Goal: Task Accomplishment & Management: Manage account settings

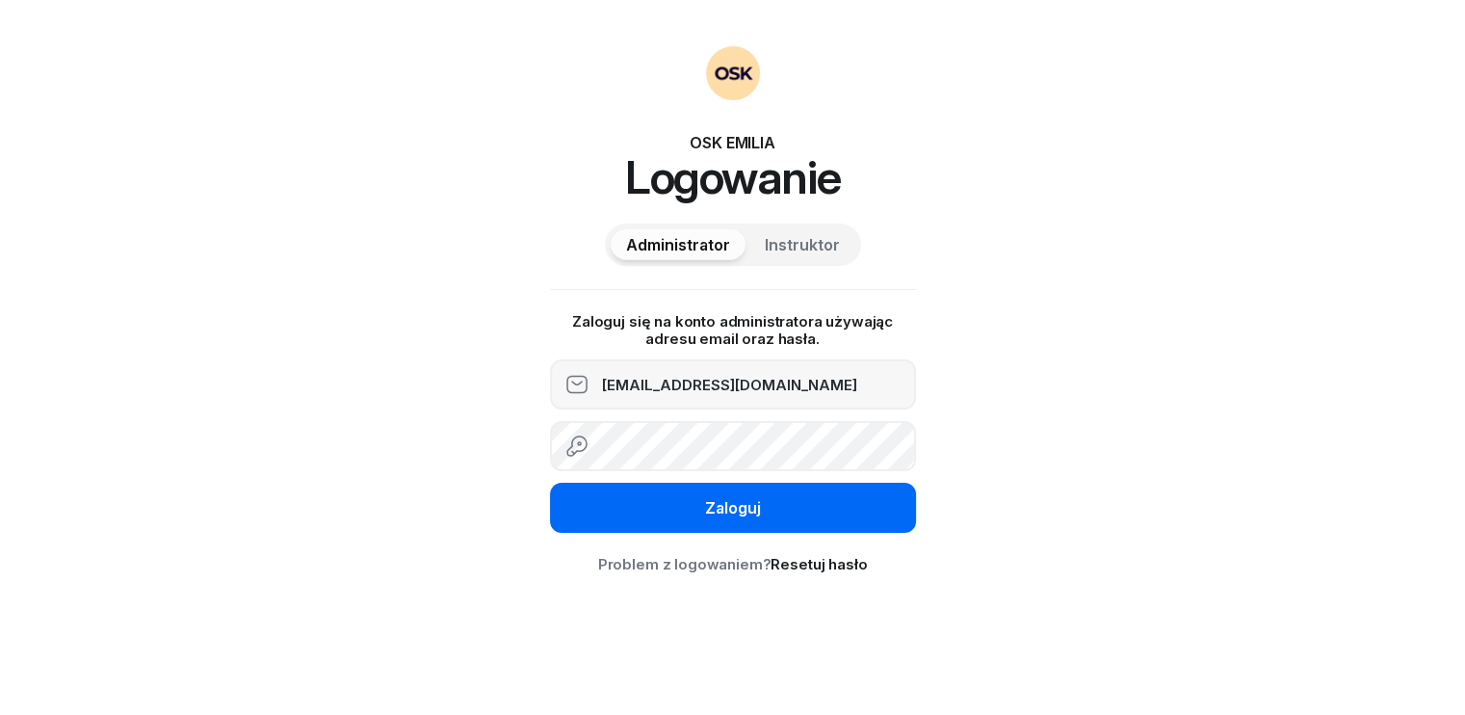
click at [717, 506] on div "Zaloguj" at bounding box center [733, 508] width 56 height 18
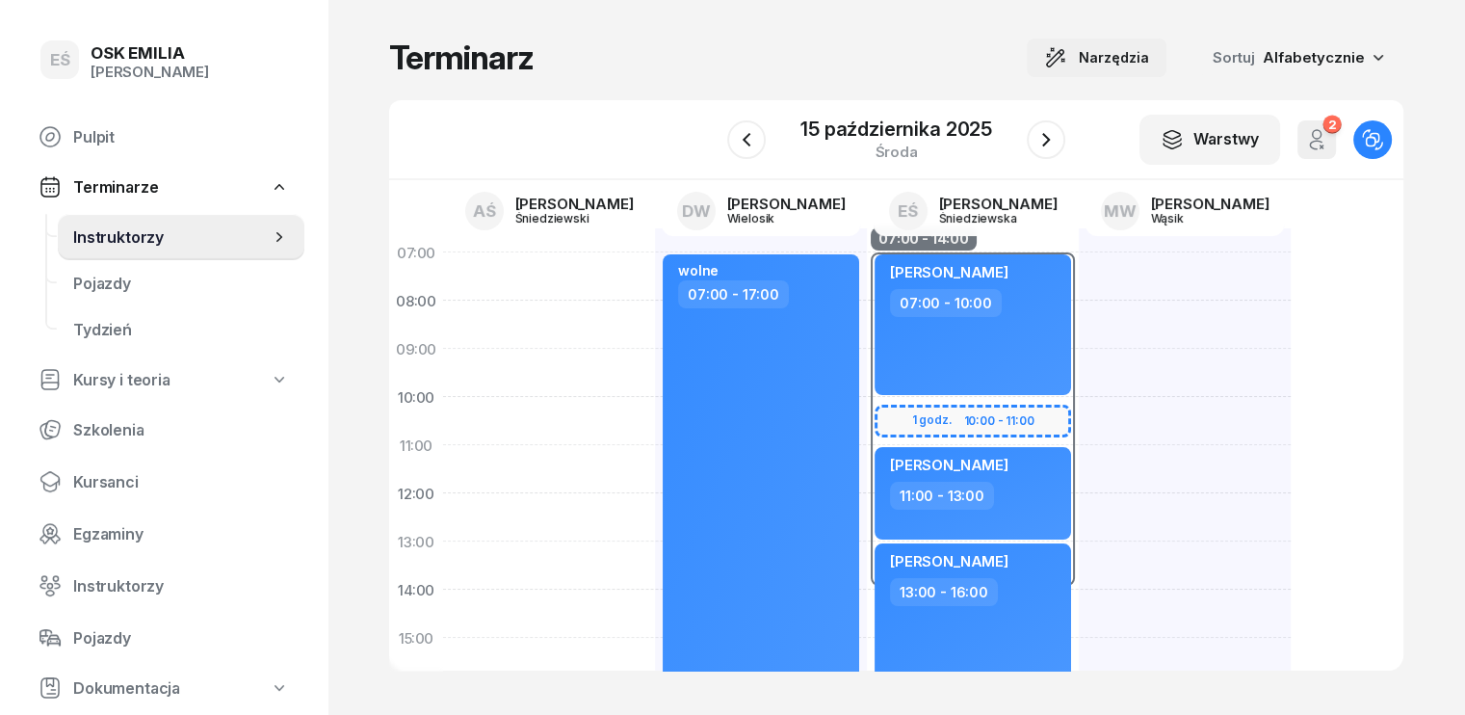
click at [1147, 57] on span "Narzędzia" at bounding box center [1114, 57] width 70 height 23
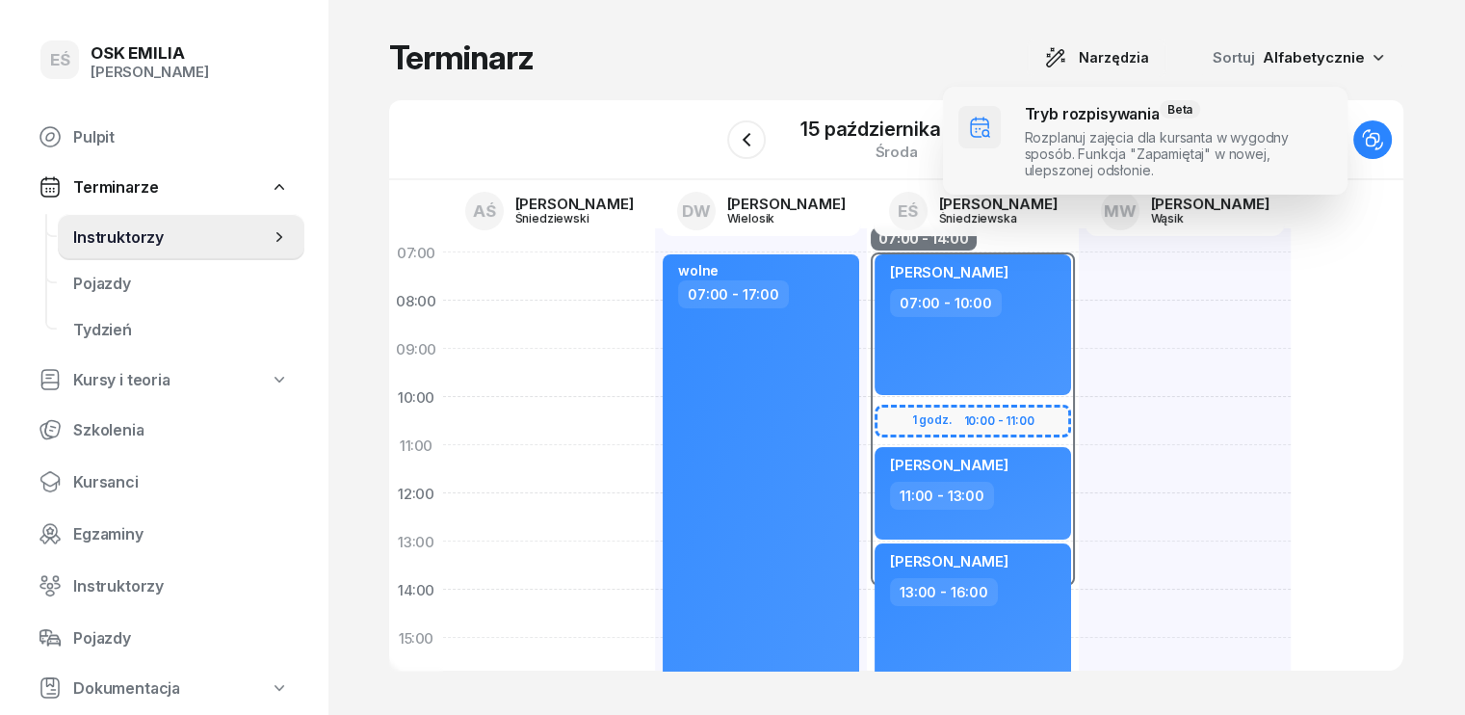
click at [1058, 130] on span at bounding box center [1145, 141] width 405 height 108
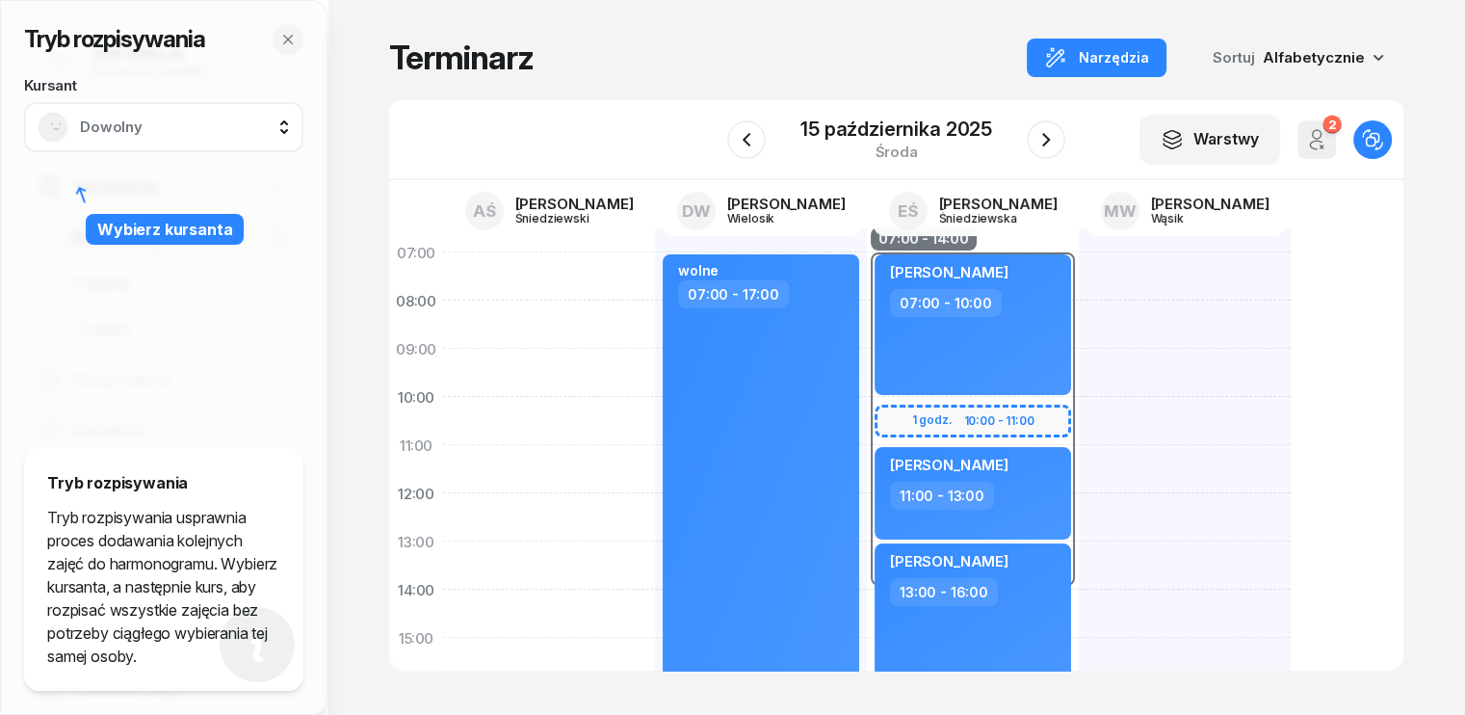
click at [181, 118] on span "Dowolny" at bounding box center [185, 126] width 210 height 17
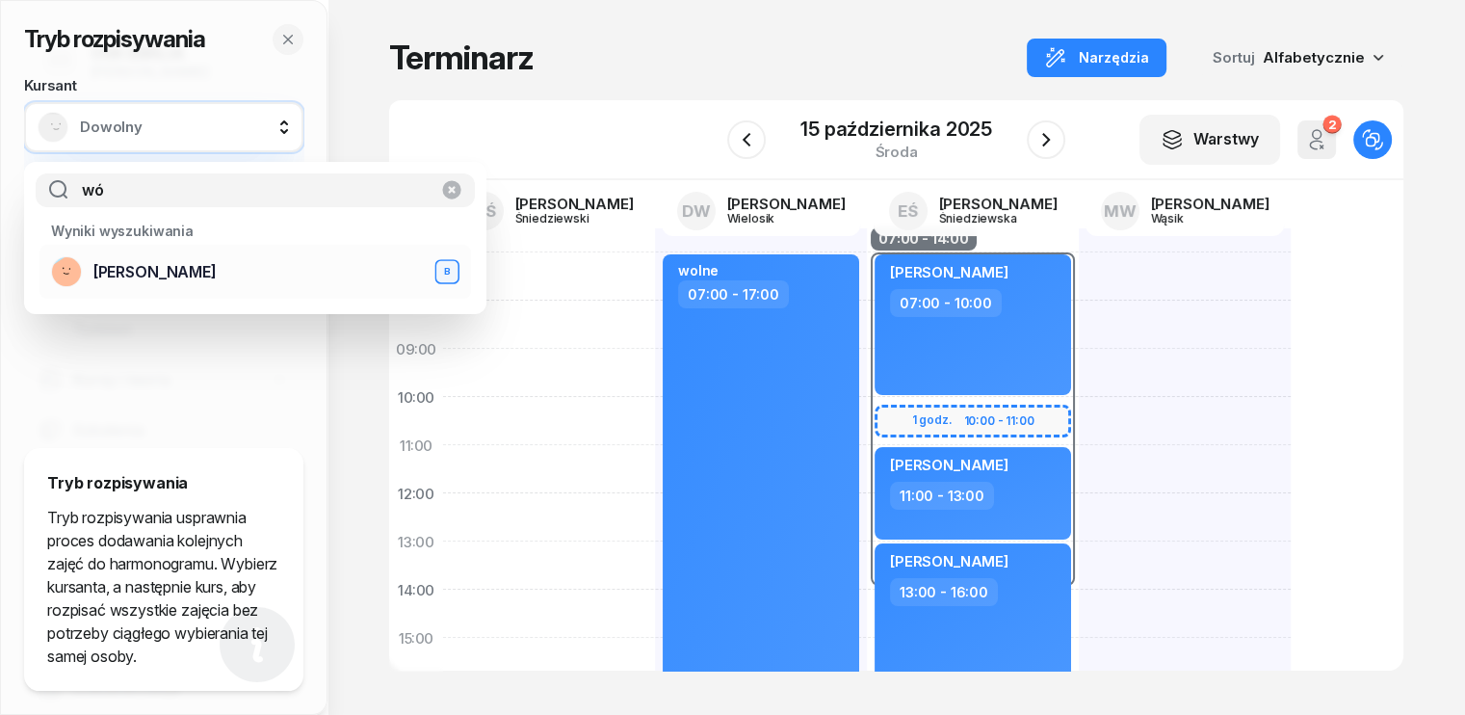
type input "wó"
click at [156, 281] on div "[PERSON_NAME] B" at bounding box center [255, 271] width 408 height 31
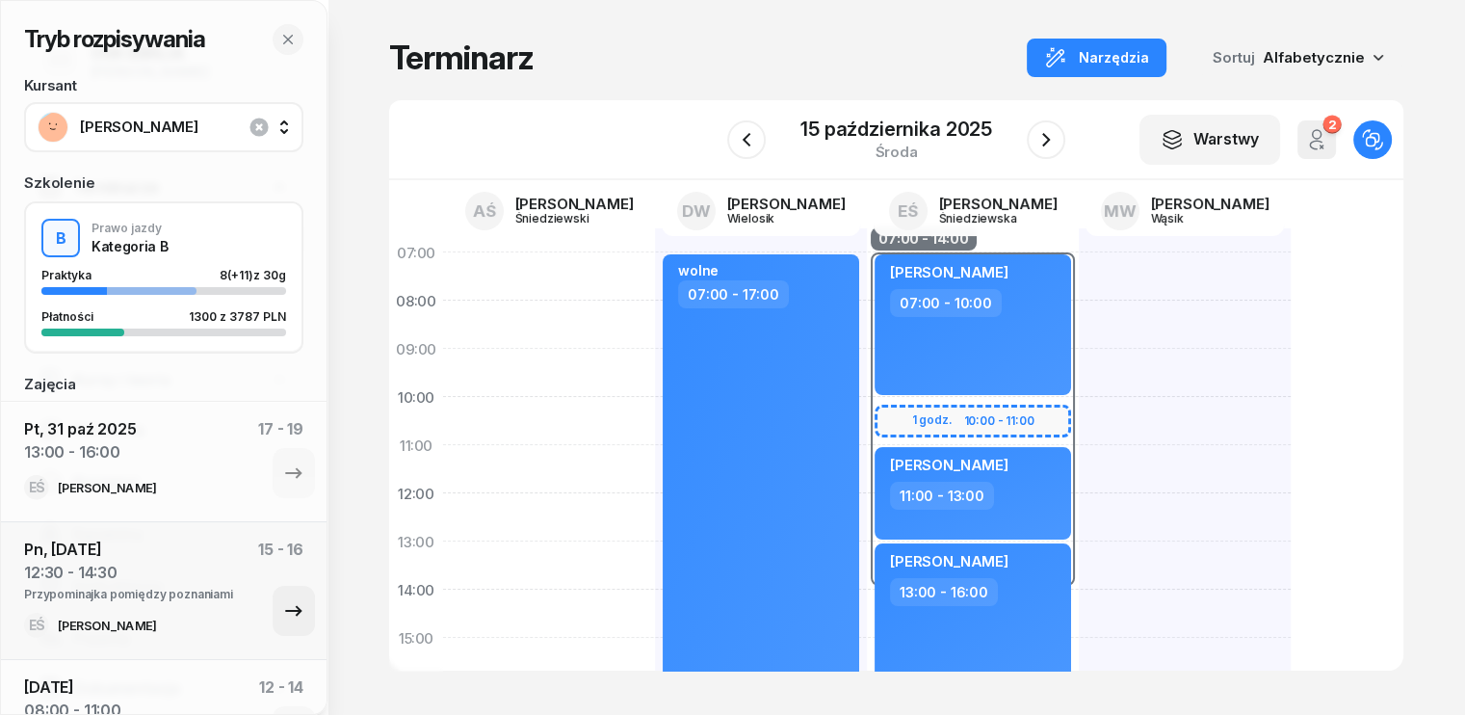
click at [283, 610] on icon "button" at bounding box center [293, 610] width 23 height 23
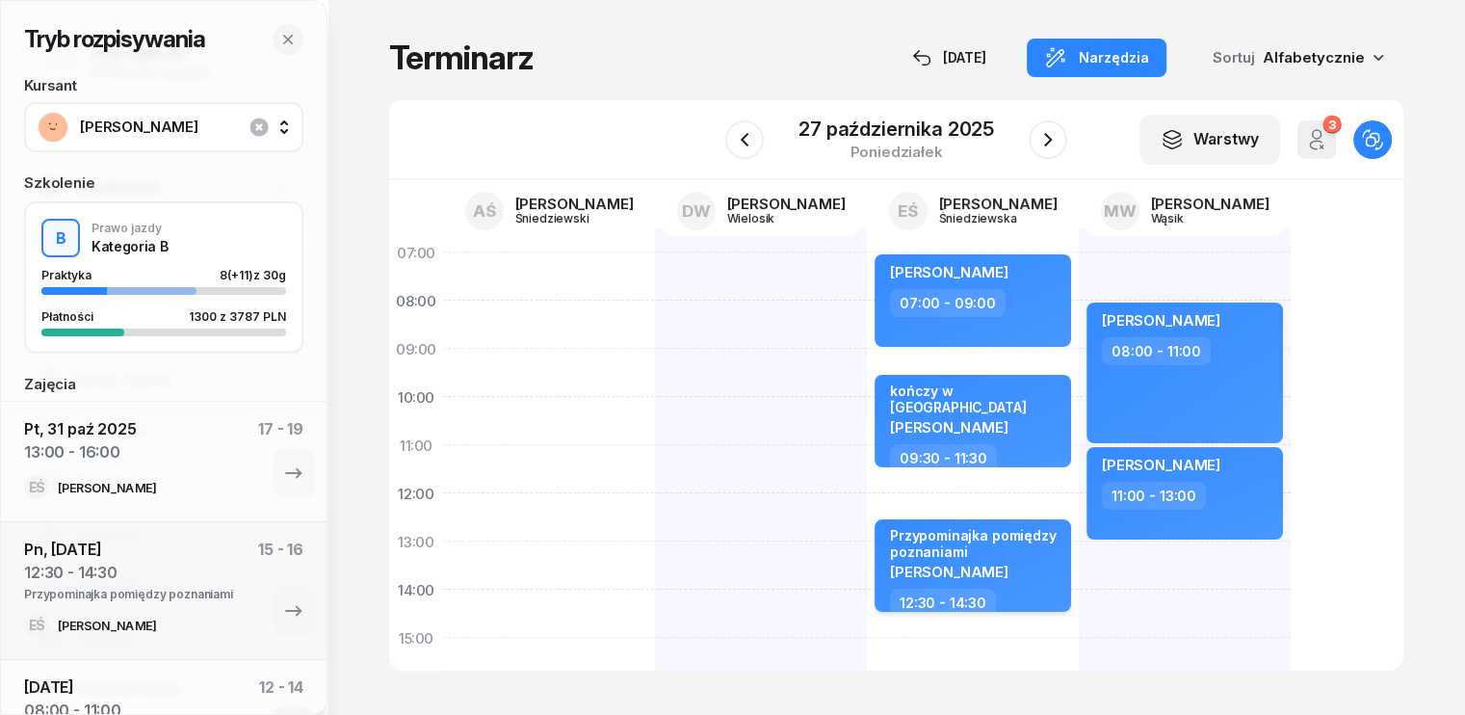
click at [1002, 586] on div "Przypominajka pomiędzy poznaniami [PERSON_NAME]" at bounding box center [975, 558] width 170 height 62
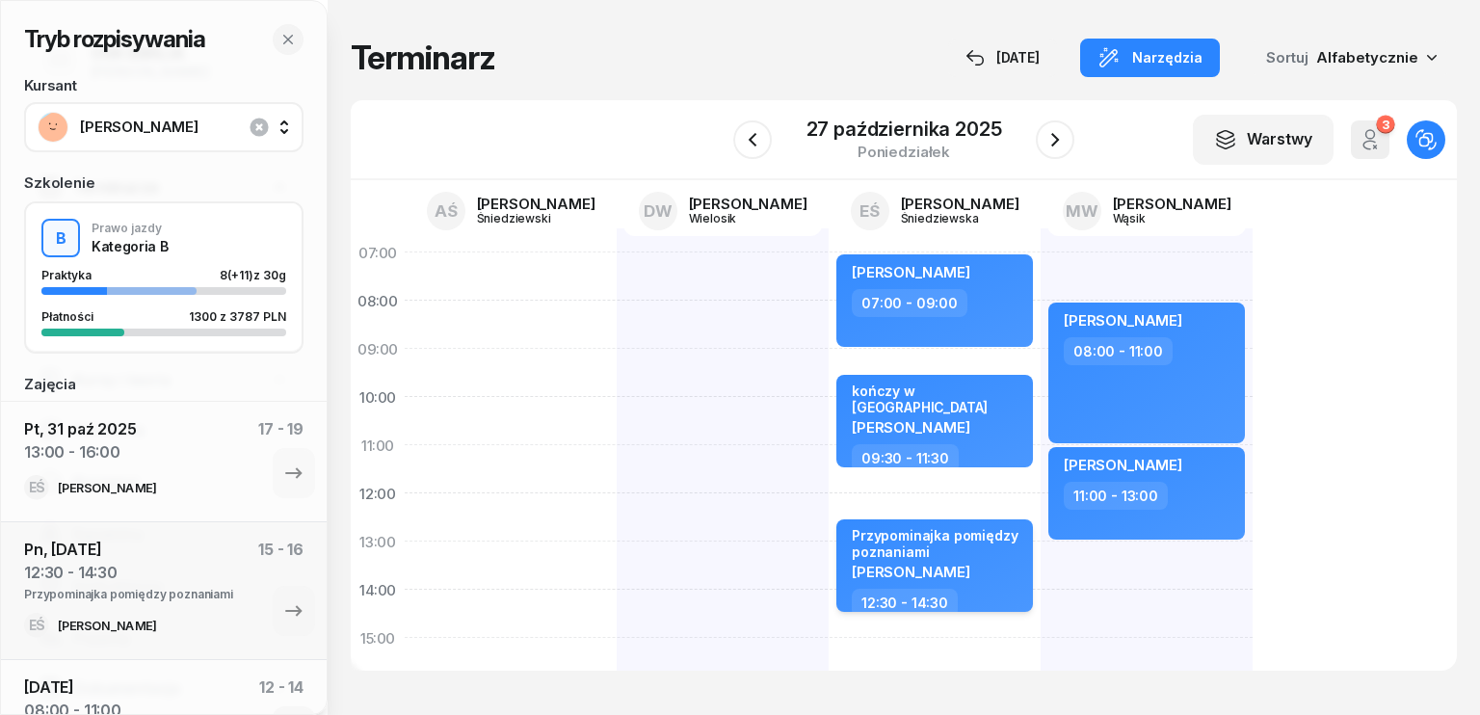
select select "12"
select select "30"
select select "14"
select select "30"
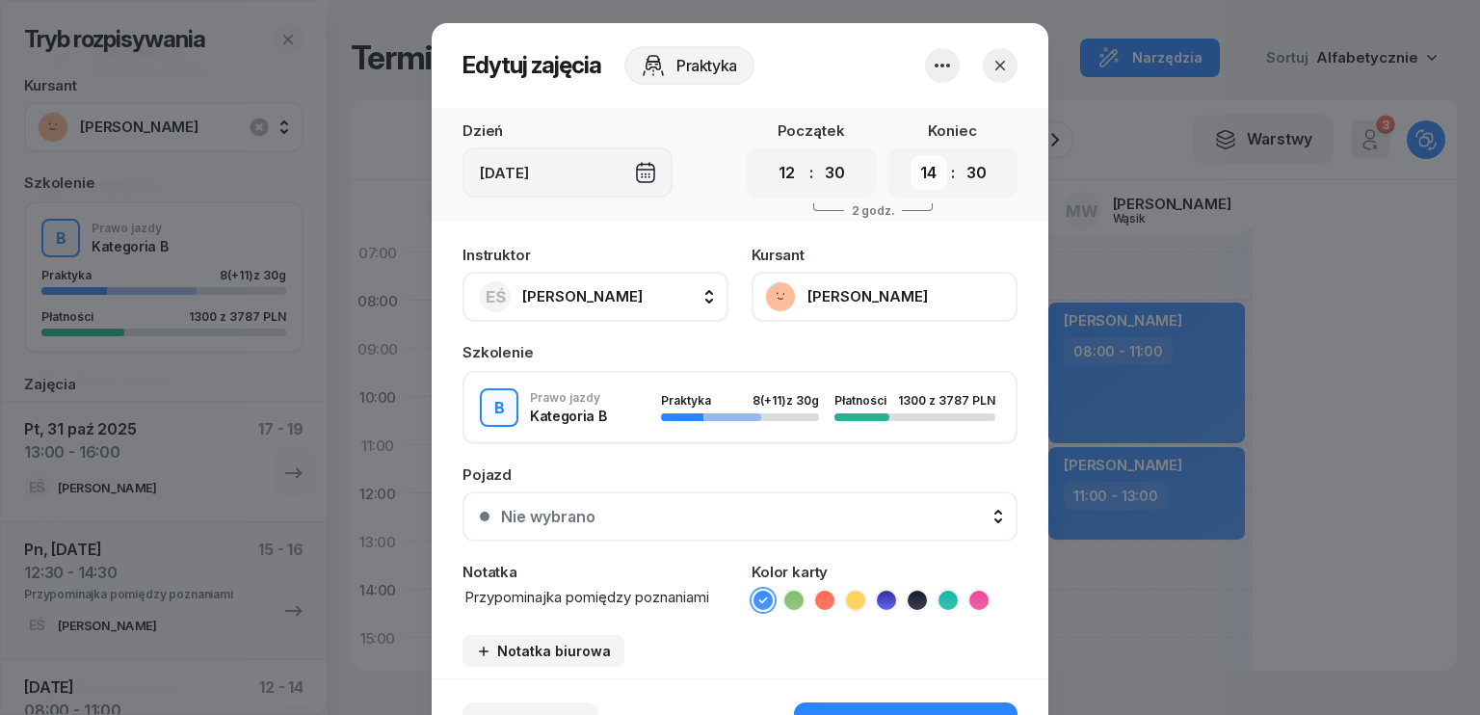
click at [918, 175] on select "00 01 02 03 04 05 06 07 08 09 10 11 12 13 14 15 16 17 18 19 20 21 22 23" at bounding box center [928, 173] width 37 height 34
select select "15"
click at [910, 156] on select "00 01 02 03 04 05 06 07 08 09 10 11 12 13 14 15 16 17 18 19 20 21 22 23" at bounding box center [928, 173] width 37 height 34
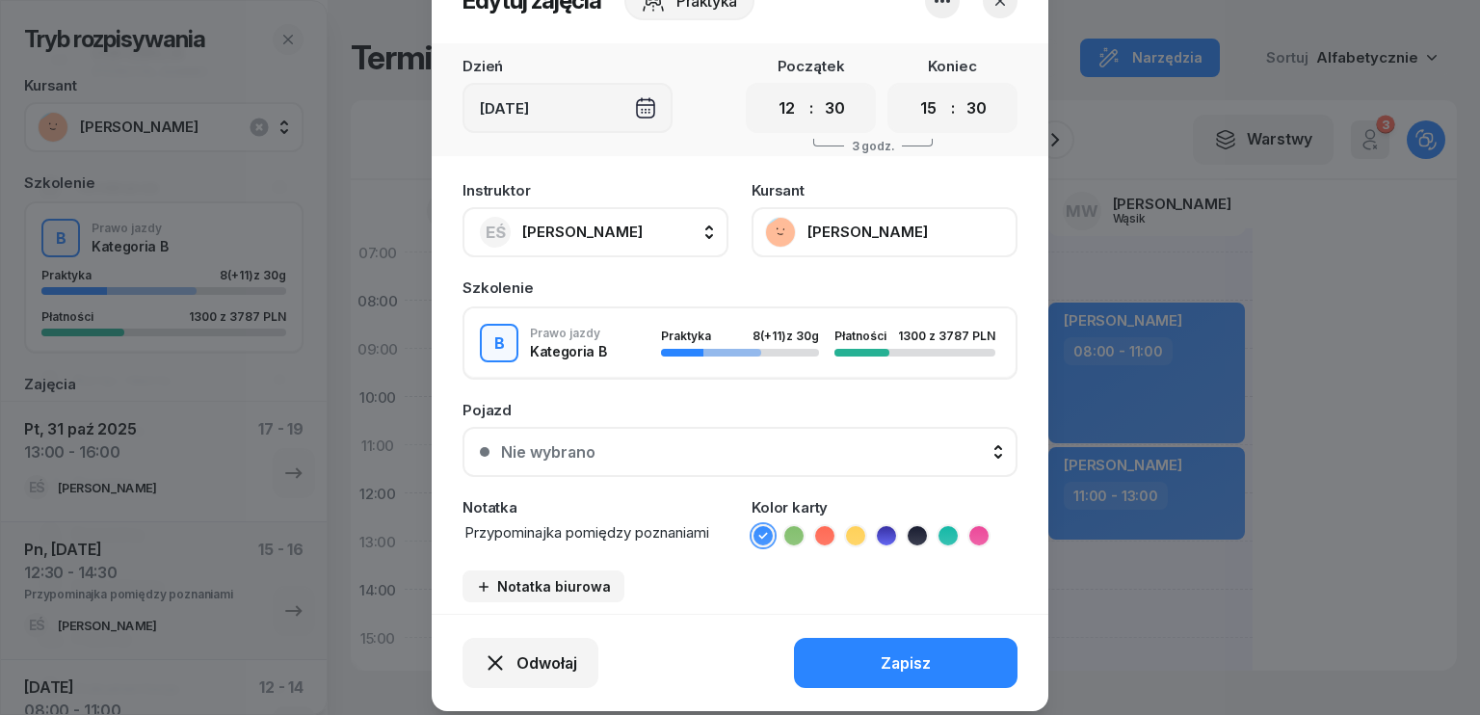
scroll to position [96, 0]
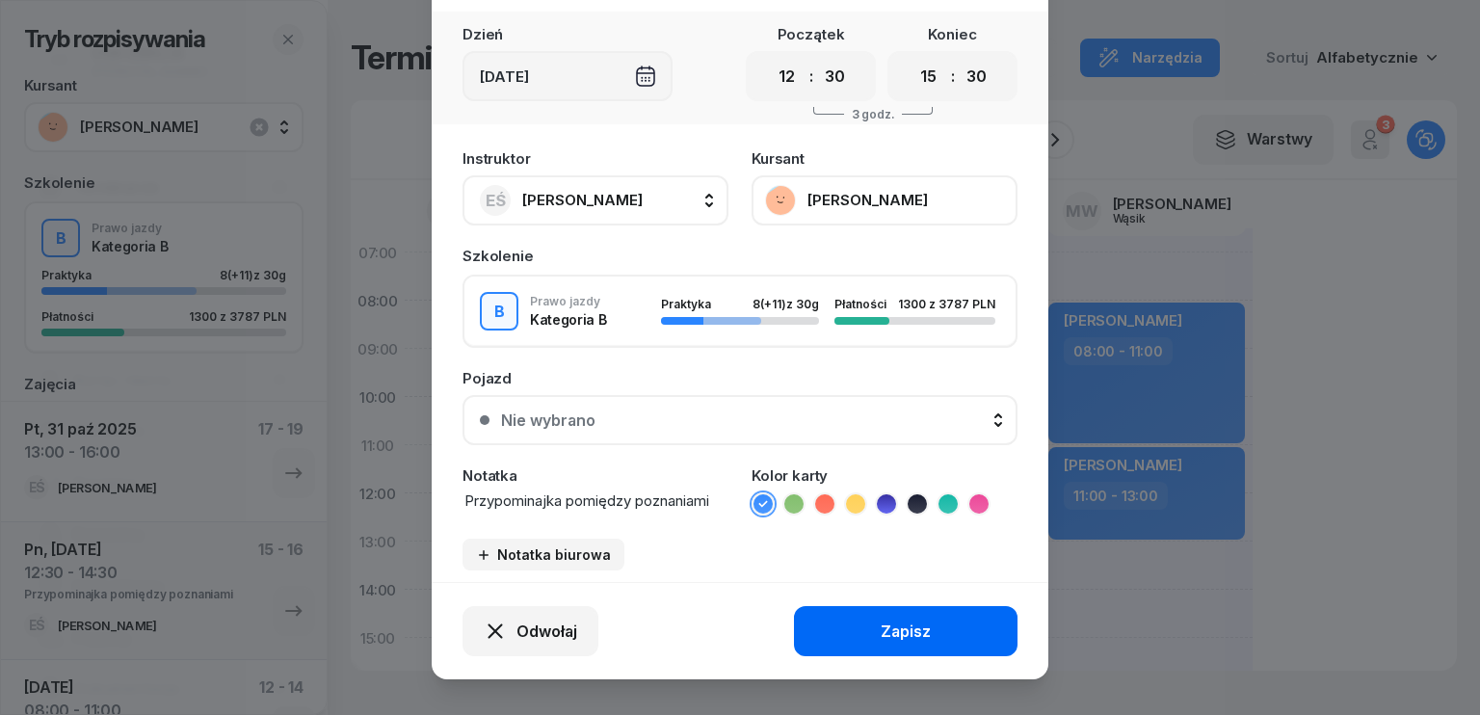
click at [900, 630] on div "Zapisz" at bounding box center [905, 631] width 50 height 18
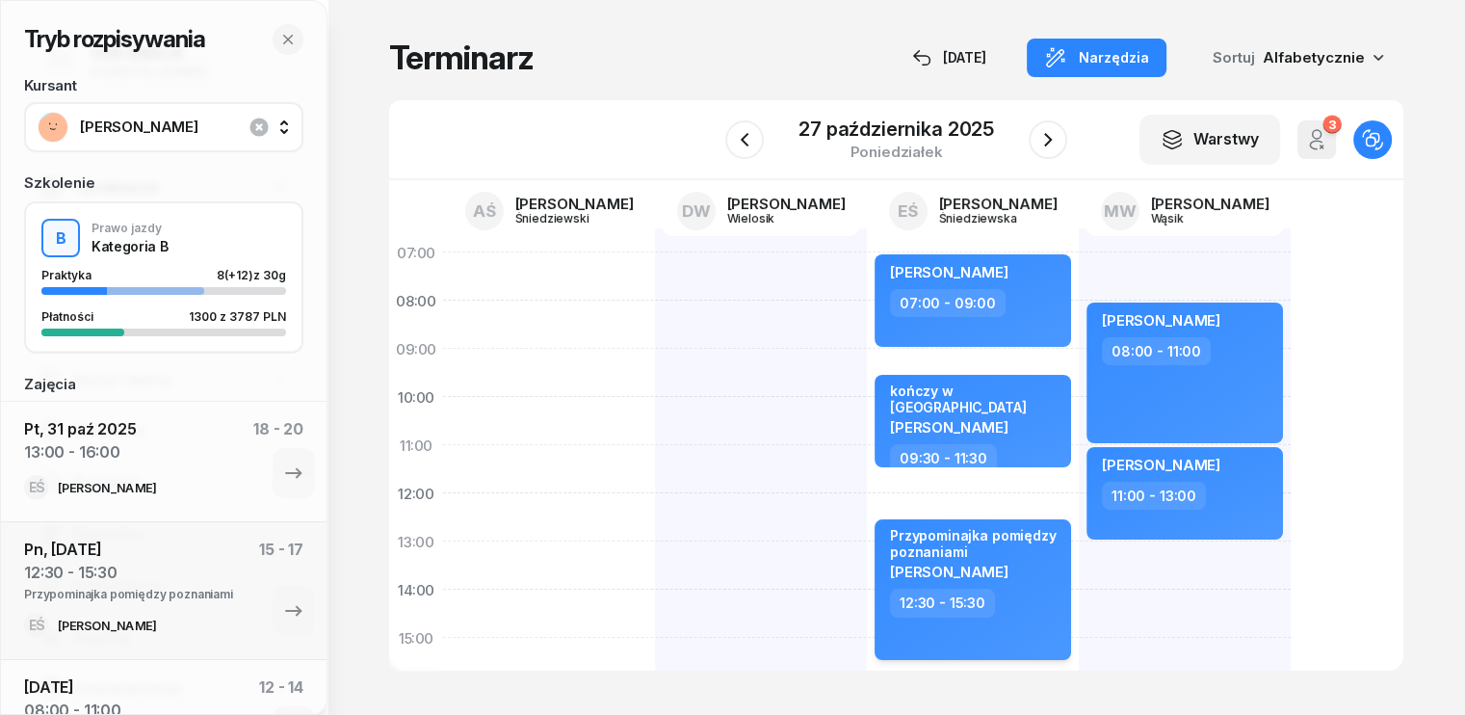
click at [915, 540] on div "Przypominajka pomiędzy poznaniami" at bounding box center [975, 543] width 170 height 33
select select "12"
select select "30"
select select "15"
select select "30"
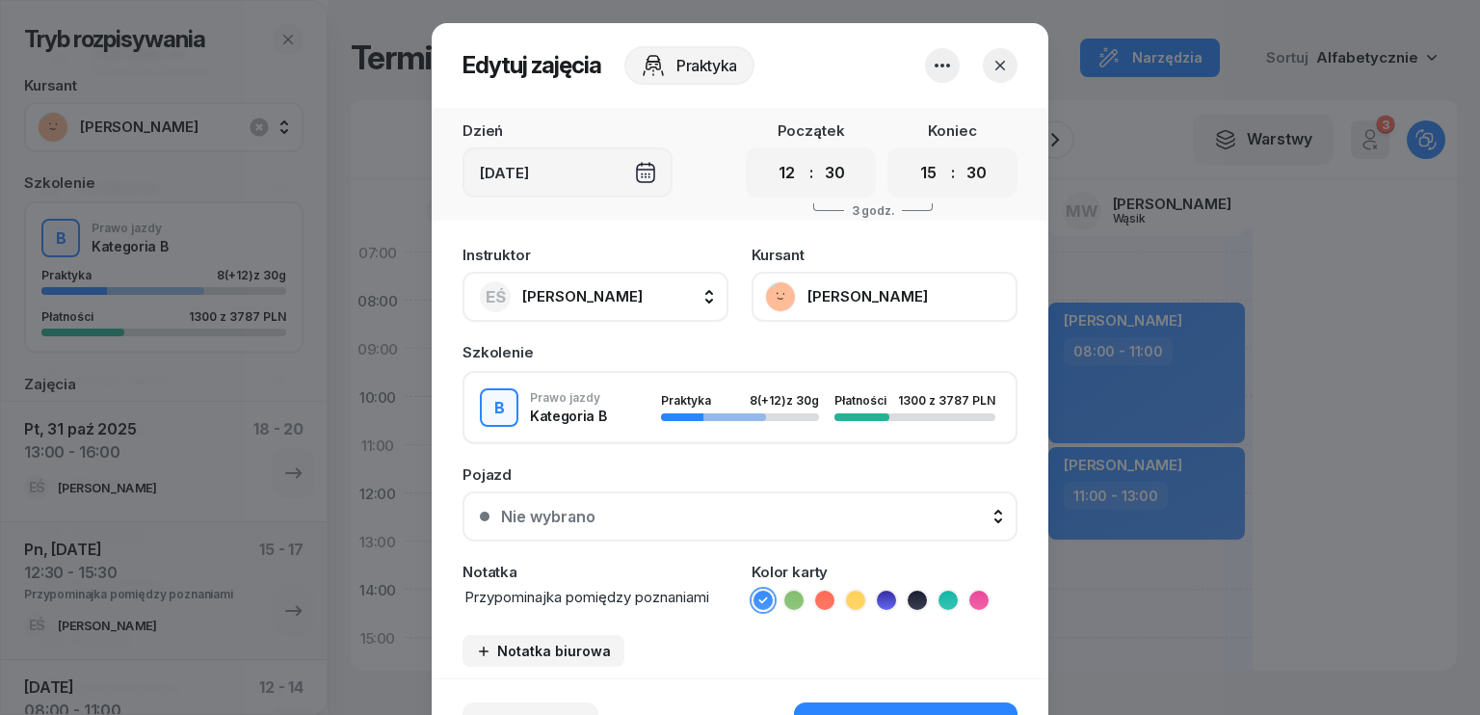
drag, startPoint x: 713, startPoint y: 592, endPoint x: 420, endPoint y: 566, distance: 294.0
click at [418, 568] on div "Edytuj zajęcia Praktyka Dzień [DATE] Początek 00 01 02 03 04 05 06 07 08 09 10 …" at bounding box center [740, 357] width 1480 height 715
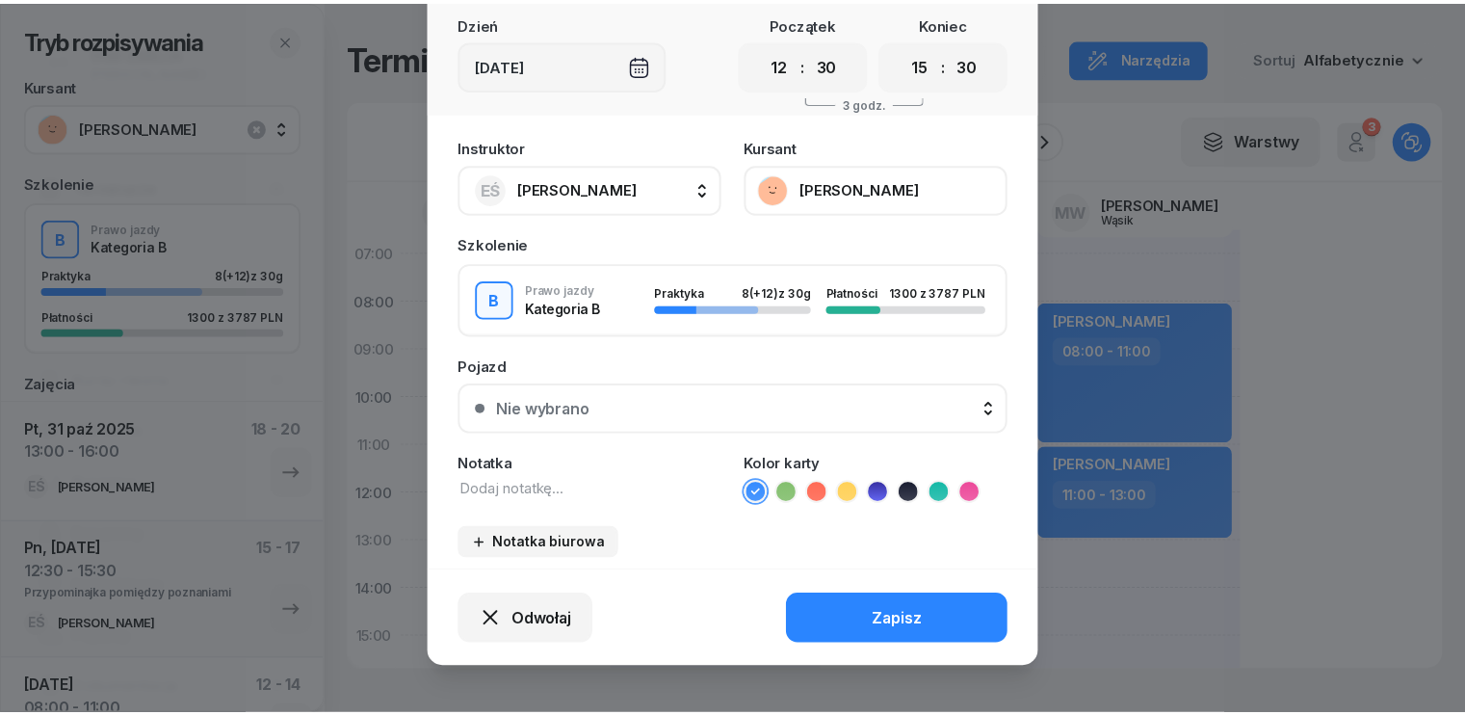
scroll to position [119, 0]
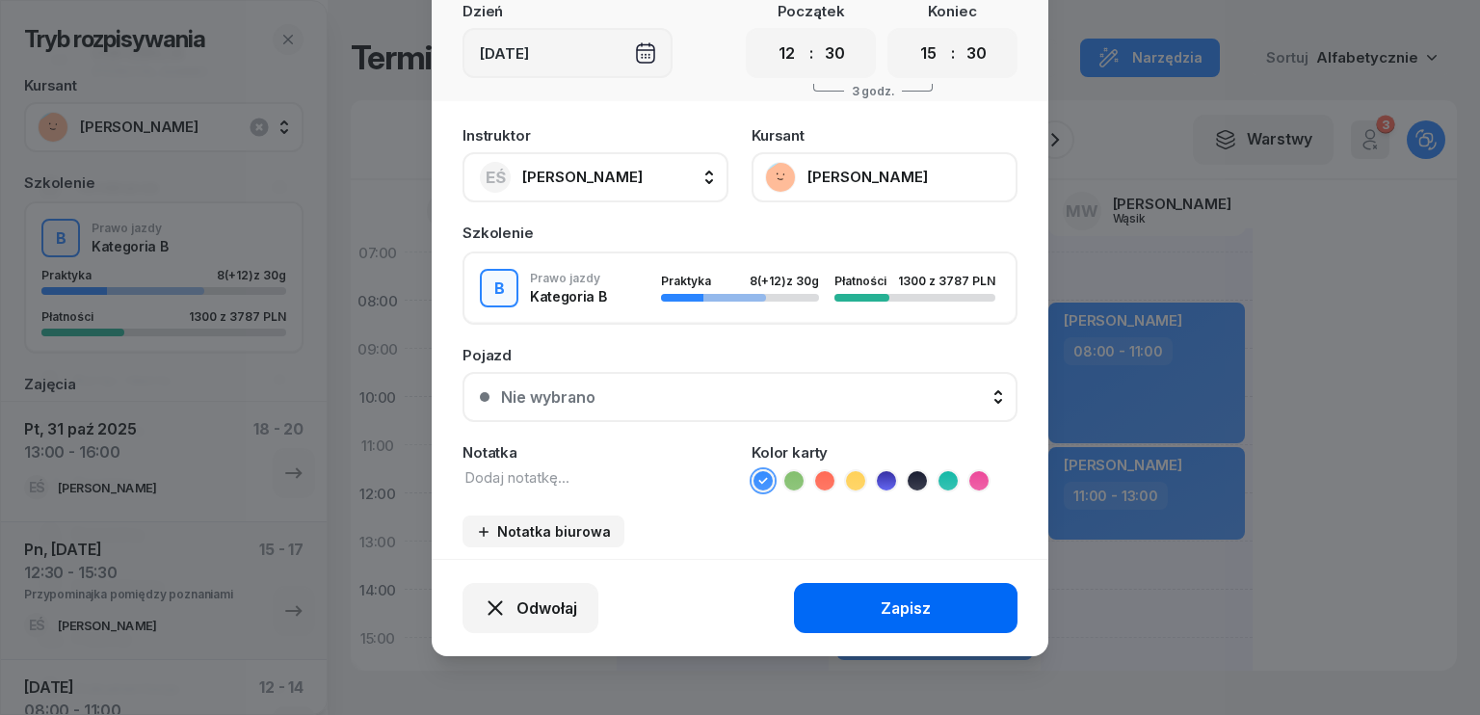
click at [866, 592] on button "Zapisz" at bounding box center [905, 608] width 223 height 50
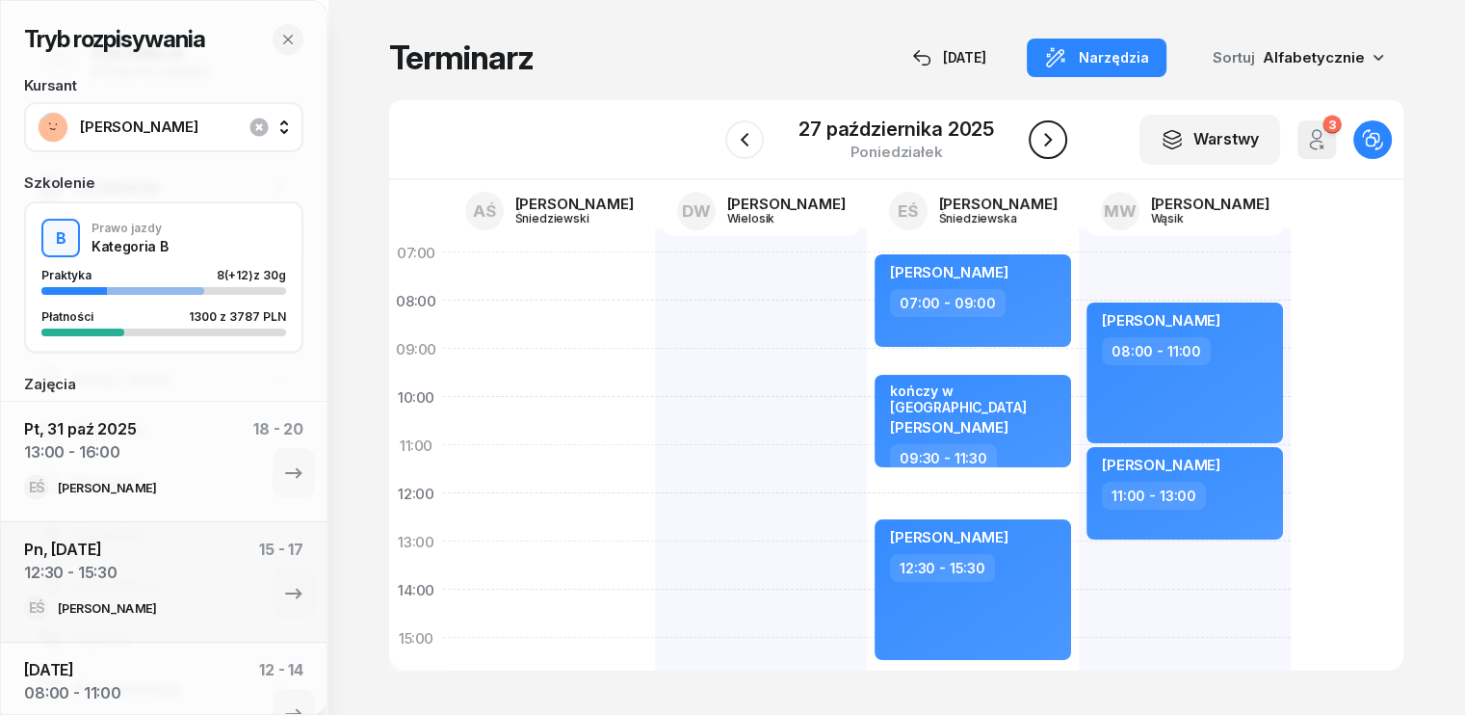
click at [1048, 135] on icon "button" at bounding box center [1048, 139] width 23 height 23
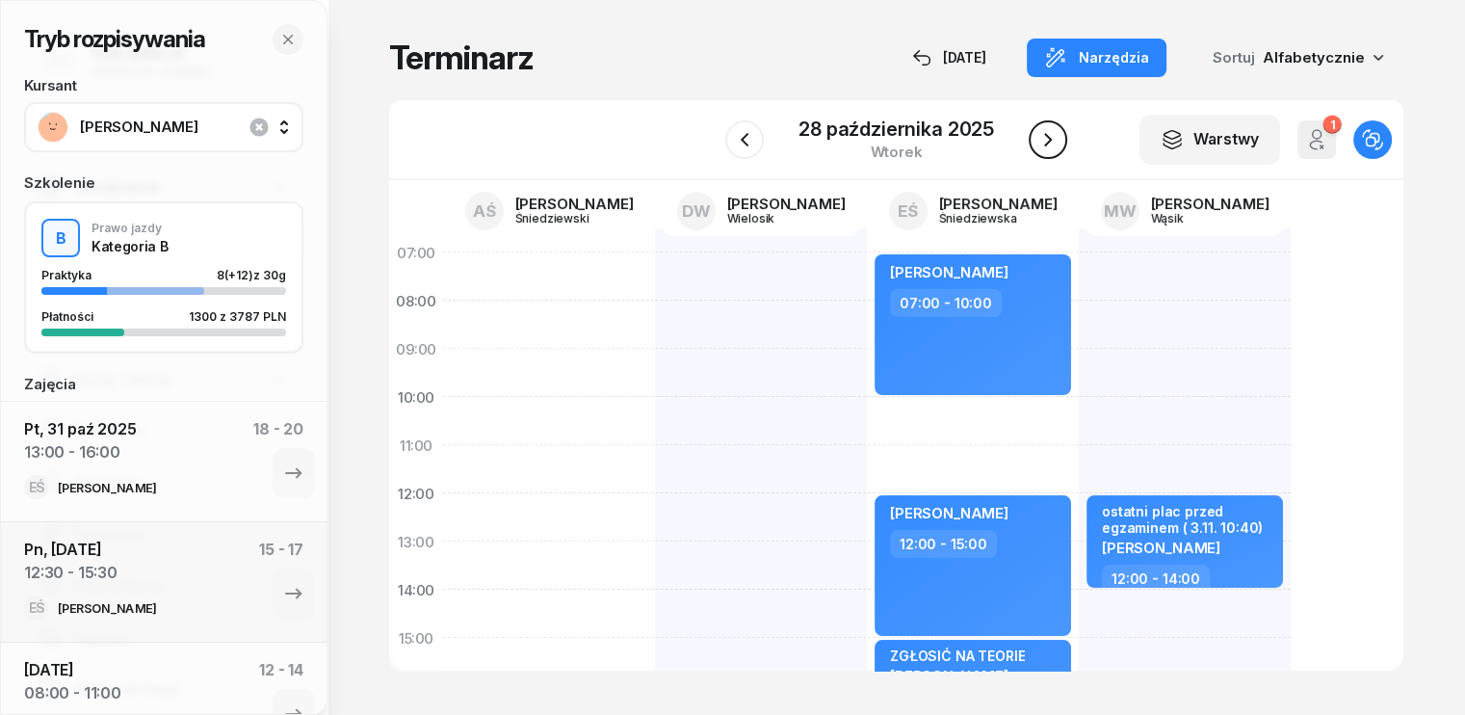
click at [1048, 135] on icon "button" at bounding box center [1048, 139] width 8 height 13
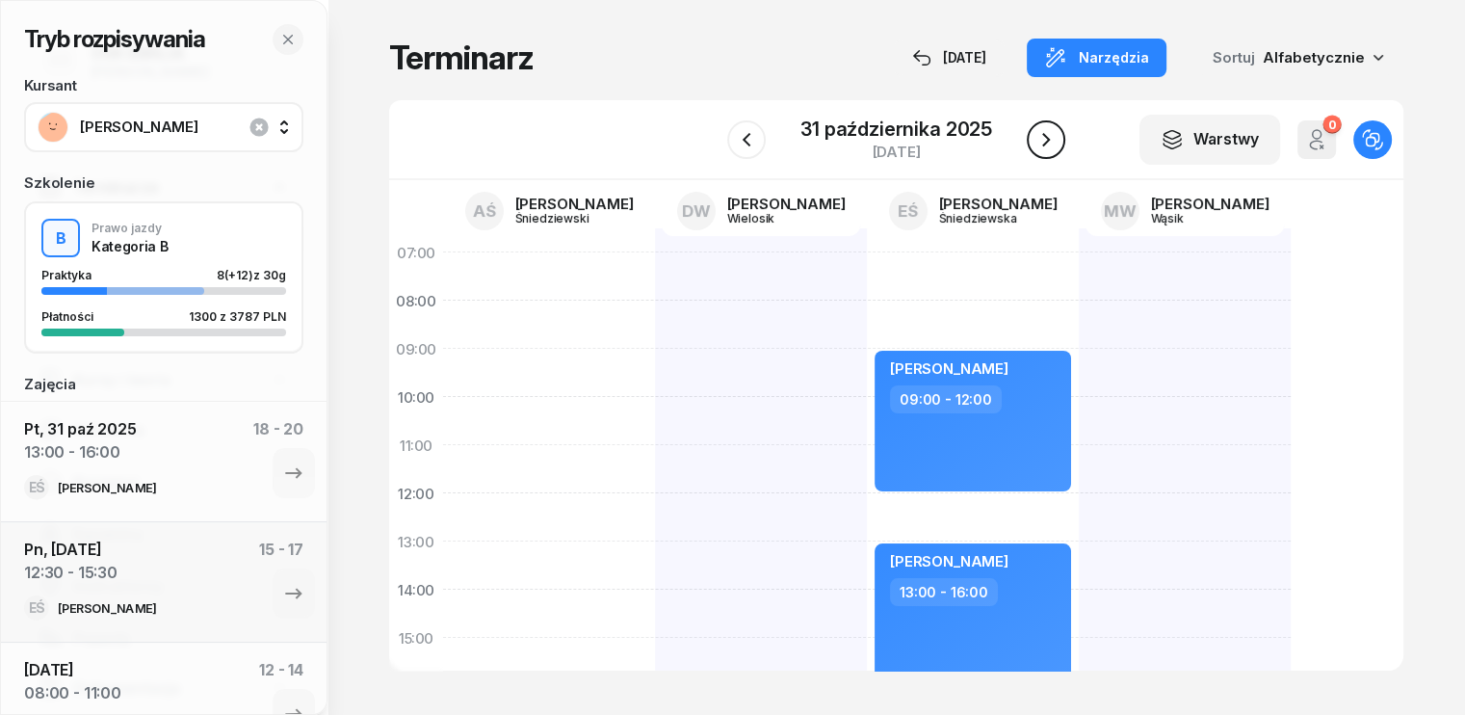
click at [1048, 135] on icon "button" at bounding box center [1046, 139] width 23 height 23
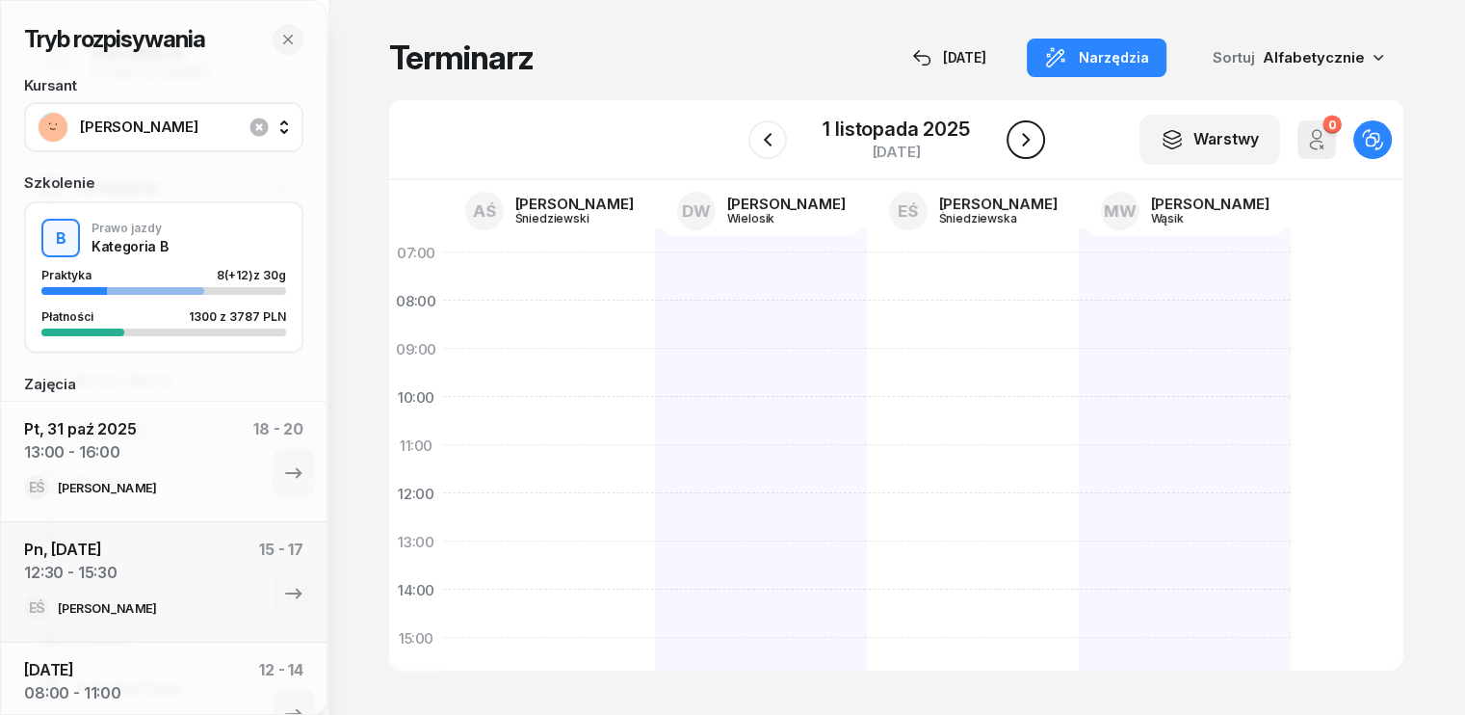
click at [1029, 142] on icon "button" at bounding box center [1025, 139] width 23 height 23
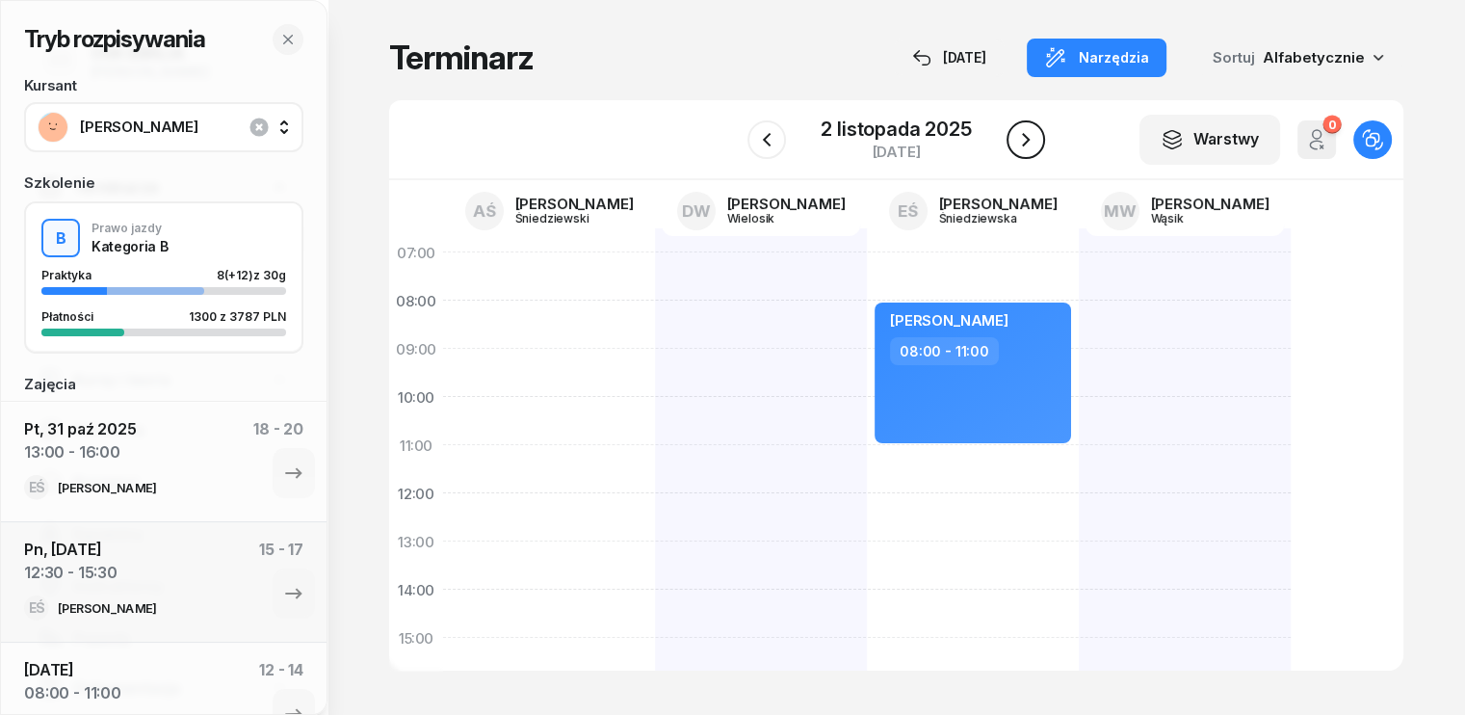
click at [1029, 142] on icon "button" at bounding box center [1025, 139] width 23 height 23
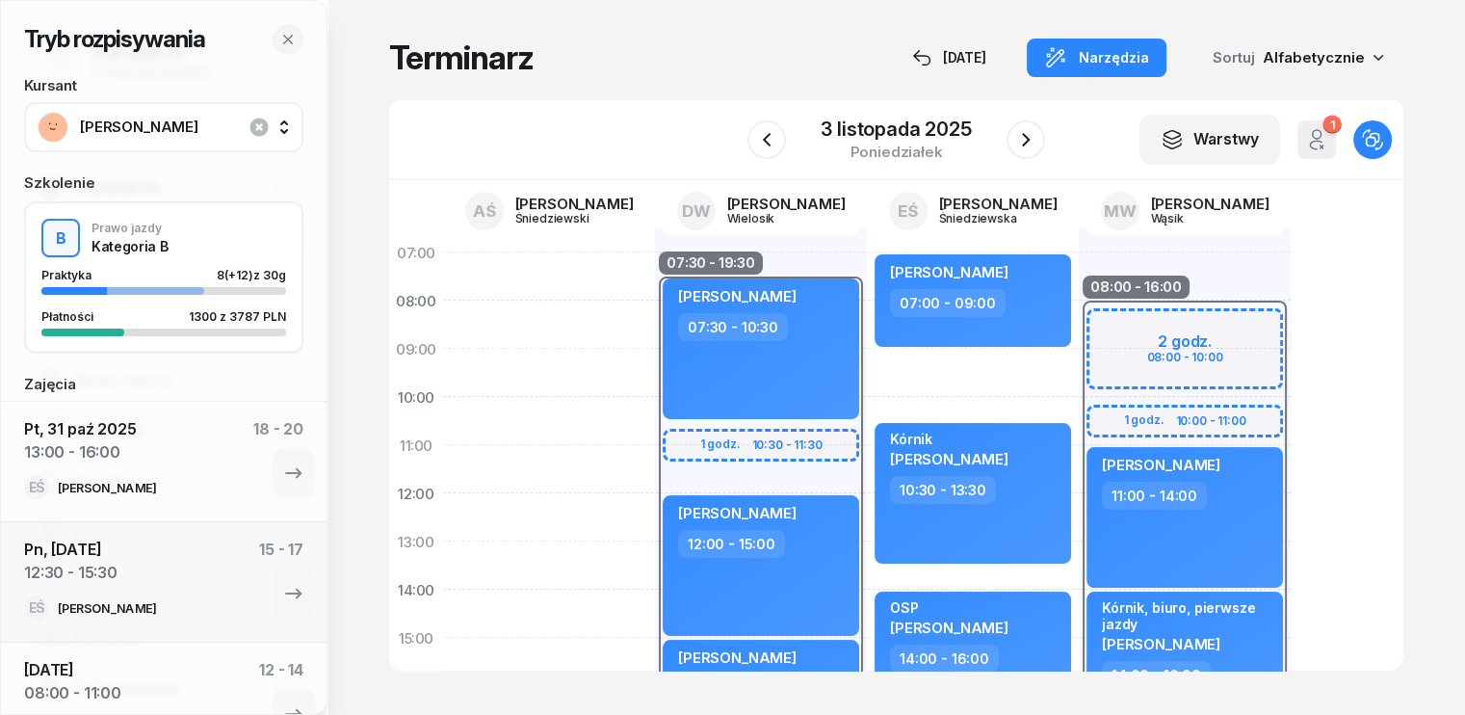
scroll to position [96, 0]
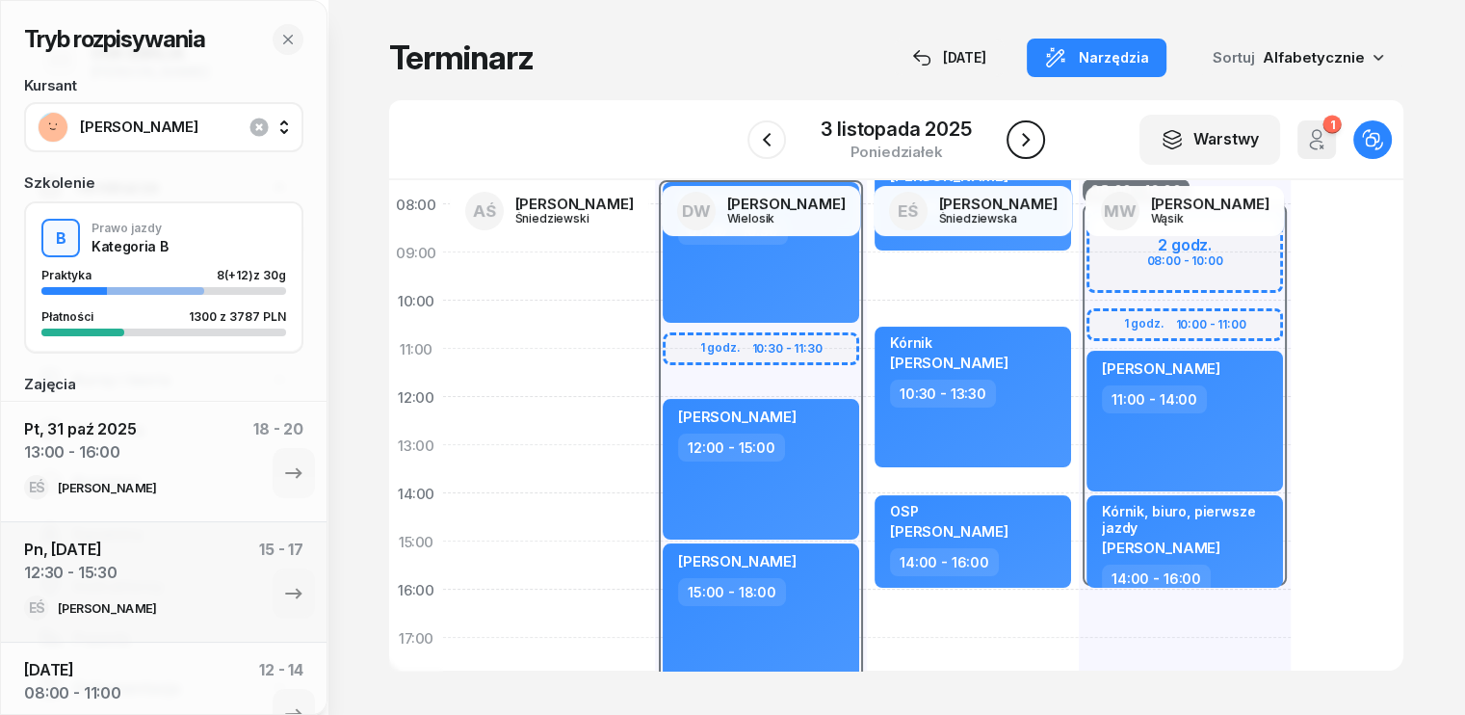
click at [1029, 134] on icon "button" at bounding box center [1025, 139] width 23 height 23
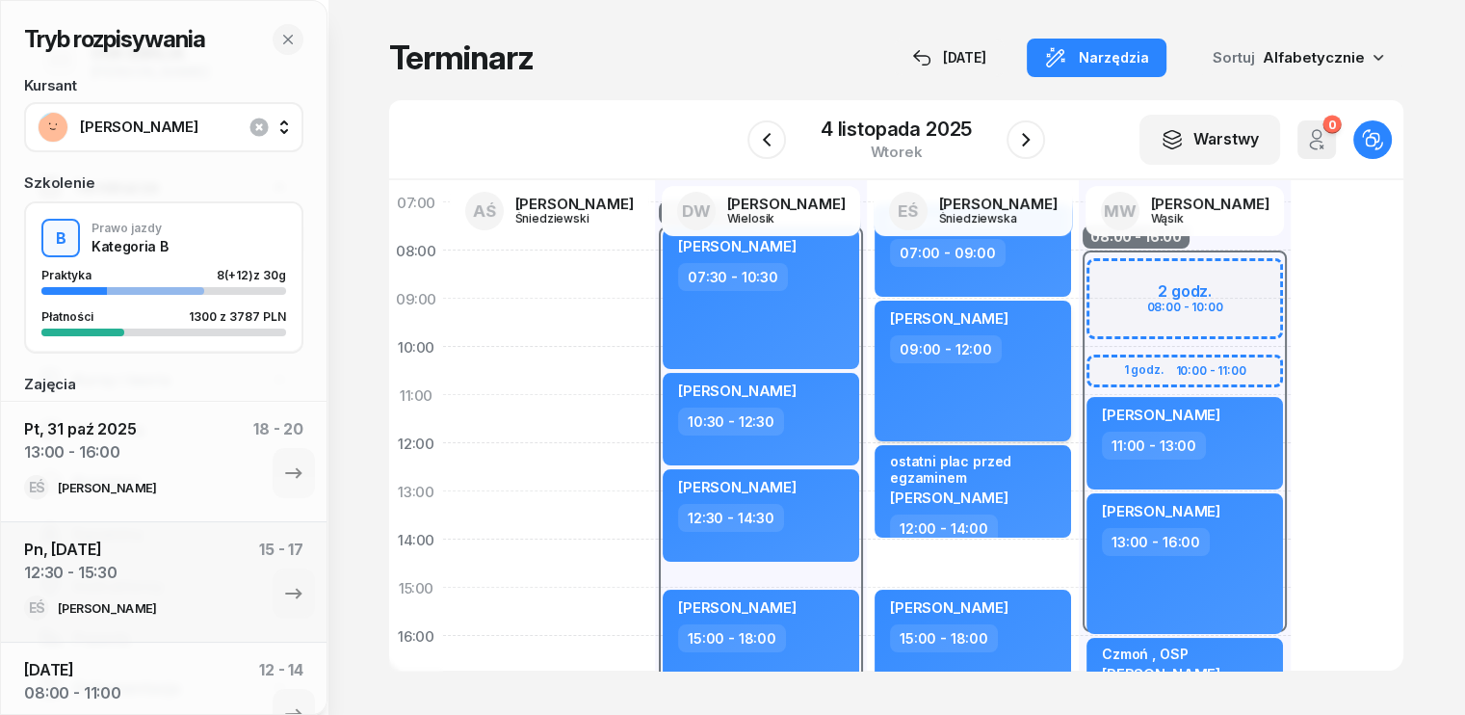
scroll to position [96, 0]
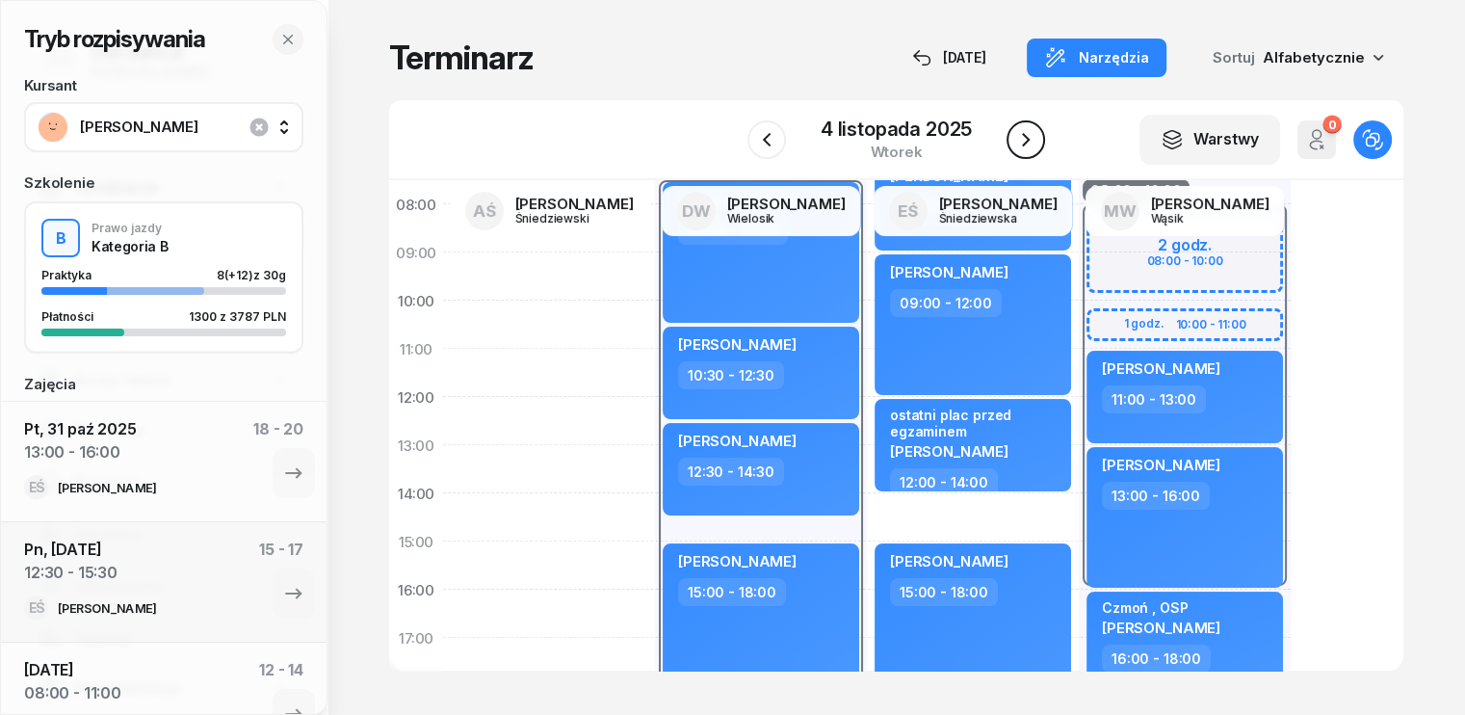
click at [1019, 144] on icon "button" at bounding box center [1025, 139] width 23 height 23
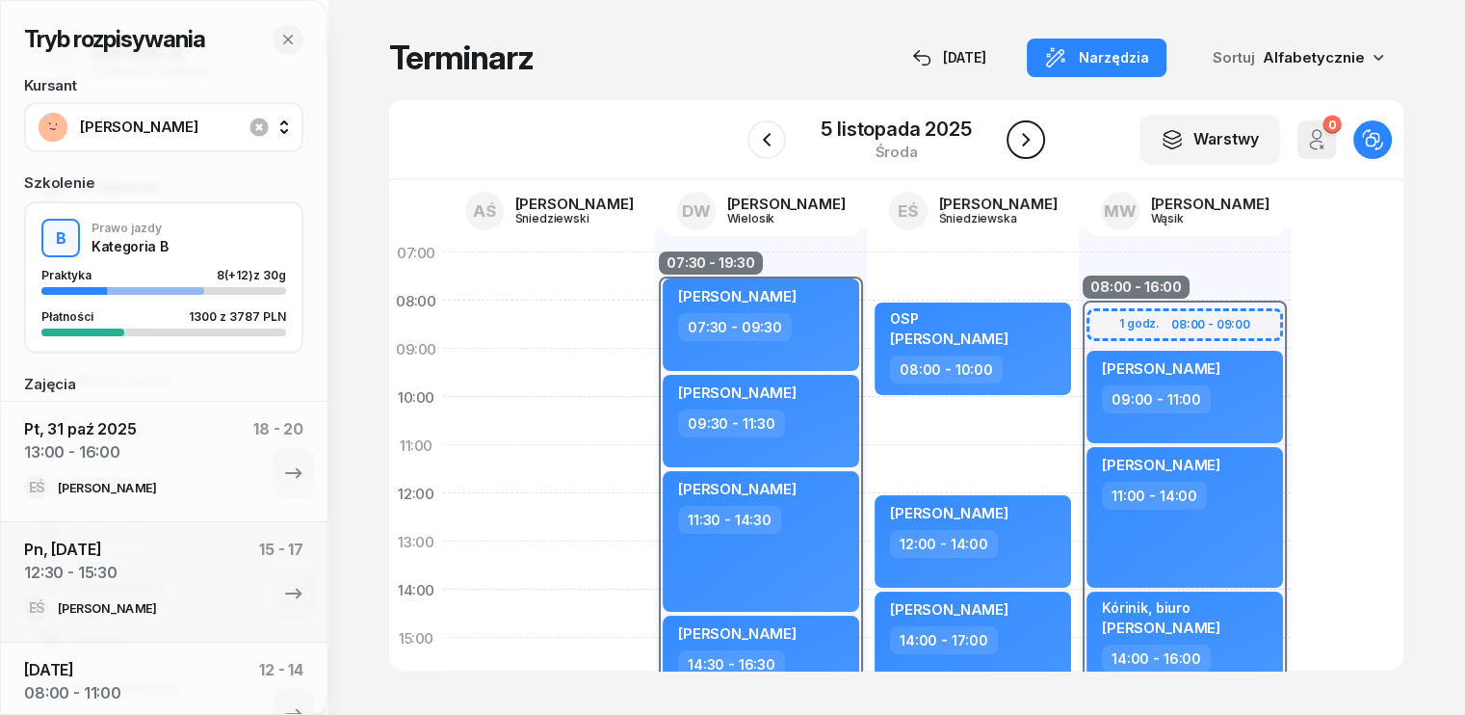
click at [1029, 140] on icon "button" at bounding box center [1025, 139] width 23 height 23
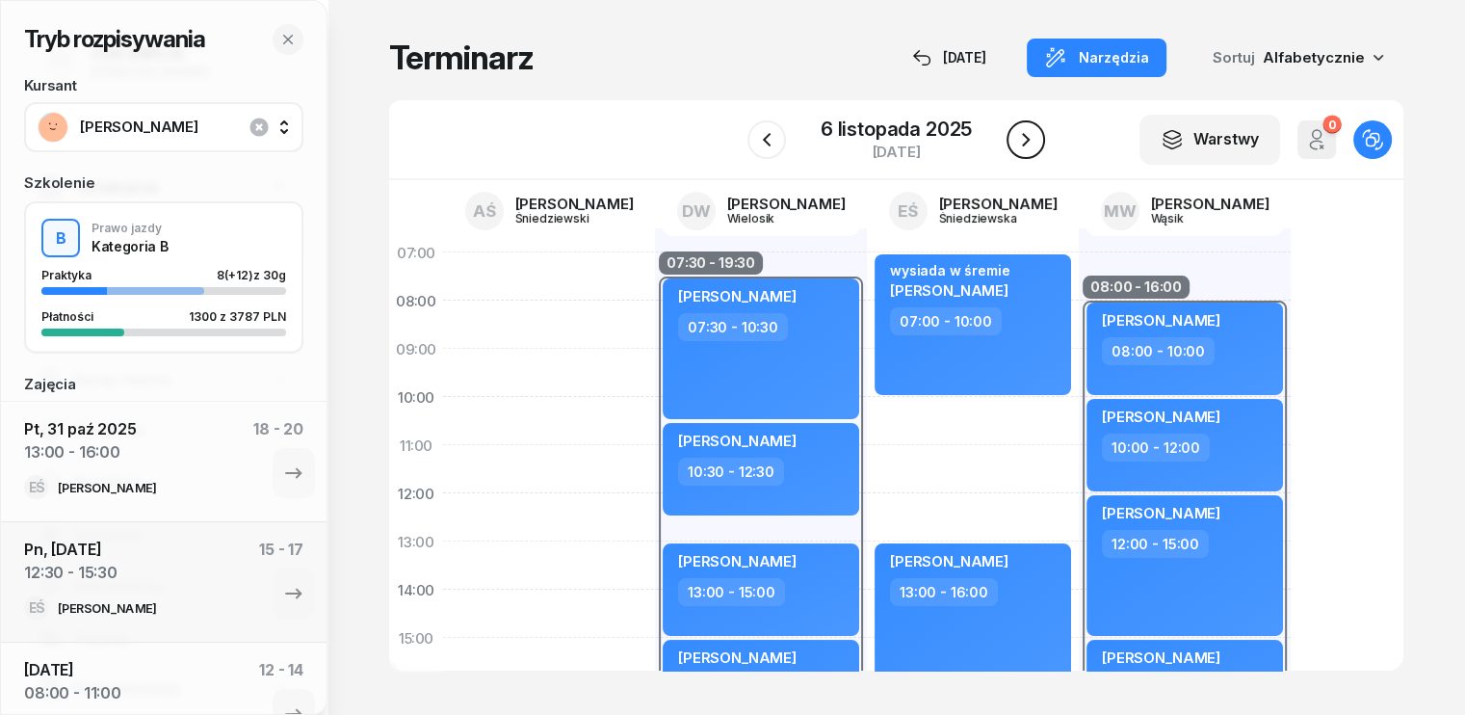
click at [1029, 140] on icon "button" at bounding box center [1025, 139] width 23 height 23
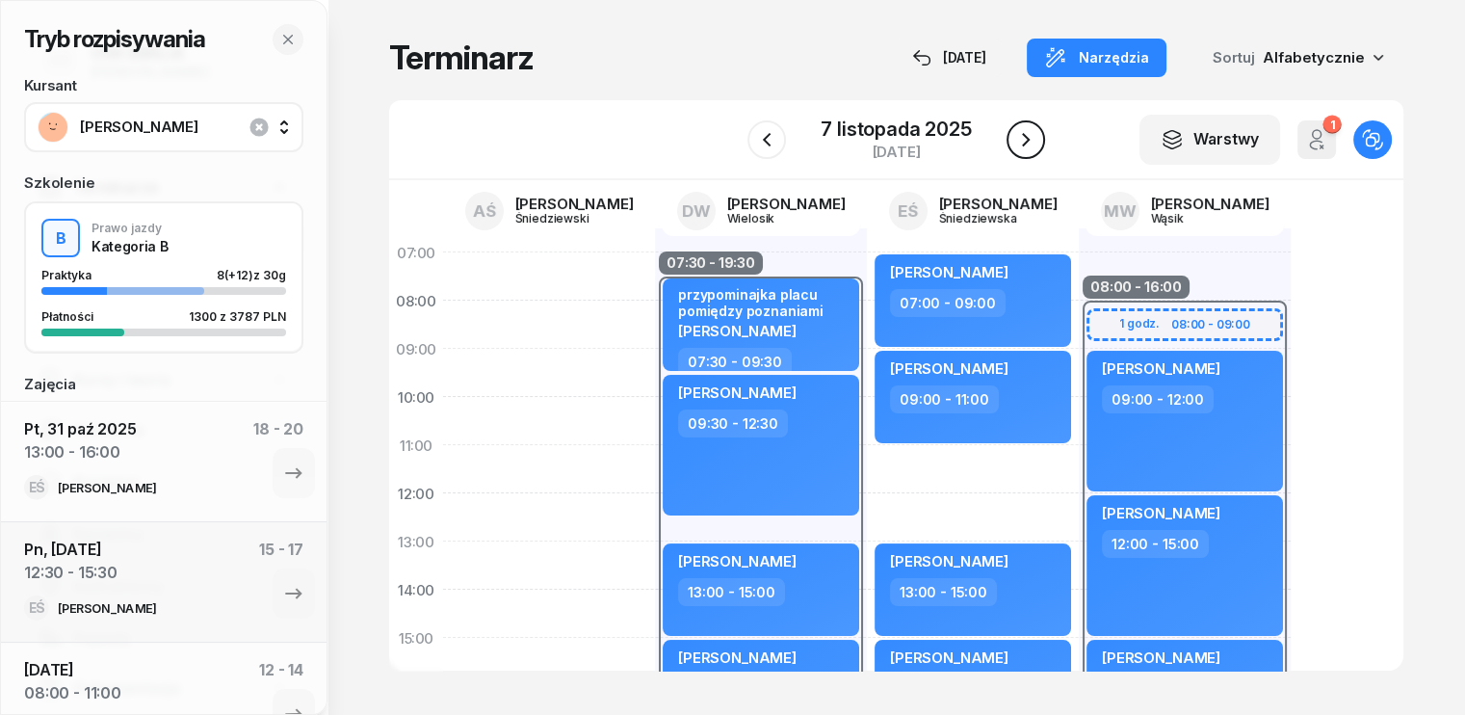
click at [1029, 140] on icon "button" at bounding box center [1025, 139] width 23 height 23
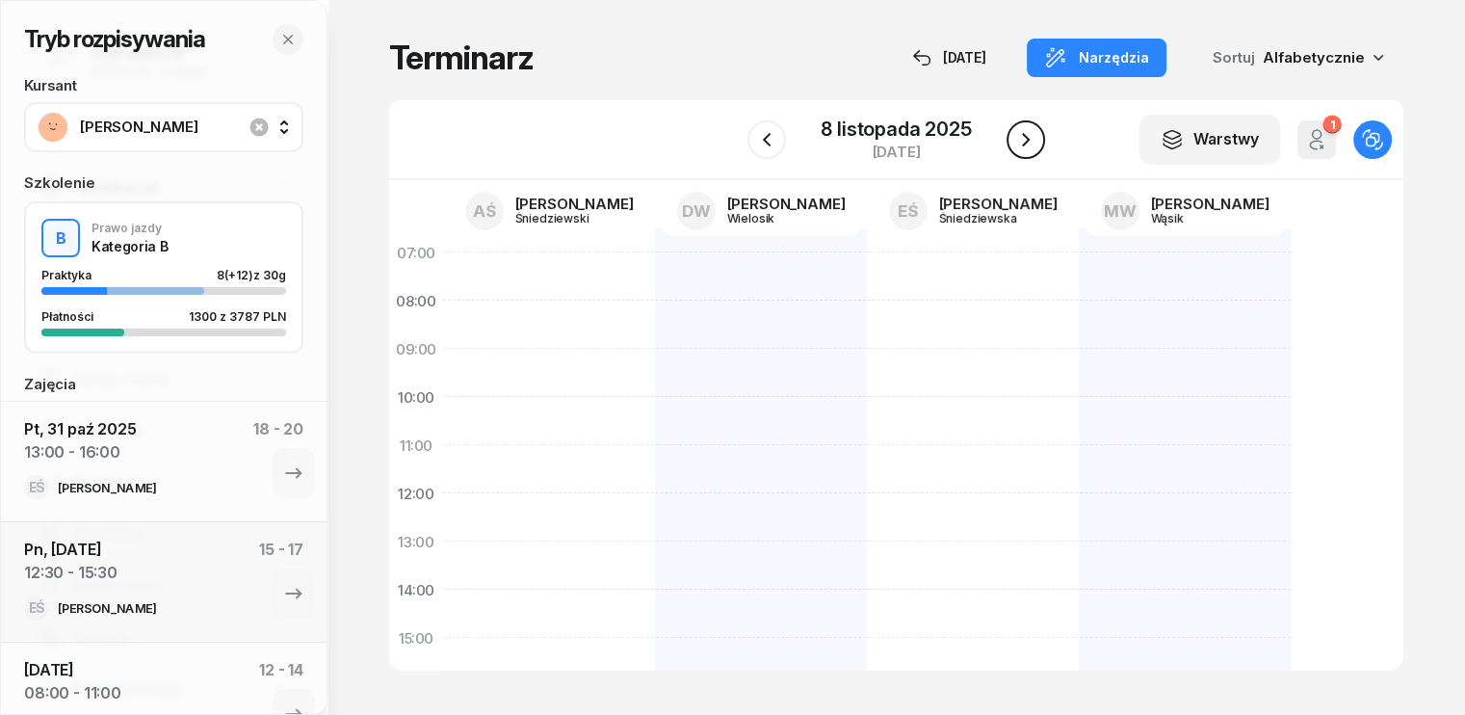
click at [1029, 140] on icon "button" at bounding box center [1025, 139] width 23 height 23
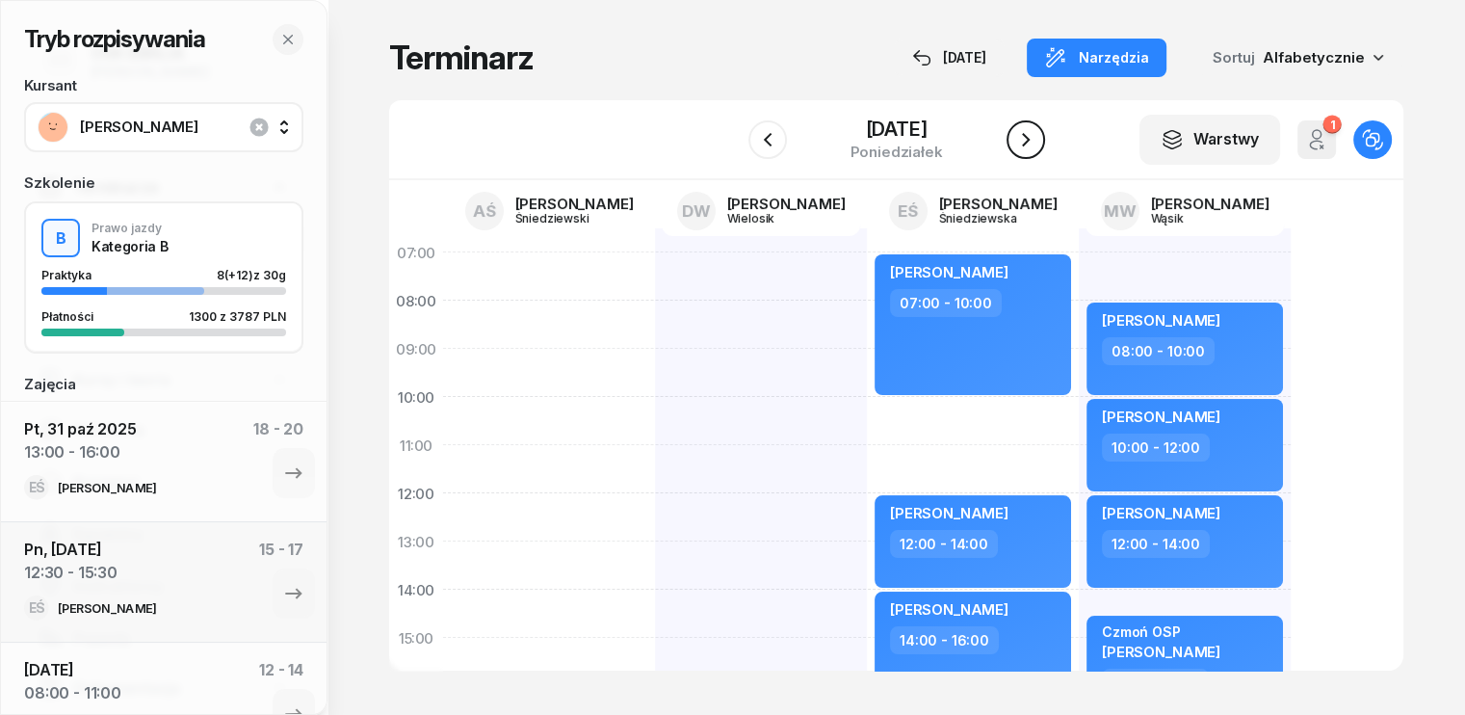
click at [1029, 140] on icon "button" at bounding box center [1025, 139] width 23 height 23
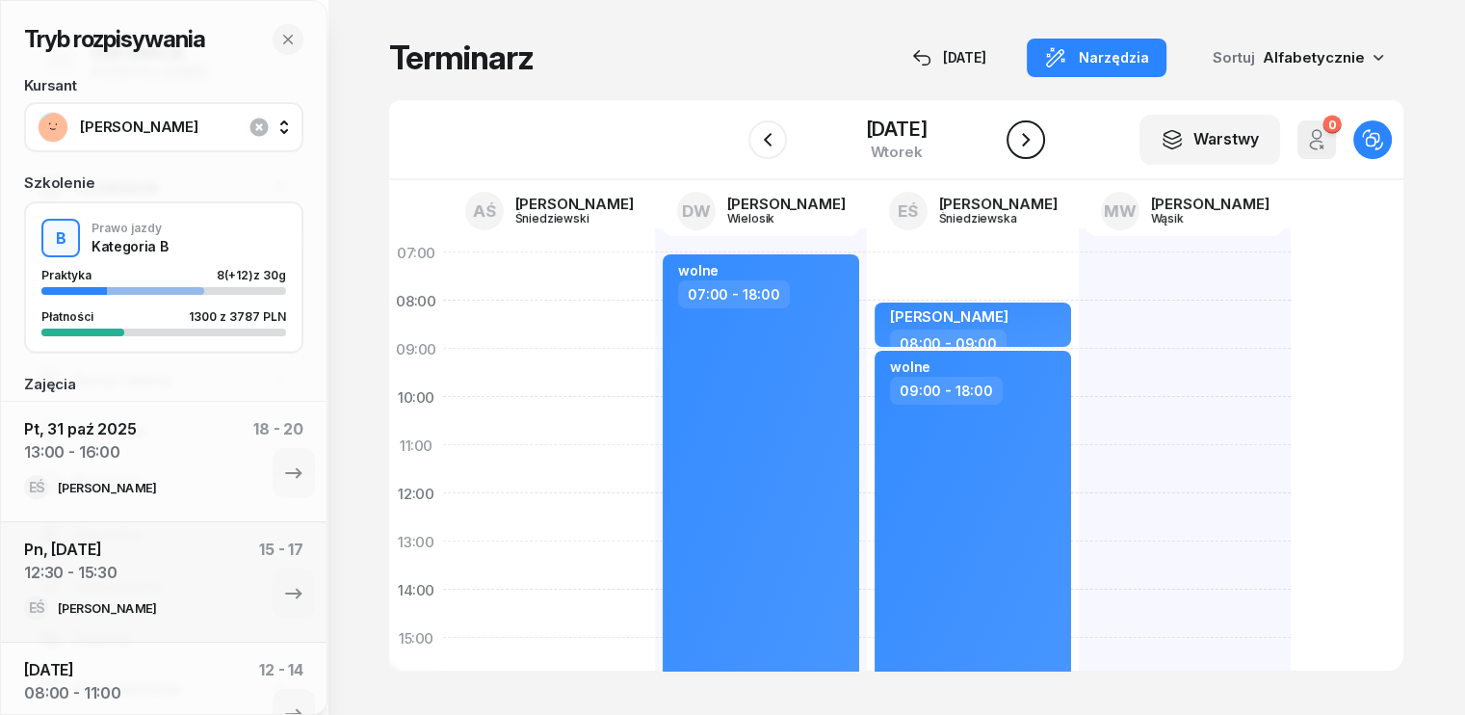
click at [1029, 140] on icon "button" at bounding box center [1026, 139] width 8 height 13
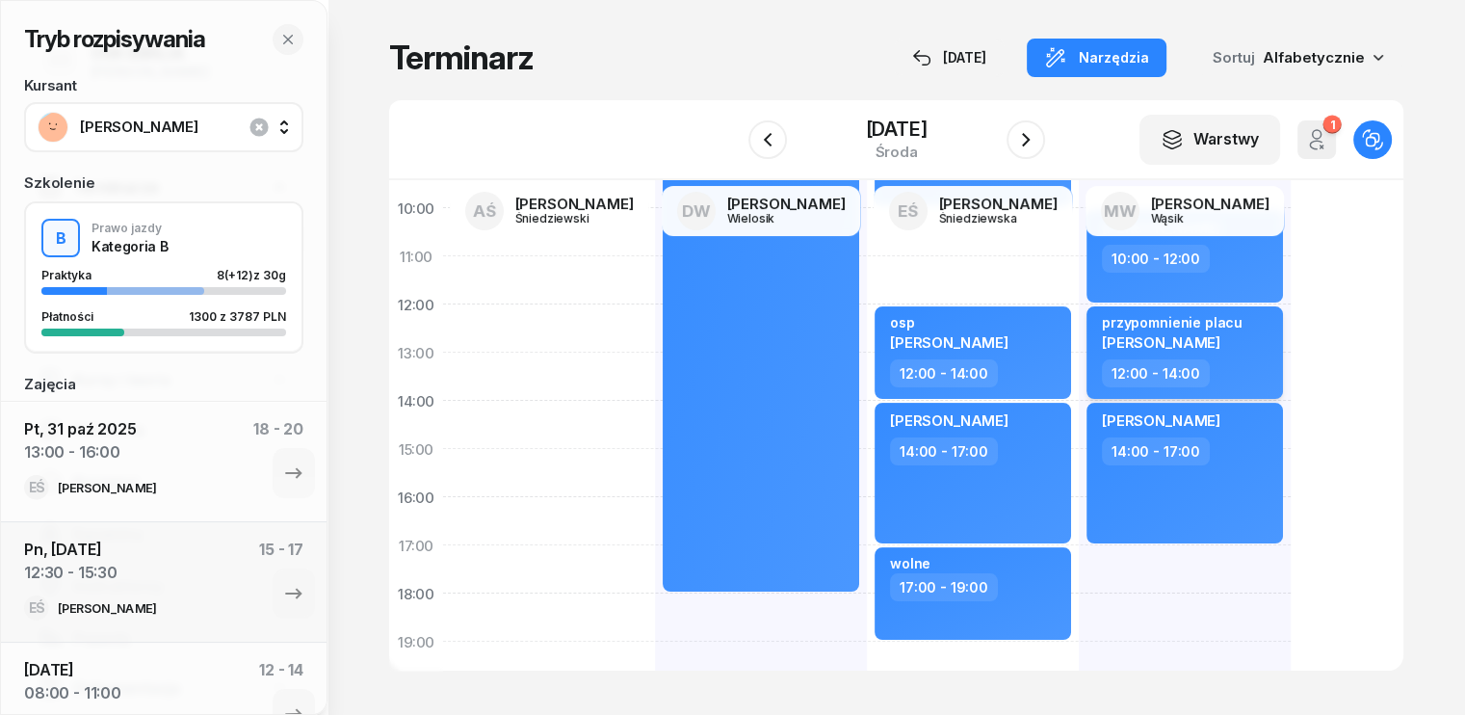
scroll to position [193, 0]
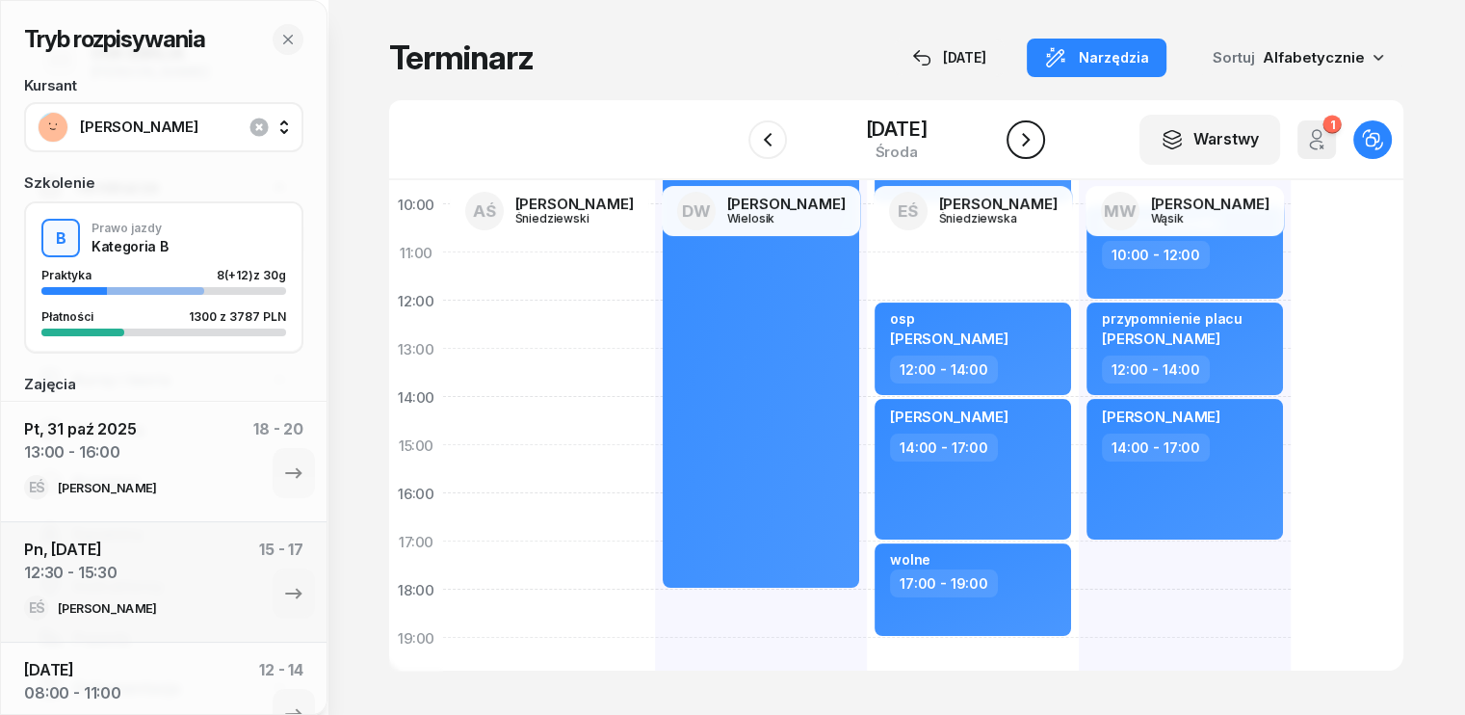
click at [1021, 143] on icon "button" at bounding box center [1025, 139] width 23 height 23
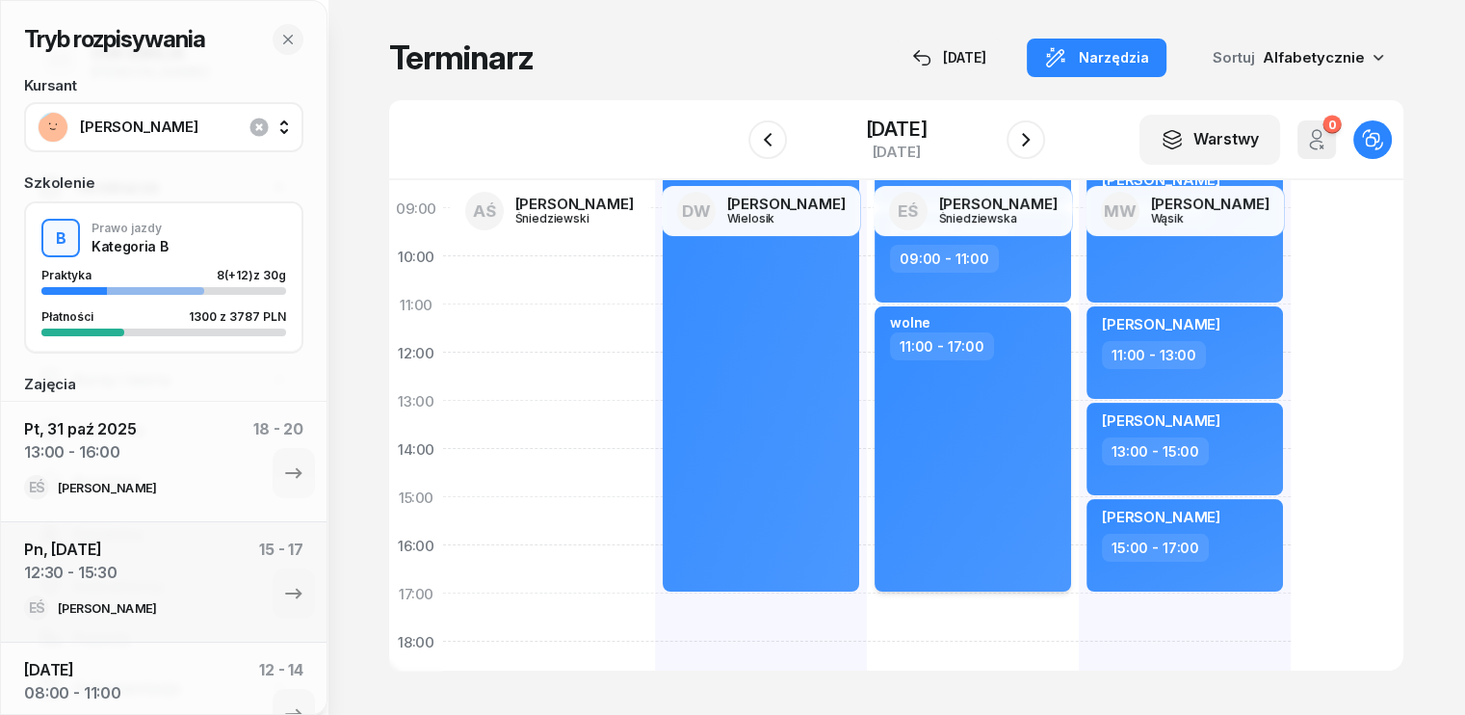
scroll to position [96, 0]
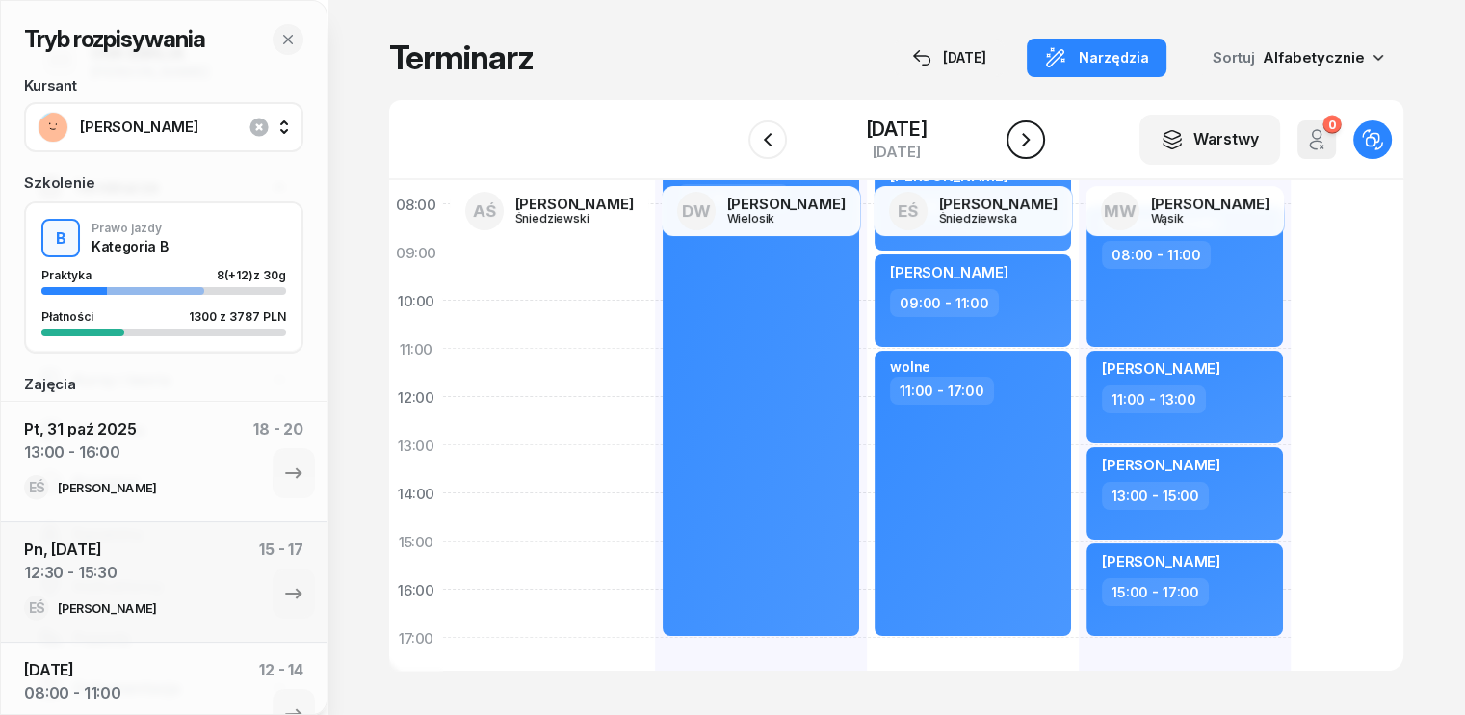
click at [1030, 144] on icon "button" at bounding box center [1025, 139] width 23 height 23
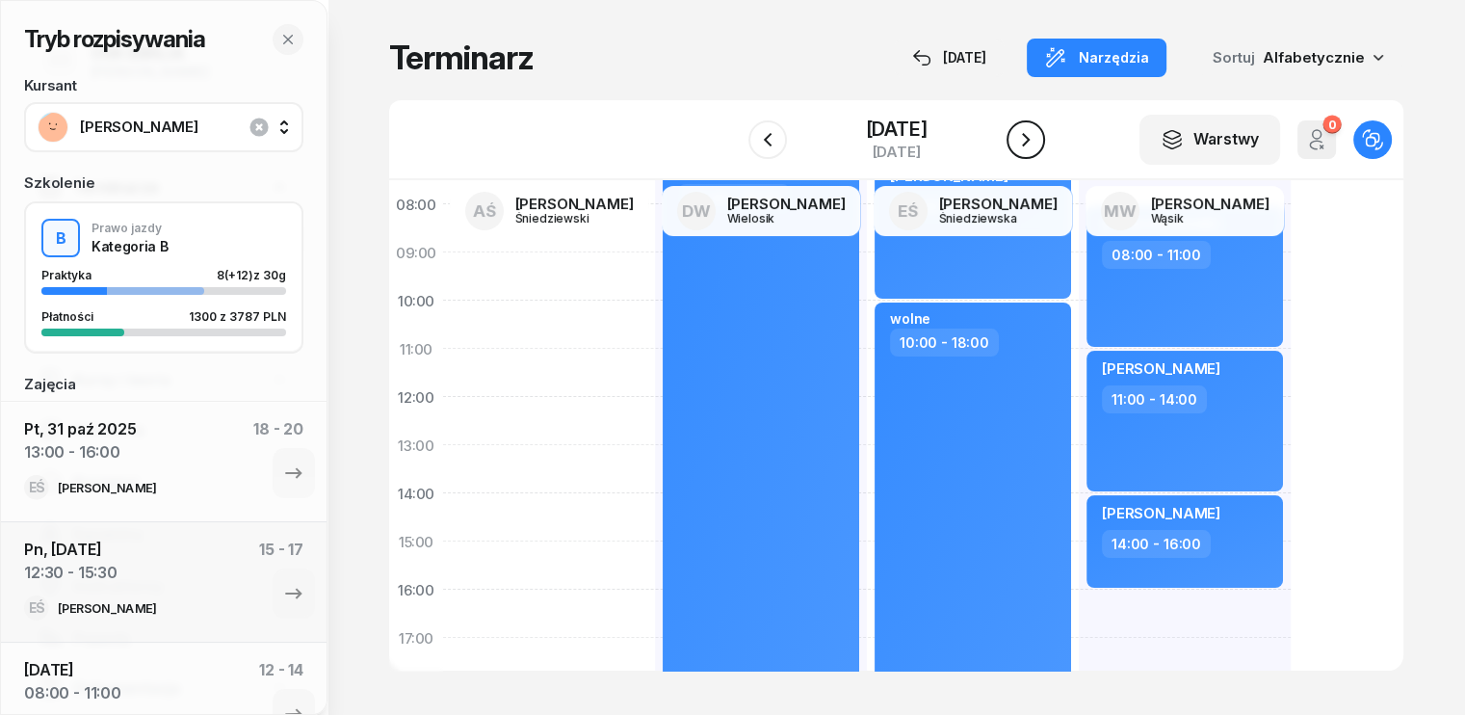
click at [1030, 144] on icon "button" at bounding box center [1025, 139] width 23 height 23
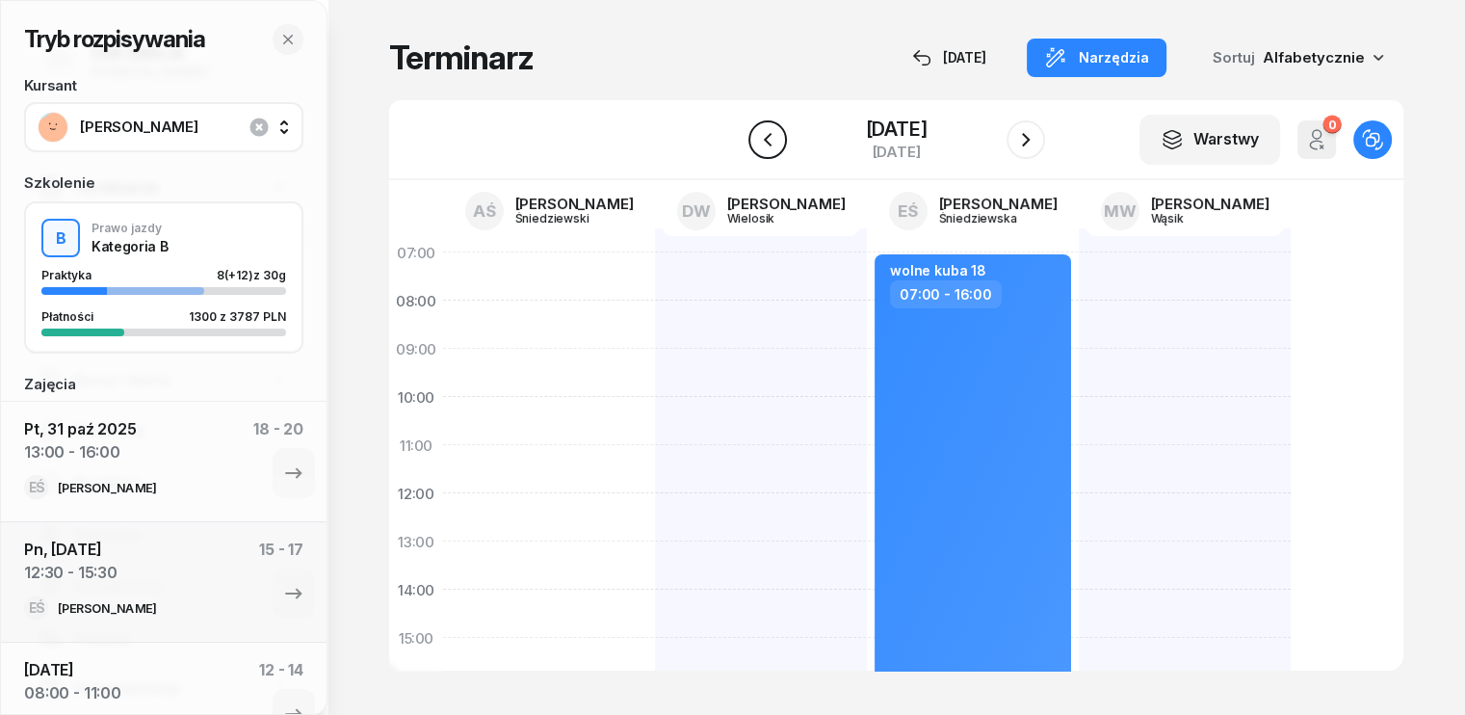
click at [767, 133] on icon "button" at bounding box center [767, 138] width 8 height 13
click at [767, 133] on icon "button" at bounding box center [767, 139] width 23 height 23
click at [767, 133] on icon "button" at bounding box center [767, 138] width 8 height 13
click at [767, 133] on icon "button" at bounding box center [767, 139] width 23 height 23
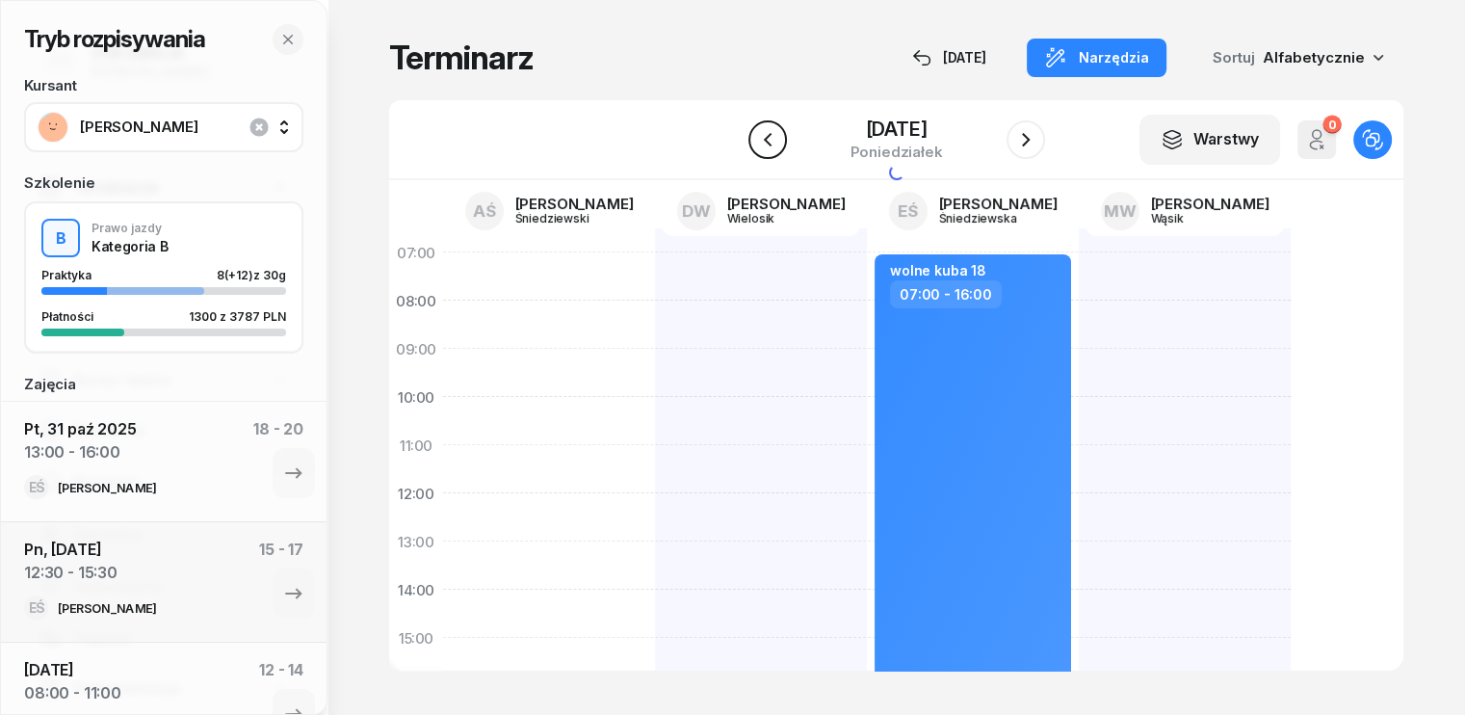
click at [767, 133] on icon "button" at bounding box center [767, 139] width 23 height 23
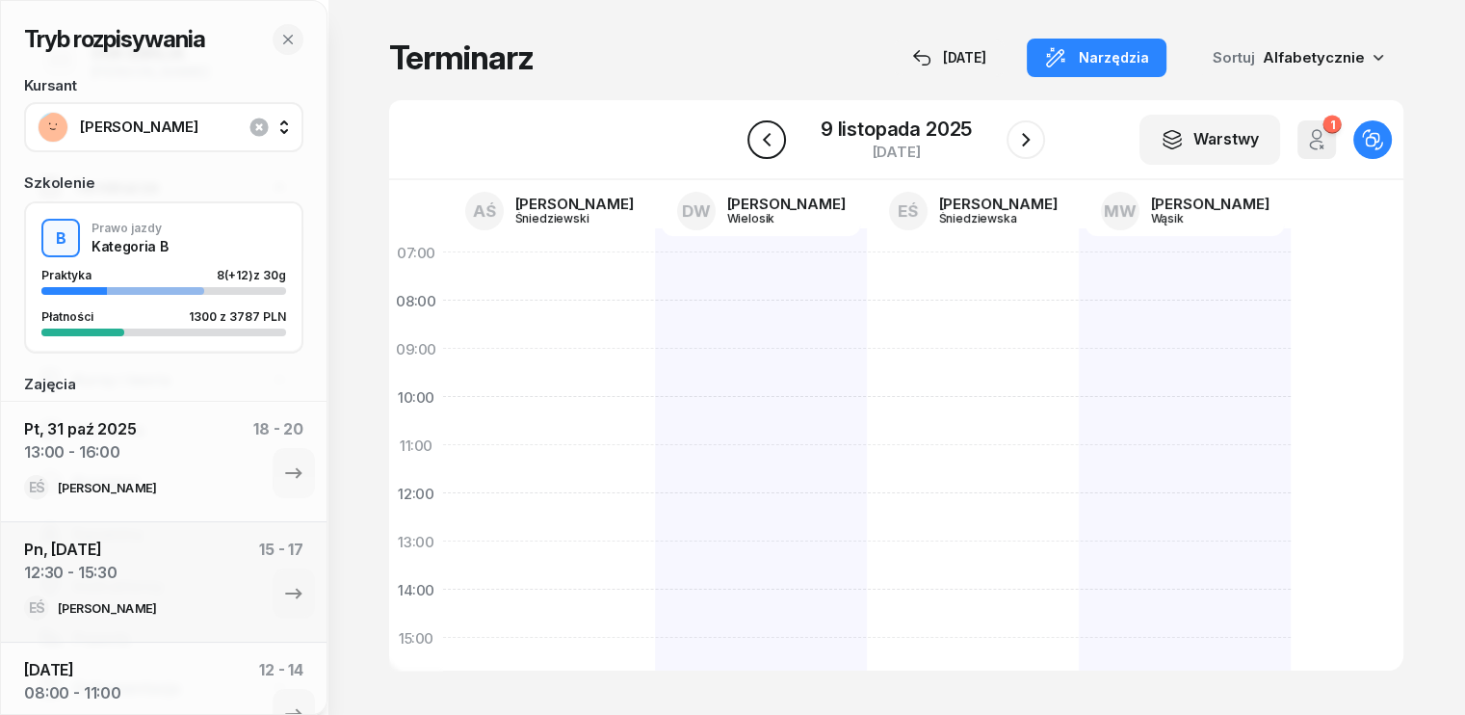
click at [767, 133] on icon "button" at bounding box center [766, 139] width 23 height 23
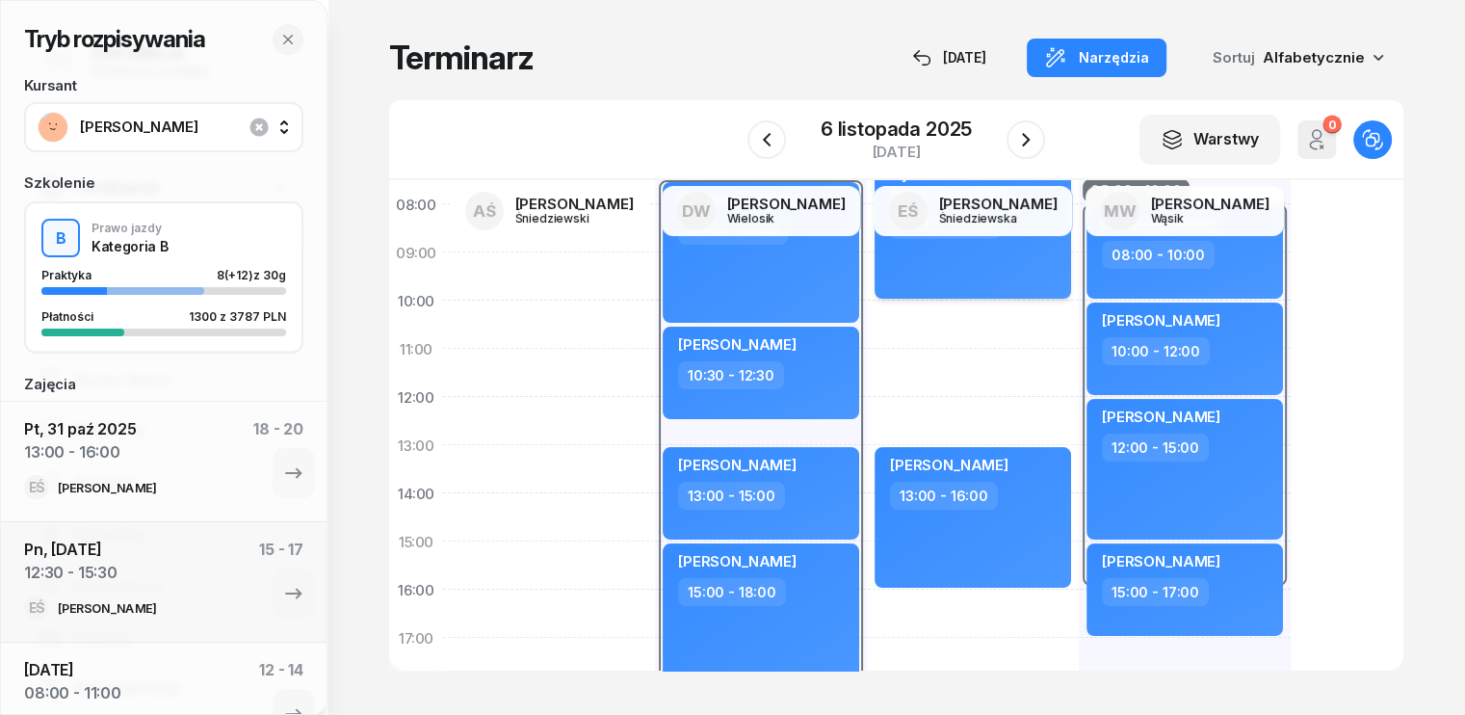
scroll to position [289, 0]
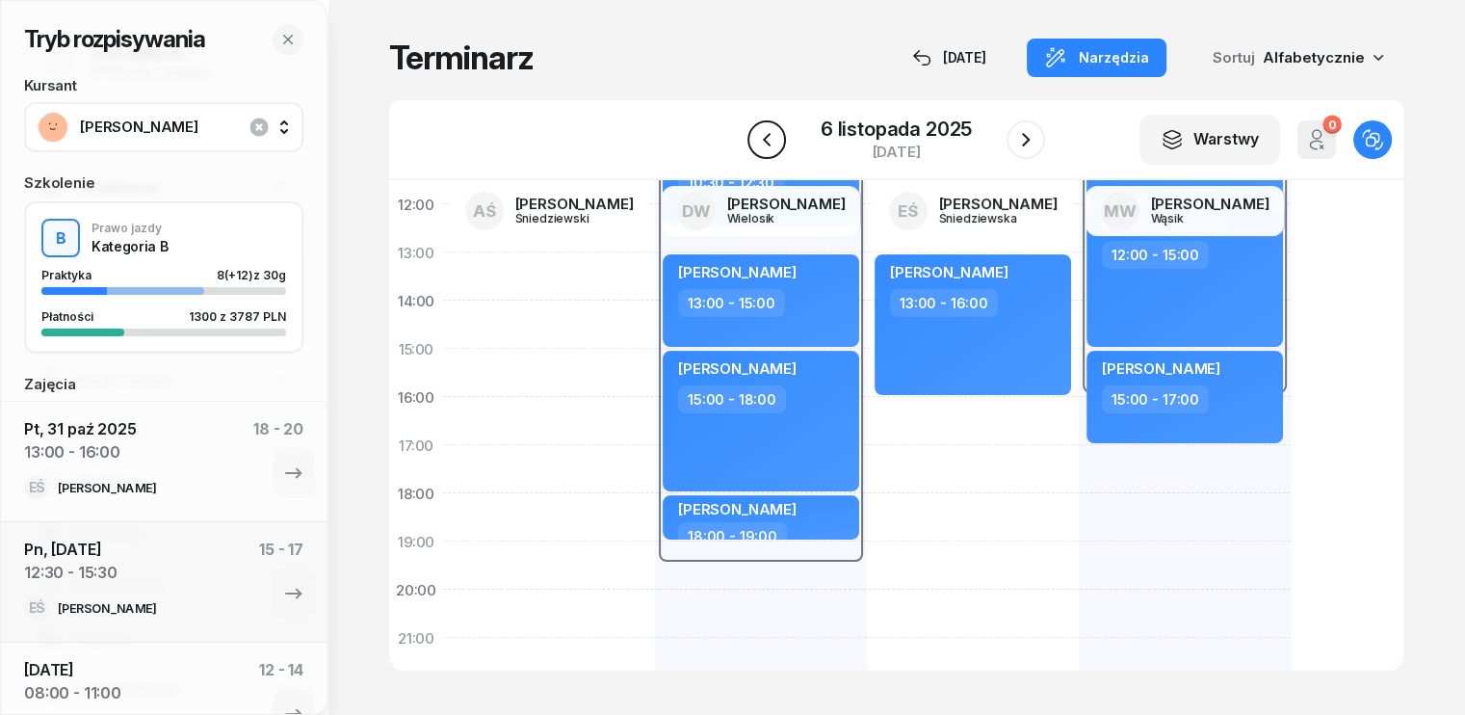
click at [771, 134] on icon "button" at bounding box center [766, 139] width 23 height 23
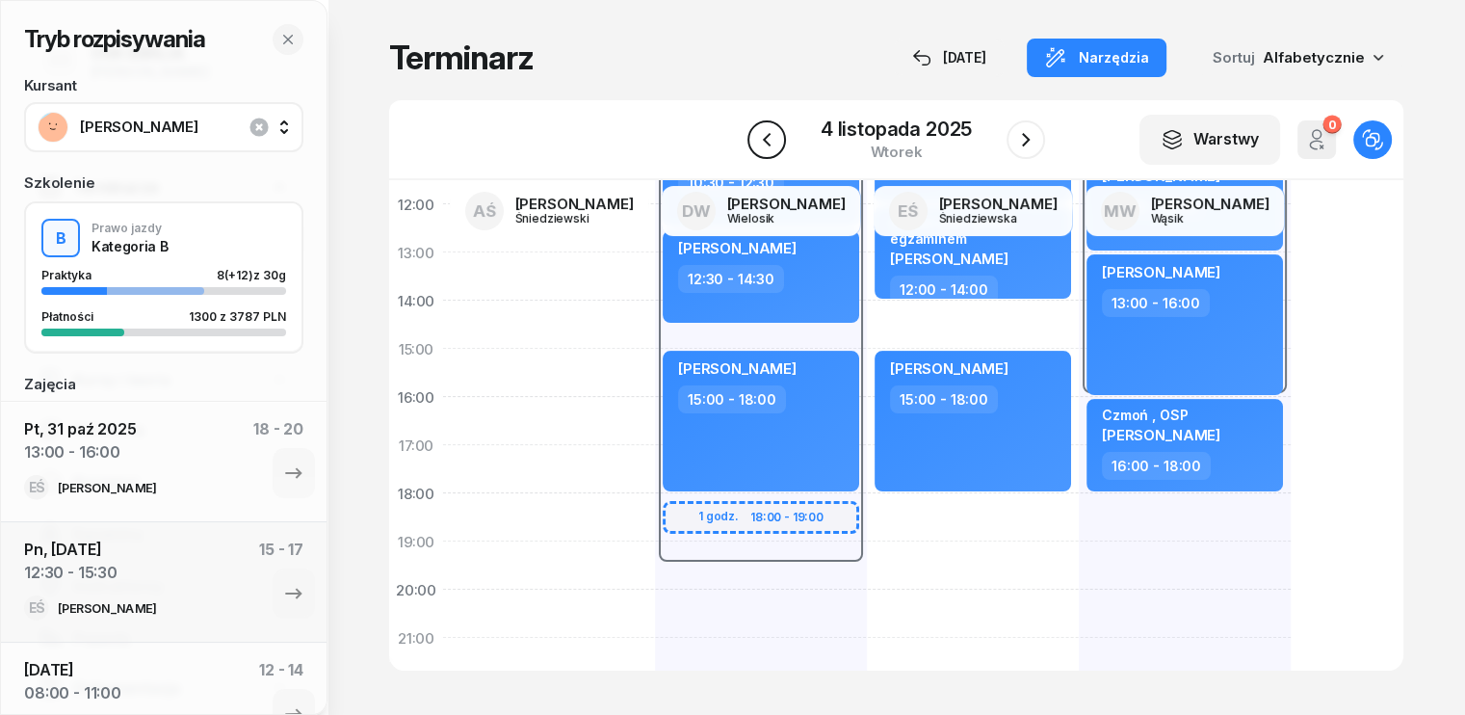
click at [768, 132] on icon "button" at bounding box center [766, 139] width 23 height 23
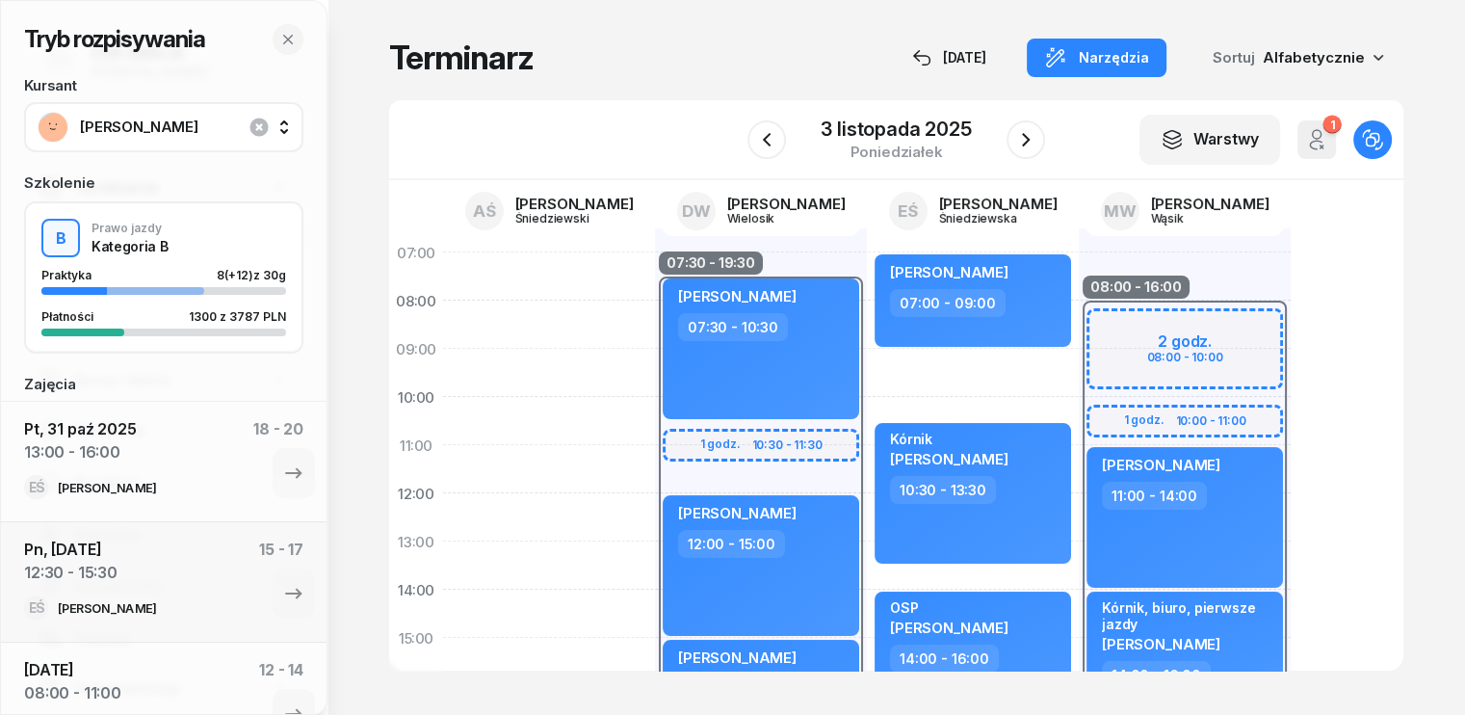
click at [172, 129] on span "[PERSON_NAME]" at bounding box center [185, 126] width 210 height 17
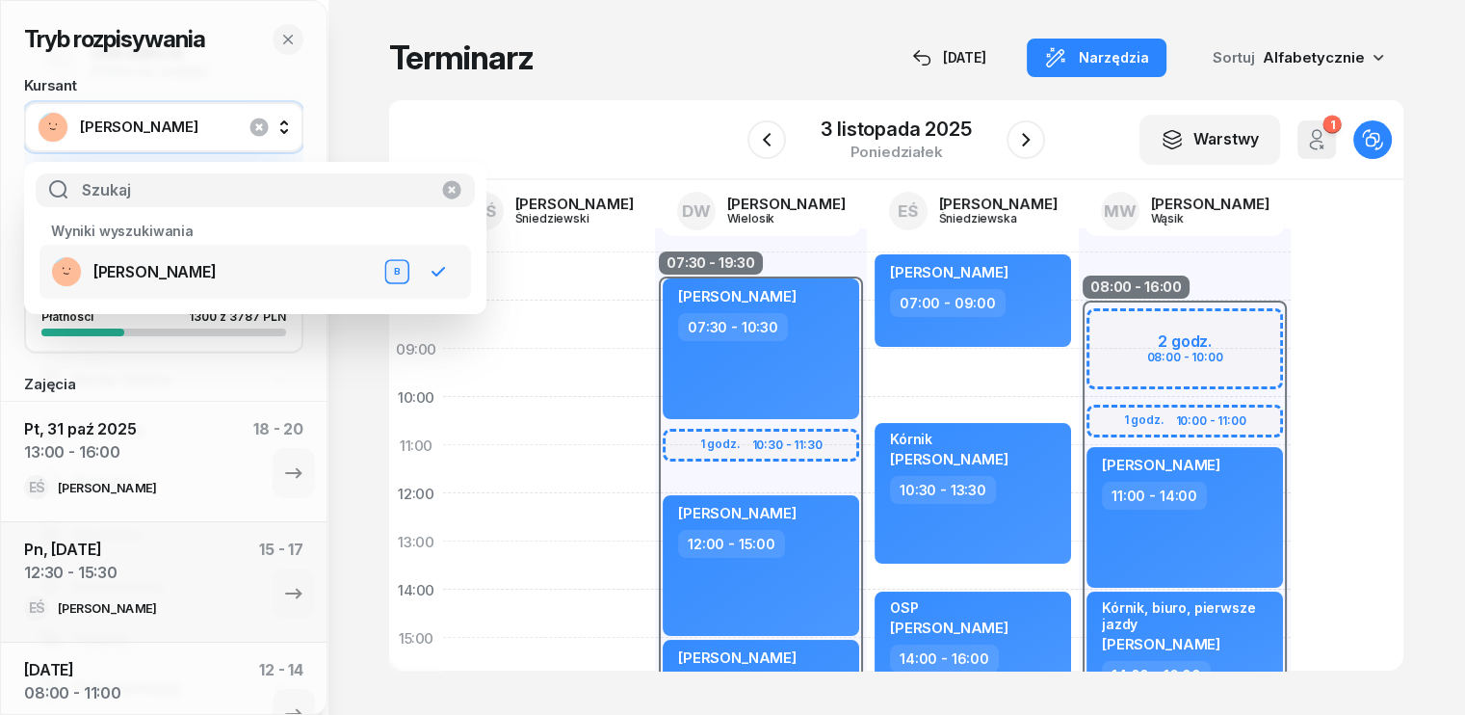
click at [349, 132] on div "Tryb rozpisywania Kursant [PERSON_NAME] Szkolenie B Prawo jazdy Kategoria B Pra…" at bounding box center [897, 357] width 1138 height 715
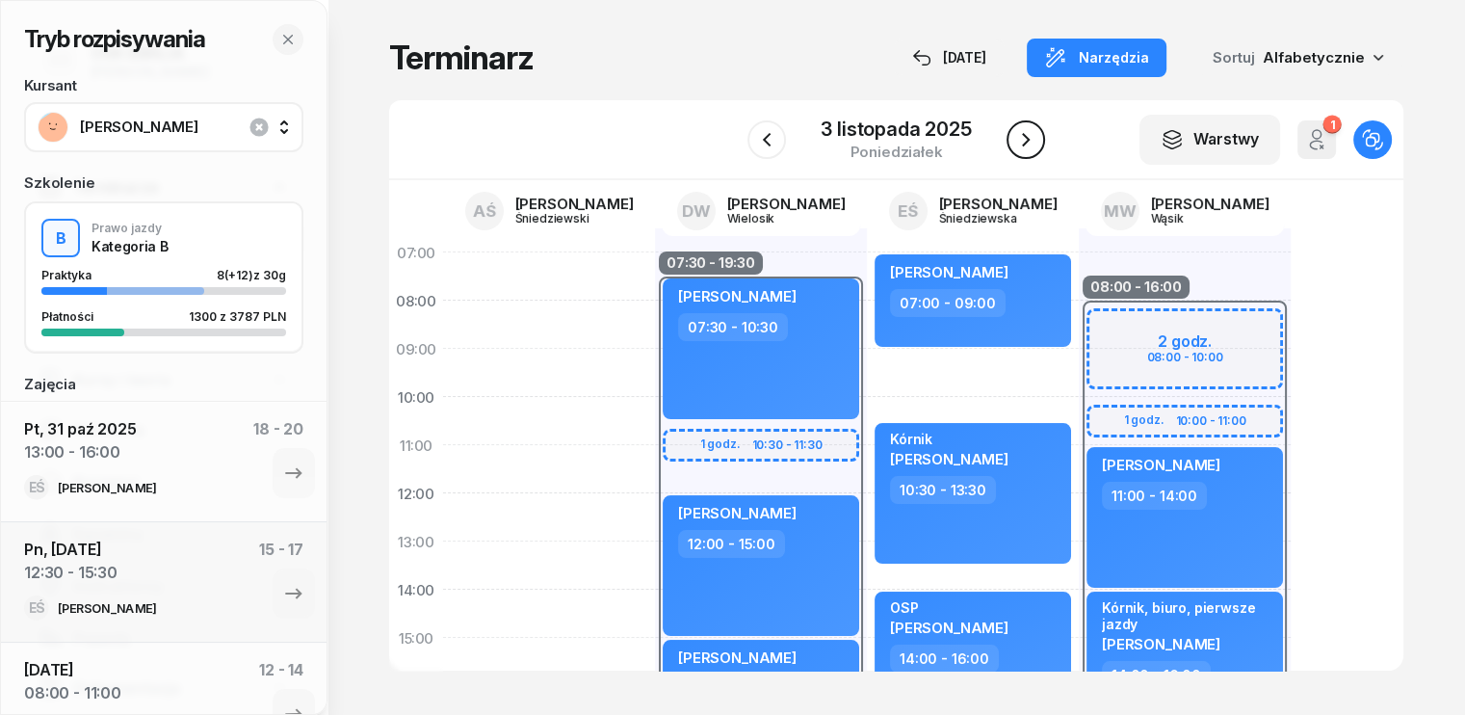
click at [1022, 134] on icon "button" at bounding box center [1026, 139] width 8 height 13
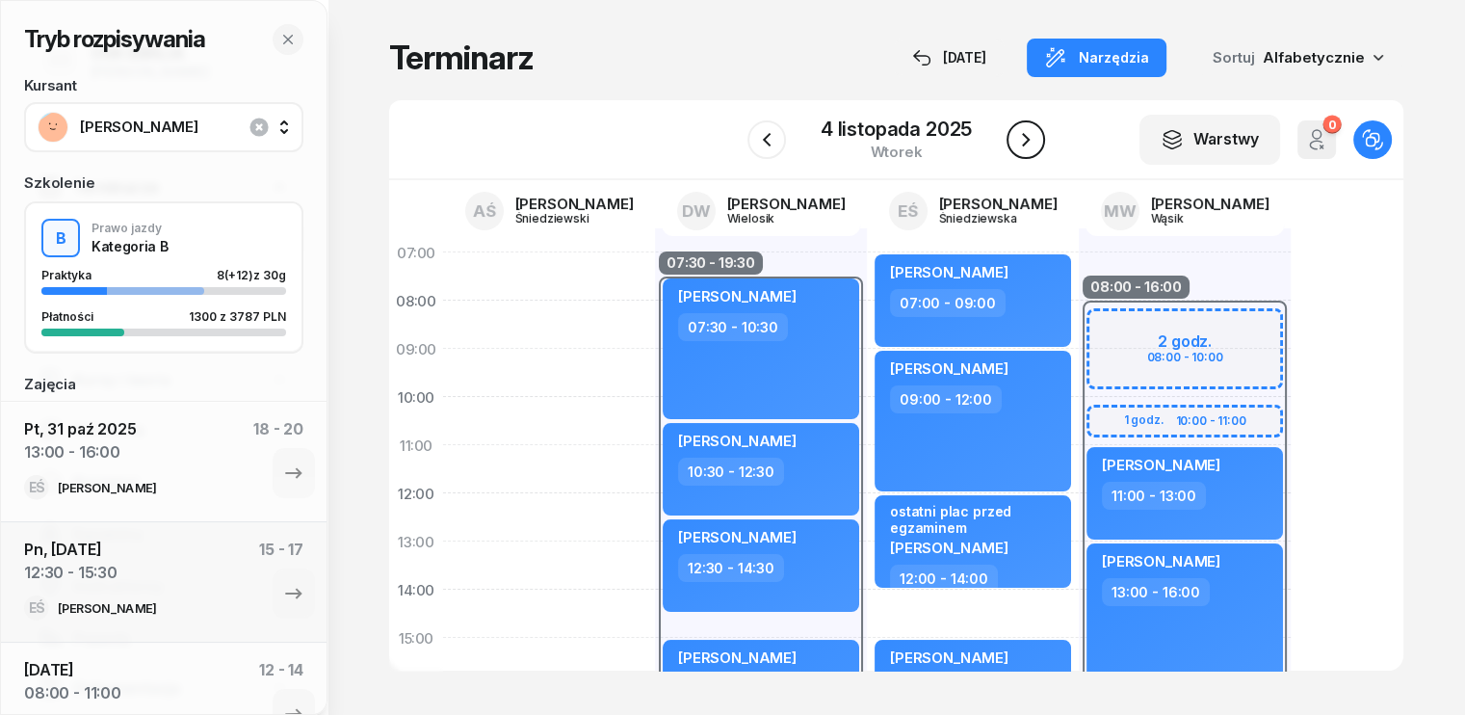
click at [1024, 141] on icon "button" at bounding box center [1025, 139] width 23 height 23
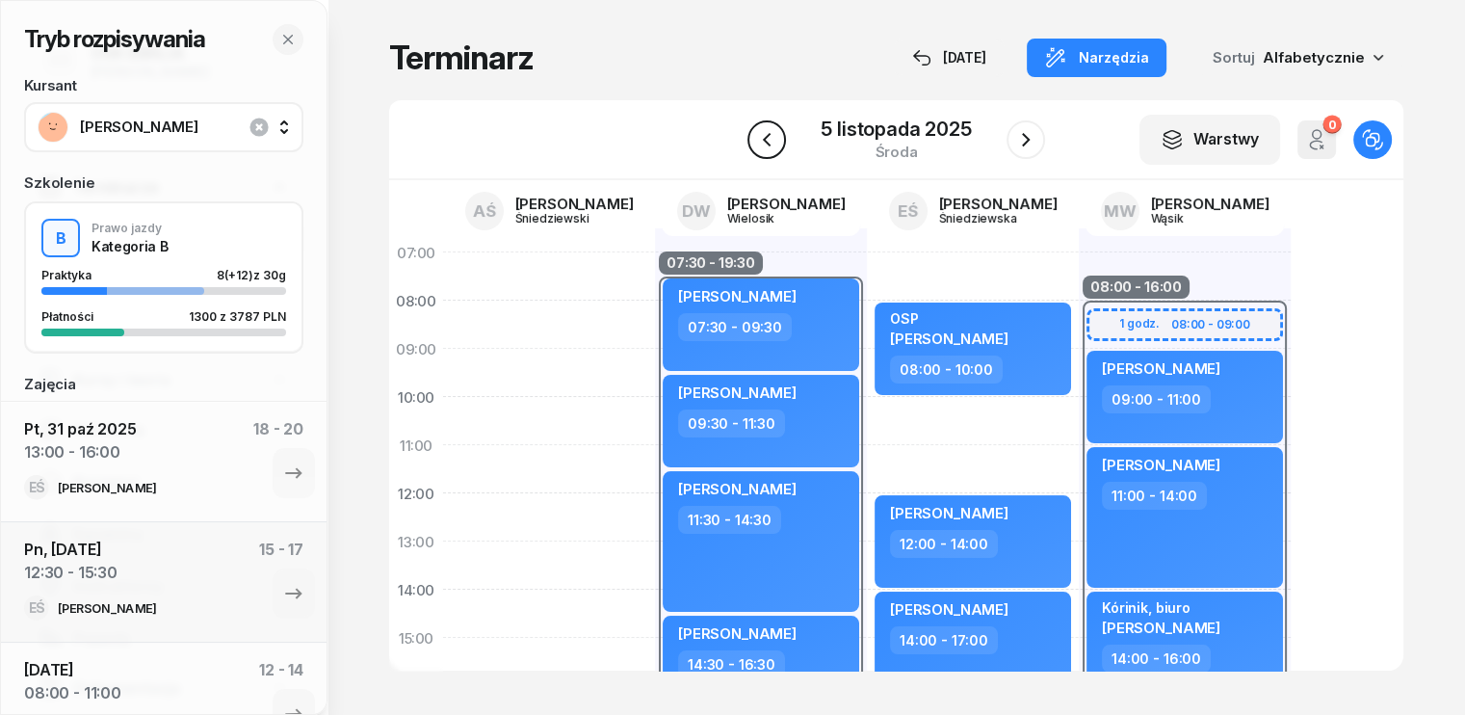
click at [763, 133] on icon "button" at bounding box center [766, 139] width 23 height 23
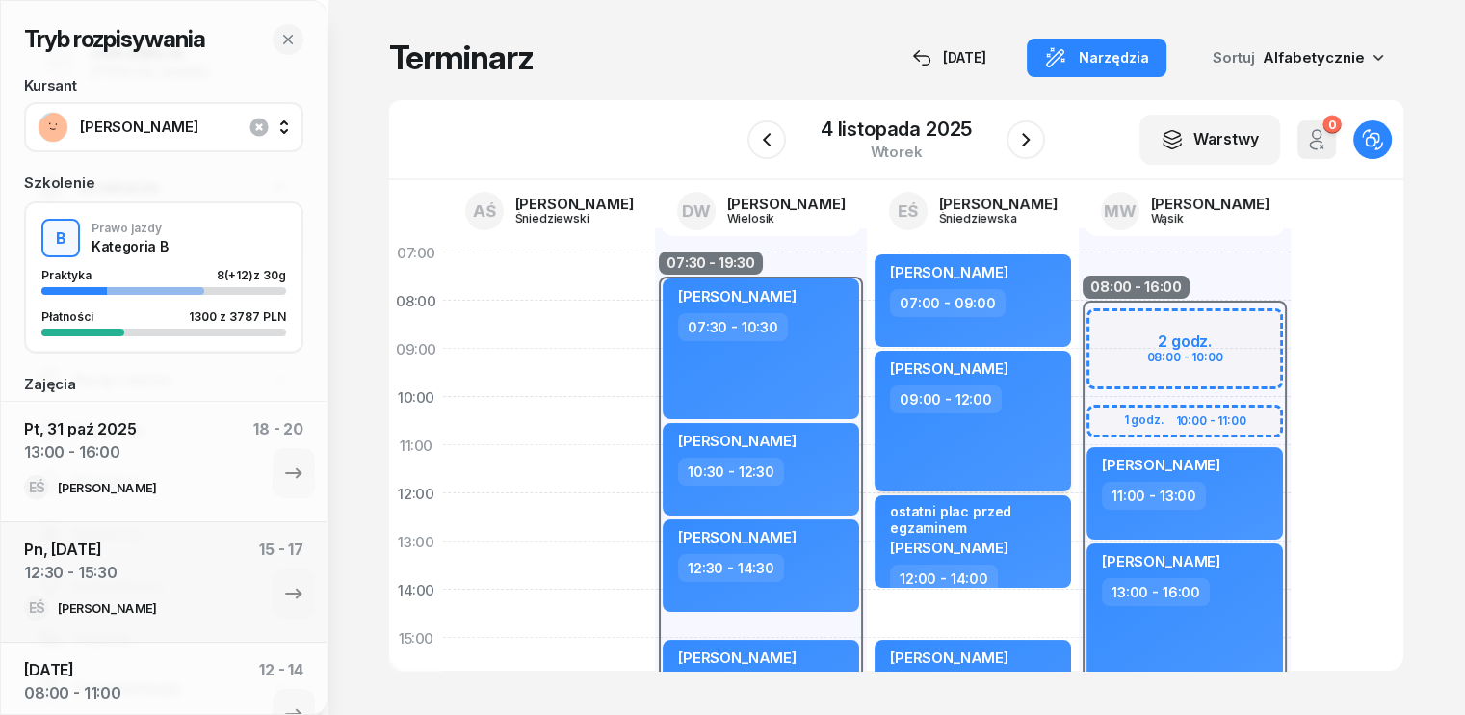
scroll to position [193, 0]
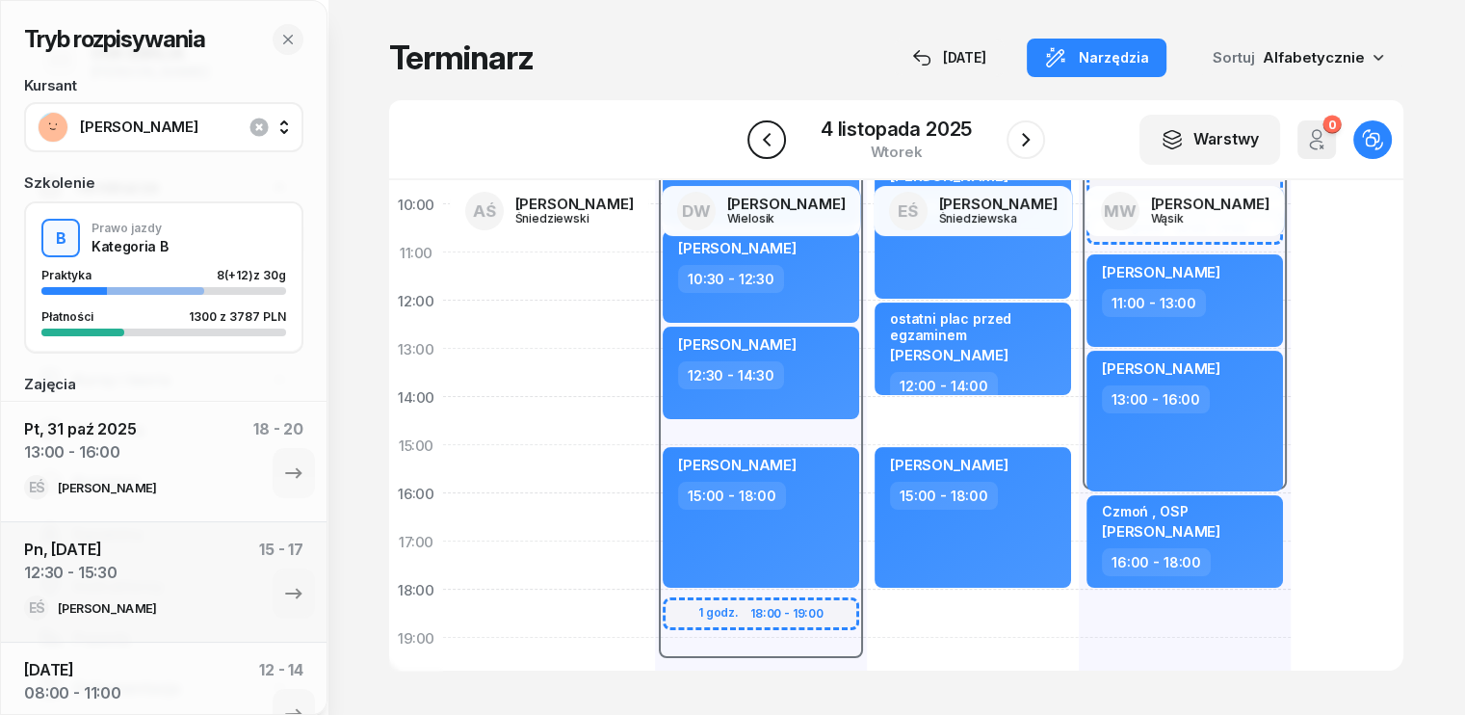
click at [763, 137] on icon "button" at bounding box center [766, 139] width 23 height 23
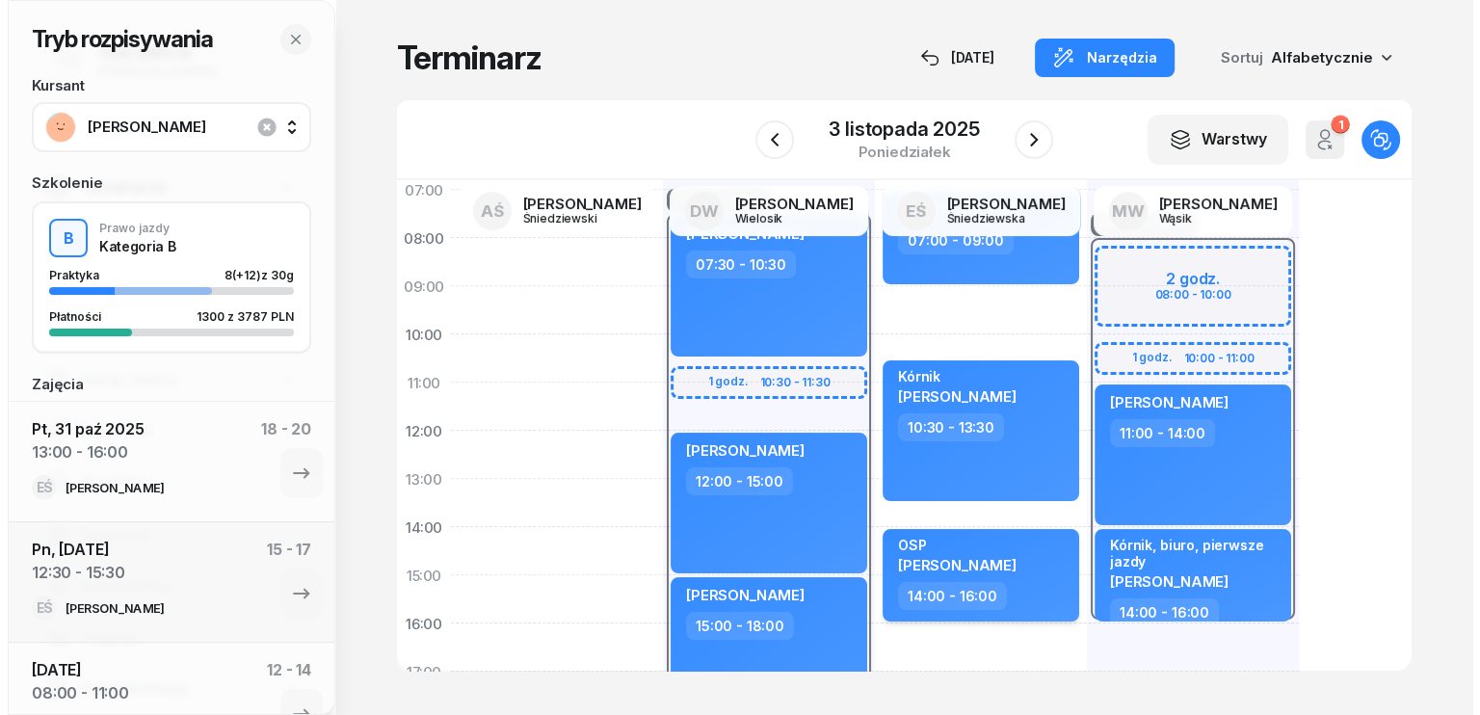
scroll to position [96, 0]
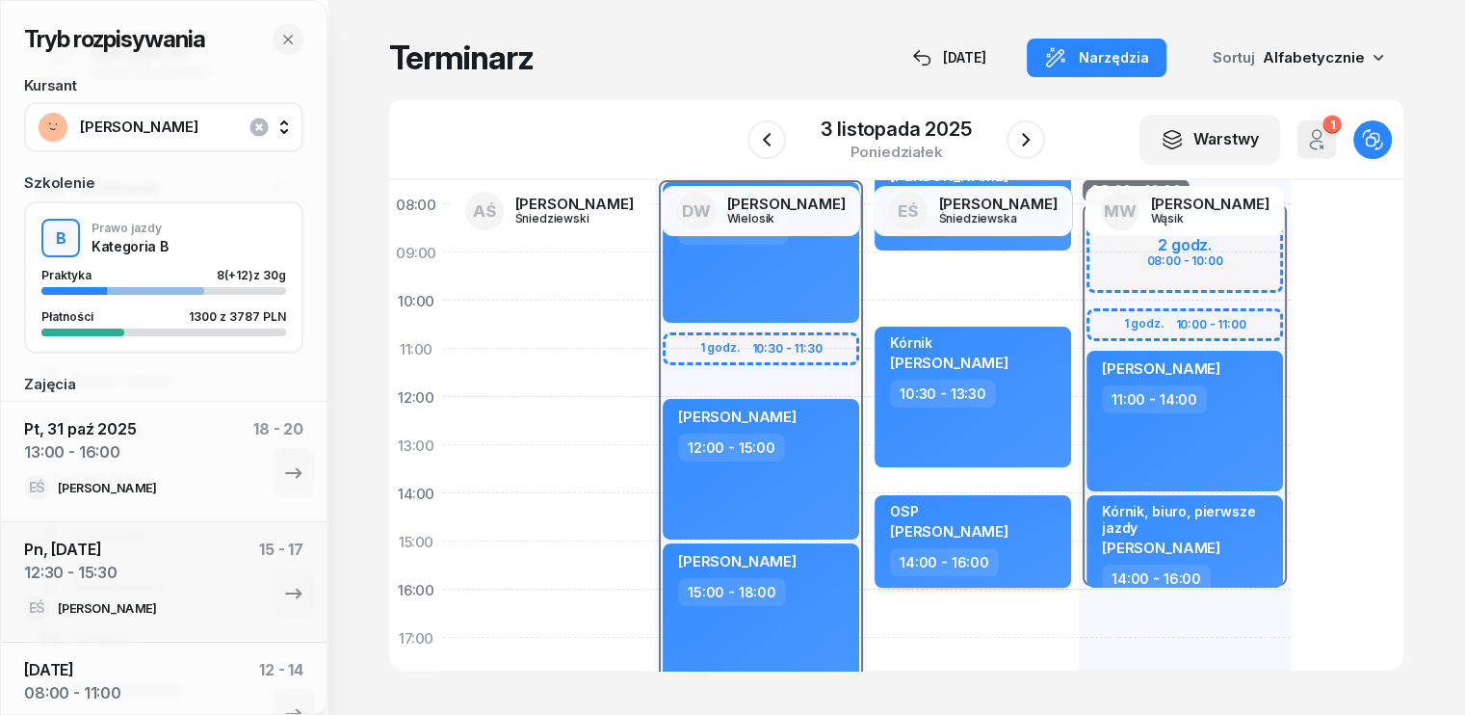
click at [986, 539] on div "OSP [PERSON_NAME]" at bounding box center [975, 525] width 170 height 45
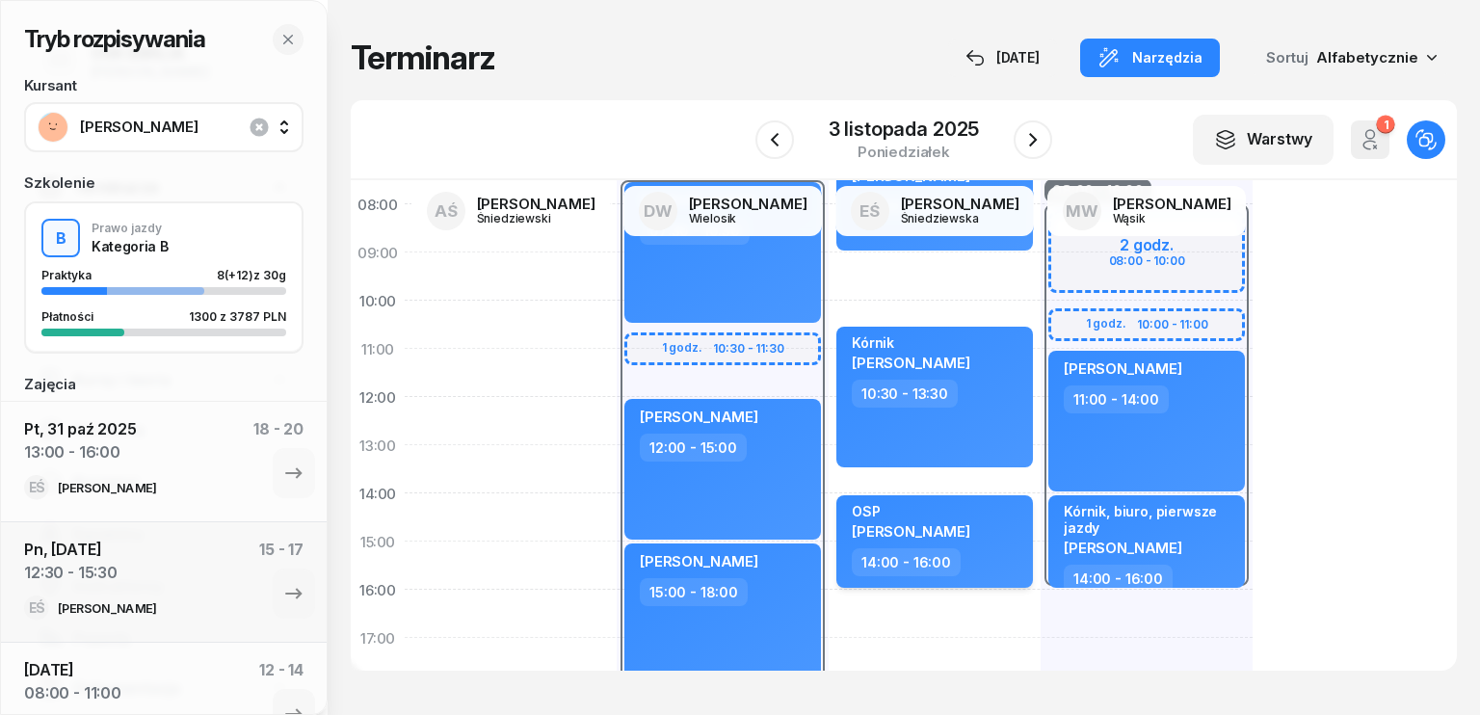
select select "14"
select select "16"
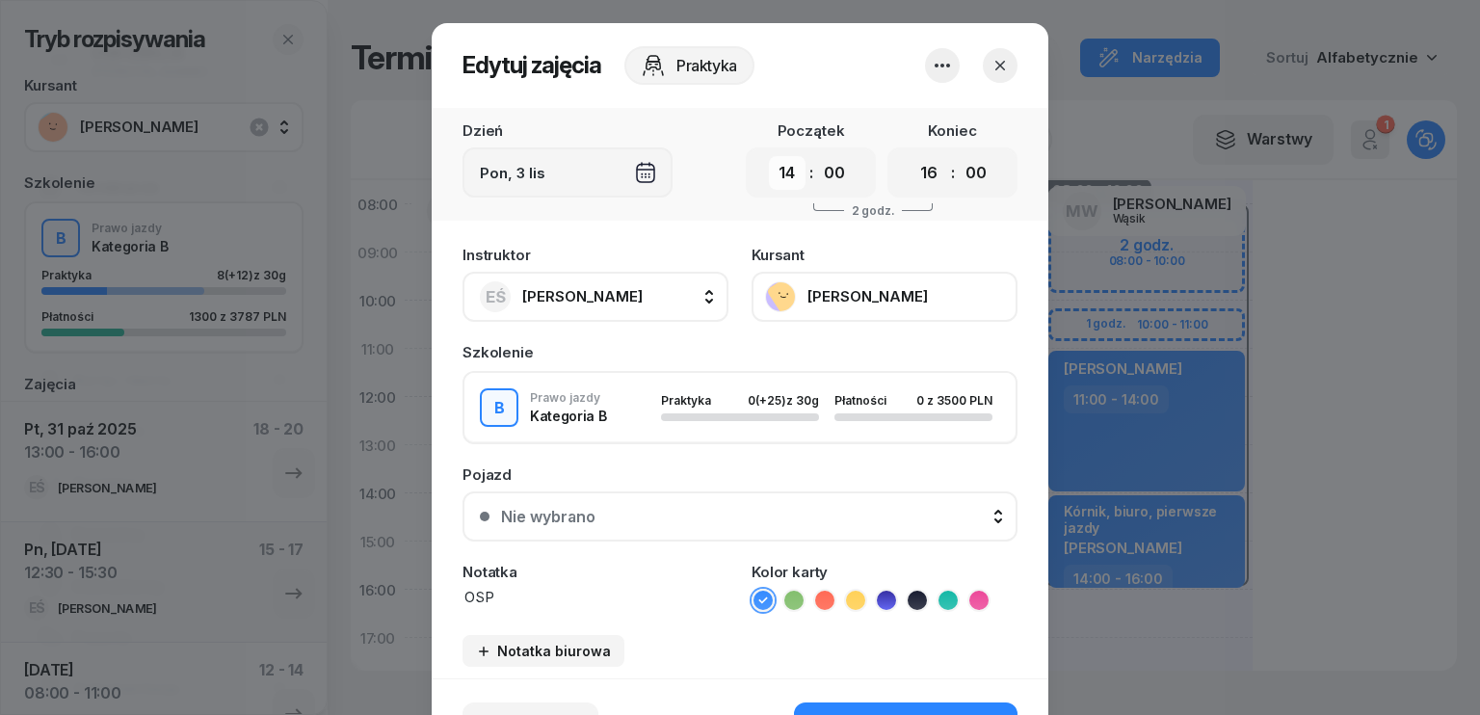
click at [778, 166] on select "00 01 02 03 04 05 06 07 08 09 10 11 12 13 14 15 16 17 18 19 20 21 22 23" at bounding box center [787, 173] width 37 height 34
select select "08"
click at [769, 156] on select "00 01 02 03 04 05 06 07 08 09 10 11 12 13 14 15 16 17 18 19 20 21 22 23" at bounding box center [787, 173] width 37 height 34
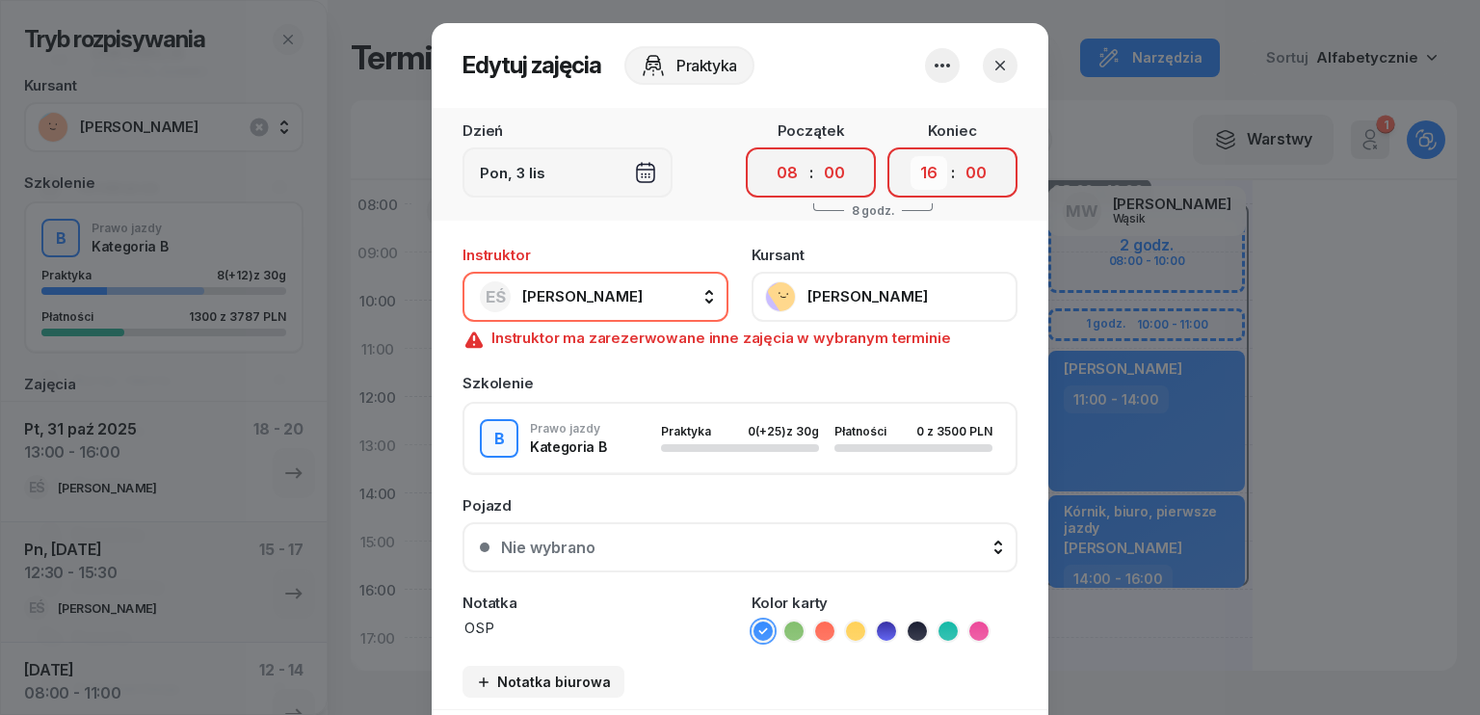
click at [925, 172] on select "00 01 02 03 04 05 06 07 08 09 10 11 12 13 14 15 16 17 18 19 20 21 22 23" at bounding box center [928, 173] width 37 height 34
select select "10"
click at [910, 156] on select "00 01 02 03 04 05 06 07 08 09 10 11 12 13 14 15 16 17 18 19 20 21 22 23" at bounding box center [928, 173] width 37 height 34
click at [640, 291] on span "[PERSON_NAME]" at bounding box center [582, 296] width 120 height 18
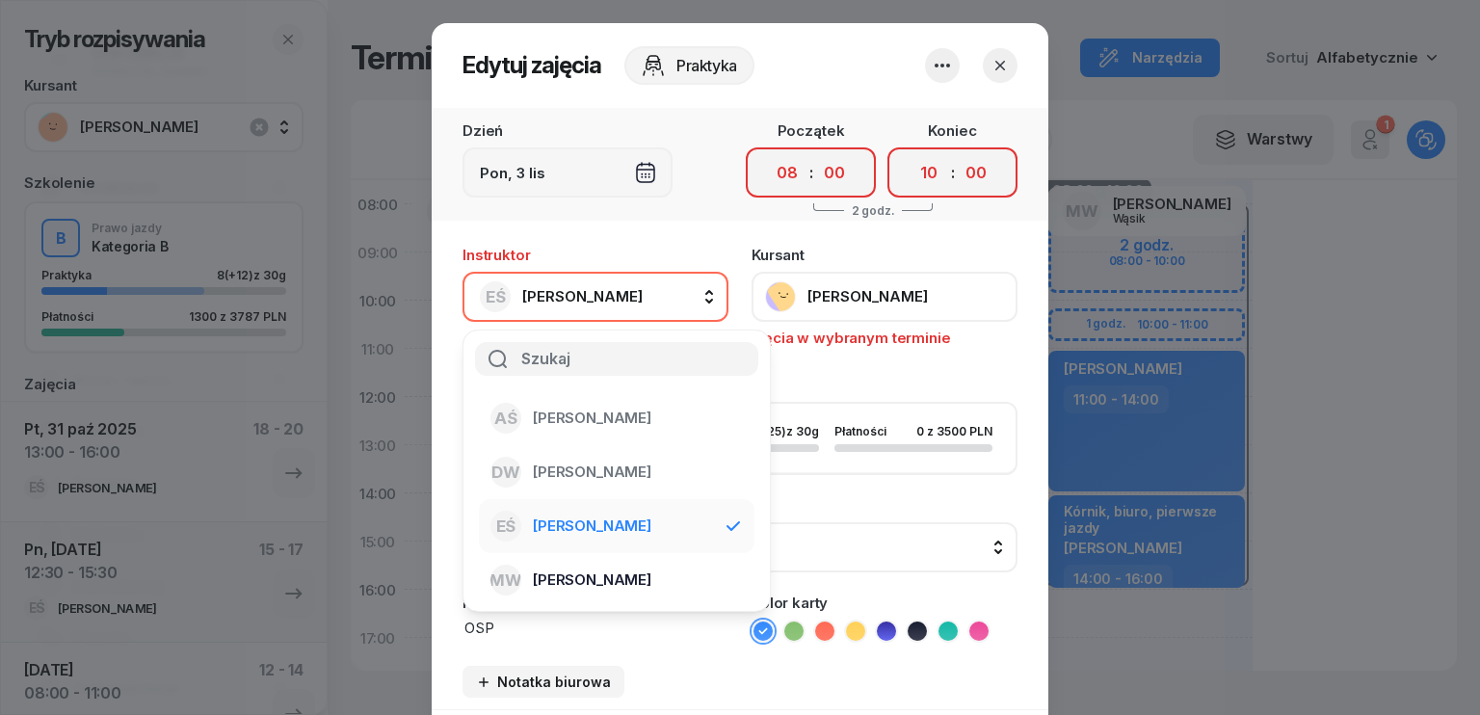
click at [614, 571] on span "[PERSON_NAME]" at bounding box center [592, 579] width 118 height 17
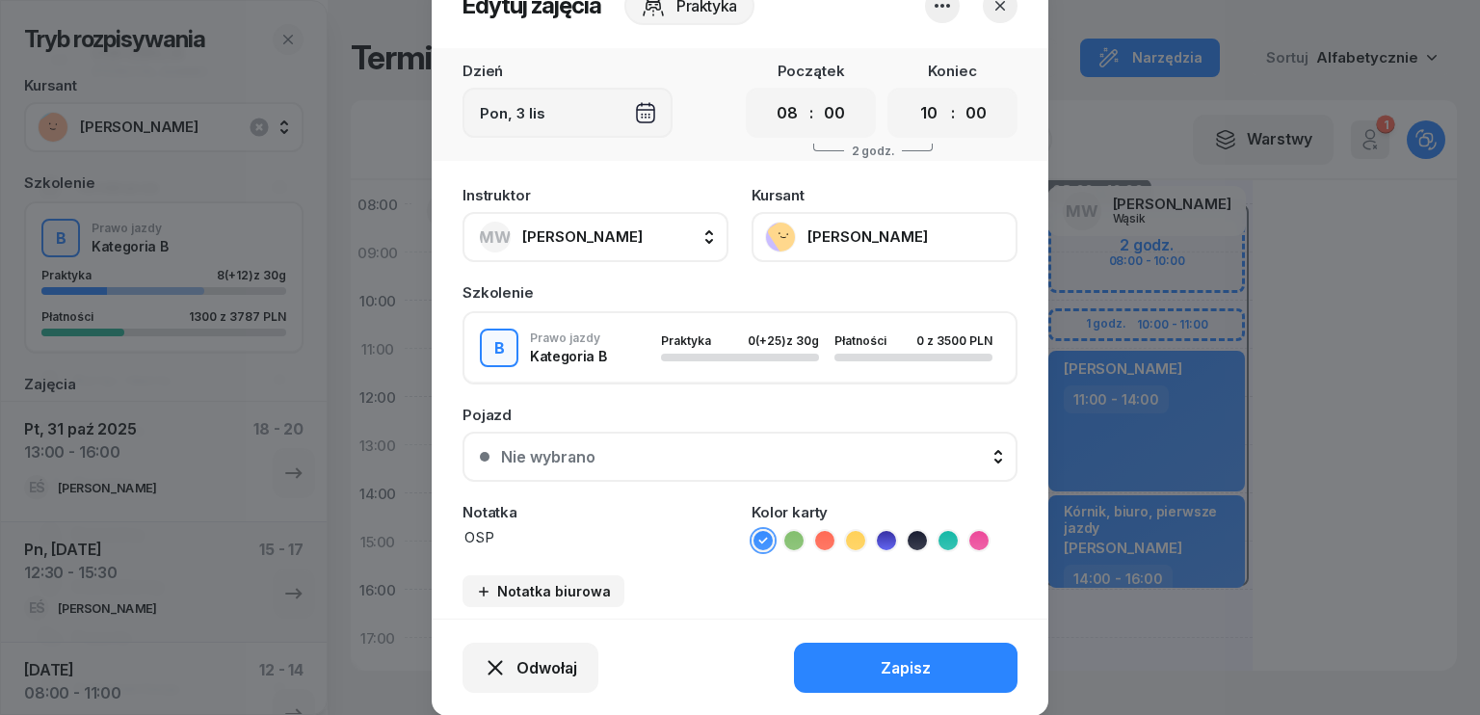
scroll to position [119, 0]
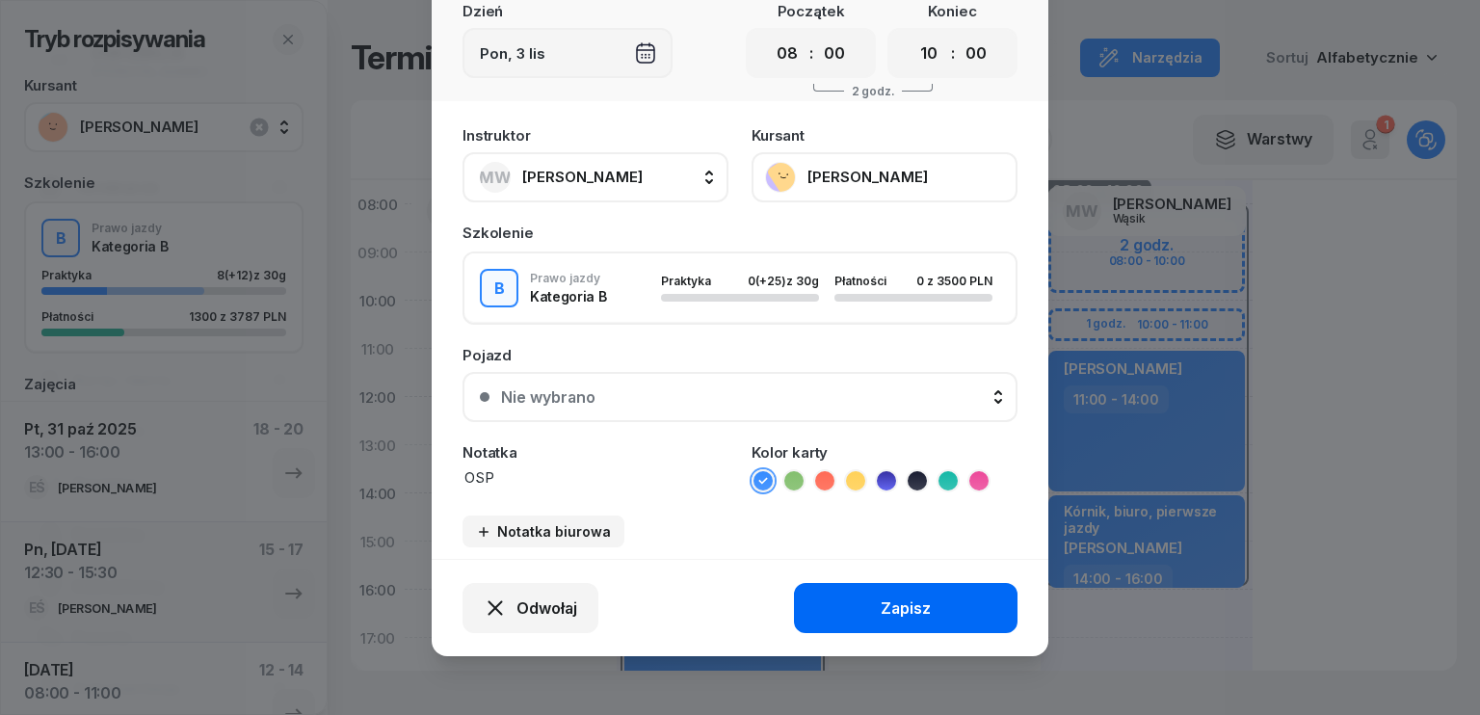
click at [903, 610] on div "Zapisz" at bounding box center [905, 608] width 50 height 18
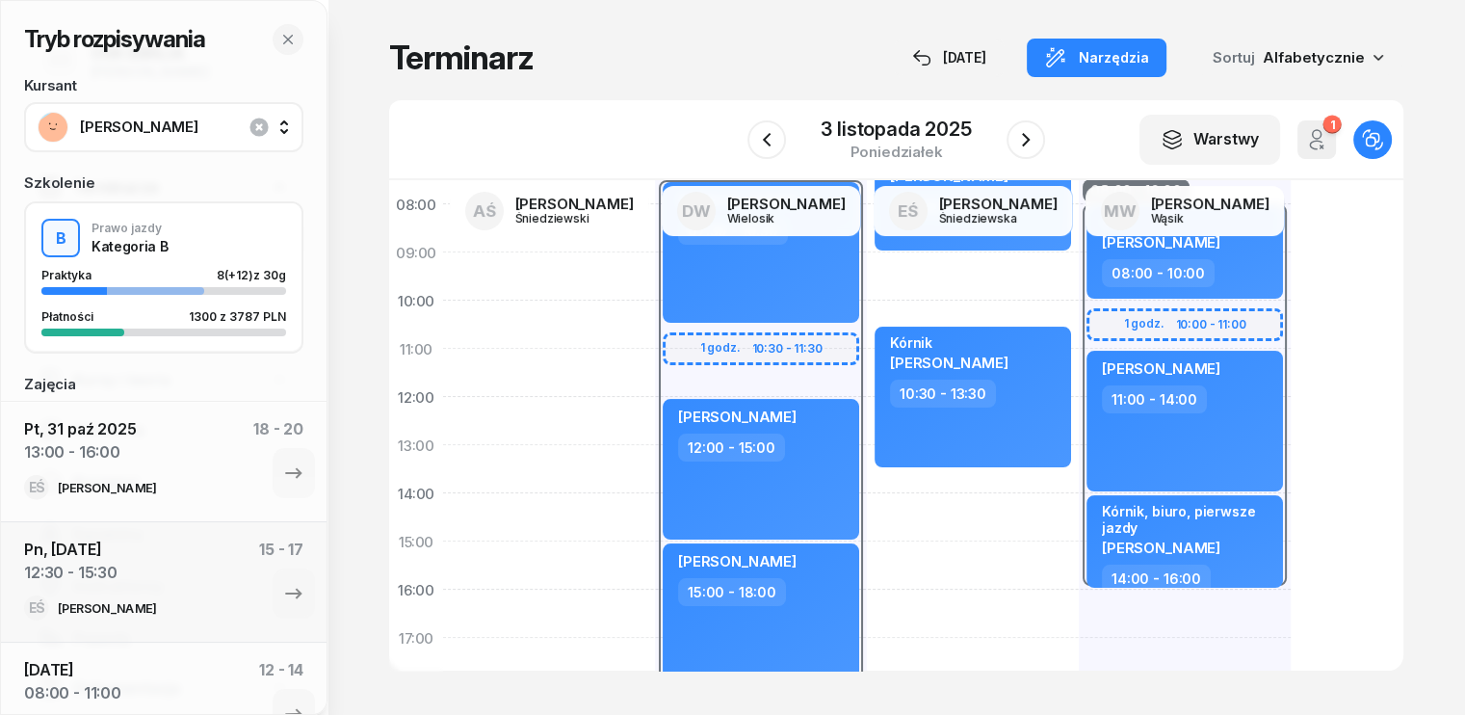
click at [867, 508] on div "[PERSON_NAME] 07:00 - 09:00 Kórnik [PERSON_NAME] 10:30 - 13:30" at bounding box center [973, 565] width 212 height 867
select select "14"
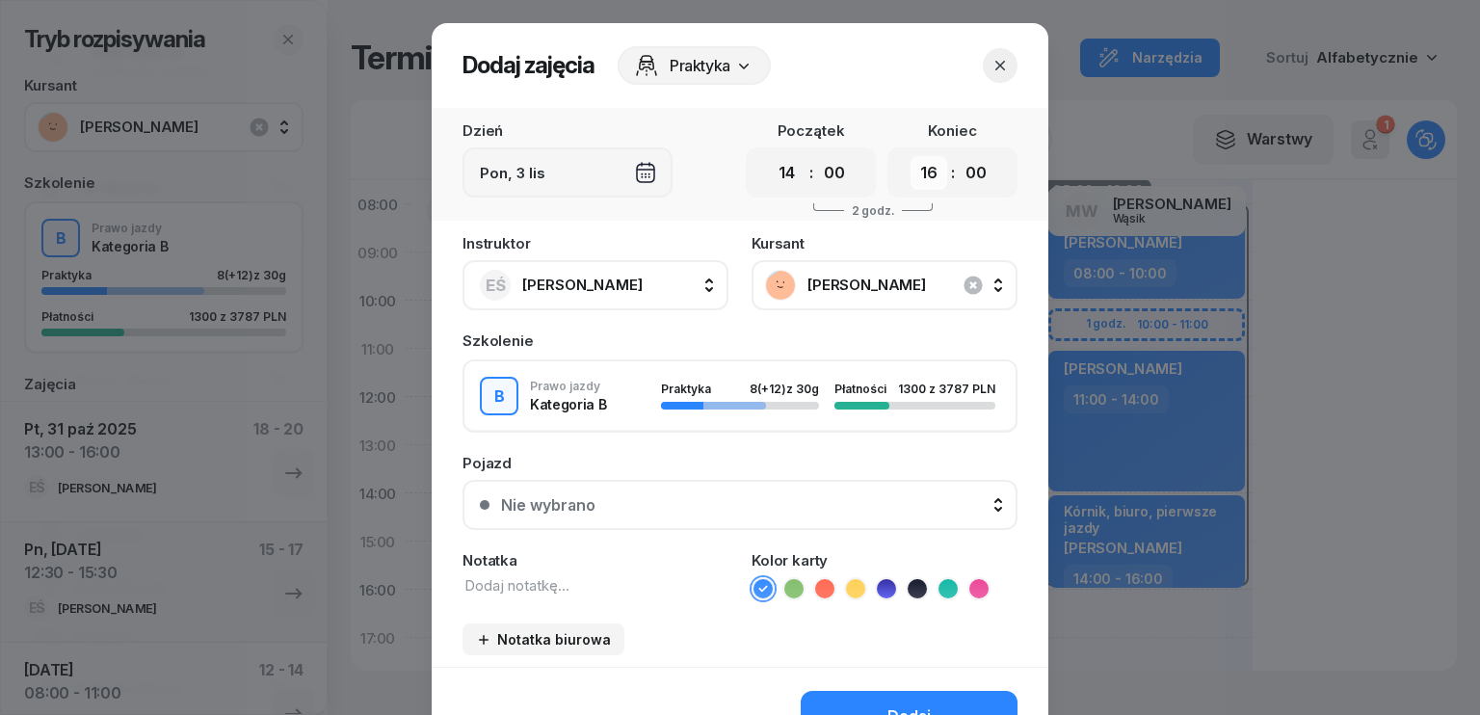
click at [915, 161] on select "00 01 02 03 04 05 06 07 08 09 10 11 12 13 14 15 16 17 18 19 20 21 22 23" at bounding box center [928, 173] width 37 height 34
select select "17"
click at [910, 156] on select "00 01 02 03 04 05 06 07 08 09 10 11 12 13 14 15 16 17 18 19 20 21 22 23" at bounding box center [928, 173] width 37 height 34
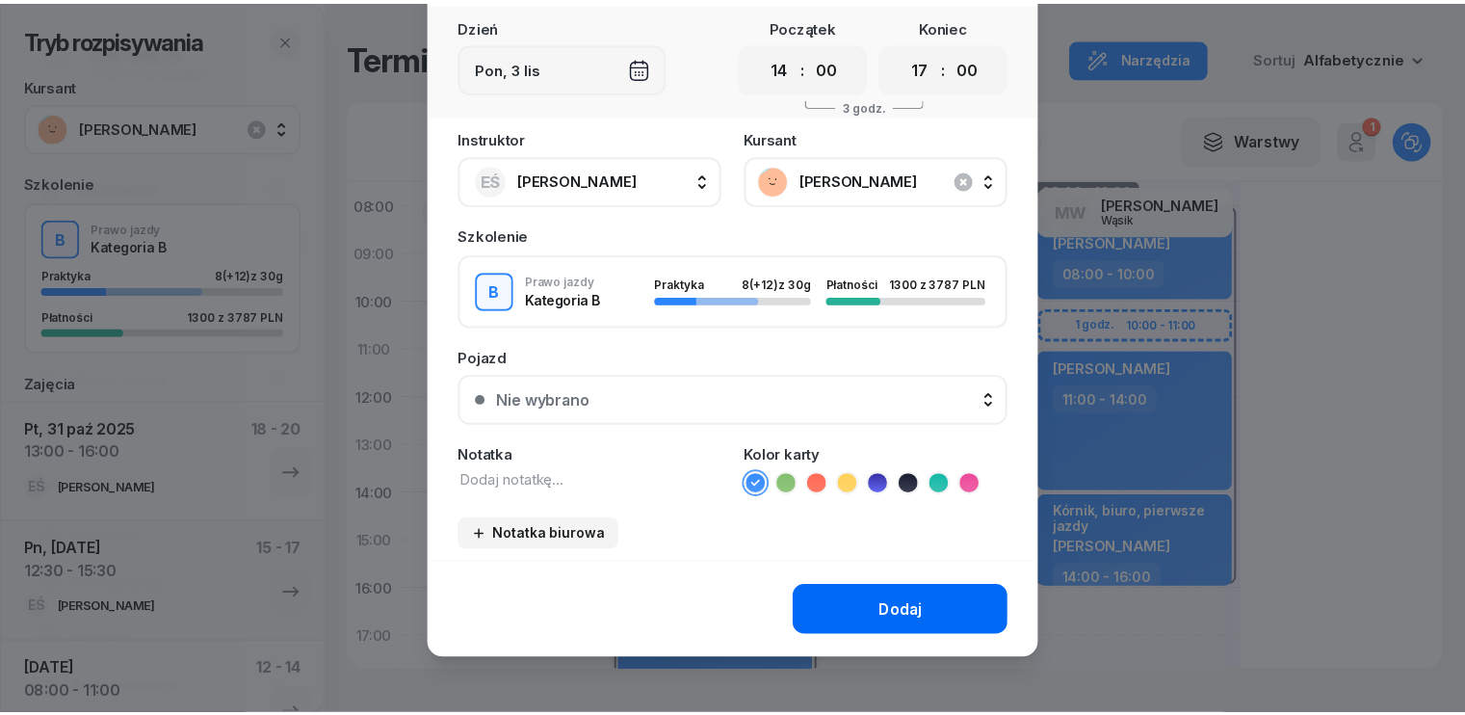
scroll to position [108, 0]
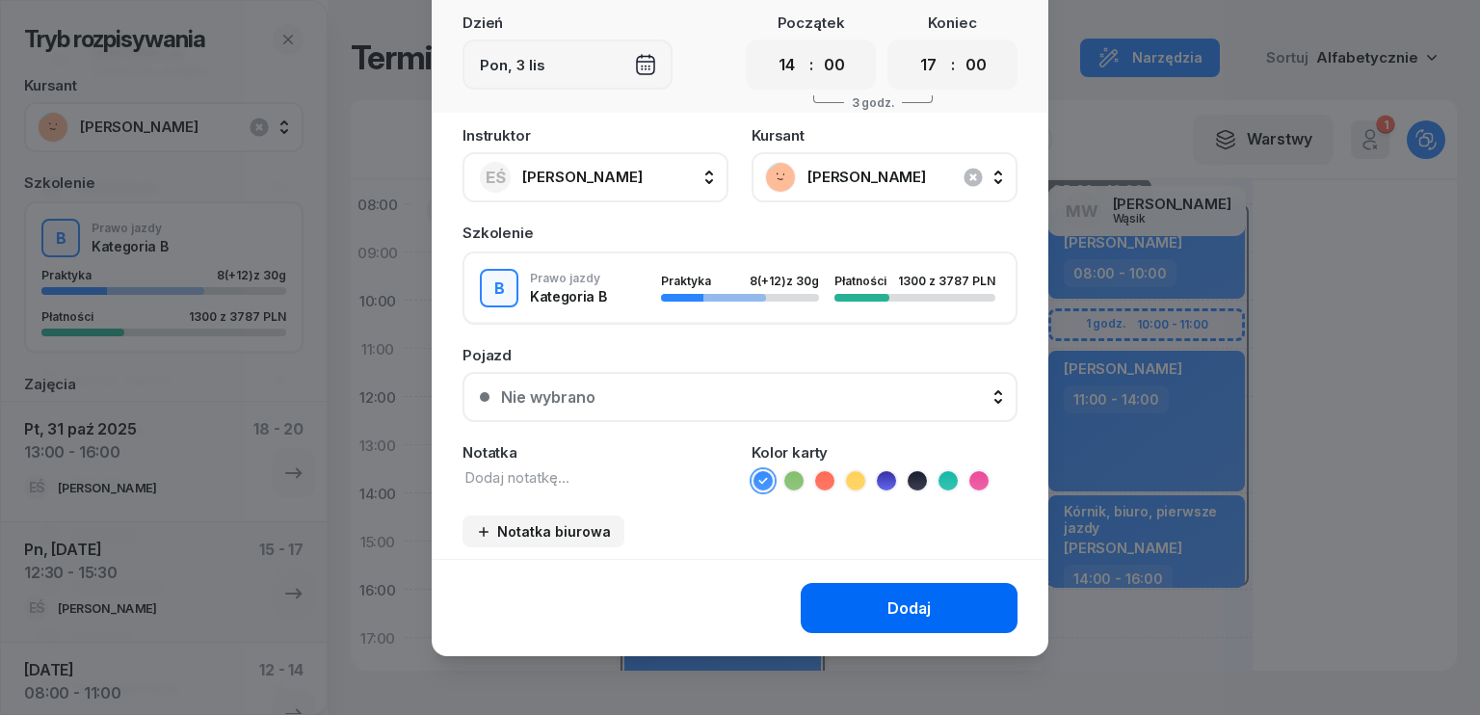
click at [929, 597] on button "Dodaj" at bounding box center [909, 608] width 217 height 50
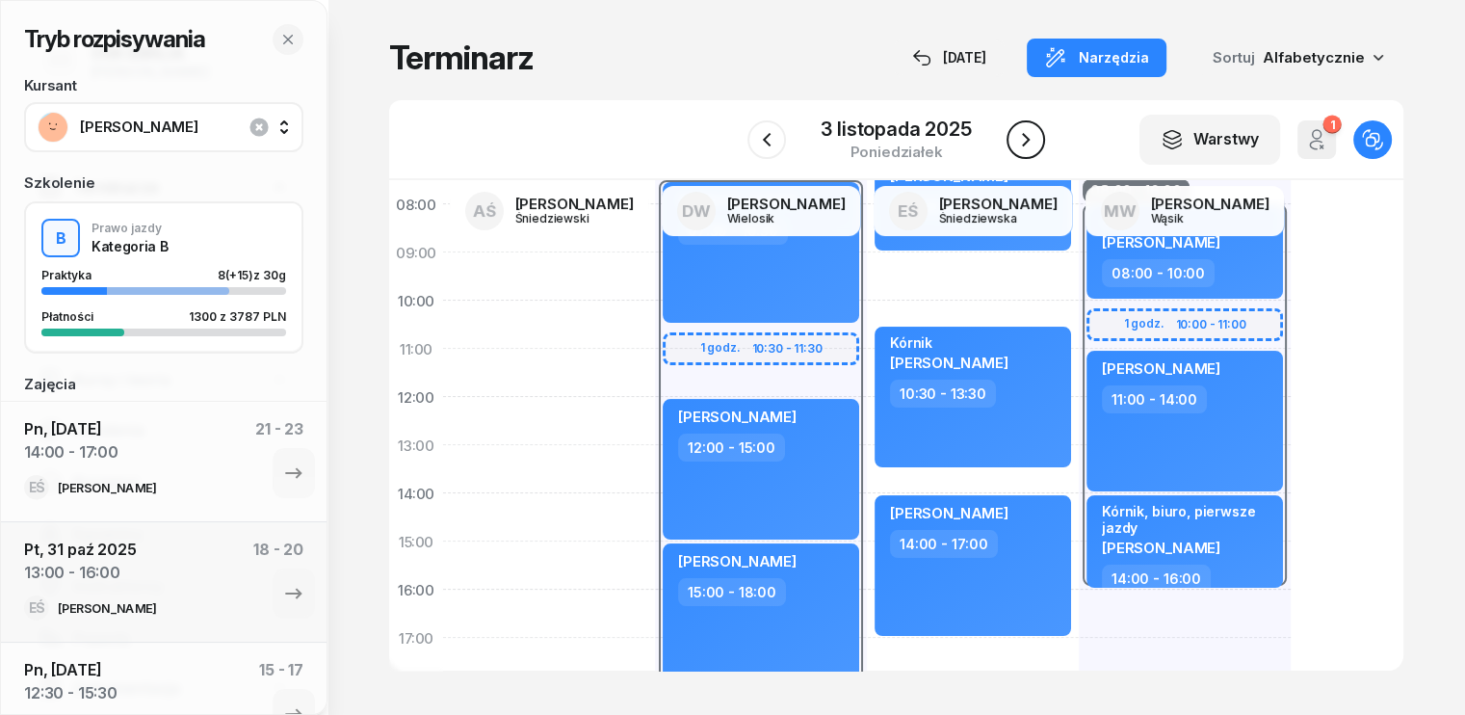
click at [1026, 134] on icon "button" at bounding box center [1025, 139] width 23 height 23
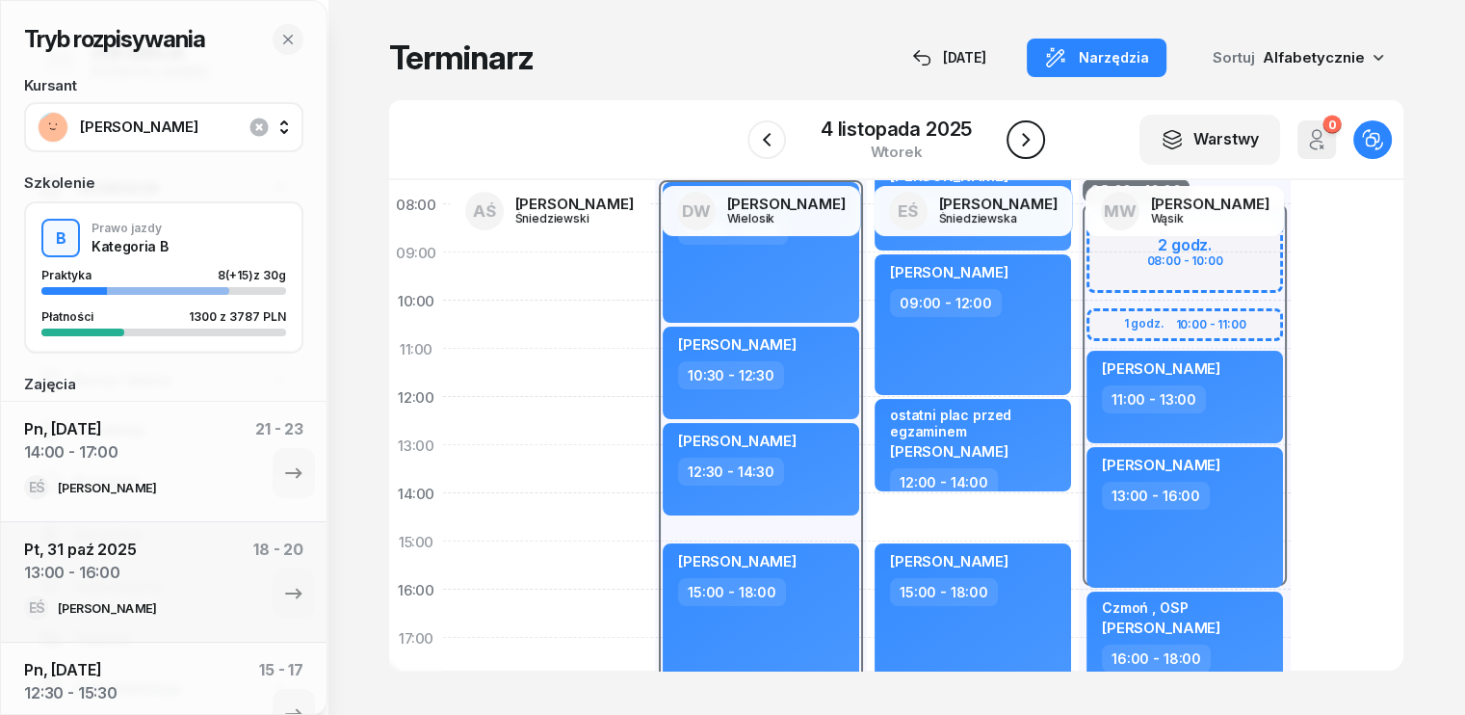
click at [1025, 134] on icon "button" at bounding box center [1026, 139] width 8 height 13
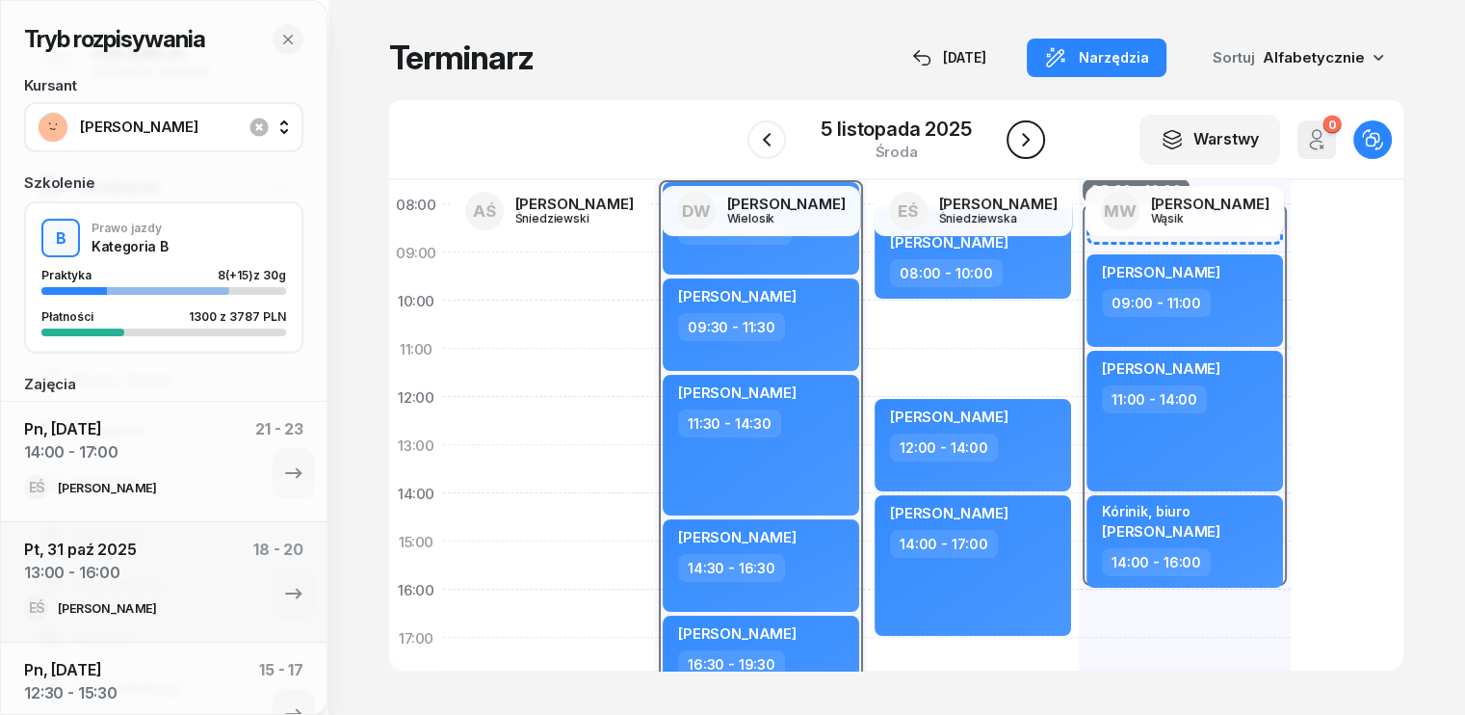
click at [1025, 134] on icon "button" at bounding box center [1026, 139] width 8 height 13
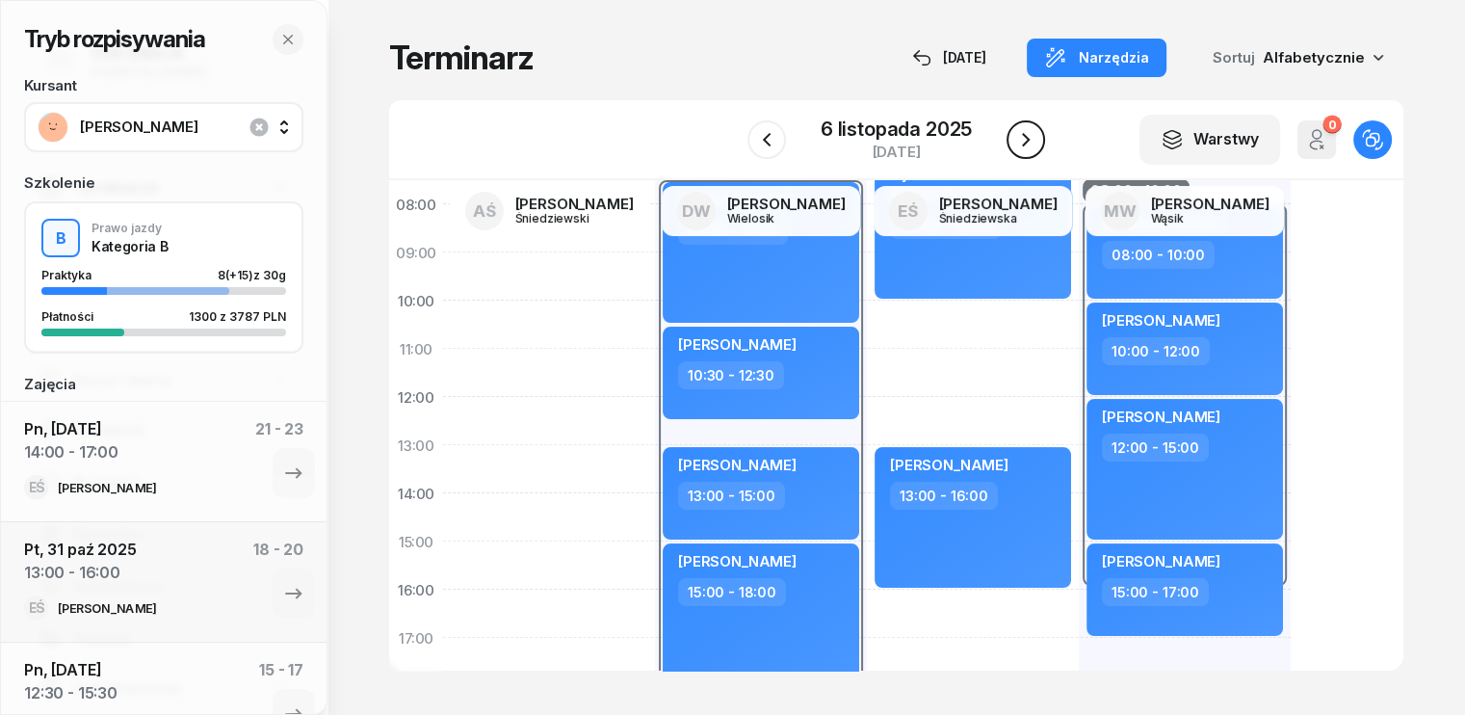
click at [1025, 134] on icon "button" at bounding box center [1026, 139] width 8 height 13
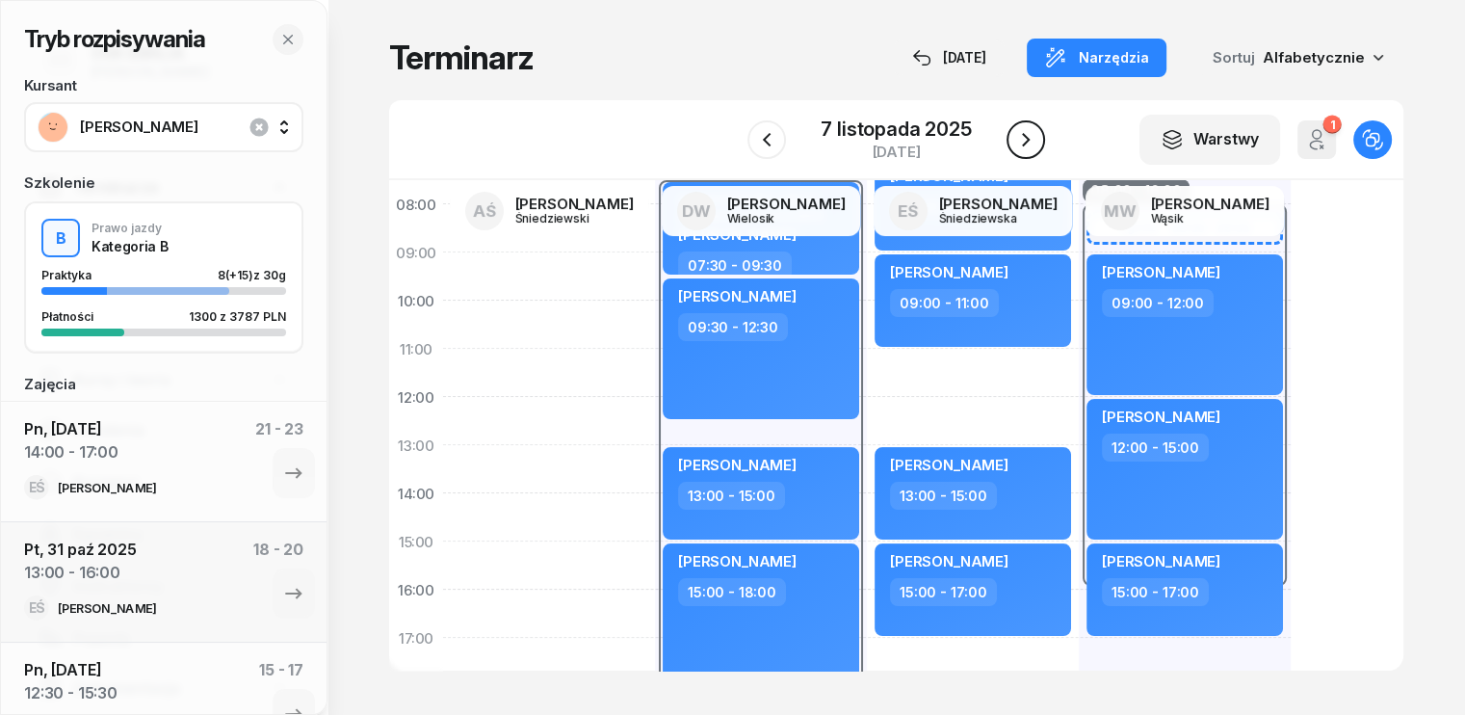
click at [1022, 144] on icon "button" at bounding box center [1026, 139] width 8 height 13
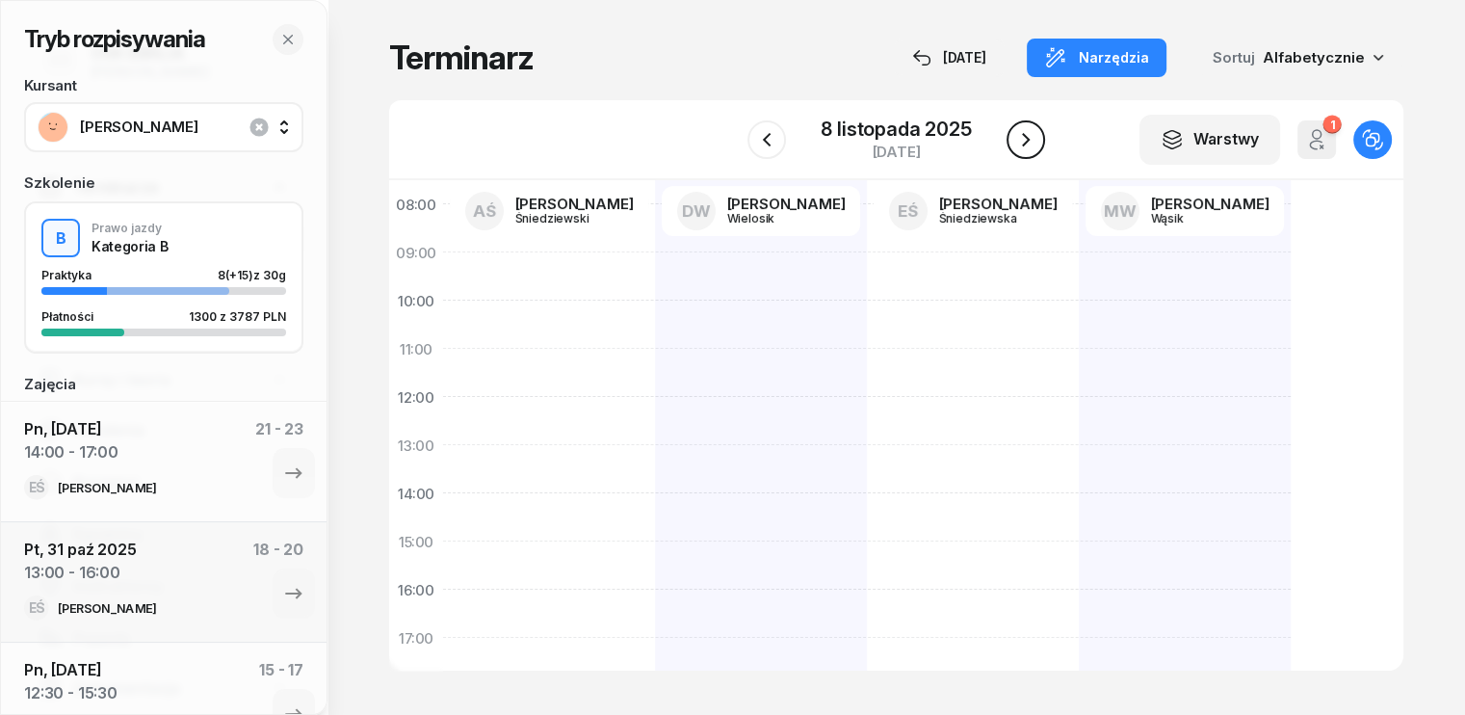
click at [1026, 139] on icon "button" at bounding box center [1025, 139] width 23 height 23
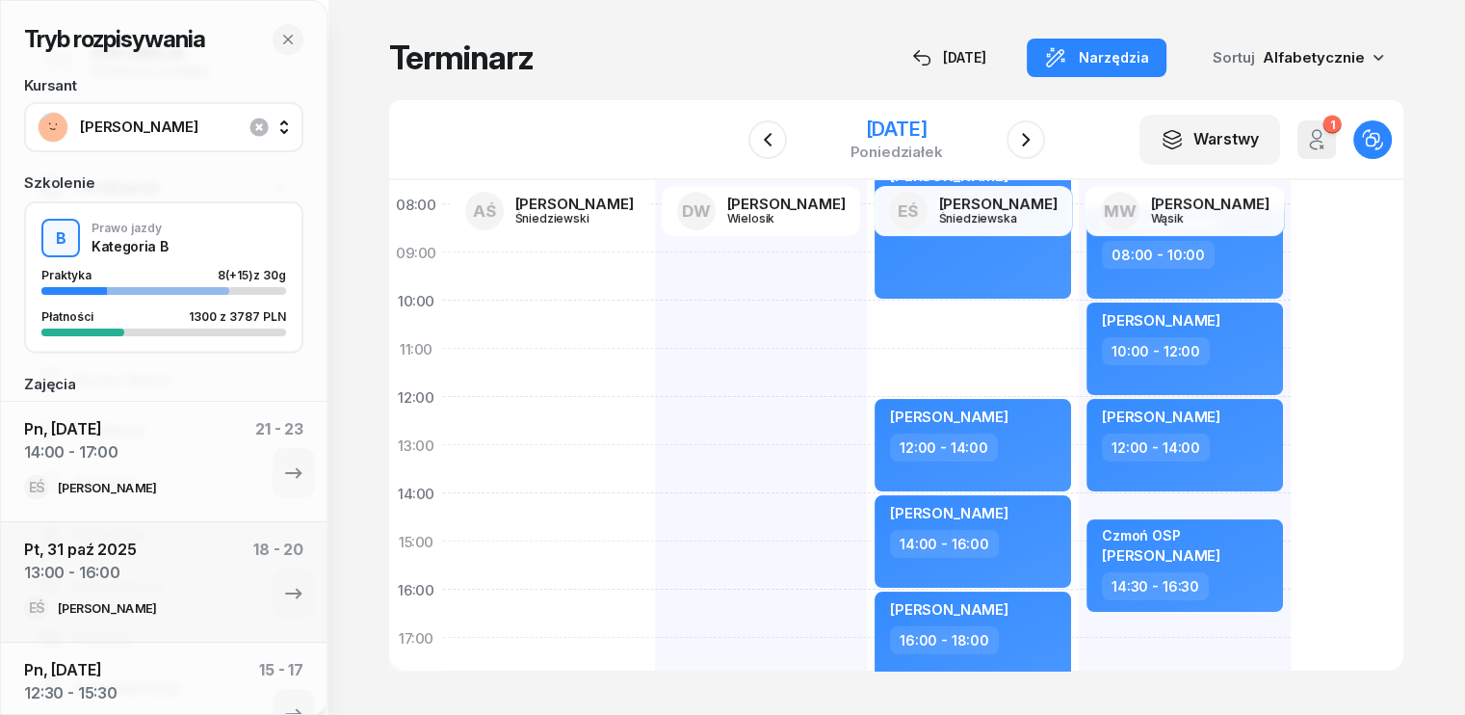
click at [940, 122] on div "[DATE]" at bounding box center [896, 128] width 92 height 19
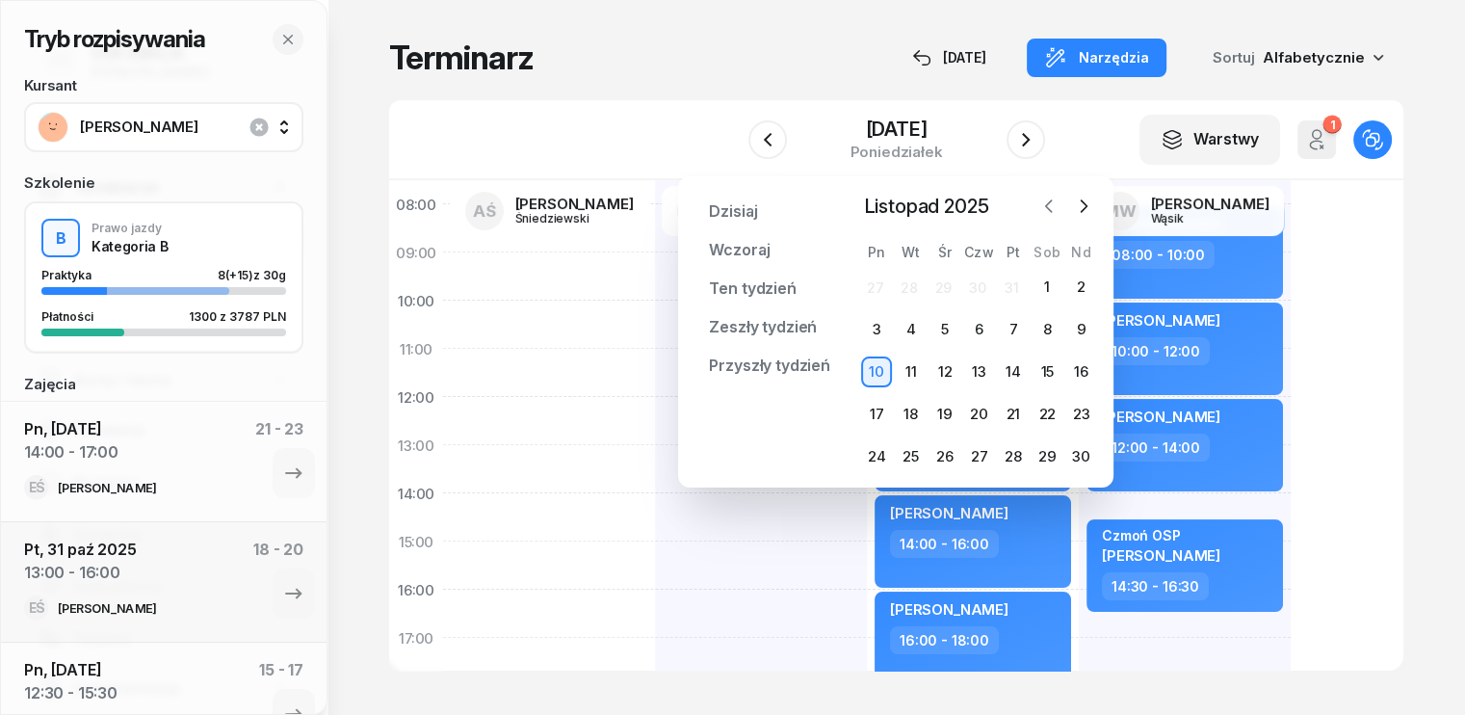
click at [1046, 209] on icon "button" at bounding box center [1048, 206] width 19 height 19
click at [1086, 203] on icon "button" at bounding box center [1083, 206] width 19 height 19
click at [917, 370] on div "11" at bounding box center [911, 371] width 31 height 31
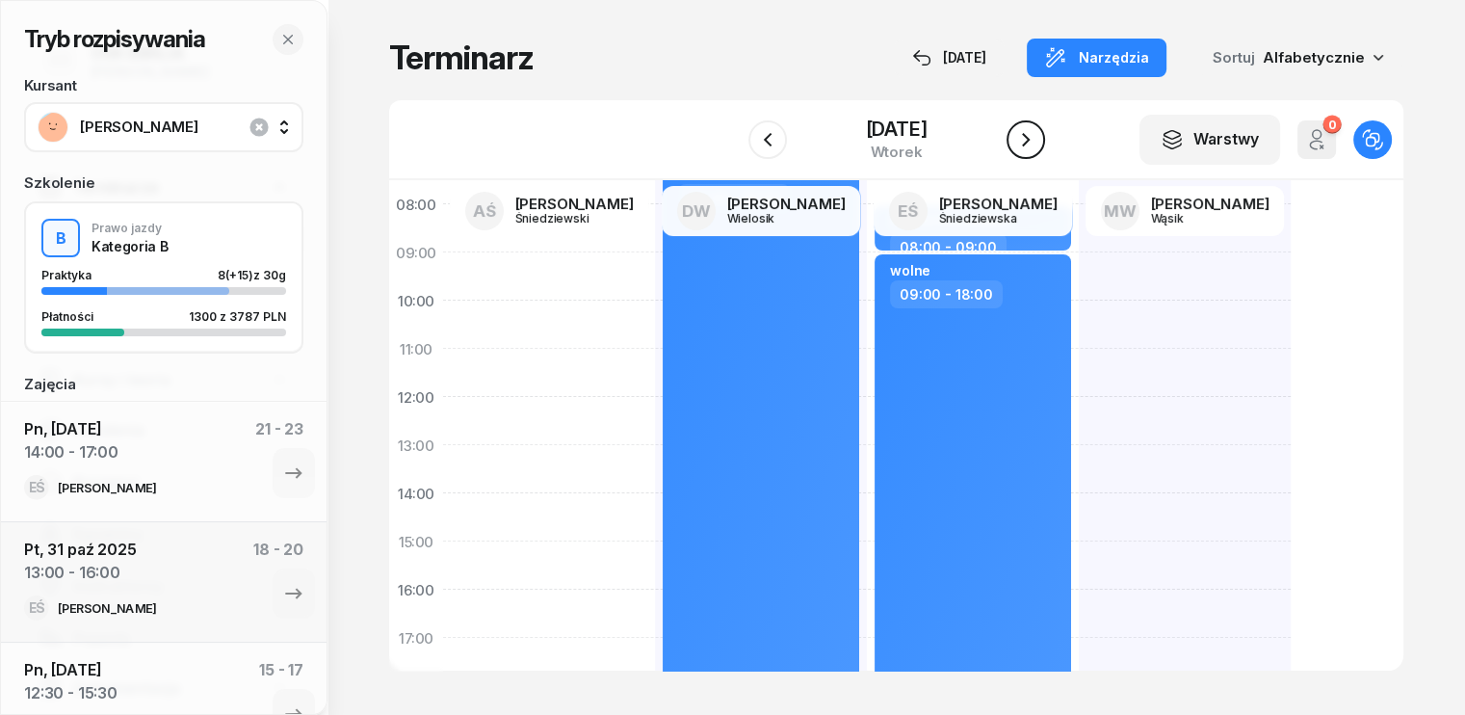
click at [1031, 143] on icon "button" at bounding box center [1025, 139] width 23 height 23
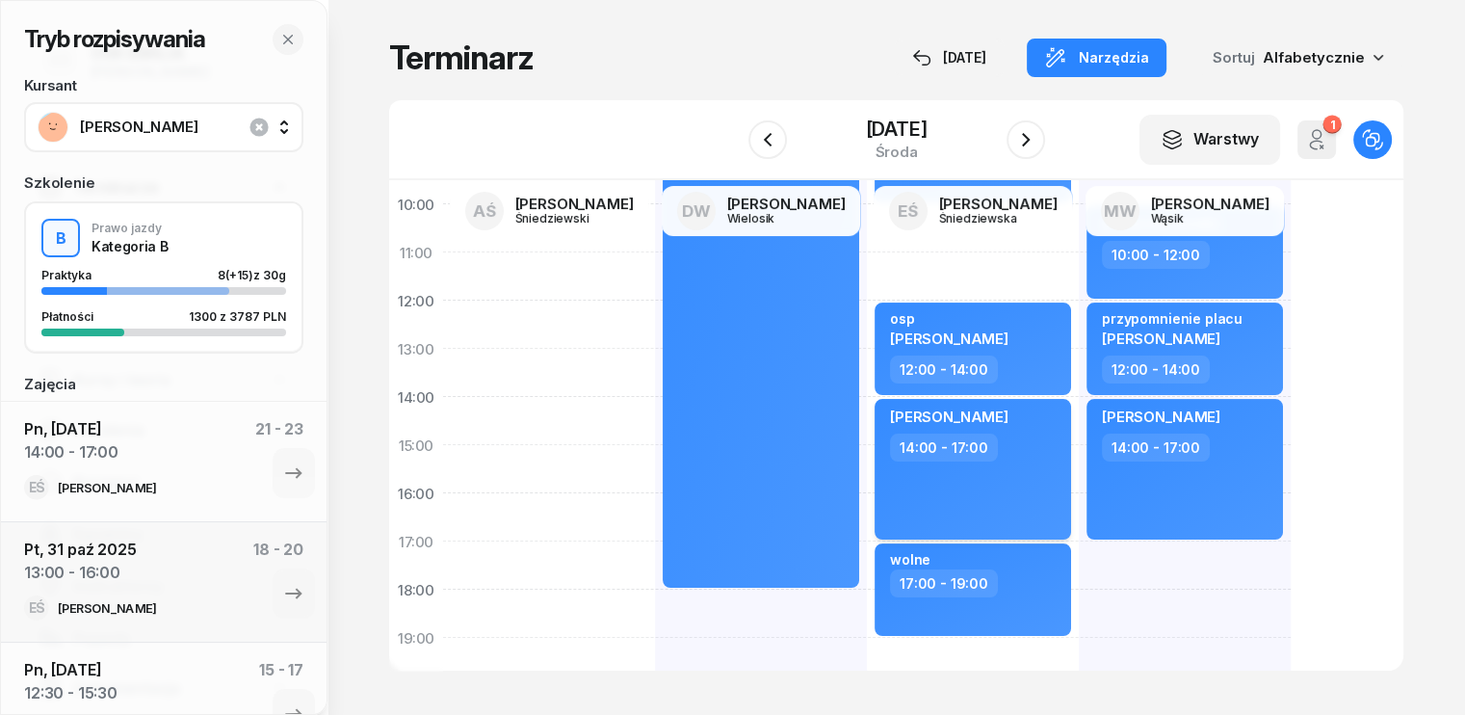
scroll to position [96, 0]
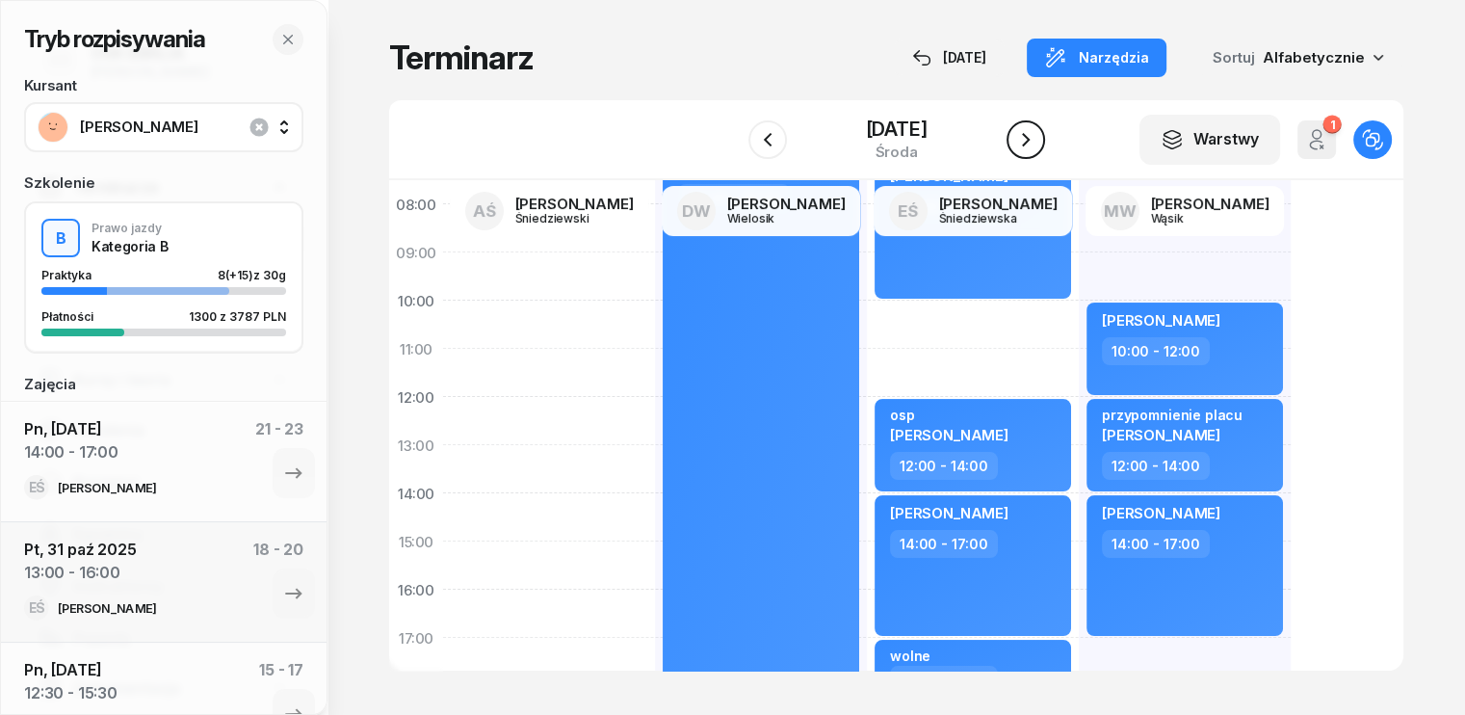
click at [1037, 146] on icon "button" at bounding box center [1025, 139] width 23 height 23
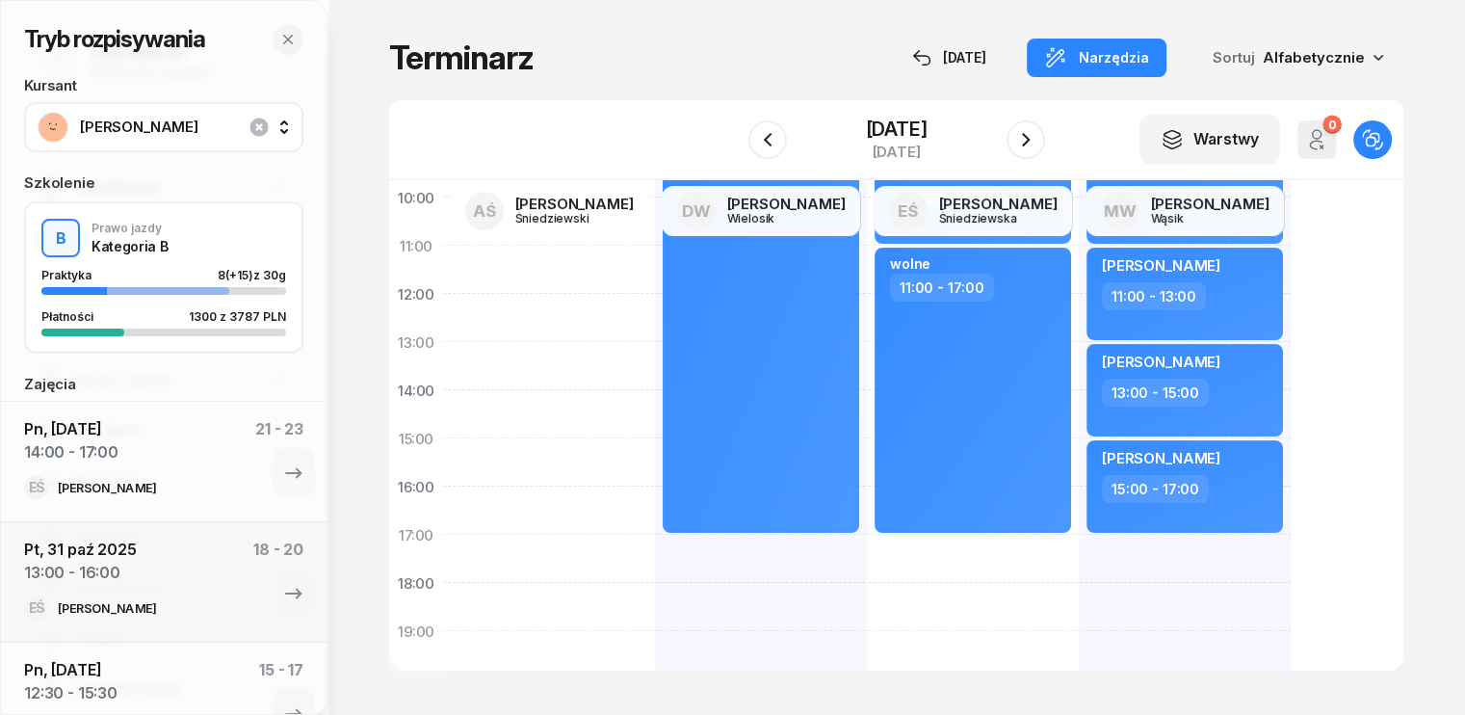
scroll to position [96, 0]
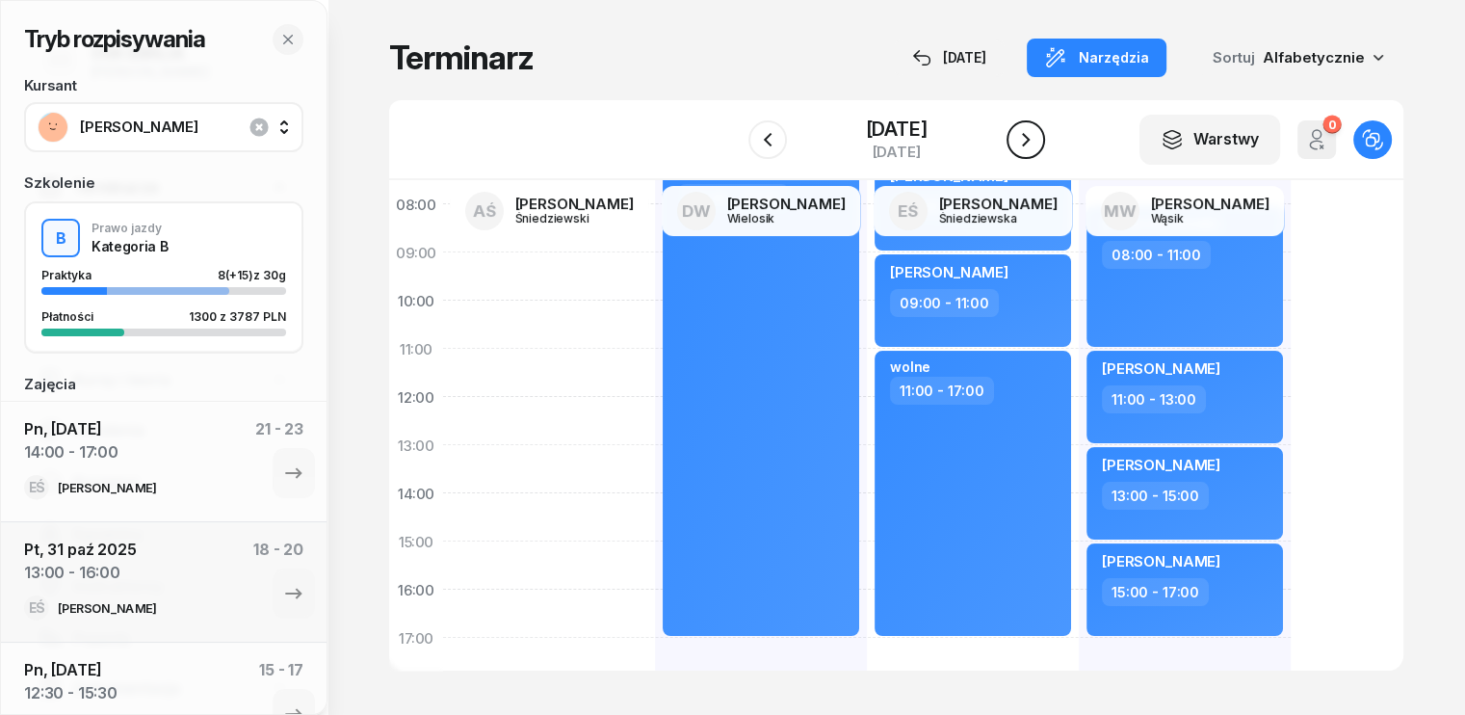
click at [1025, 138] on icon "button" at bounding box center [1025, 139] width 23 height 23
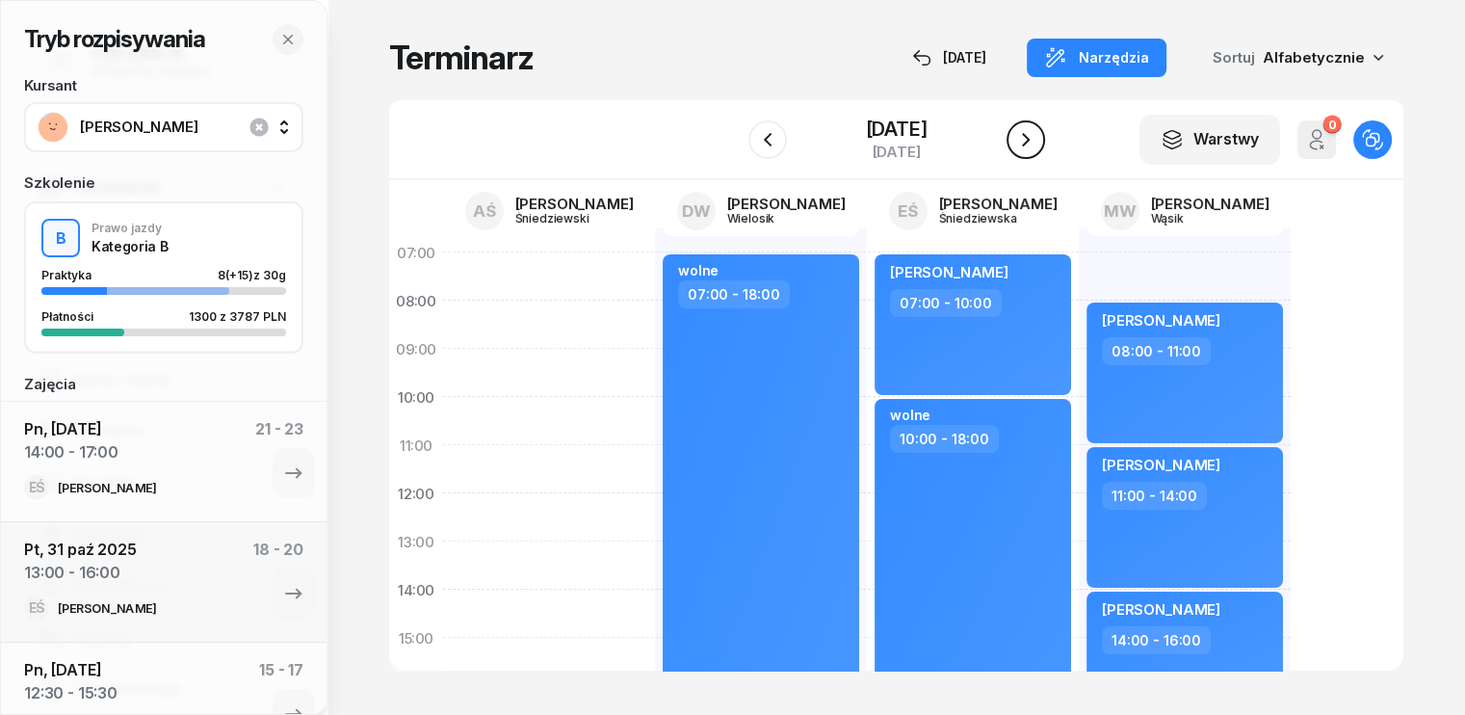
click at [1025, 142] on icon "button" at bounding box center [1025, 139] width 23 height 23
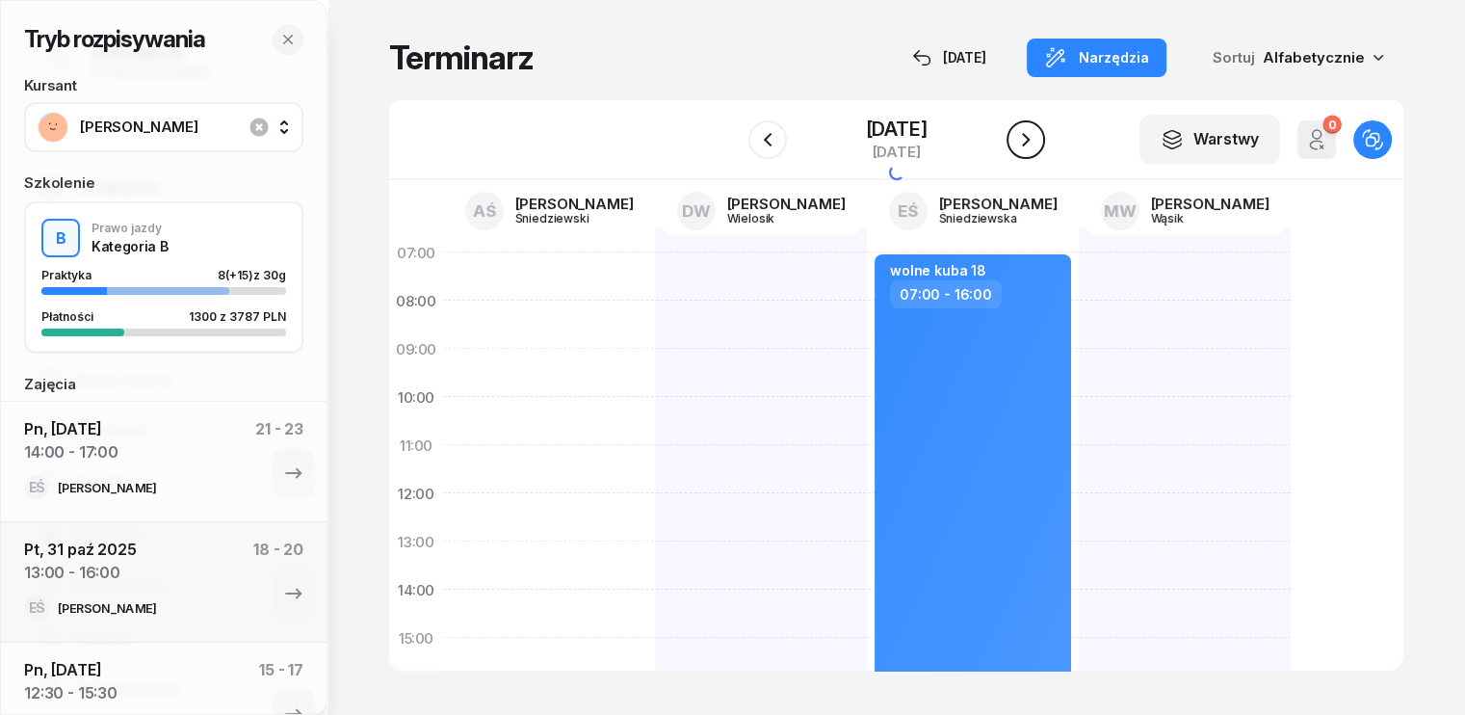
click at [1025, 142] on icon "button" at bounding box center [1025, 139] width 23 height 23
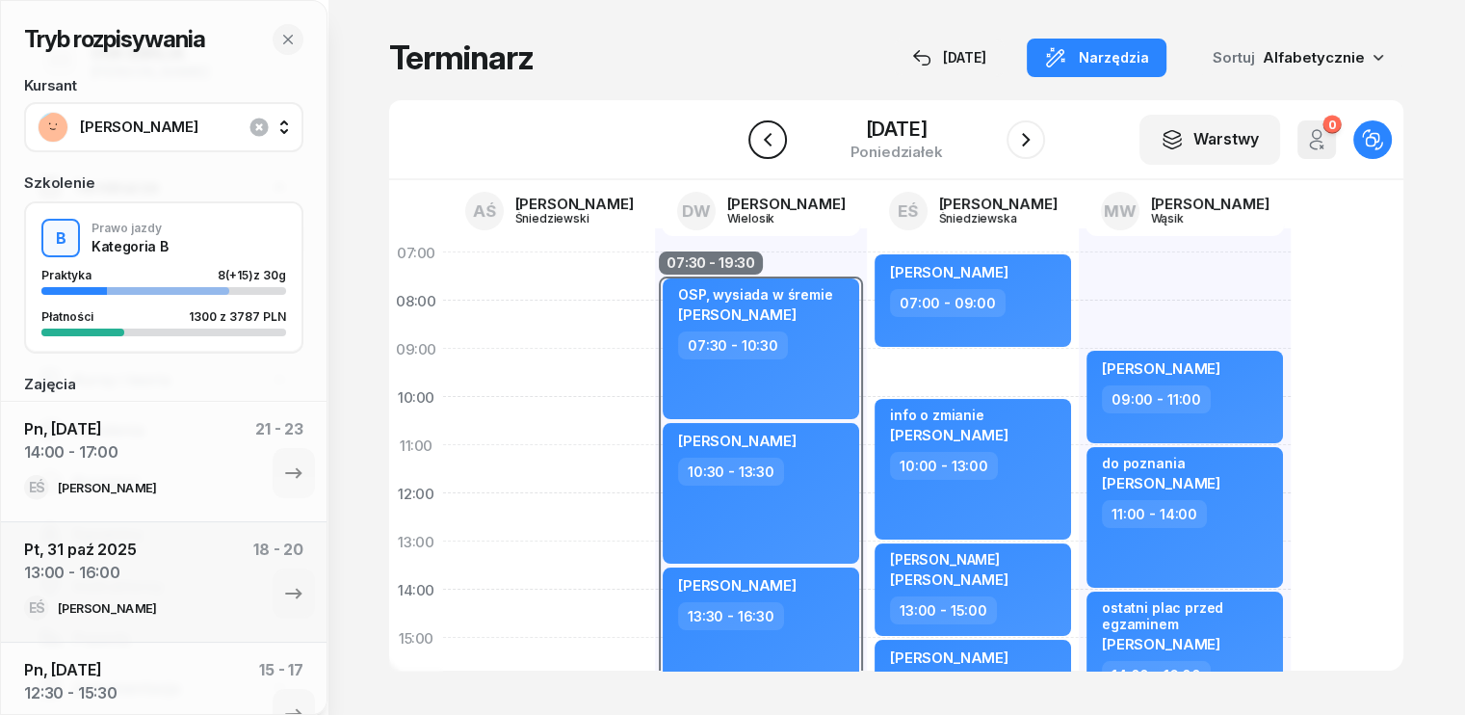
click at [772, 141] on icon "button" at bounding box center [767, 139] width 23 height 23
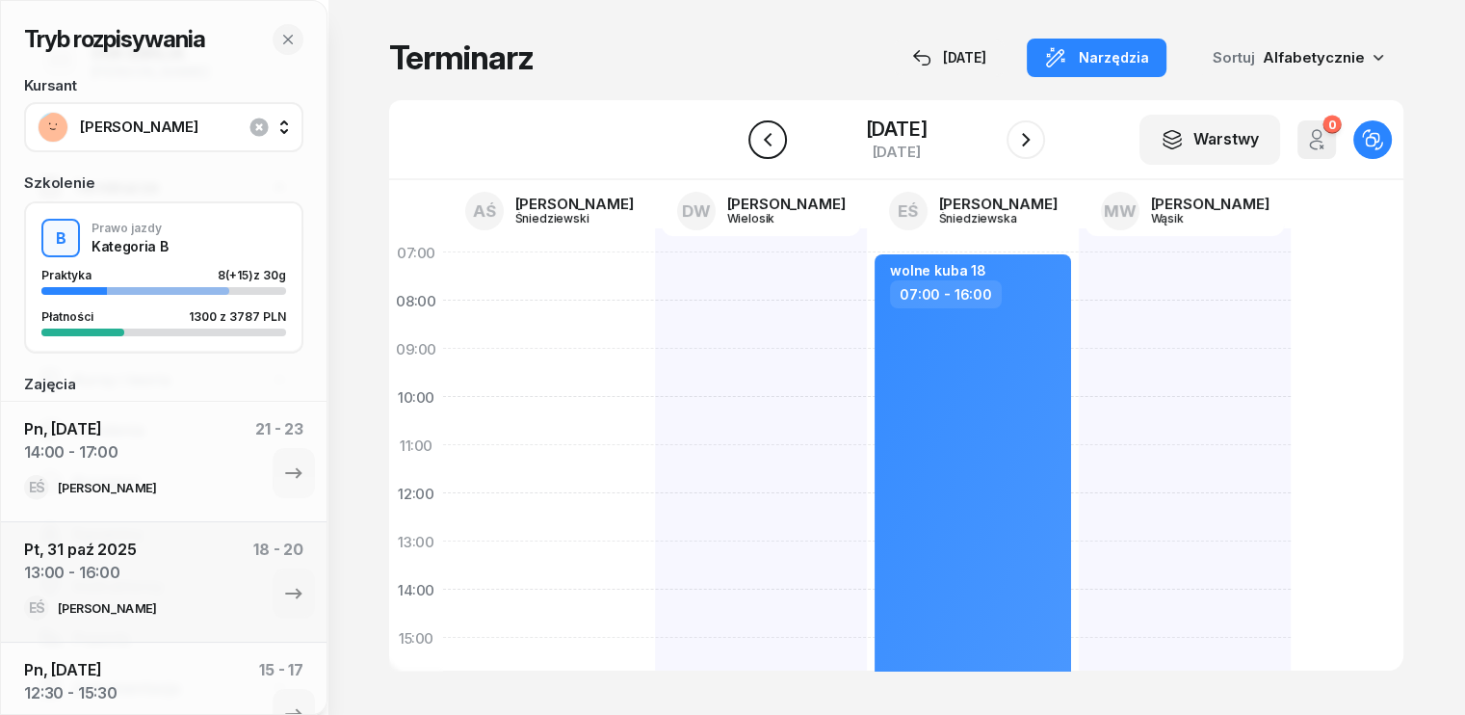
click at [772, 141] on icon "button" at bounding box center [767, 139] width 23 height 23
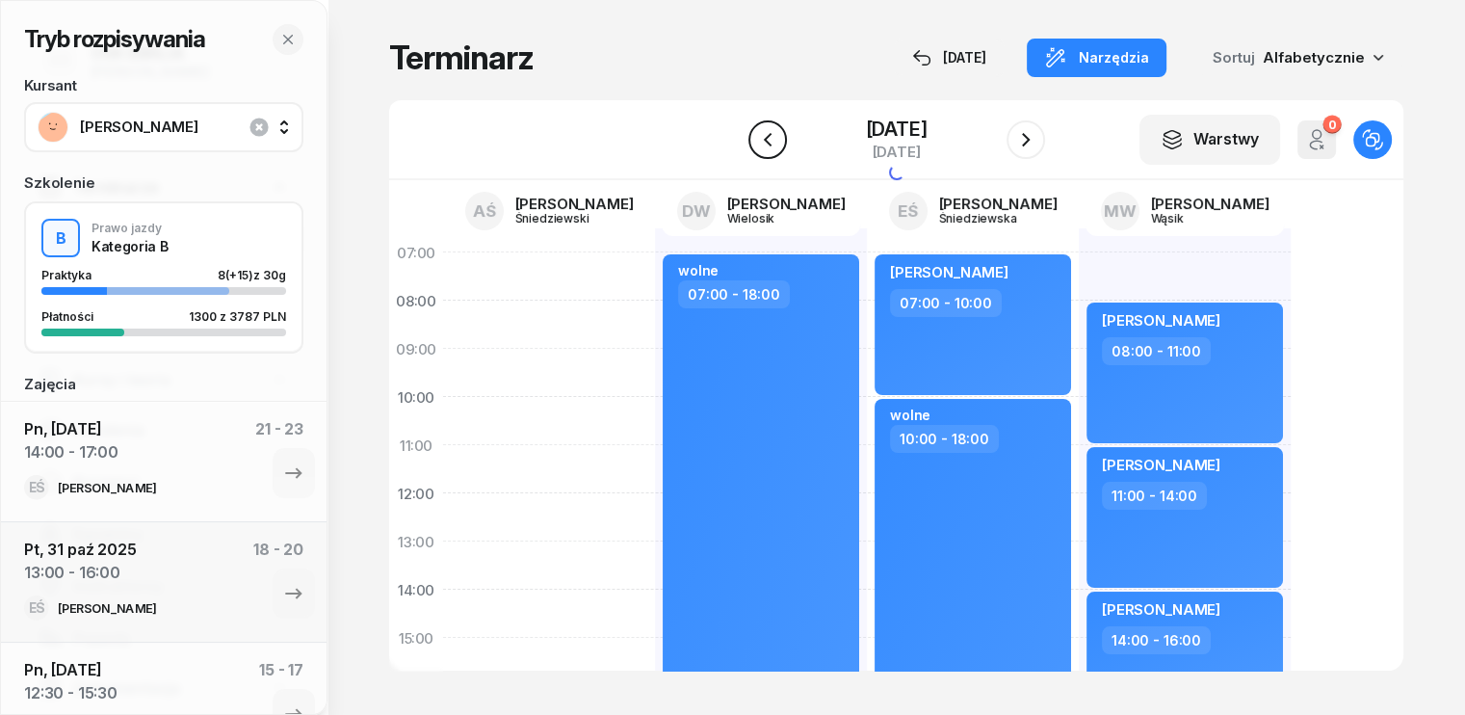
click at [772, 141] on icon "button" at bounding box center [767, 139] width 23 height 23
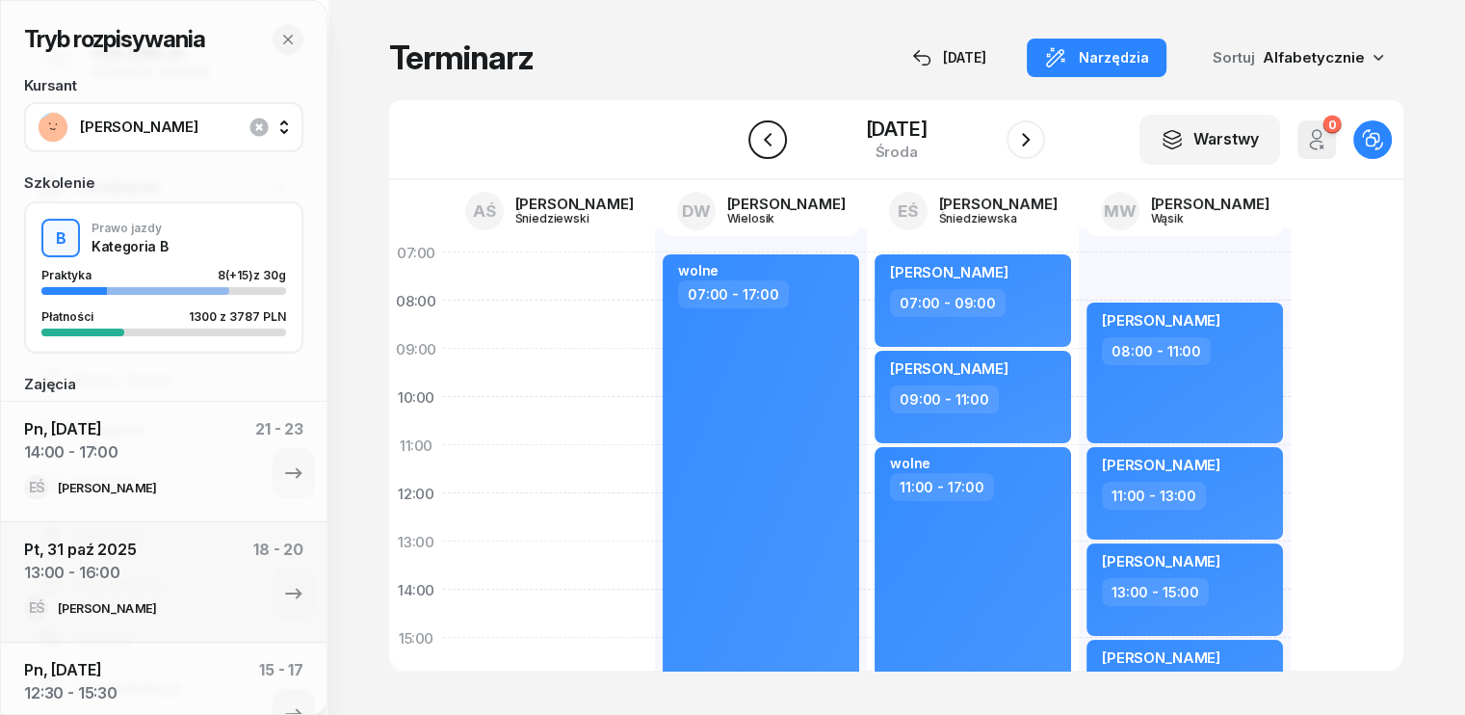
click at [772, 141] on icon "button" at bounding box center [767, 139] width 23 height 23
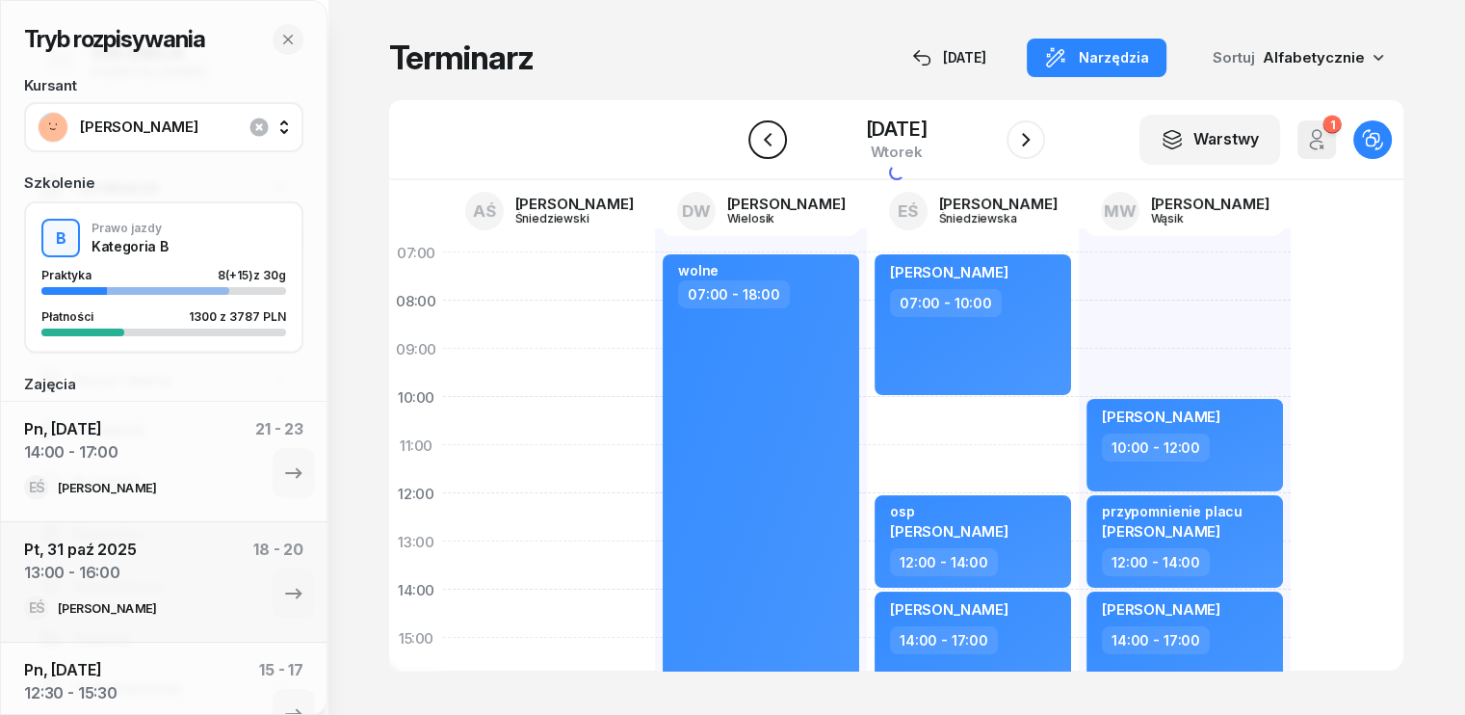
click at [772, 141] on icon "button" at bounding box center [767, 139] width 23 height 23
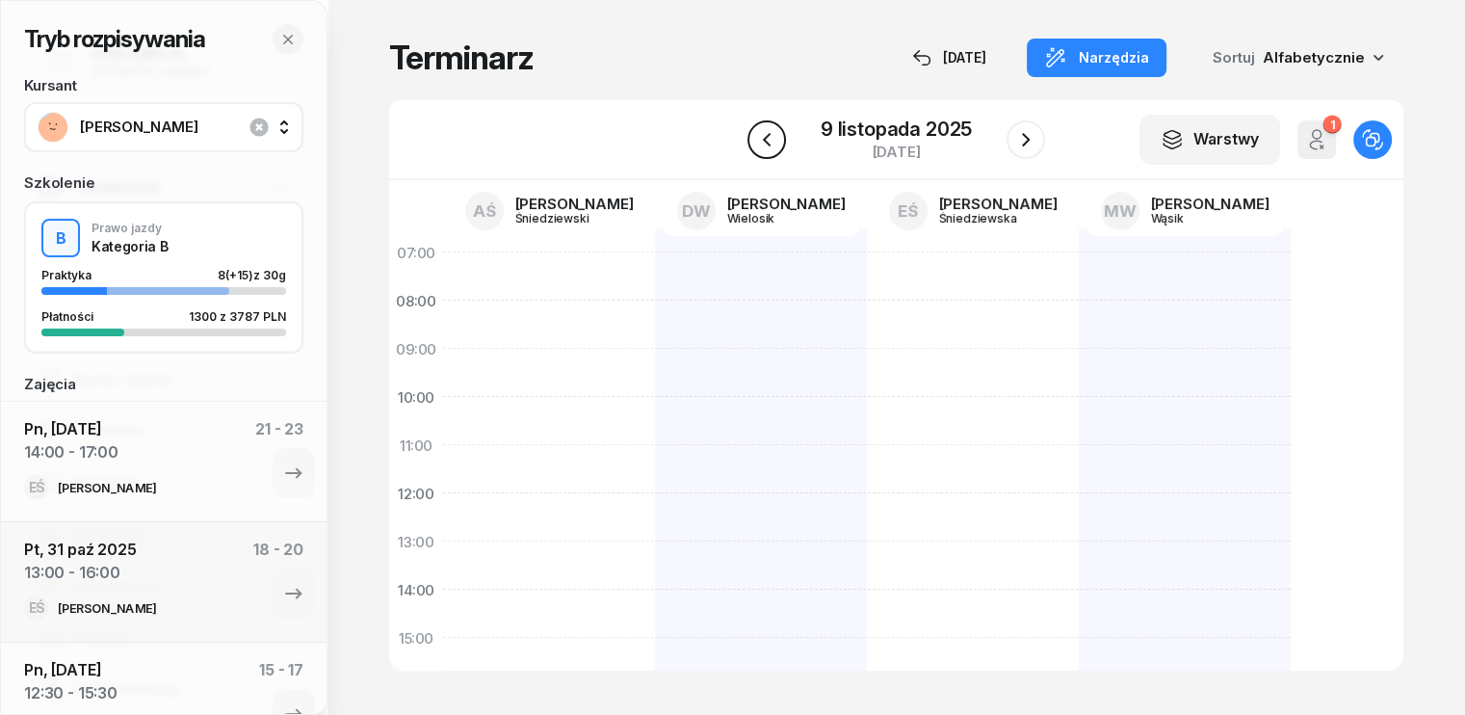
click at [772, 141] on icon "button" at bounding box center [766, 139] width 23 height 23
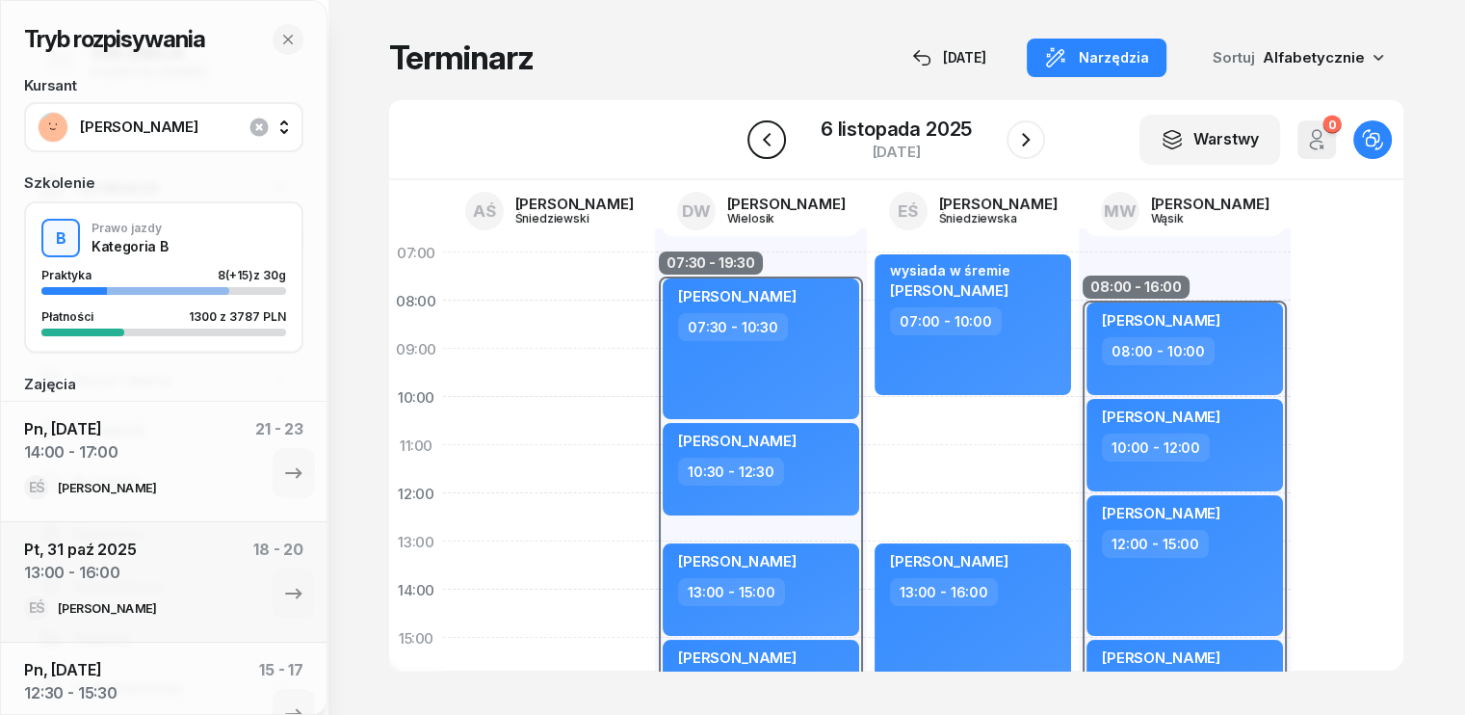
click at [772, 141] on icon "button" at bounding box center [766, 139] width 23 height 23
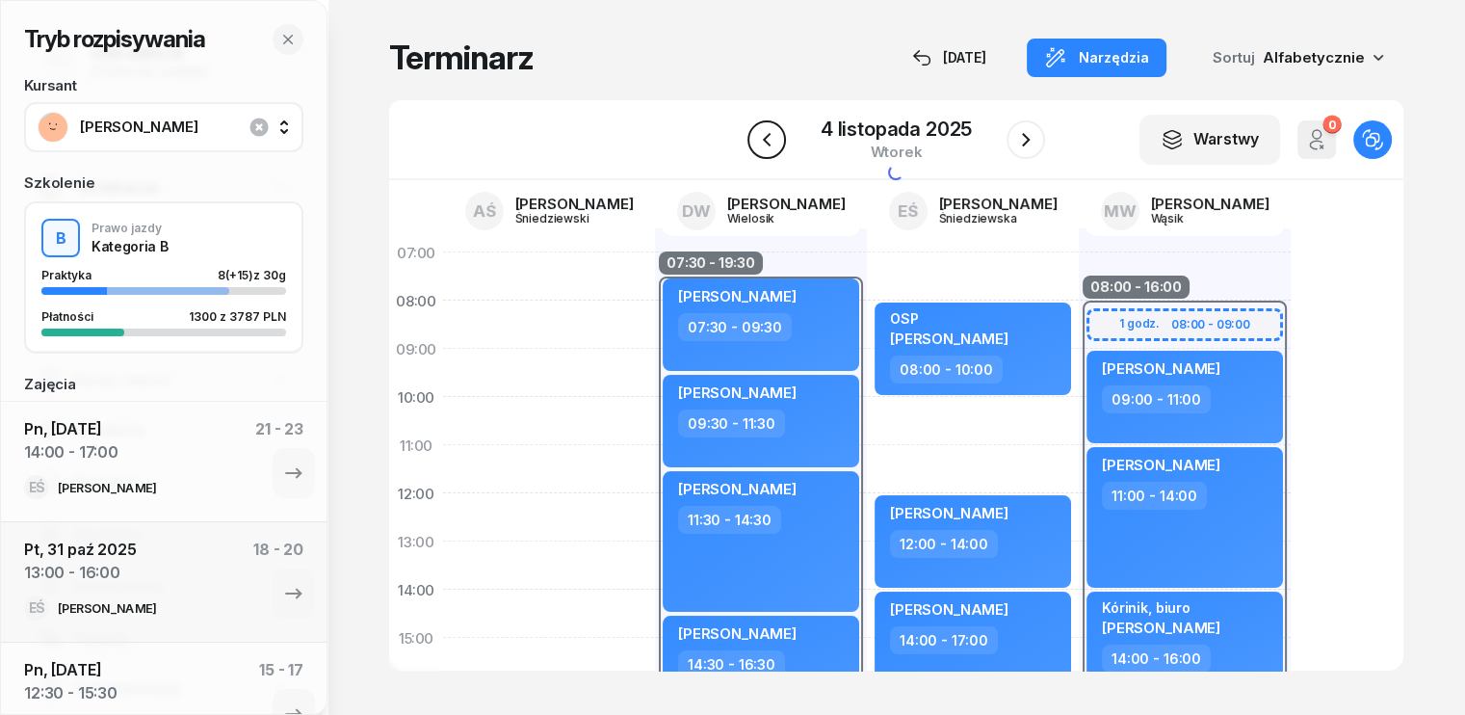
click at [772, 141] on icon "button" at bounding box center [766, 139] width 23 height 23
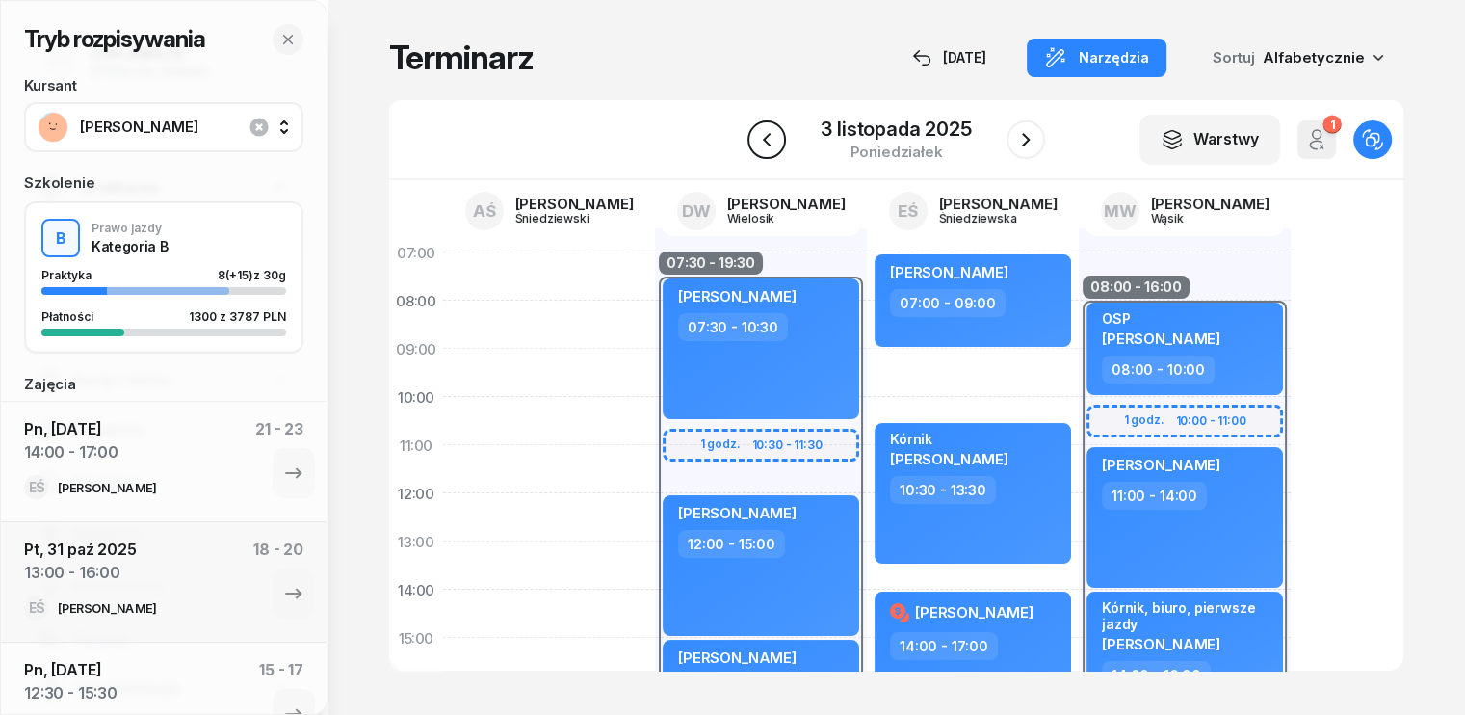
click at [772, 141] on icon "button" at bounding box center [766, 139] width 23 height 23
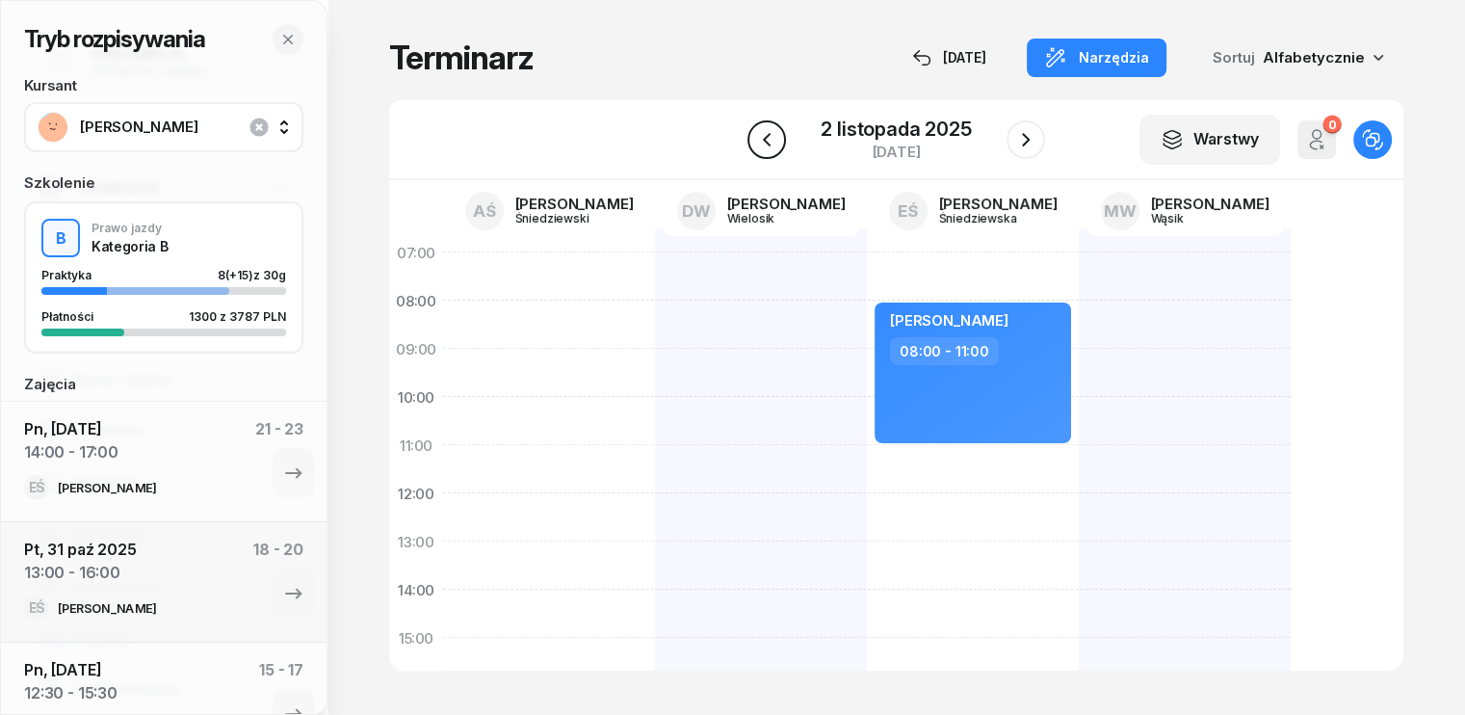
click at [772, 141] on icon "button" at bounding box center [766, 139] width 23 height 23
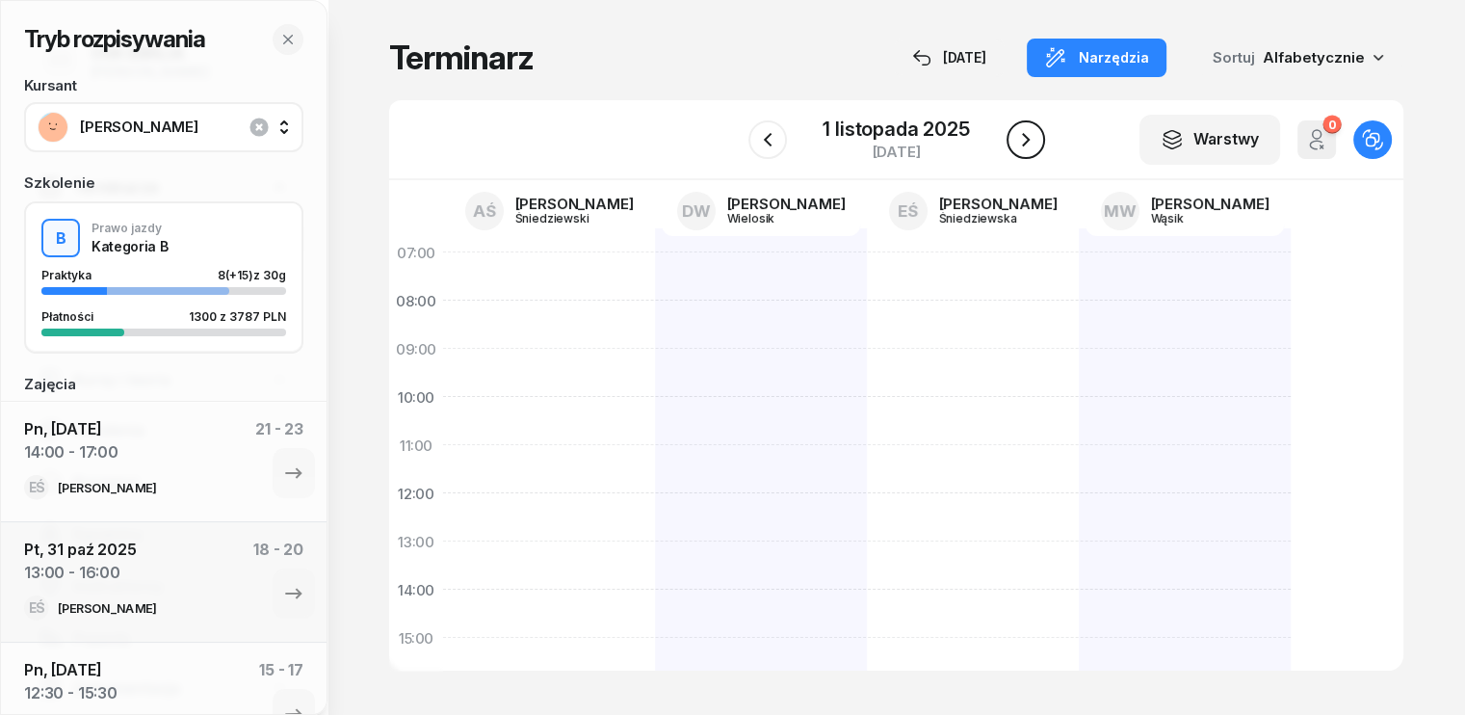
click at [1026, 142] on icon "button" at bounding box center [1026, 139] width 8 height 13
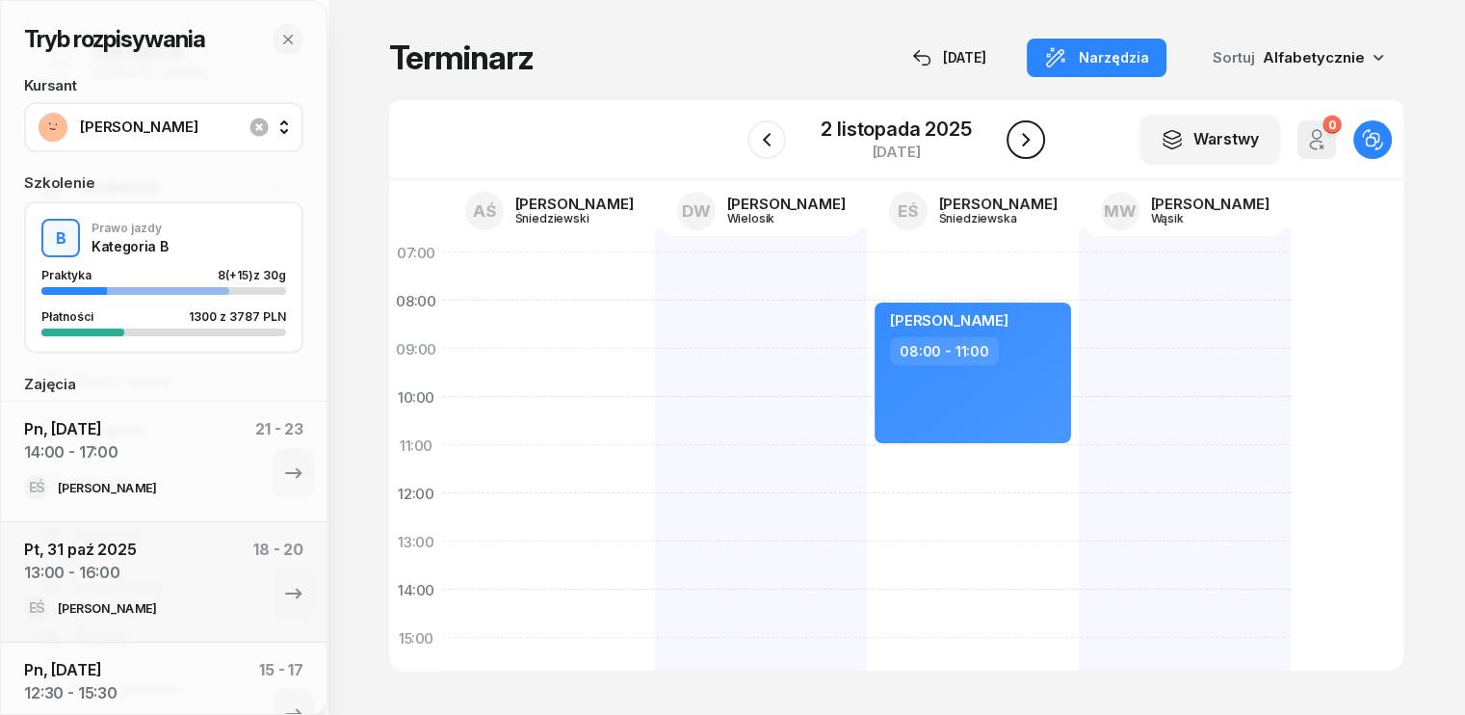
click at [1026, 130] on icon "button" at bounding box center [1025, 139] width 23 height 23
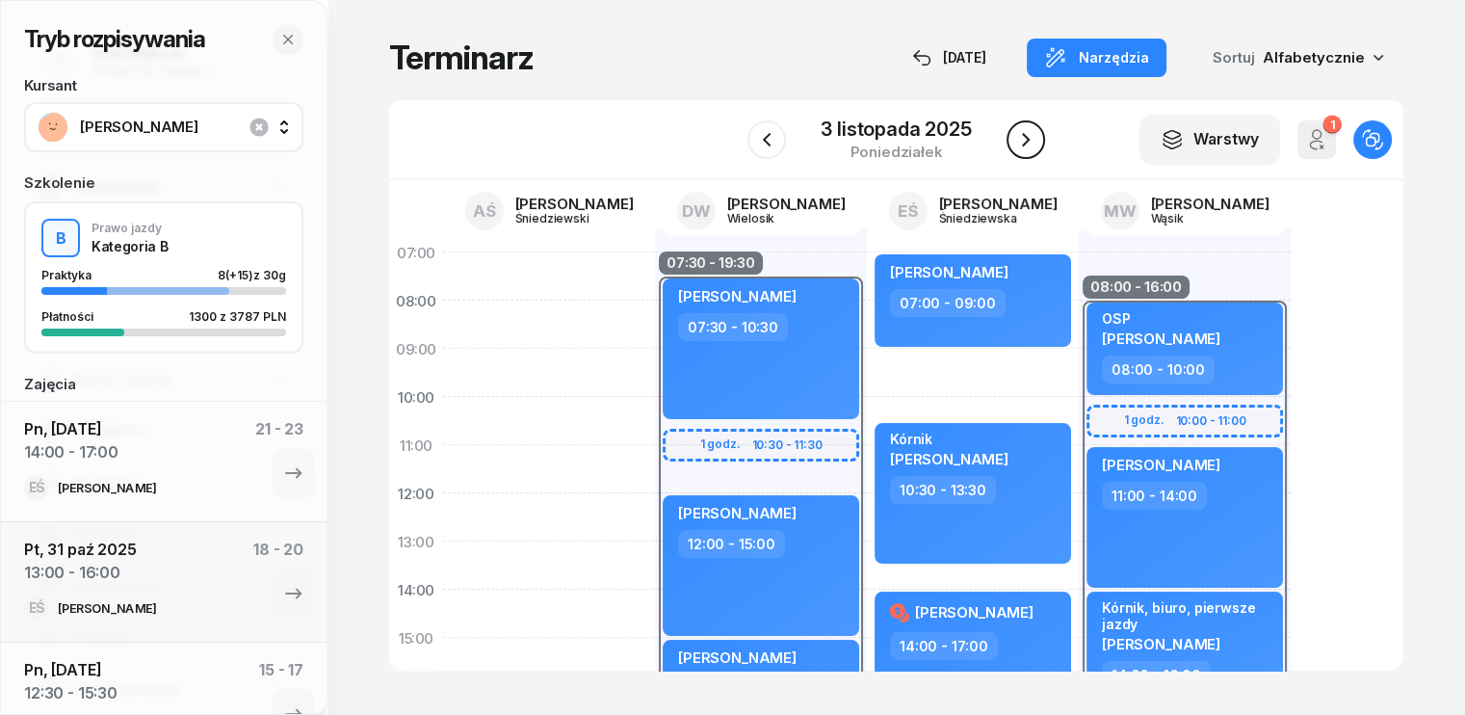
click at [1026, 130] on icon "button" at bounding box center [1025, 139] width 23 height 23
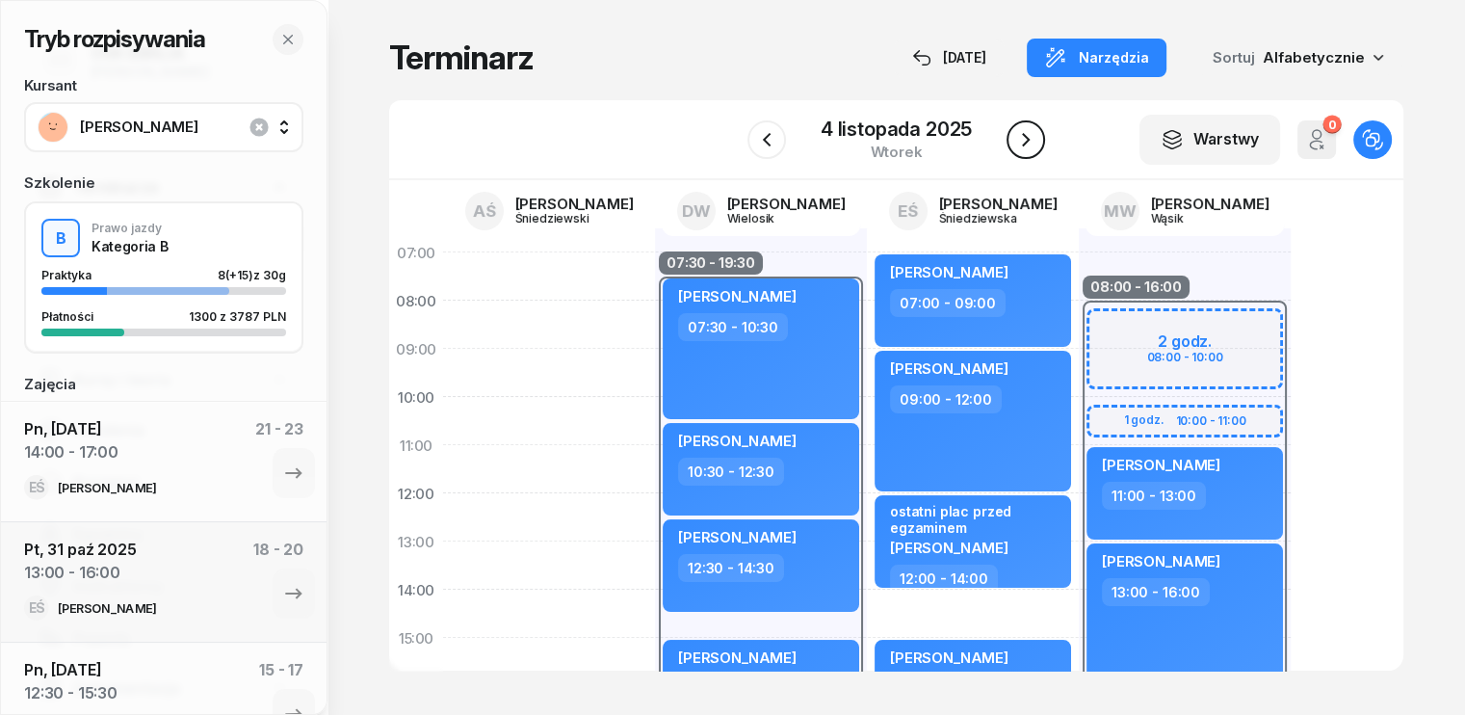
click at [1026, 130] on icon "button" at bounding box center [1025, 139] width 23 height 23
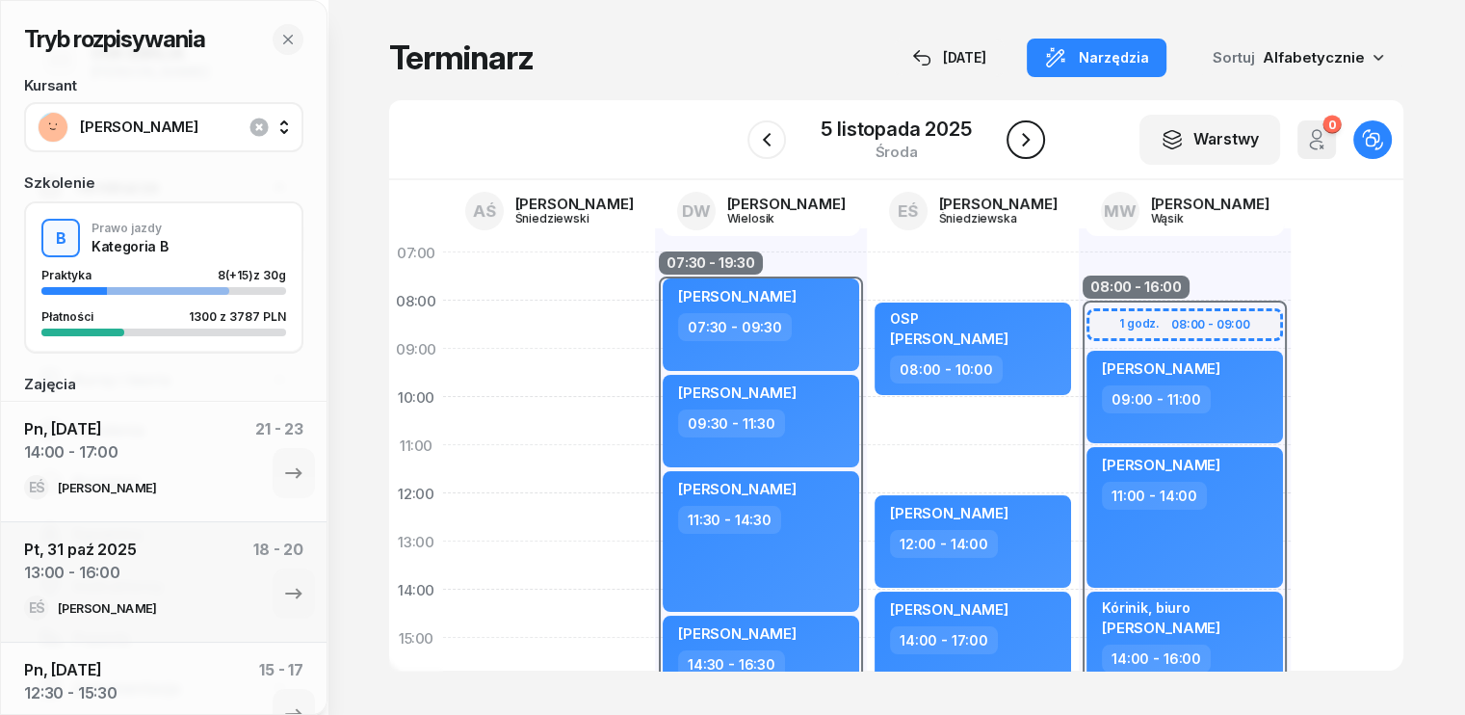
click at [1026, 130] on icon "button" at bounding box center [1025, 139] width 23 height 23
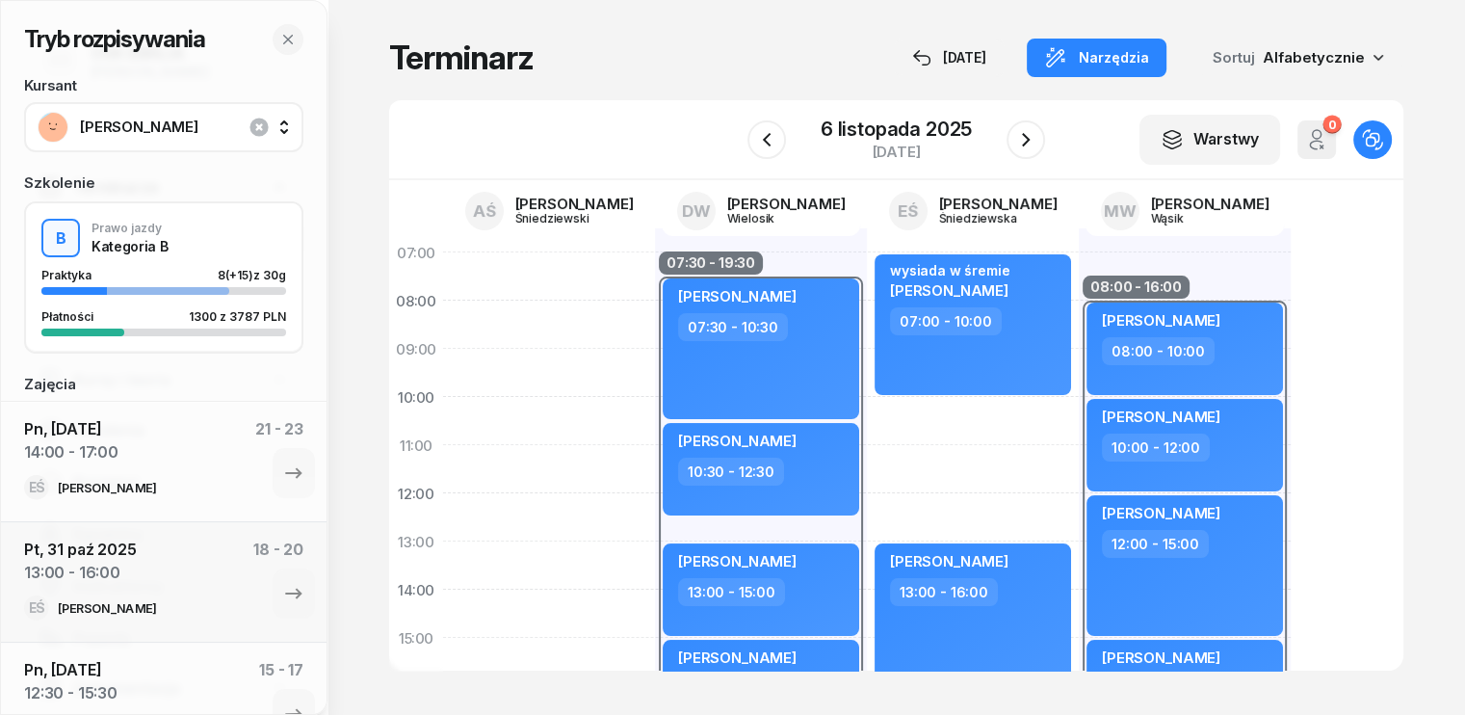
scroll to position [96, 0]
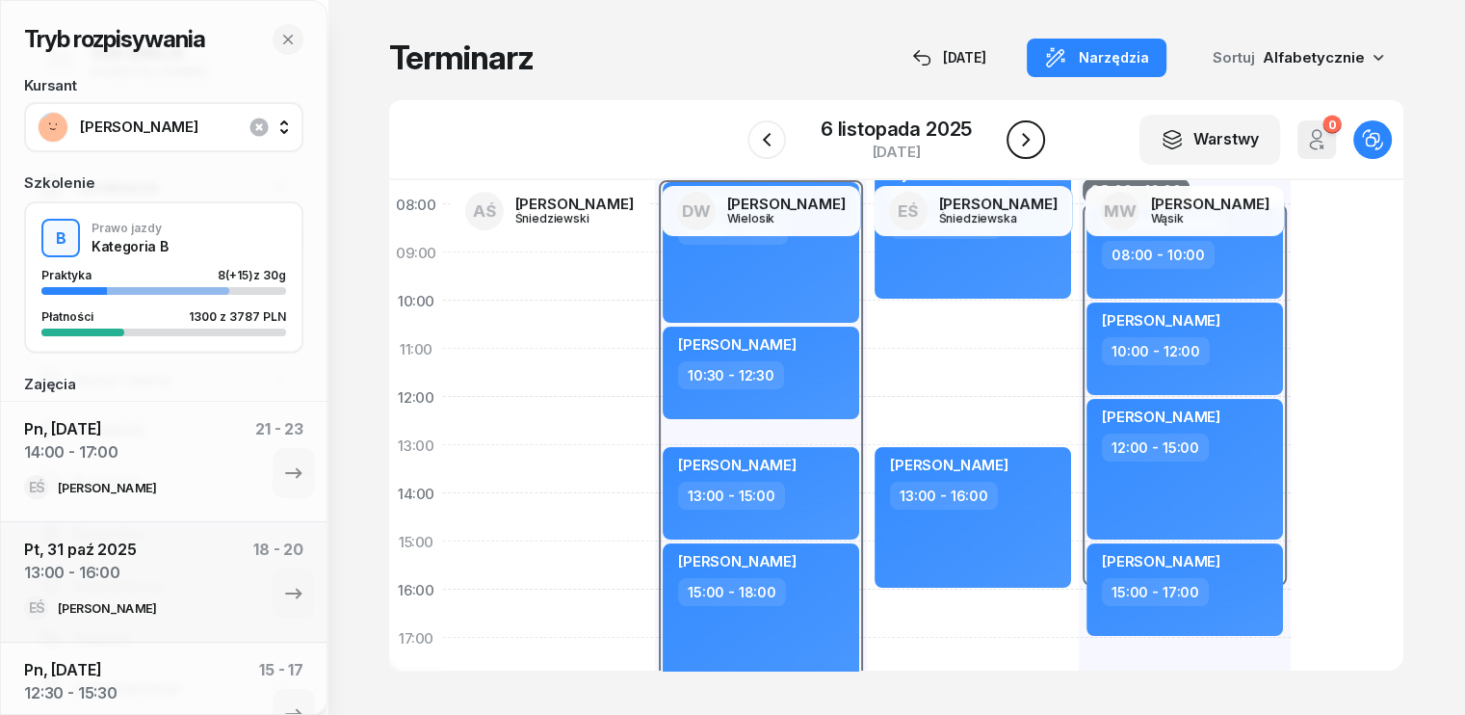
click at [1020, 143] on icon "button" at bounding box center [1025, 139] width 23 height 23
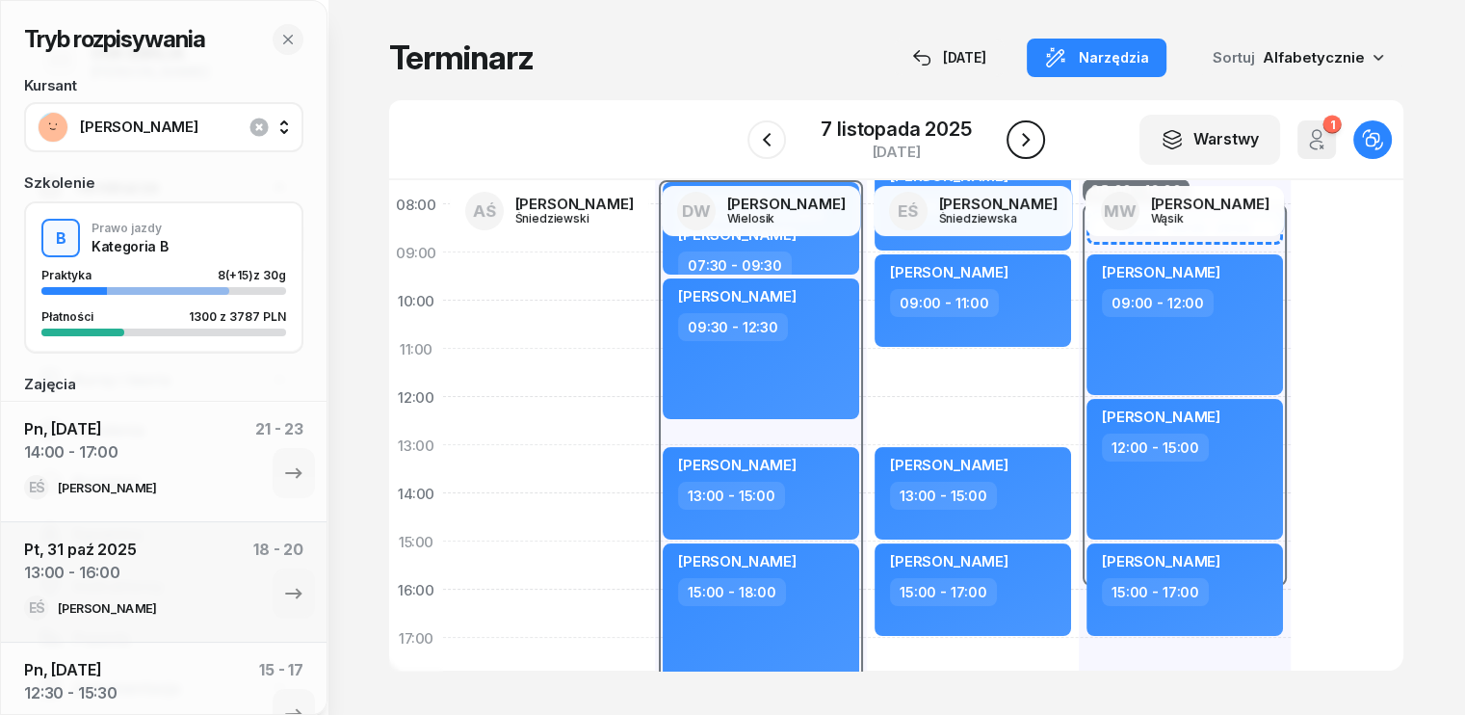
click at [1020, 143] on icon "button" at bounding box center [1025, 139] width 23 height 23
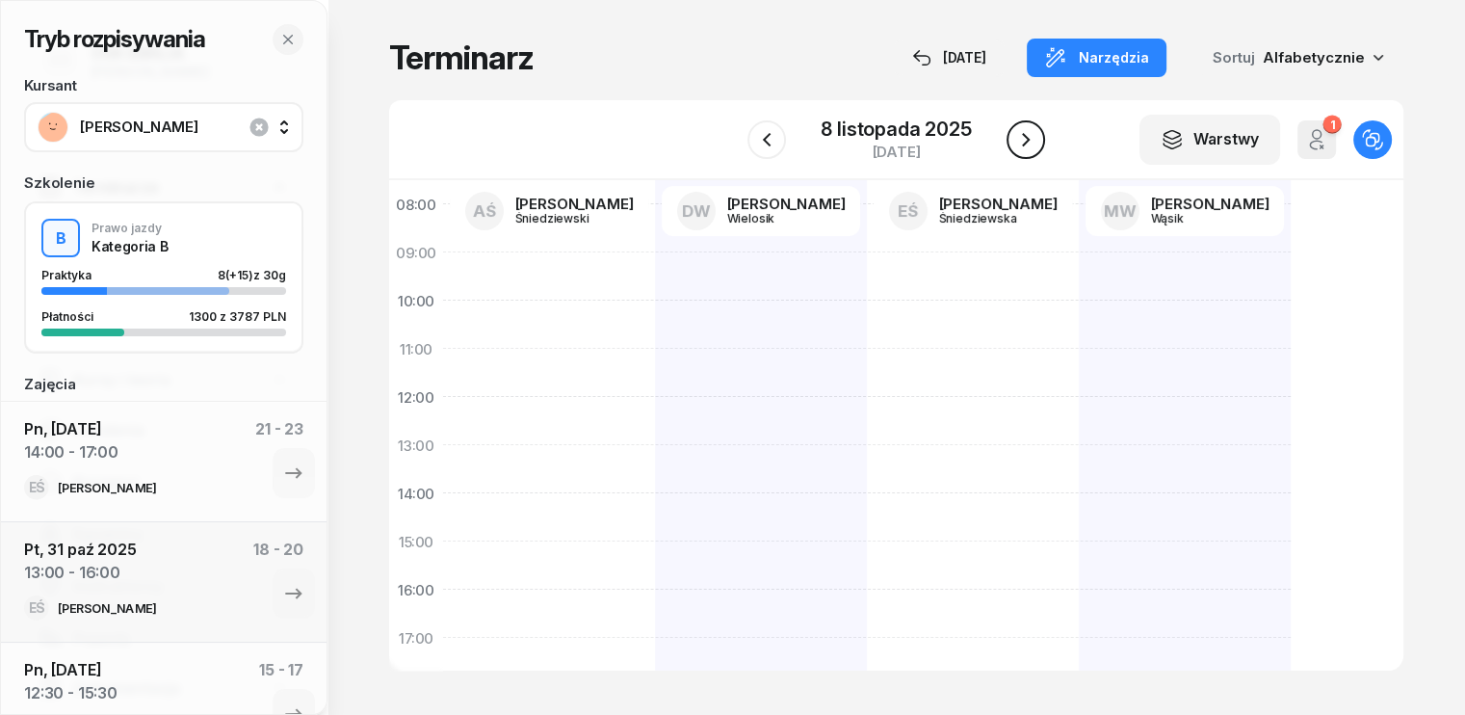
click at [1019, 142] on icon "button" at bounding box center [1025, 139] width 23 height 23
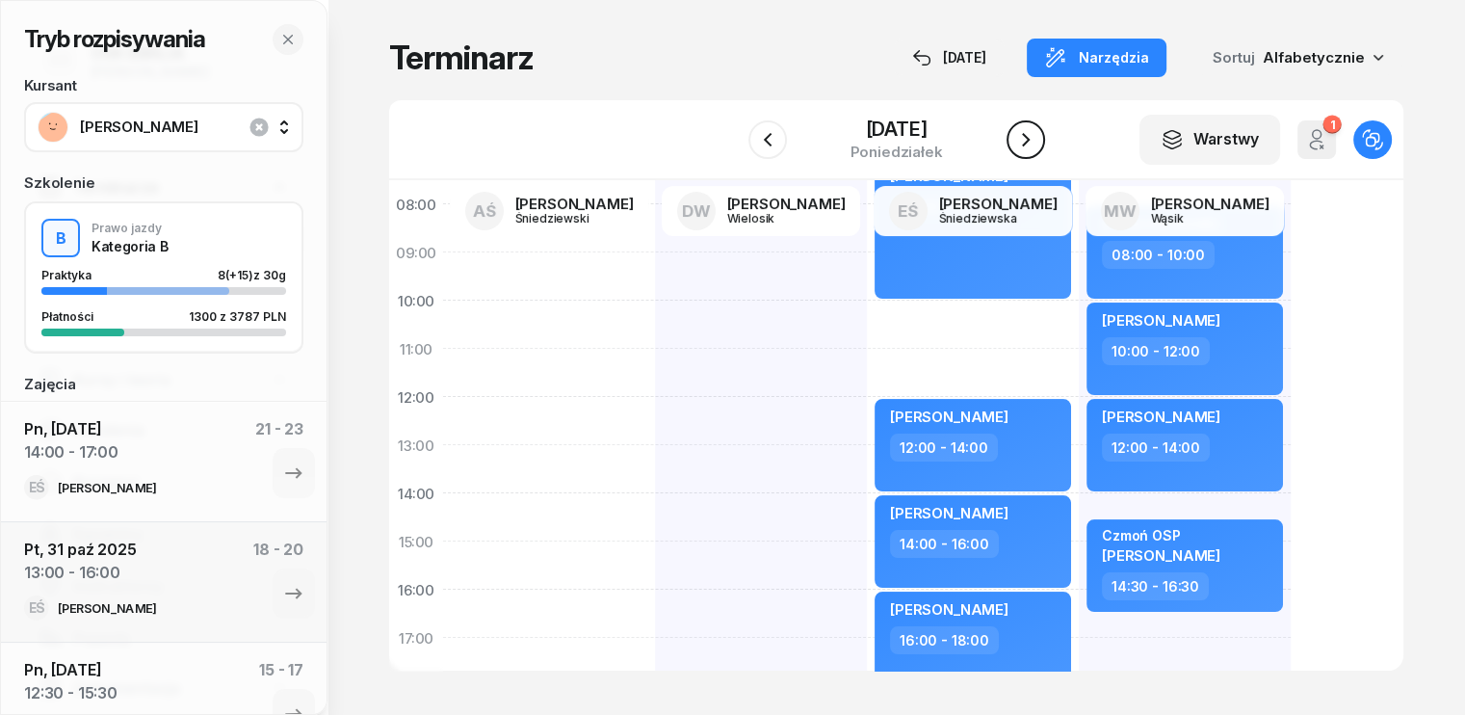
click at [1019, 143] on icon "button" at bounding box center [1025, 139] width 23 height 23
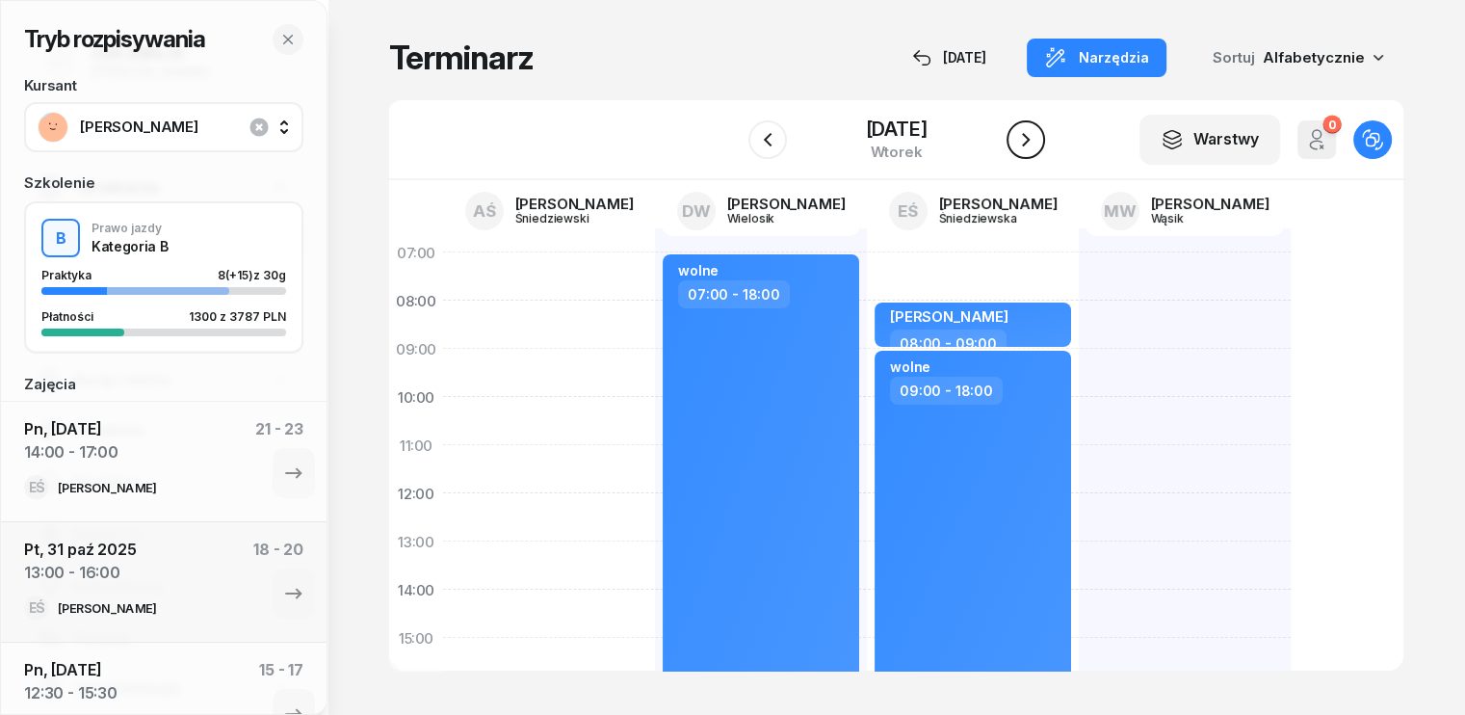
click at [1022, 147] on icon "button" at bounding box center [1025, 139] width 23 height 23
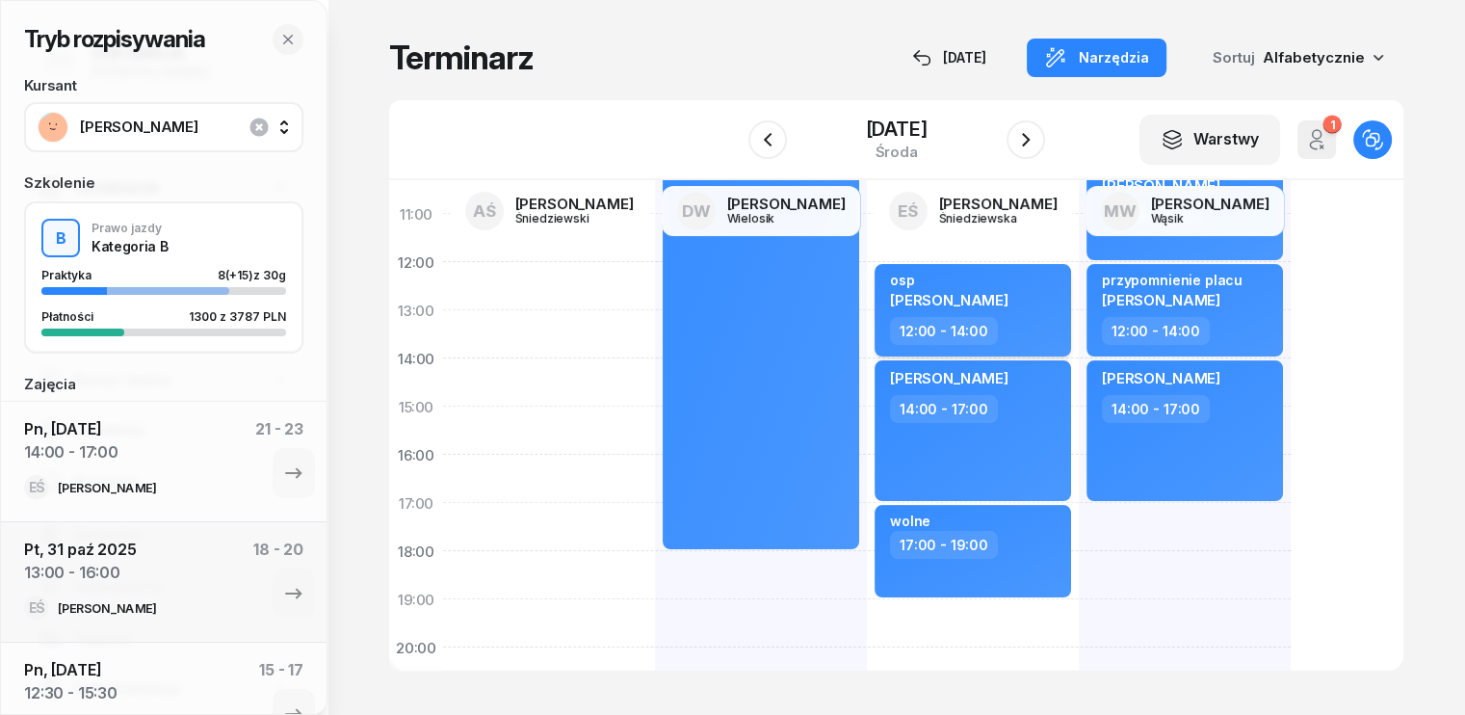
scroll to position [289, 0]
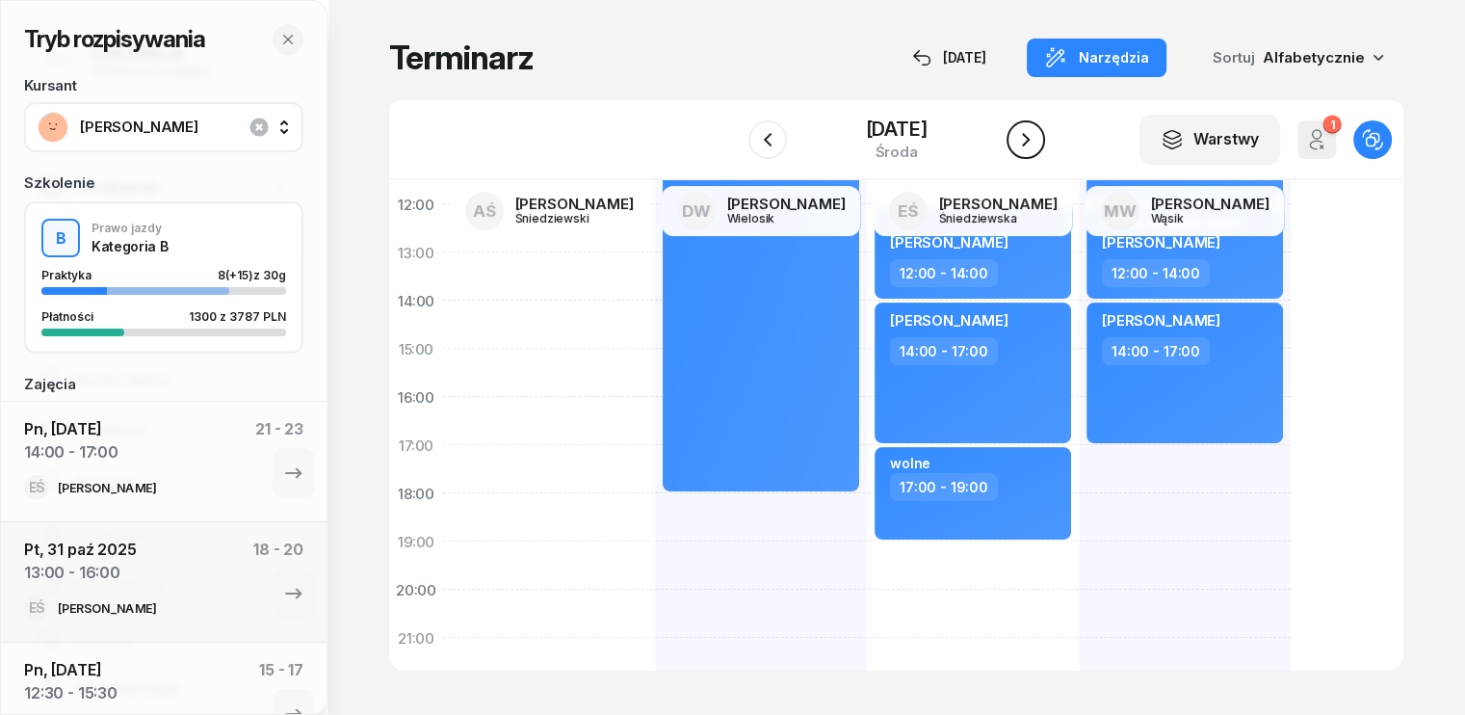
click at [1029, 136] on icon "button" at bounding box center [1026, 139] width 8 height 13
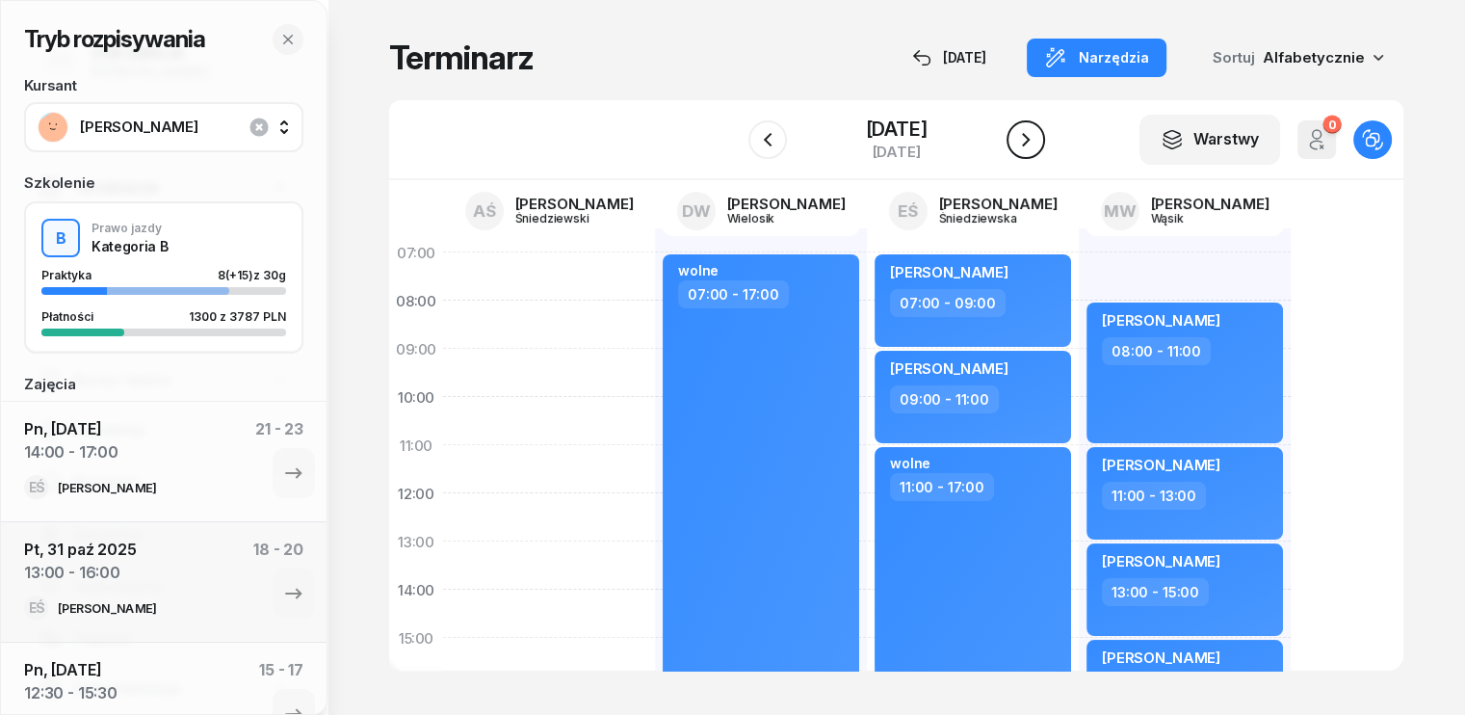
click at [1030, 135] on icon "button" at bounding box center [1025, 139] width 23 height 23
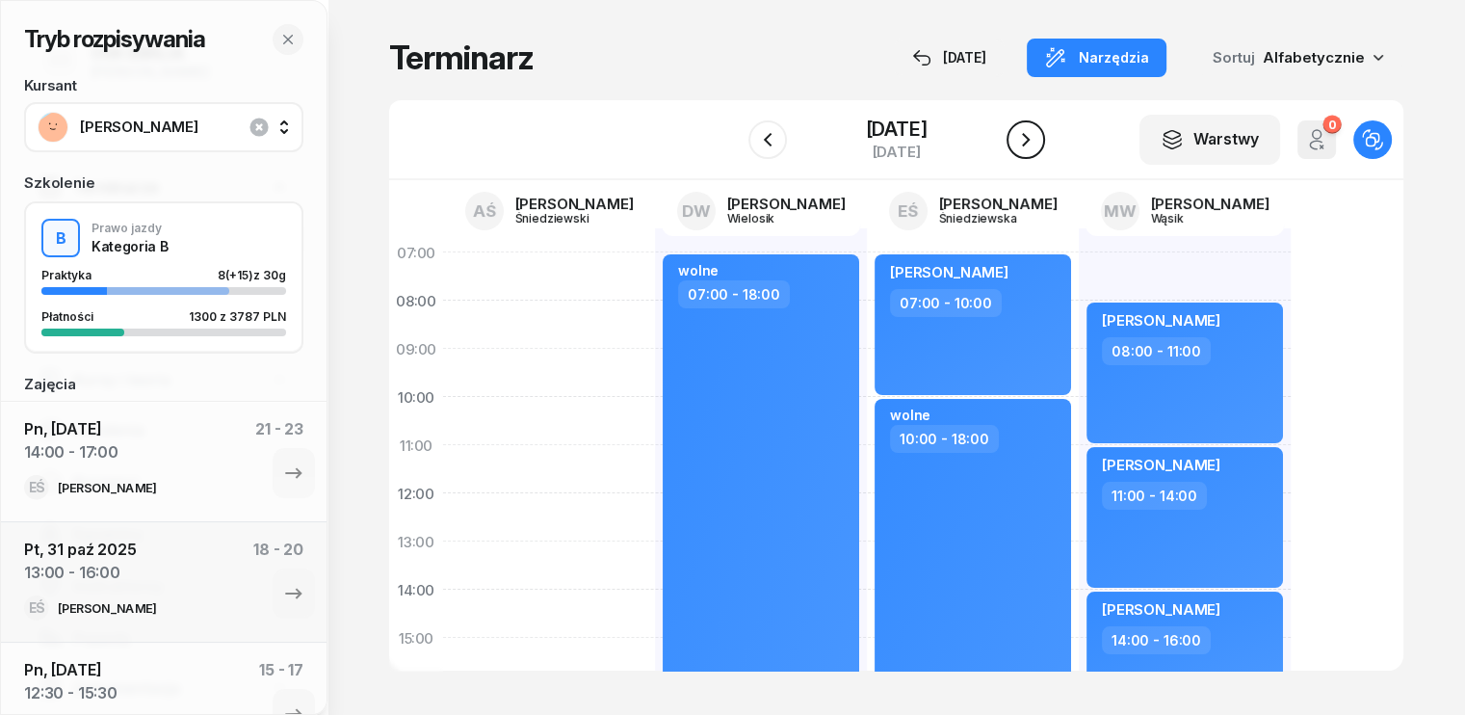
click at [1029, 135] on icon "button" at bounding box center [1026, 139] width 8 height 13
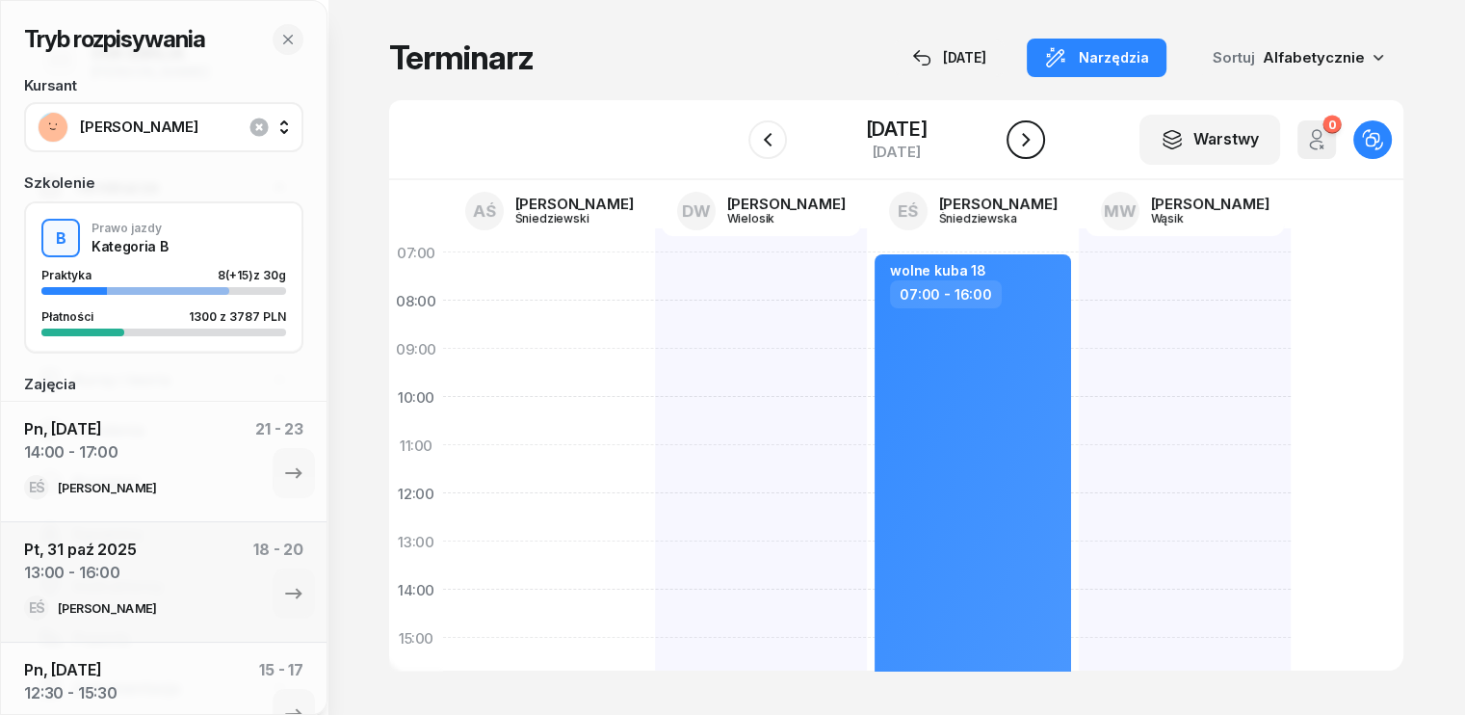
click at [1027, 132] on icon "button" at bounding box center [1025, 139] width 23 height 23
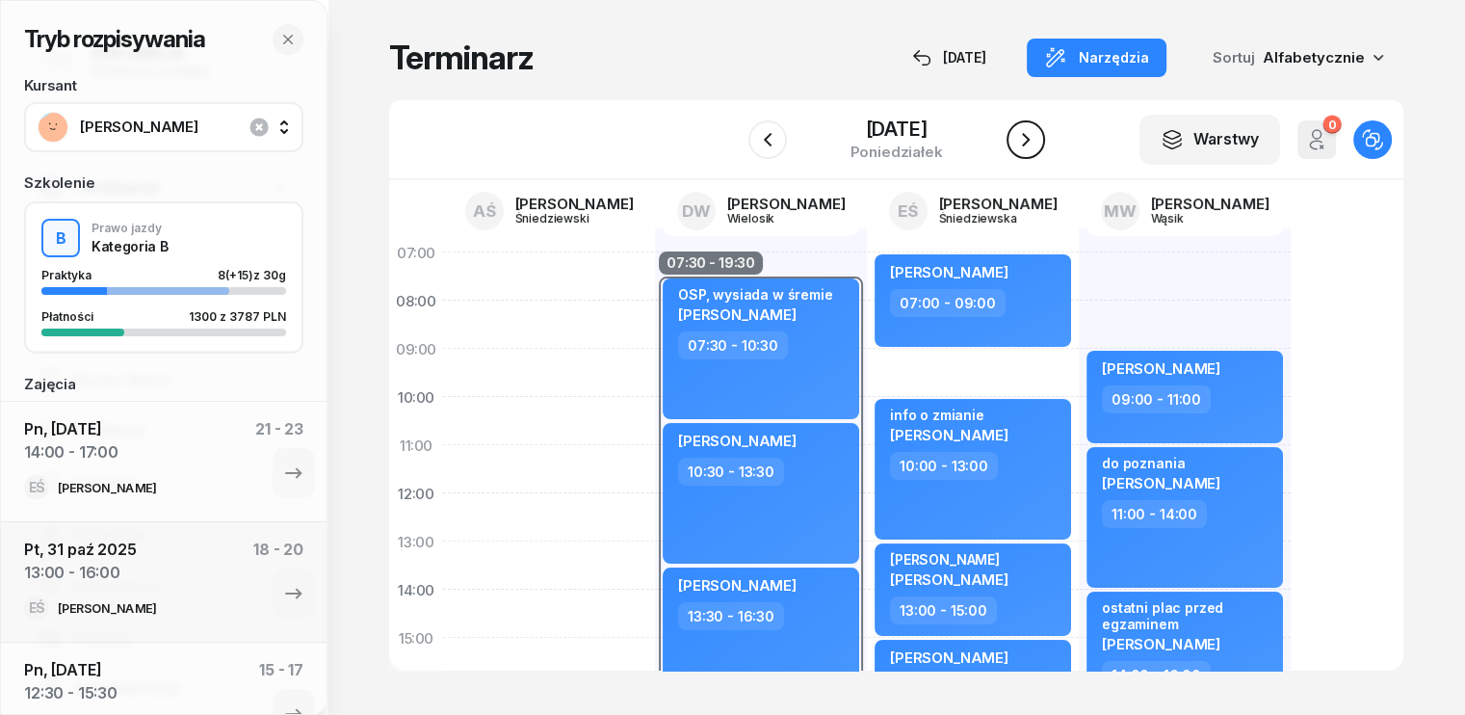
click at [1023, 136] on icon "button" at bounding box center [1025, 139] width 23 height 23
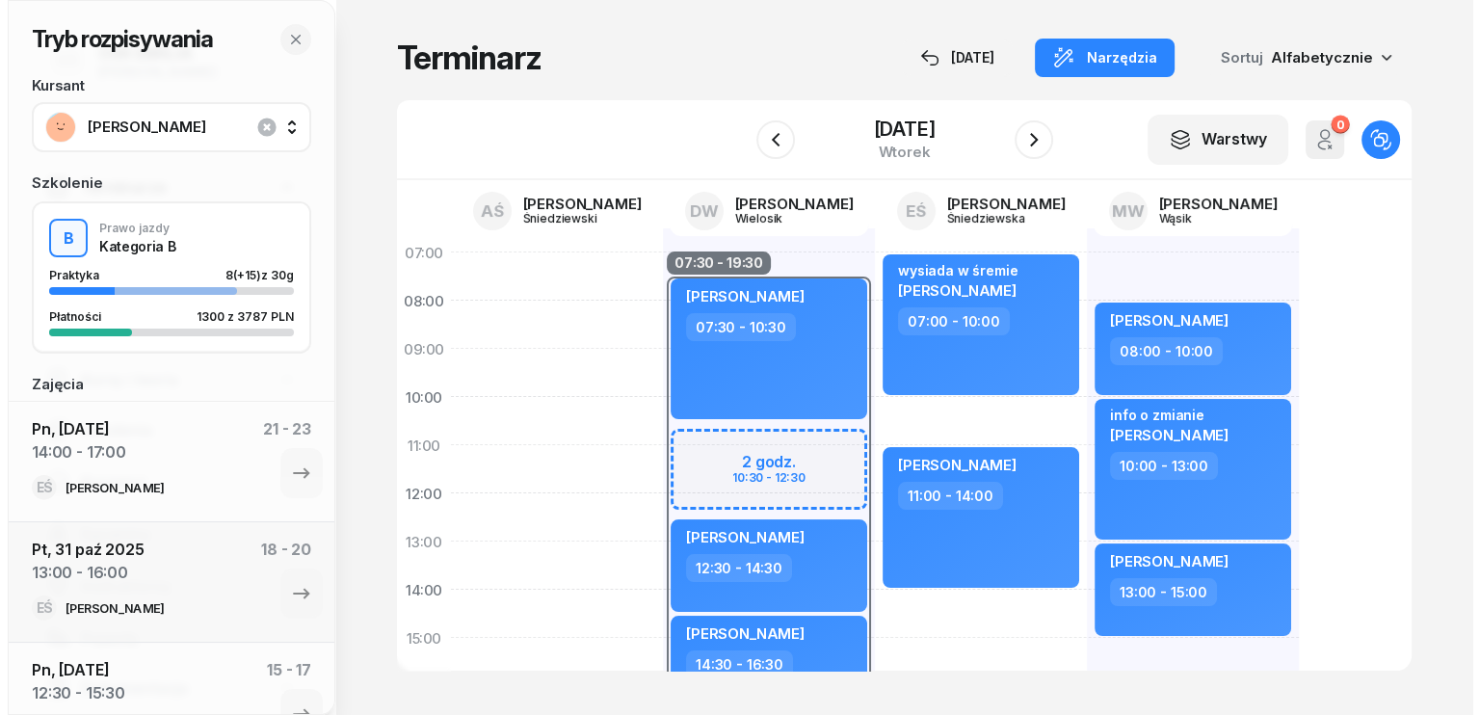
scroll to position [96, 0]
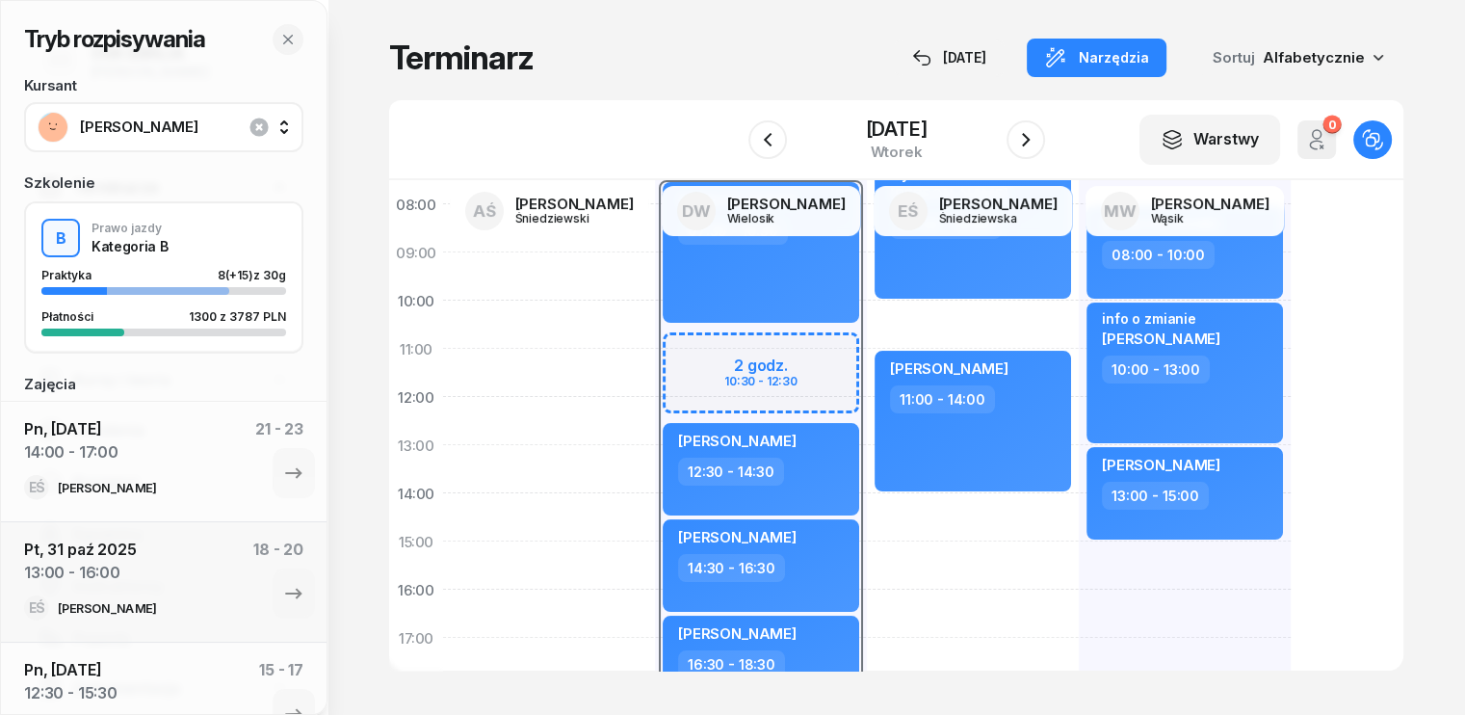
click at [867, 512] on div "wysiada w śremie [PERSON_NAME] 07:00 - 10:00 [PERSON_NAME] 11:00 - 14:00" at bounding box center [973, 565] width 212 height 867
select select "14"
select select "16"
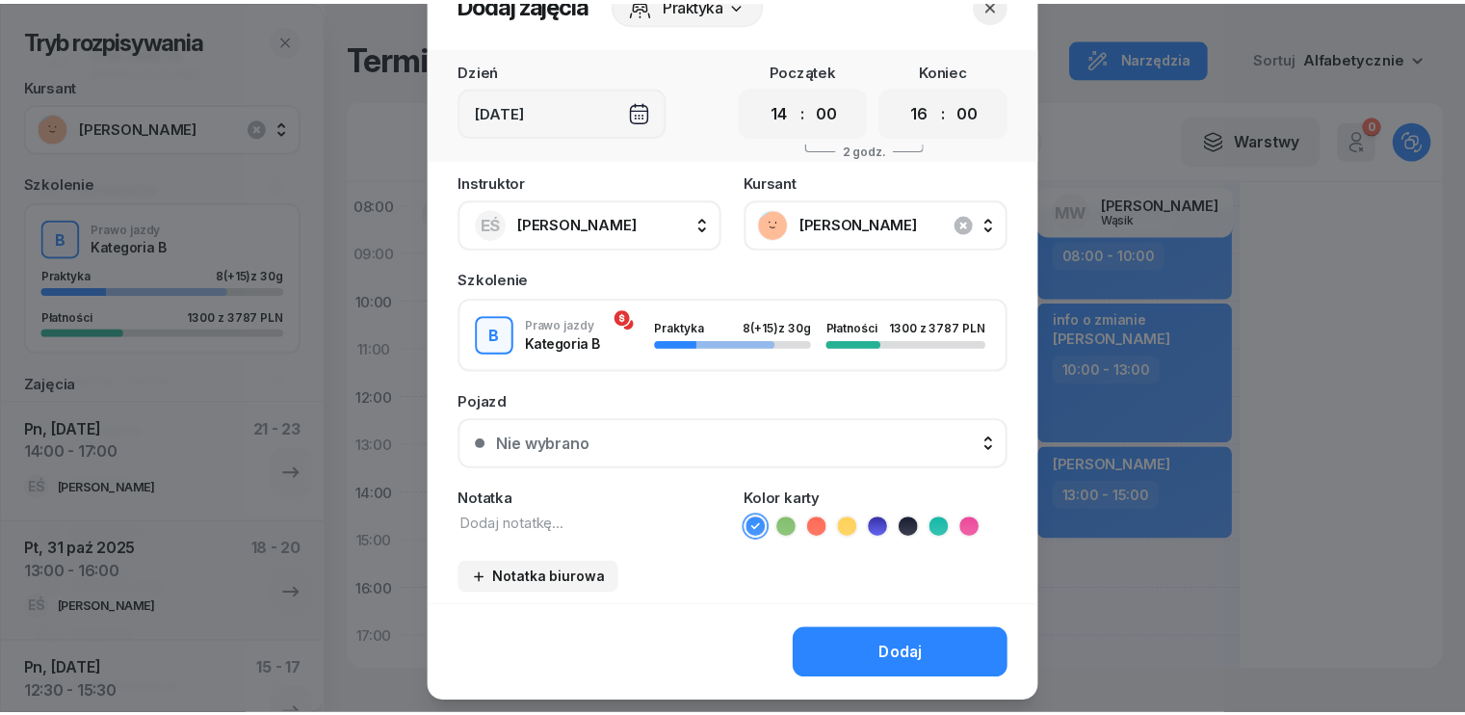
scroll to position [108, 0]
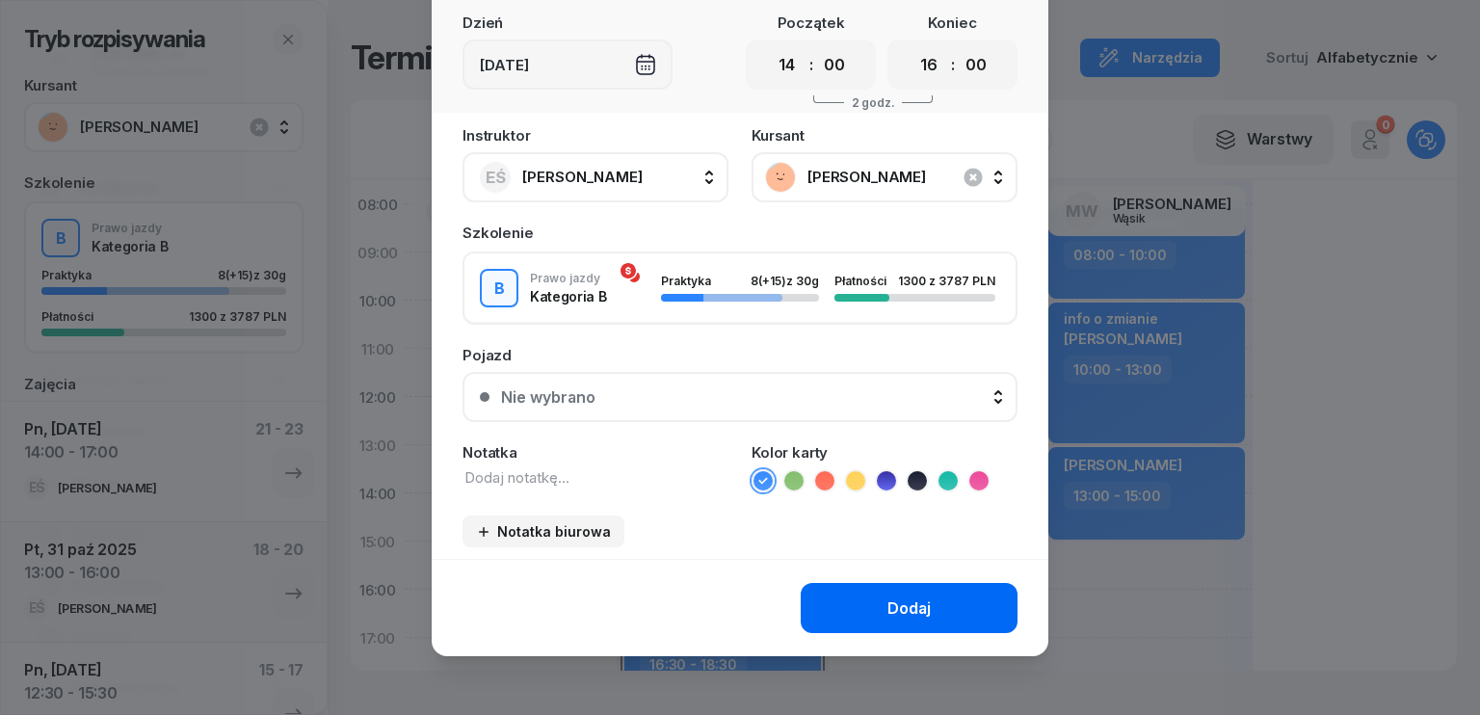
click at [888, 599] on div "Dodaj" at bounding box center [908, 608] width 43 height 18
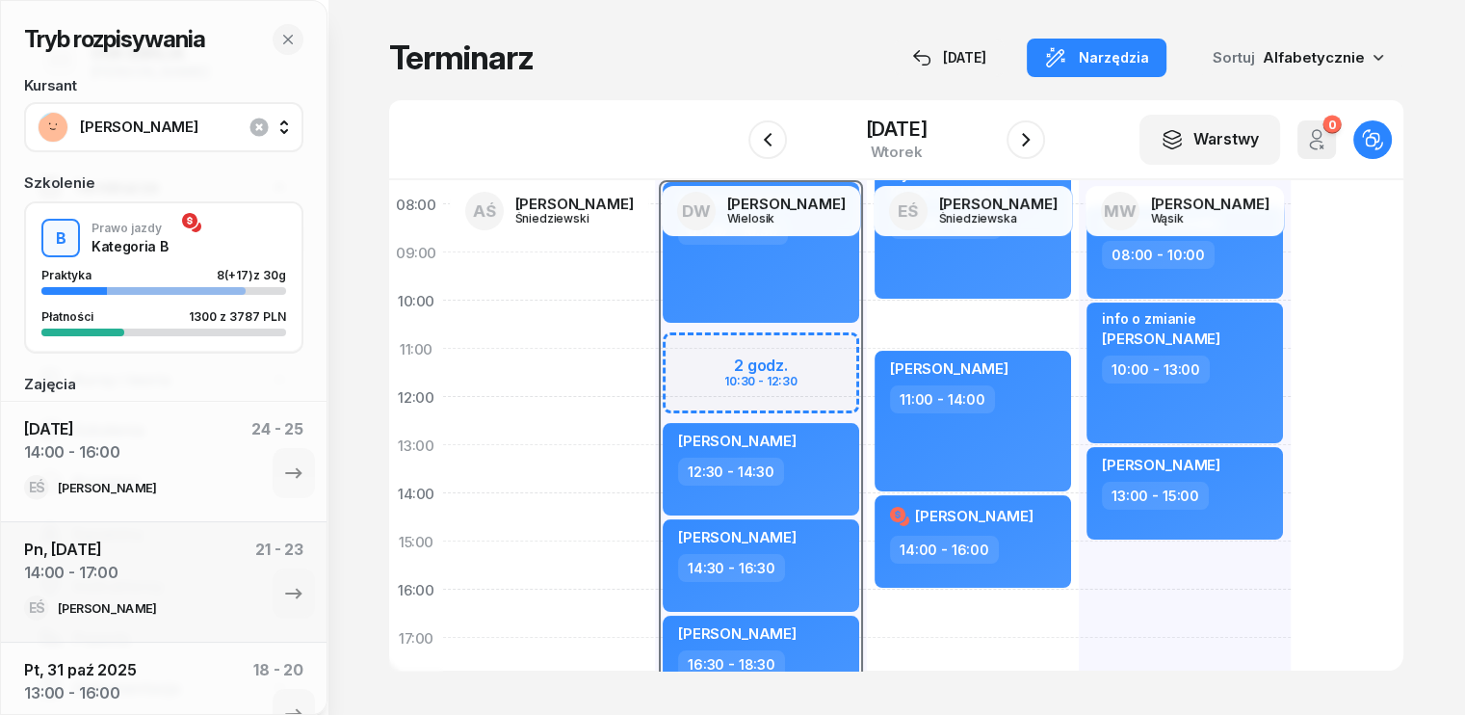
click at [118, 121] on span "[PERSON_NAME]" at bounding box center [185, 126] width 210 height 17
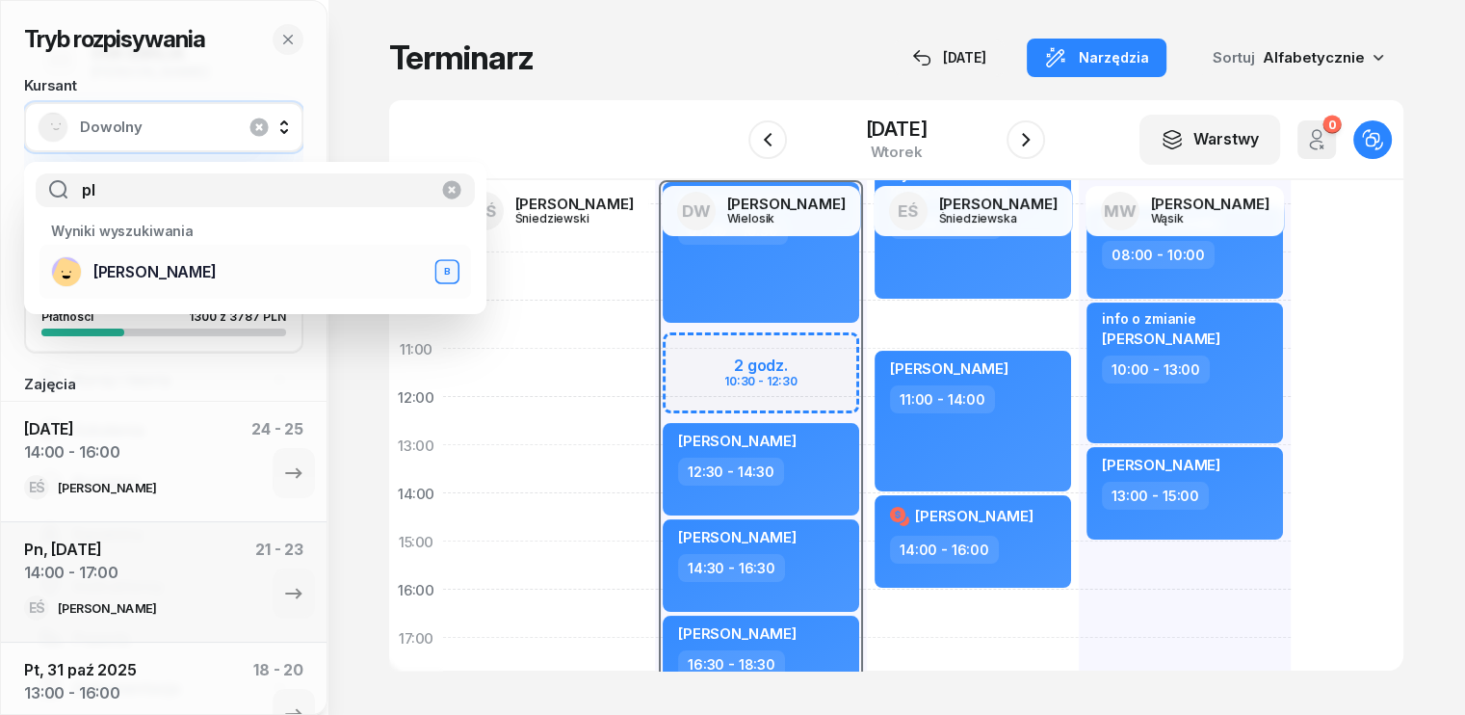
type input "pl"
click at [144, 271] on span "[PERSON_NAME]" at bounding box center [154, 272] width 123 height 18
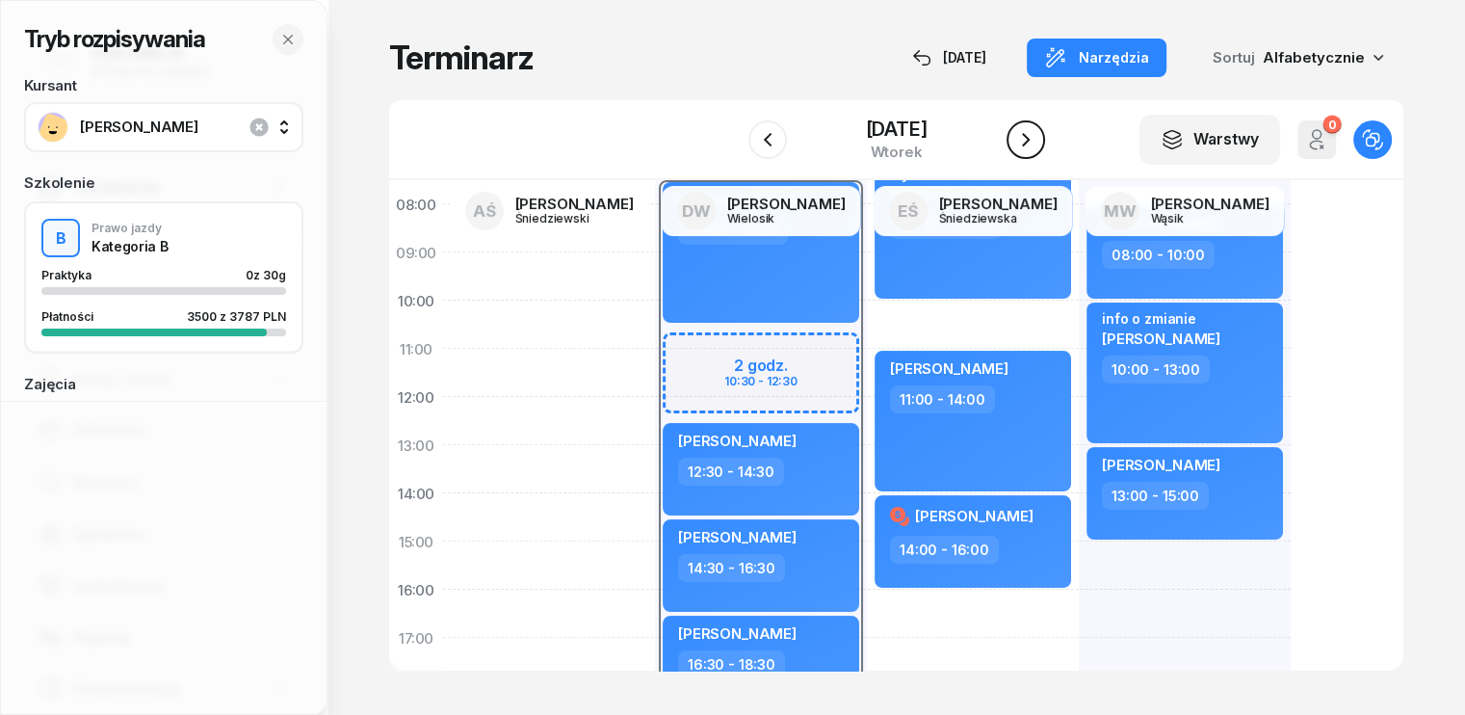
click at [1030, 137] on icon "button" at bounding box center [1026, 139] width 8 height 13
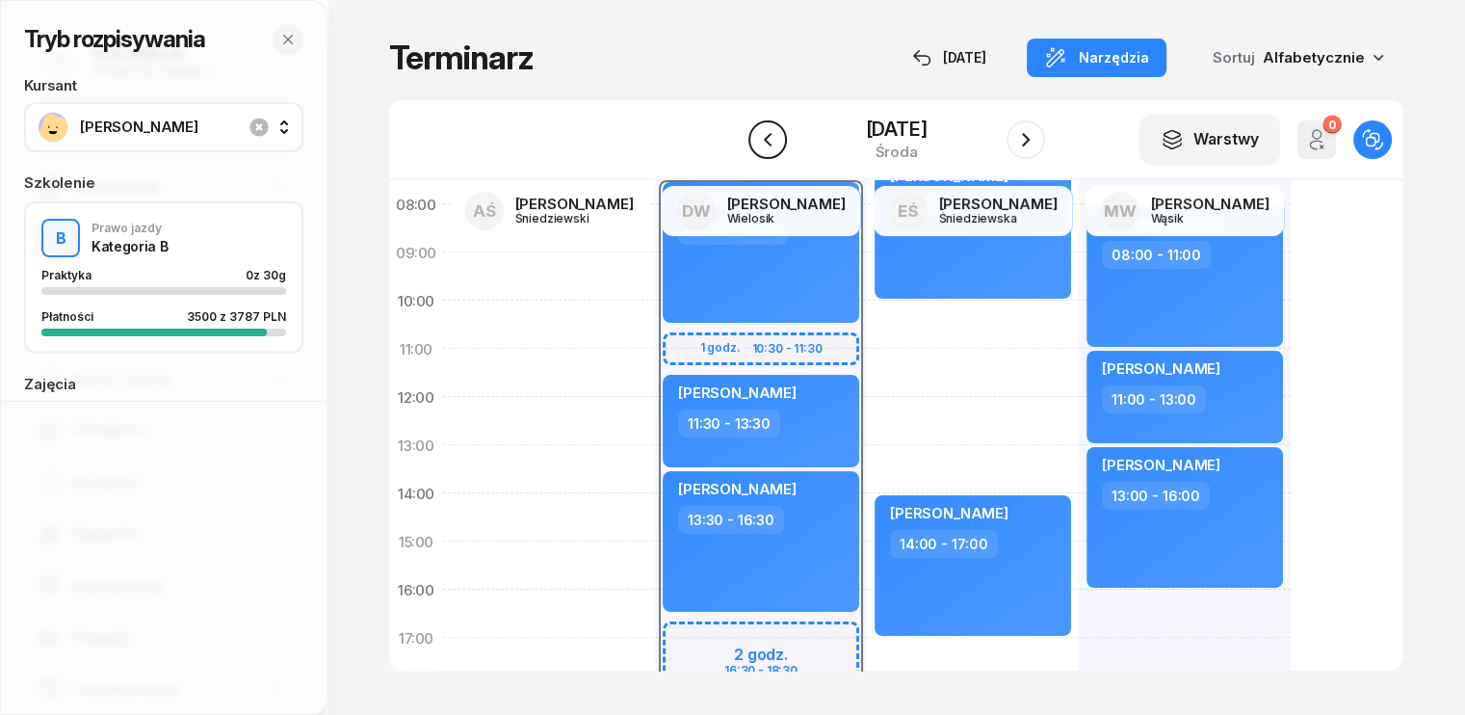
click at [756, 139] on icon "button" at bounding box center [767, 139] width 23 height 23
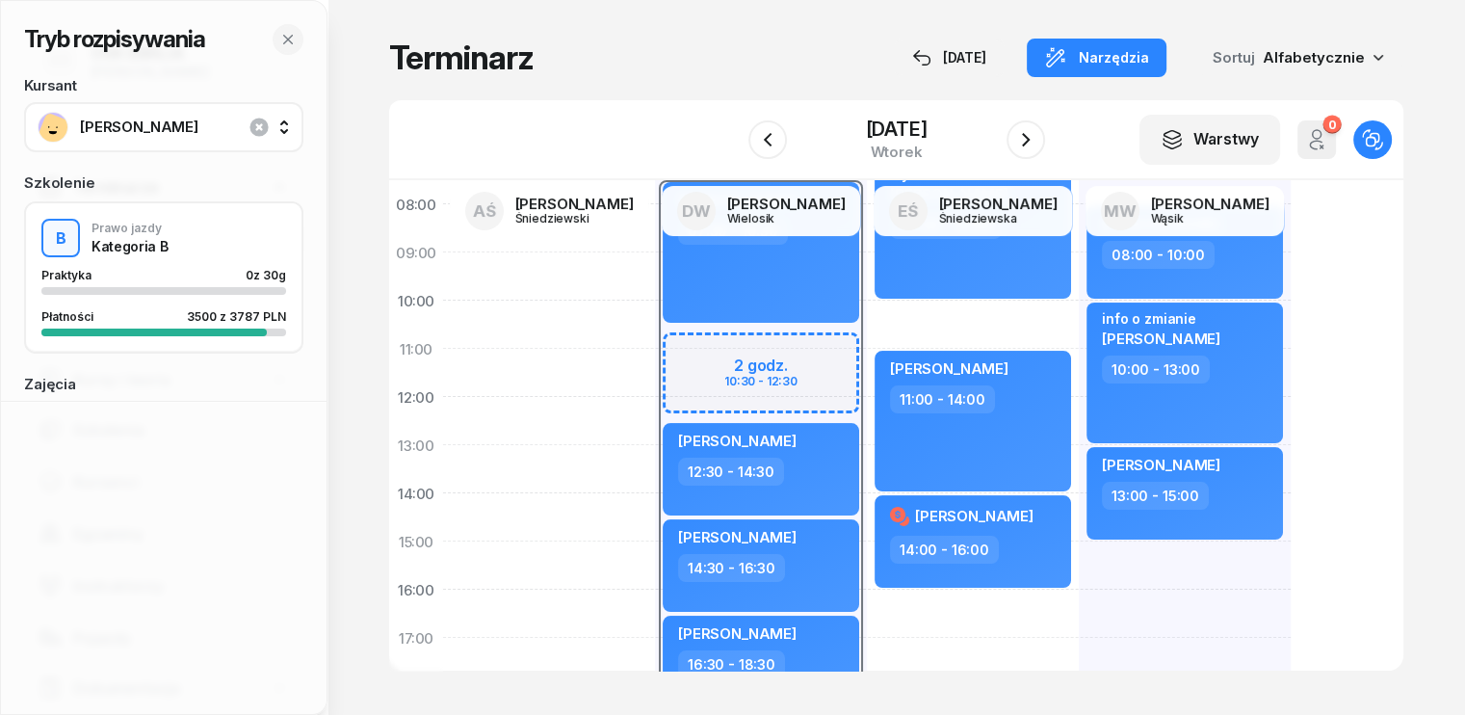
scroll to position [193, 0]
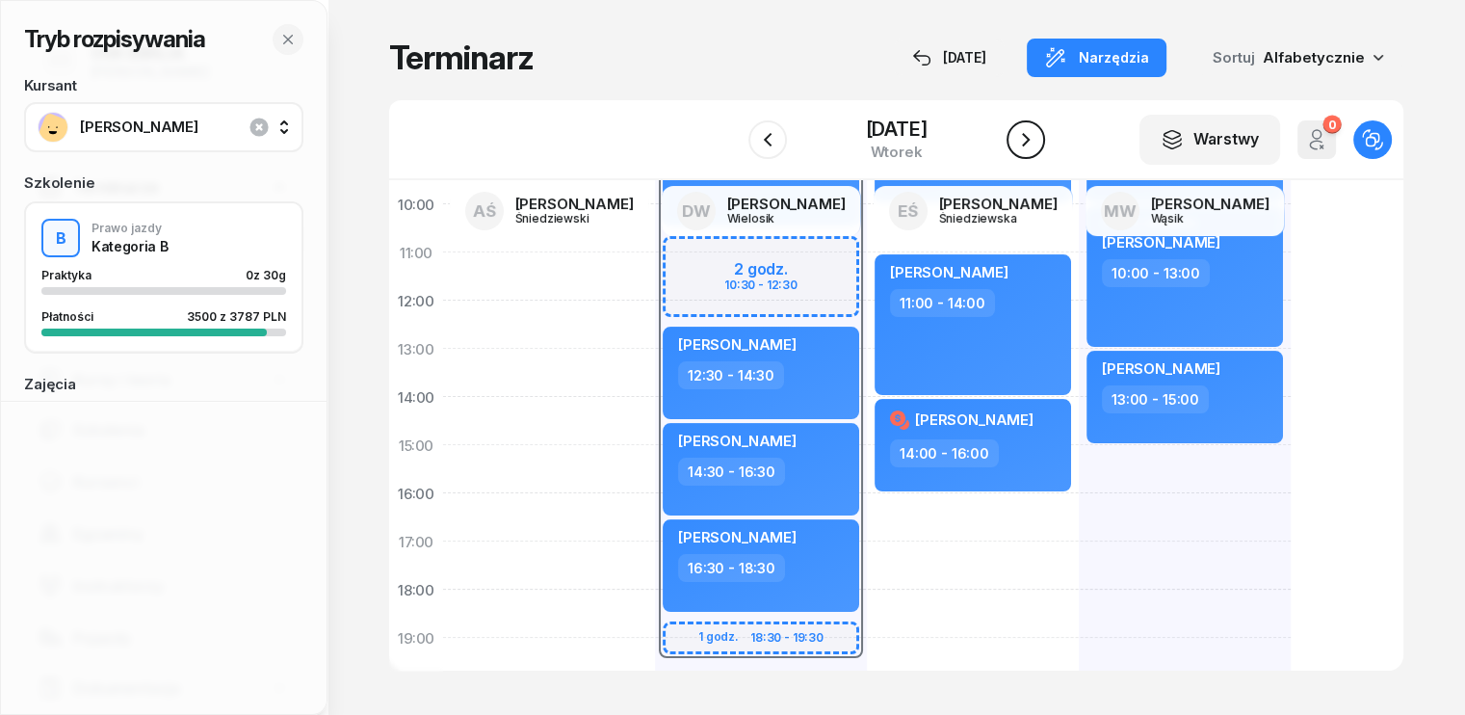
click at [1030, 141] on icon "button" at bounding box center [1026, 139] width 8 height 13
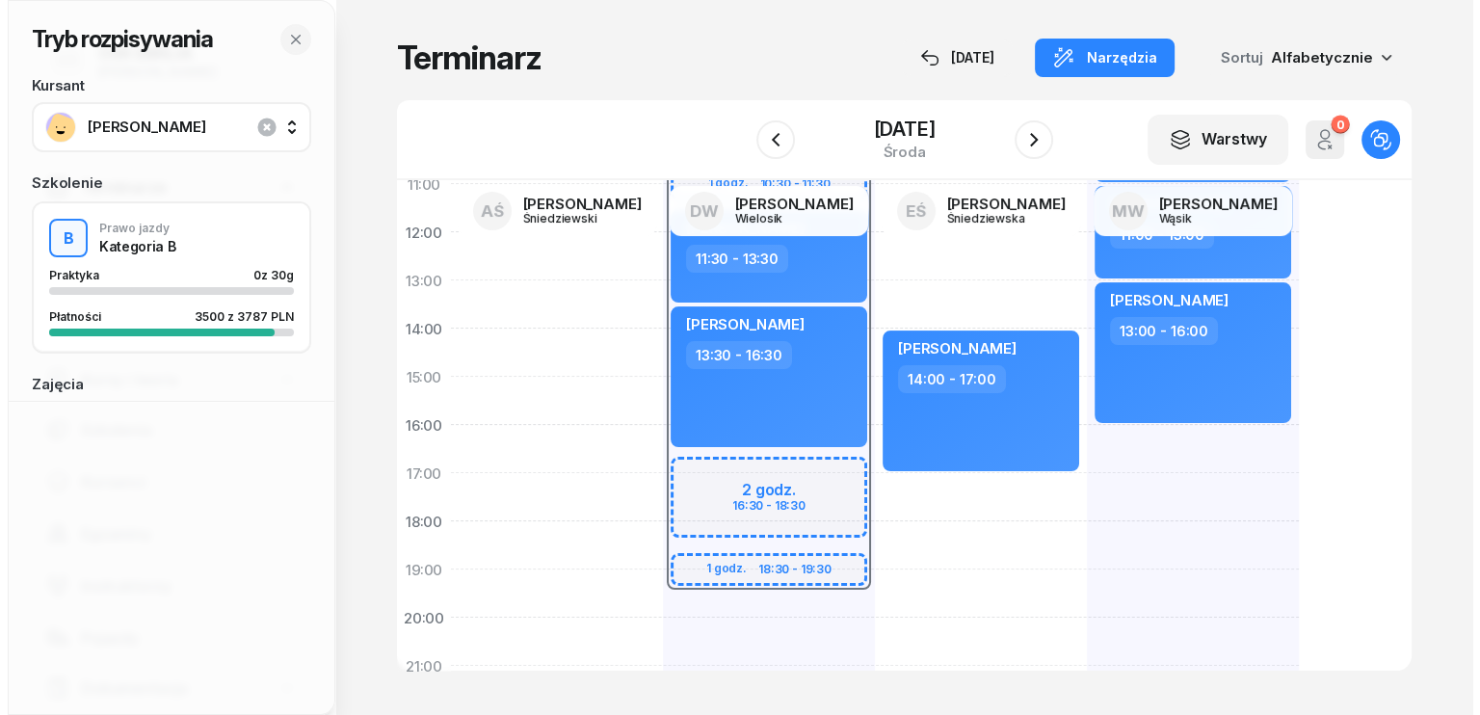
scroll to position [289, 0]
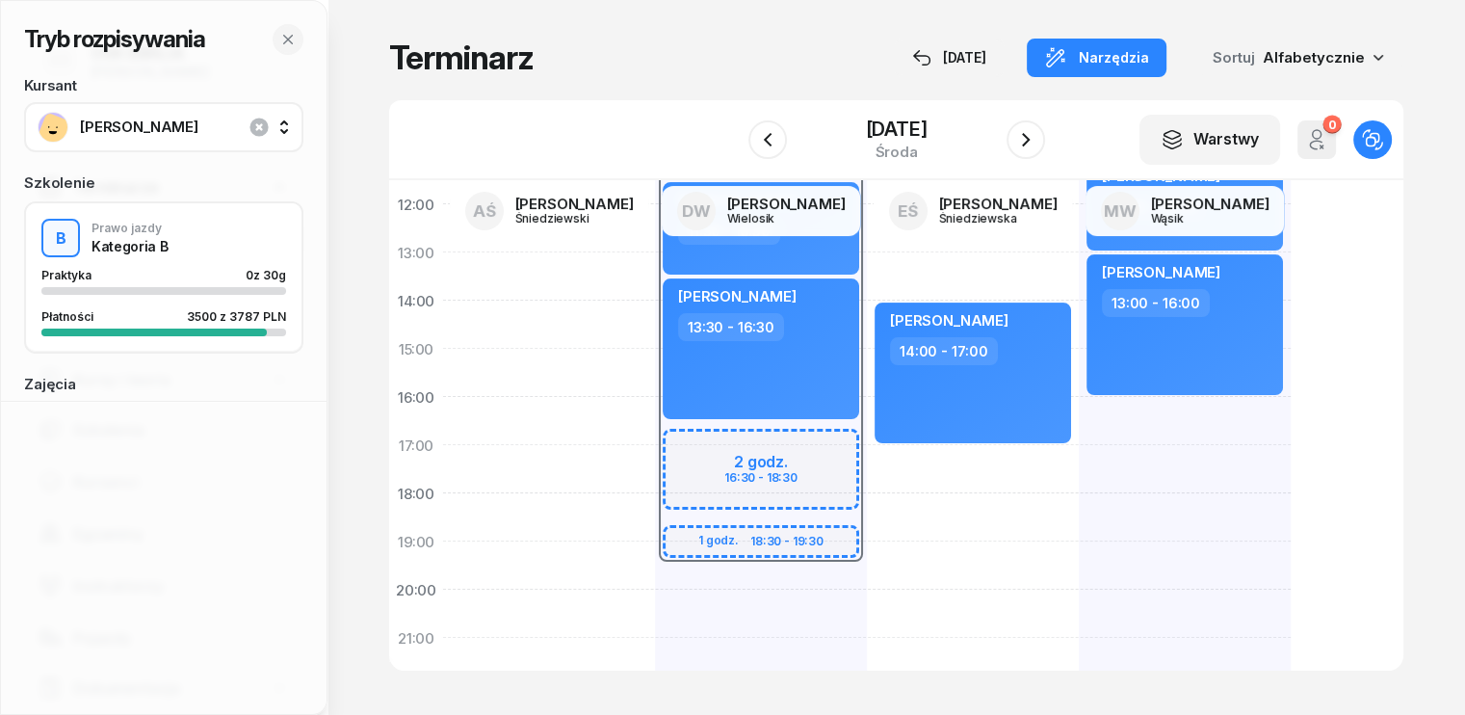
click at [660, 596] on div "07:30 - 19:30 1 godz. 10:30 - 11:30 2 godz. 16:30 - 18:30 1 godz. 18:30 - 19:30…" at bounding box center [761, 372] width 212 height 867
select select "20"
select select "22"
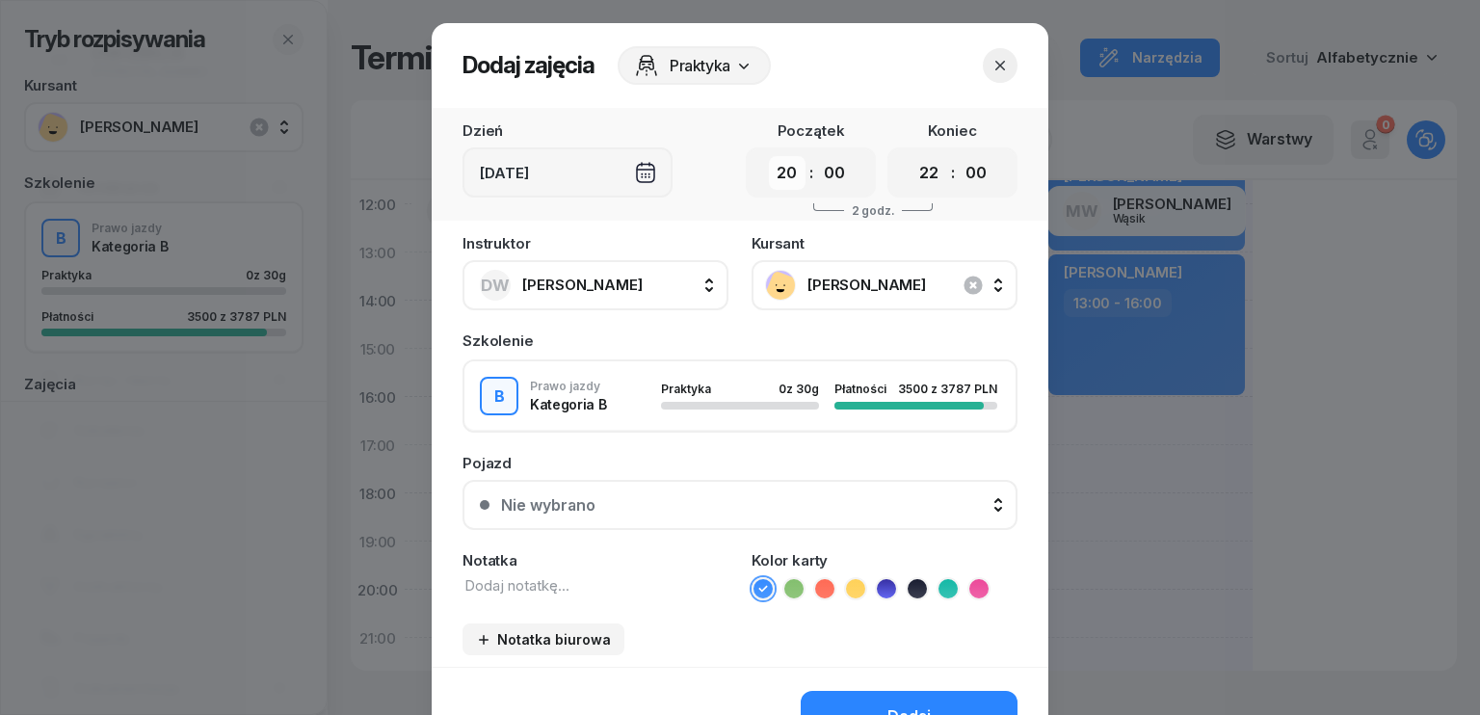
click at [793, 171] on select "00 01 02 03 04 05 06 07 08 09 10 11 12 13 14 15 16 17 18 19 20 21 22 23" at bounding box center [787, 173] width 37 height 34
select select "16"
click at [769, 156] on select "00 01 02 03 04 05 06 07 08 09 10 11 12 13 14 15 16 17 18 19 20 21 22 23" at bounding box center [787, 173] width 37 height 34
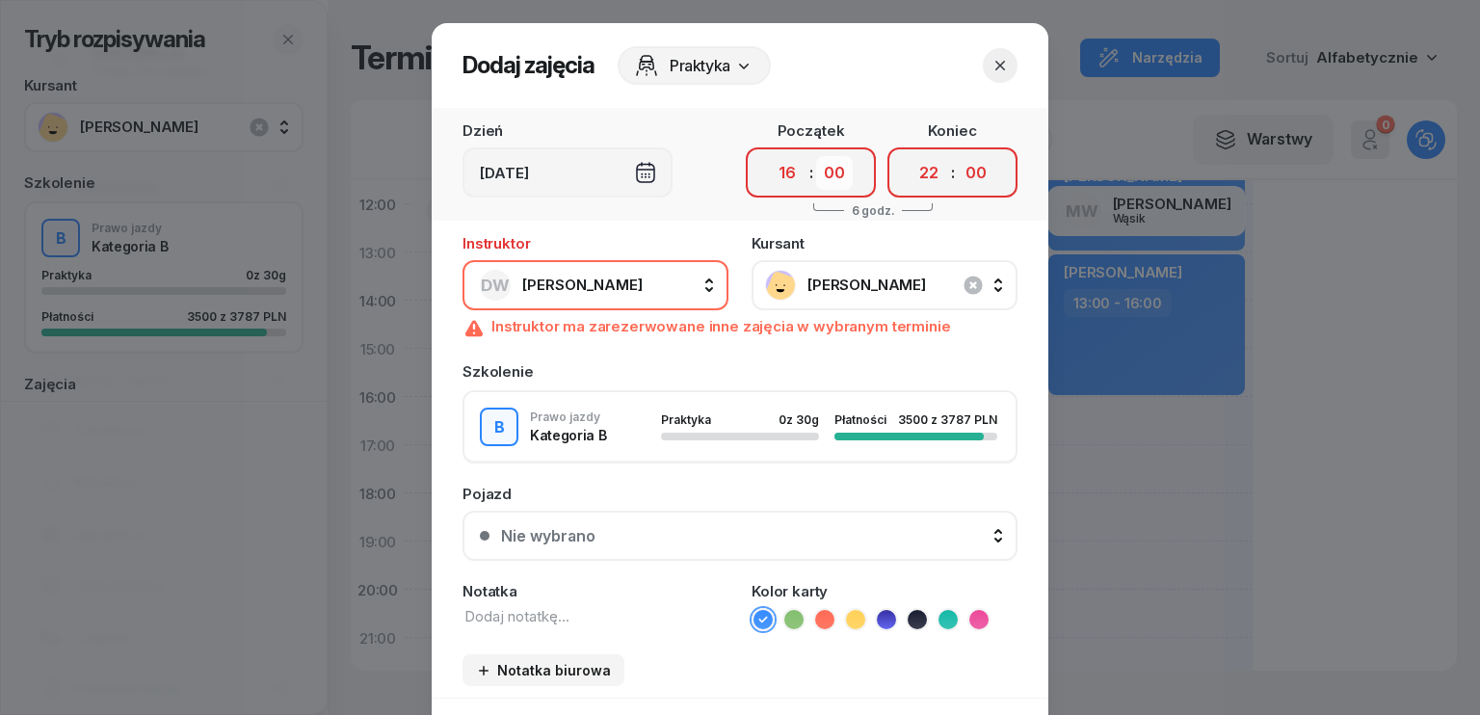
drag, startPoint x: 855, startPoint y: 180, endPoint x: 835, endPoint y: 178, distance: 20.3
click at [855, 181] on div "00 01 02 03 04 05 06 07 08 09 10 11 12 13 14 15 16 17 18 19 20 21 22 23 : 00 05…" at bounding box center [811, 172] width 130 height 50
drag, startPoint x: 839, startPoint y: 170, endPoint x: 845, endPoint y: 187, distance: 18.3
click at [839, 170] on select "00 05 10 15 20 25 30 35 40 45 50 55" at bounding box center [834, 173] width 37 height 34
select select "30"
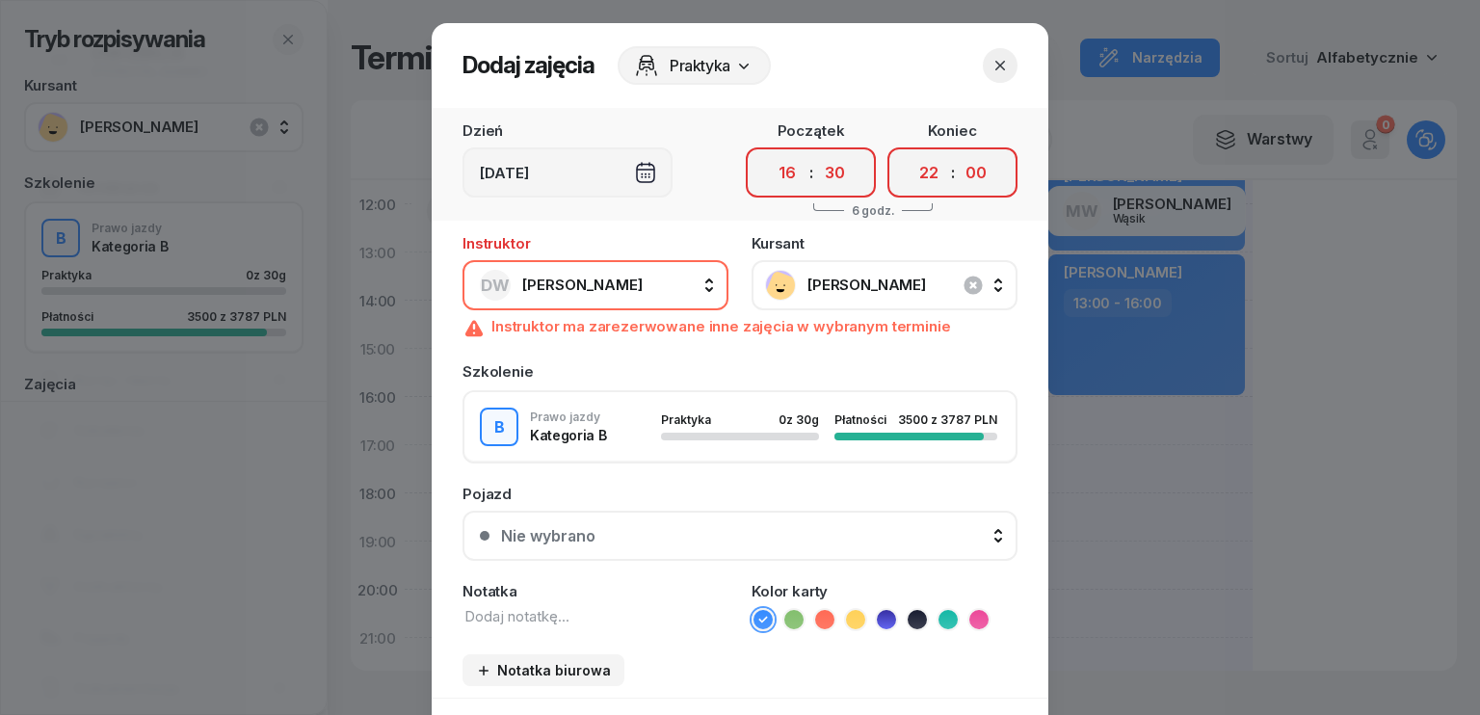
click at [816, 156] on select "00 05 10 15 20 25 30 35 40 45 50 55" at bounding box center [834, 173] width 37 height 34
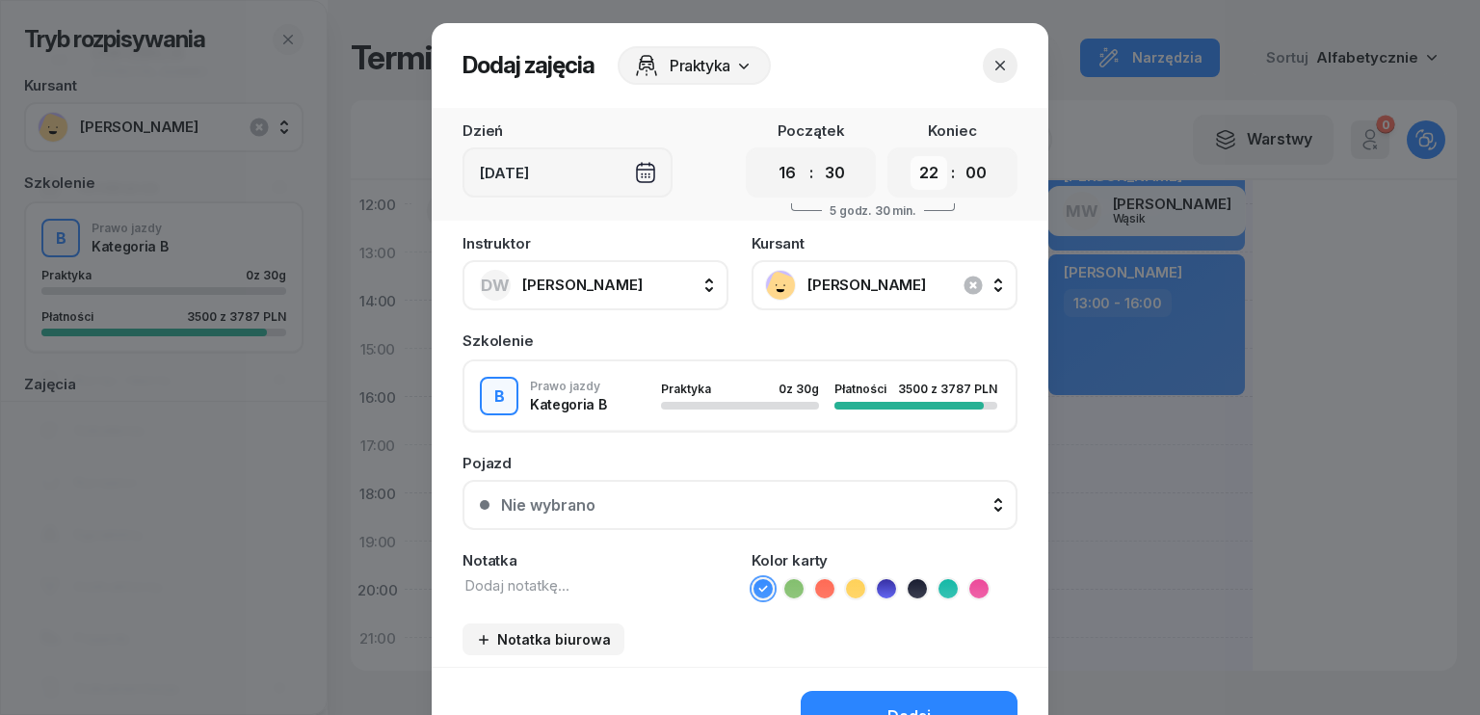
click at [914, 174] on select "00 01 02 03 04 05 06 07 08 09 10 11 12 13 14 15 16 17 18 19 20 21 22 23" at bounding box center [928, 173] width 37 height 34
select select "18"
click at [910, 156] on select "00 01 02 03 04 05 06 07 08 09 10 11 12 13 14 15 16 17 18 19 20 21 22 23" at bounding box center [928, 173] width 37 height 34
click at [975, 169] on select "00 05 10 15 20 25 30 35 40 45 50 55" at bounding box center [976, 173] width 37 height 34
select select "30"
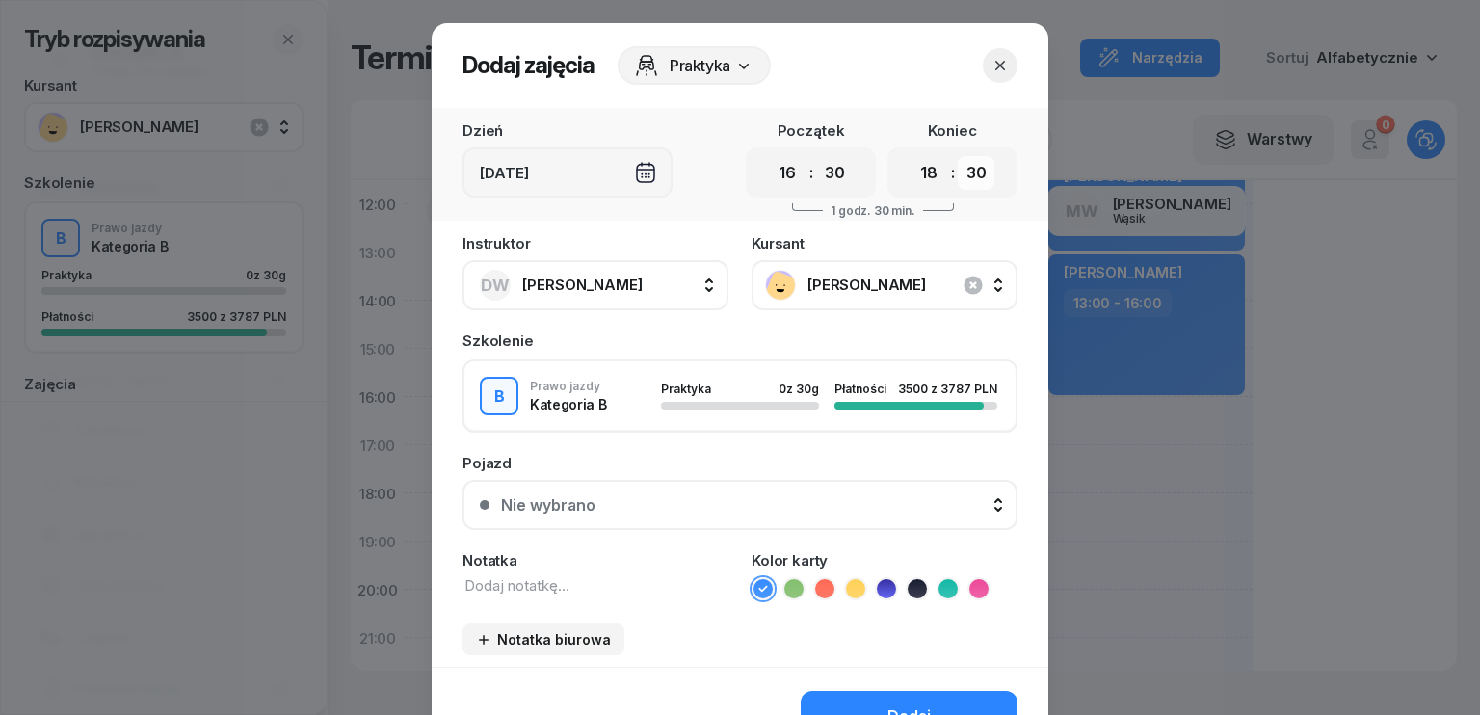
click at [958, 156] on select "00 05 10 15 20 25 30 35 40 45 50 55" at bounding box center [976, 173] width 37 height 34
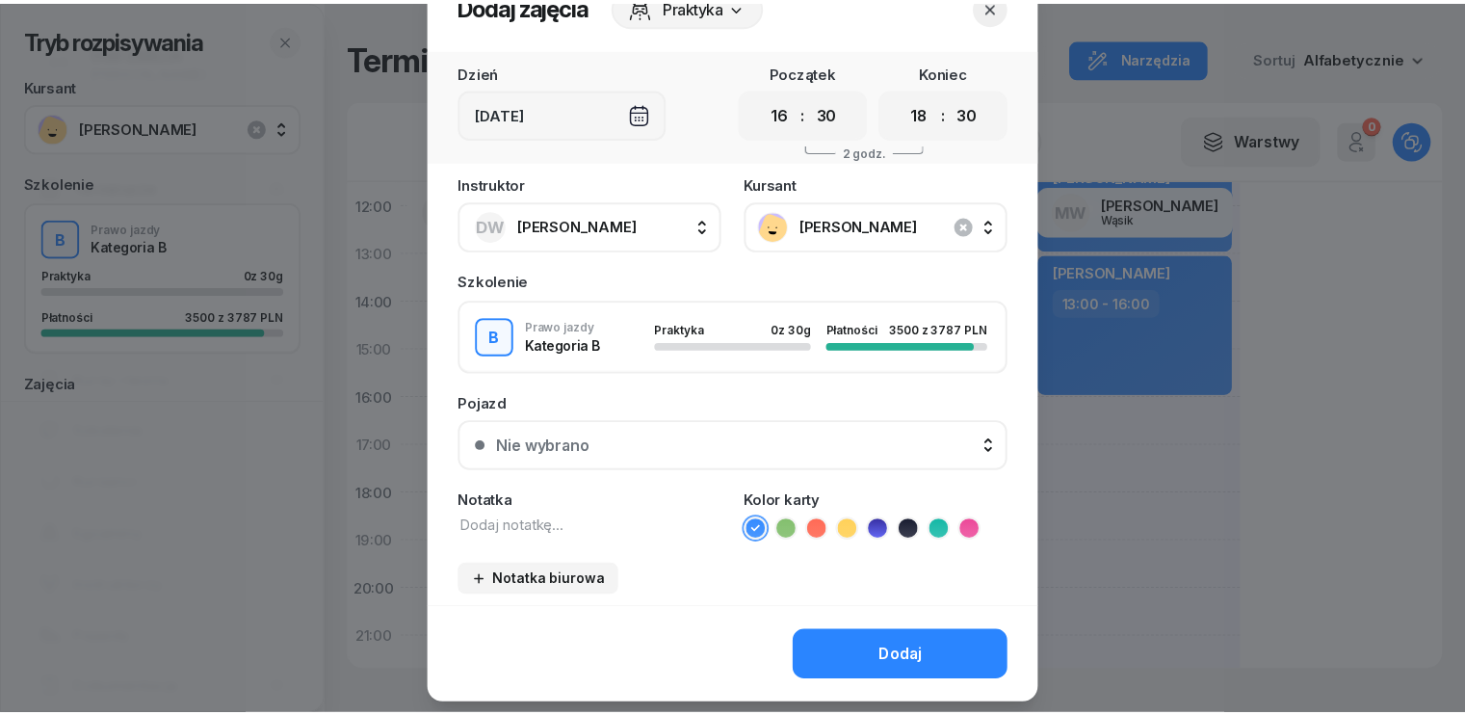
scroll to position [108, 0]
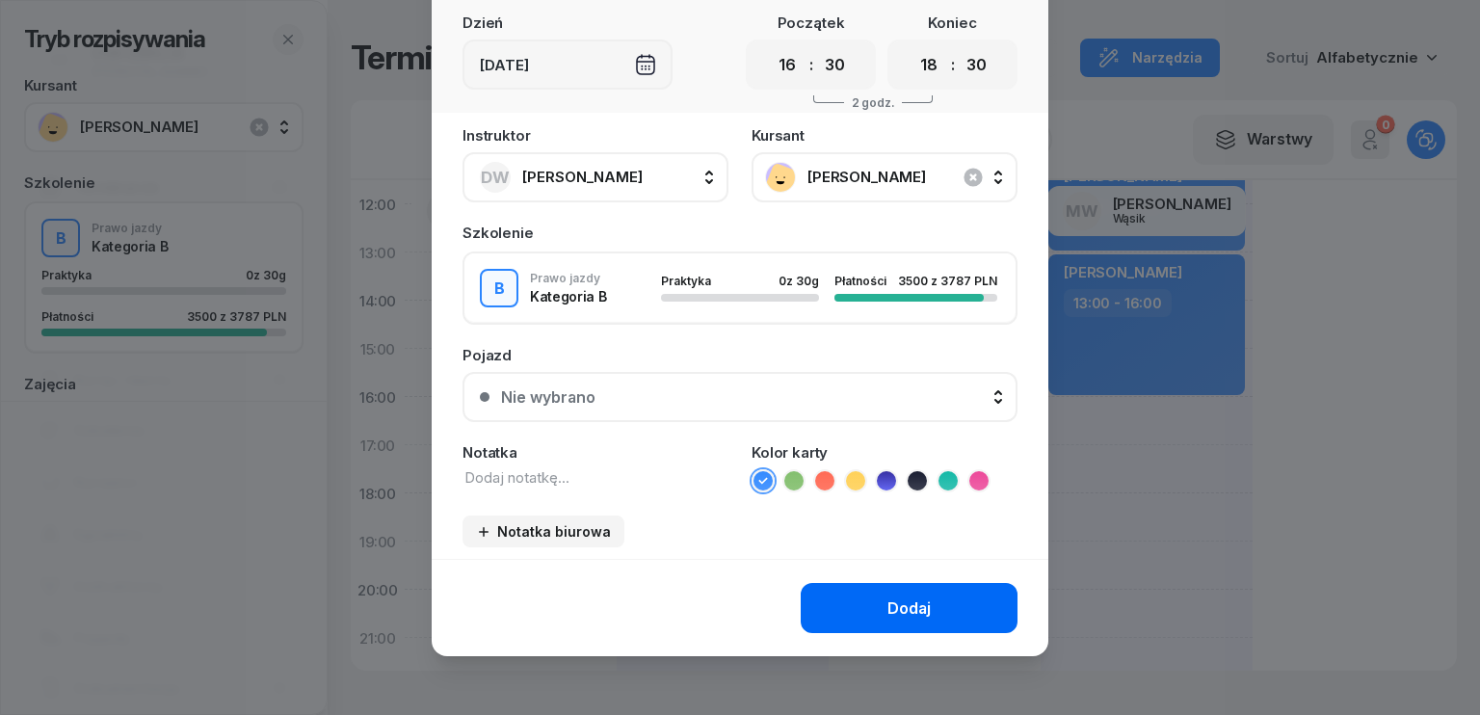
click at [892, 605] on div "Dodaj" at bounding box center [908, 608] width 43 height 18
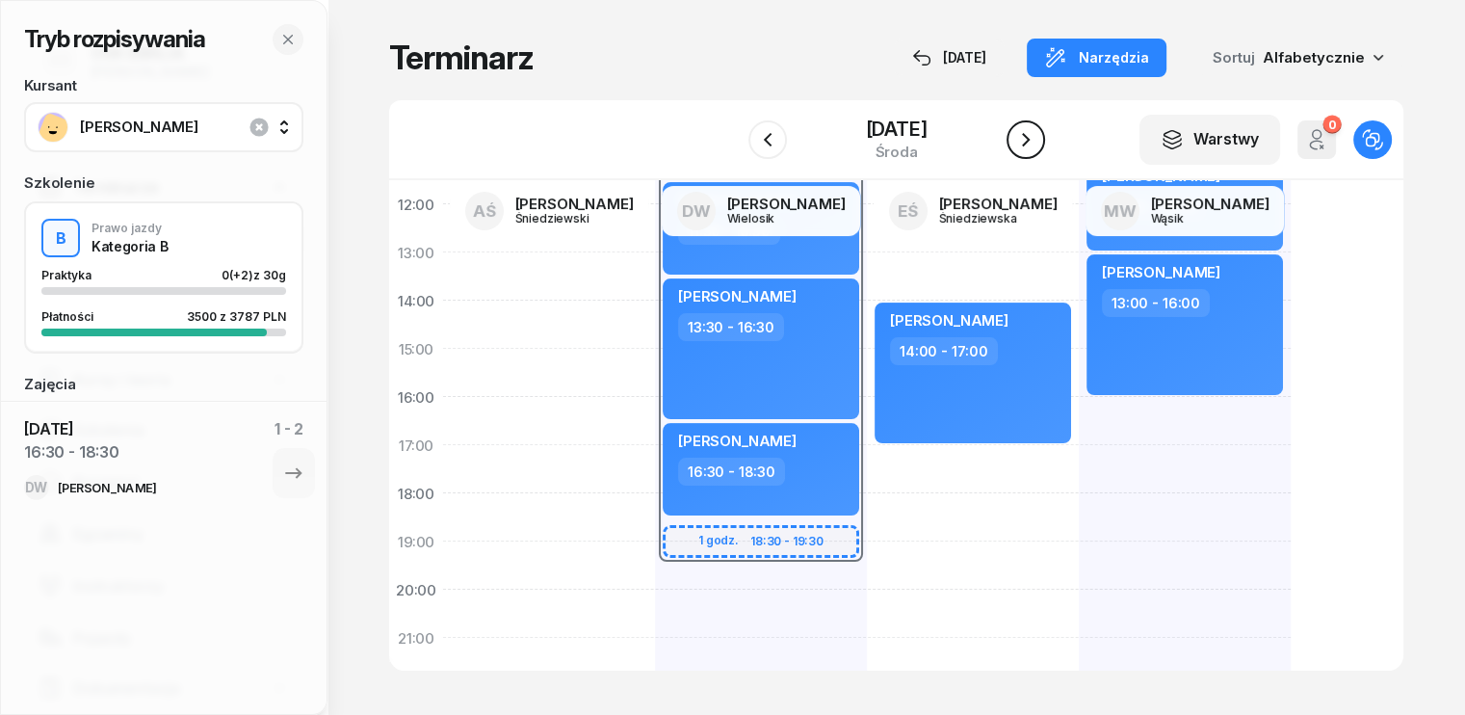
click at [1042, 139] on button "button" at bounding box center [1026, 139] width 39 height 39
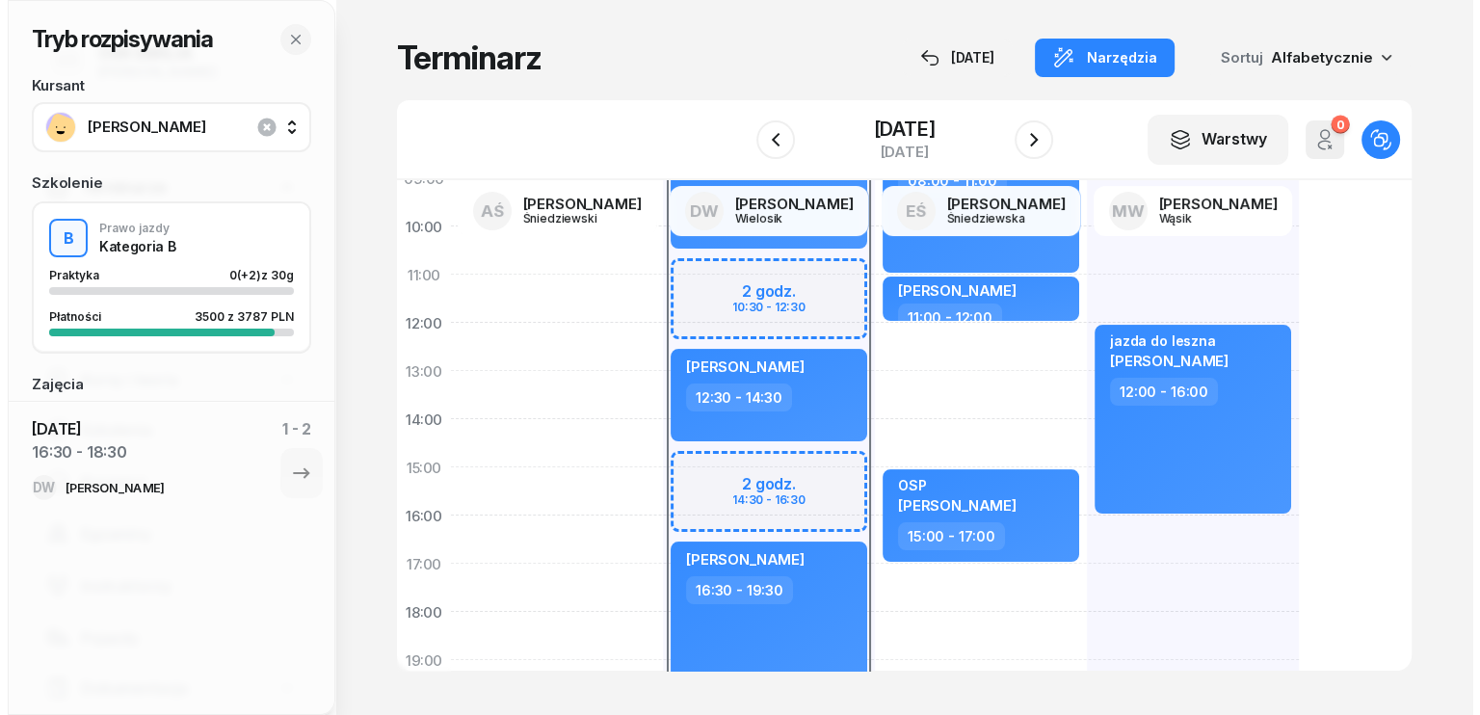
scroll to position [289, 0]
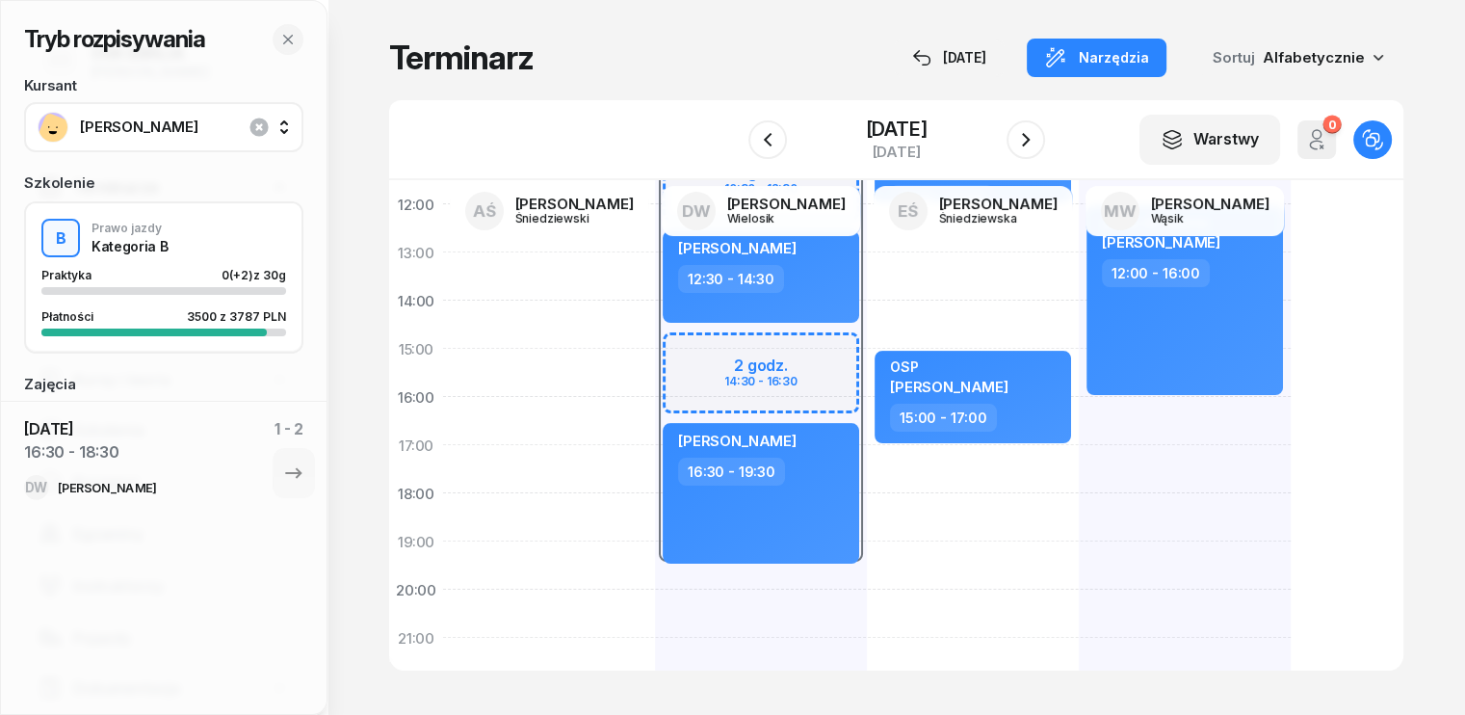
click at [686, 604] on div "07:30 - 19:30 2 godz. 10:30 - 12:30 2 godz. 14:30 - 16:30 [PERSON_NAME] 07:30 -…" at bounding box center [761, 372] width 212 height 867
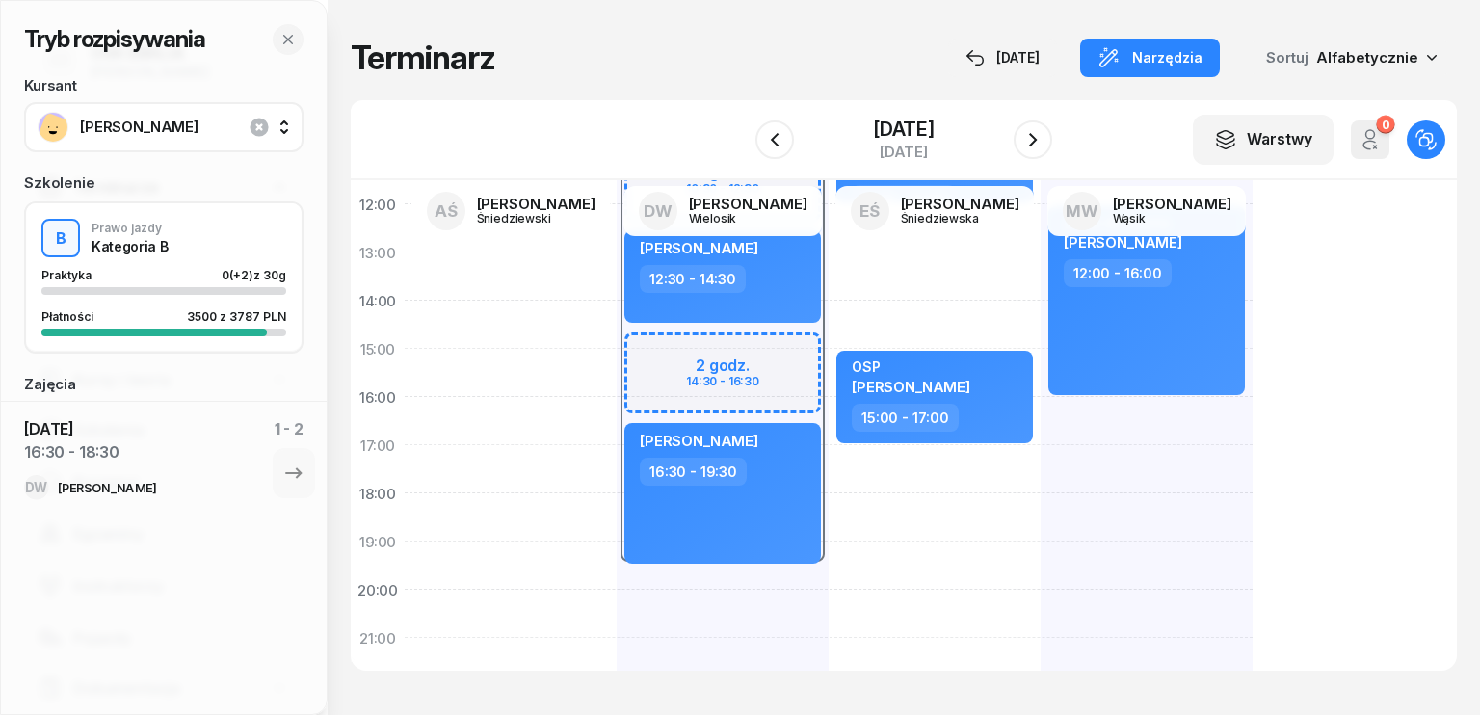
select select "20"
select select "22"
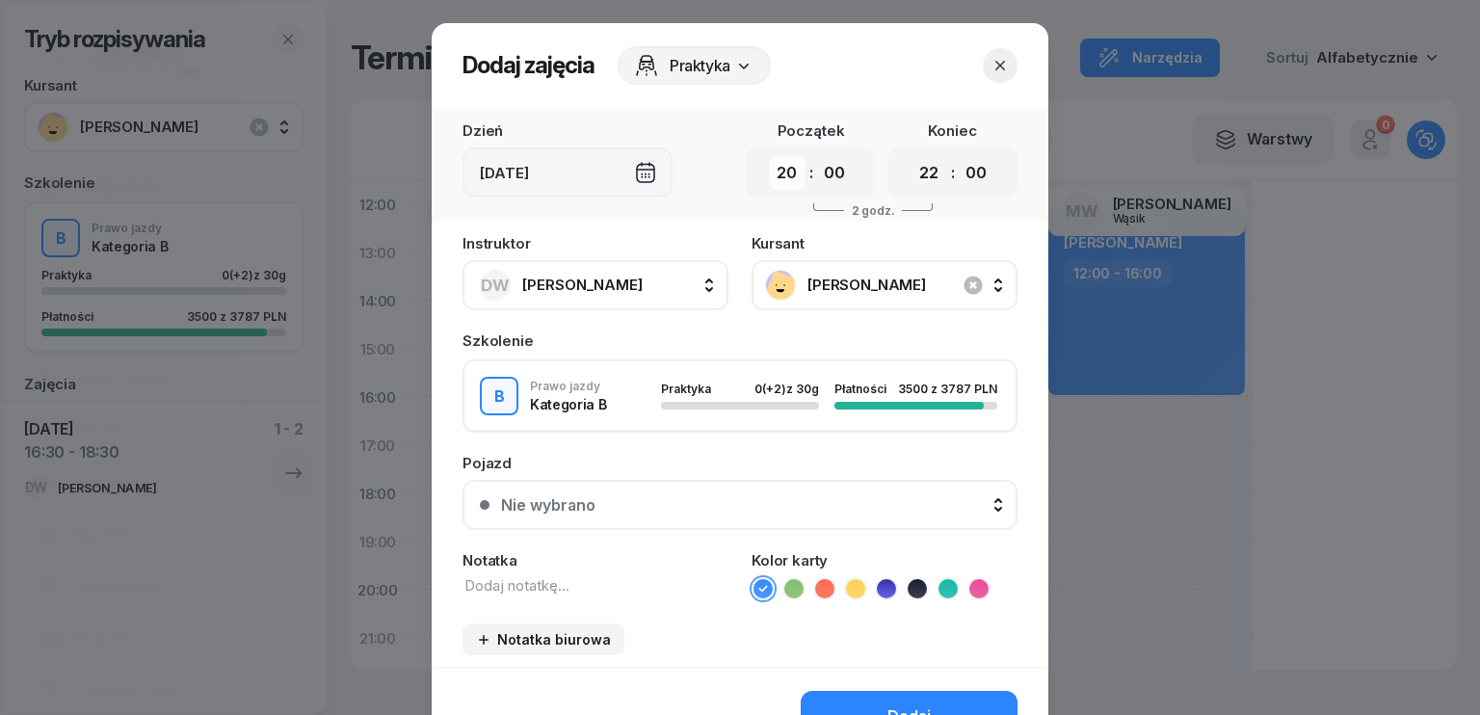
click at [792, 171] on select "00 01 02 03 04 05 06 07 08 09 10 11 12 13 14 15 16 17 18 19 20 21 22 23" at bounding box center [787, 173] width 37 height 34
select select "10"
click at [769, 156] on select "00 01 02 03 04 05 06 07 08 09 10 11 12 13 14 15 16 17 18 19 20 21 22 23" at bounding box center [787, 173] width 37 height 34
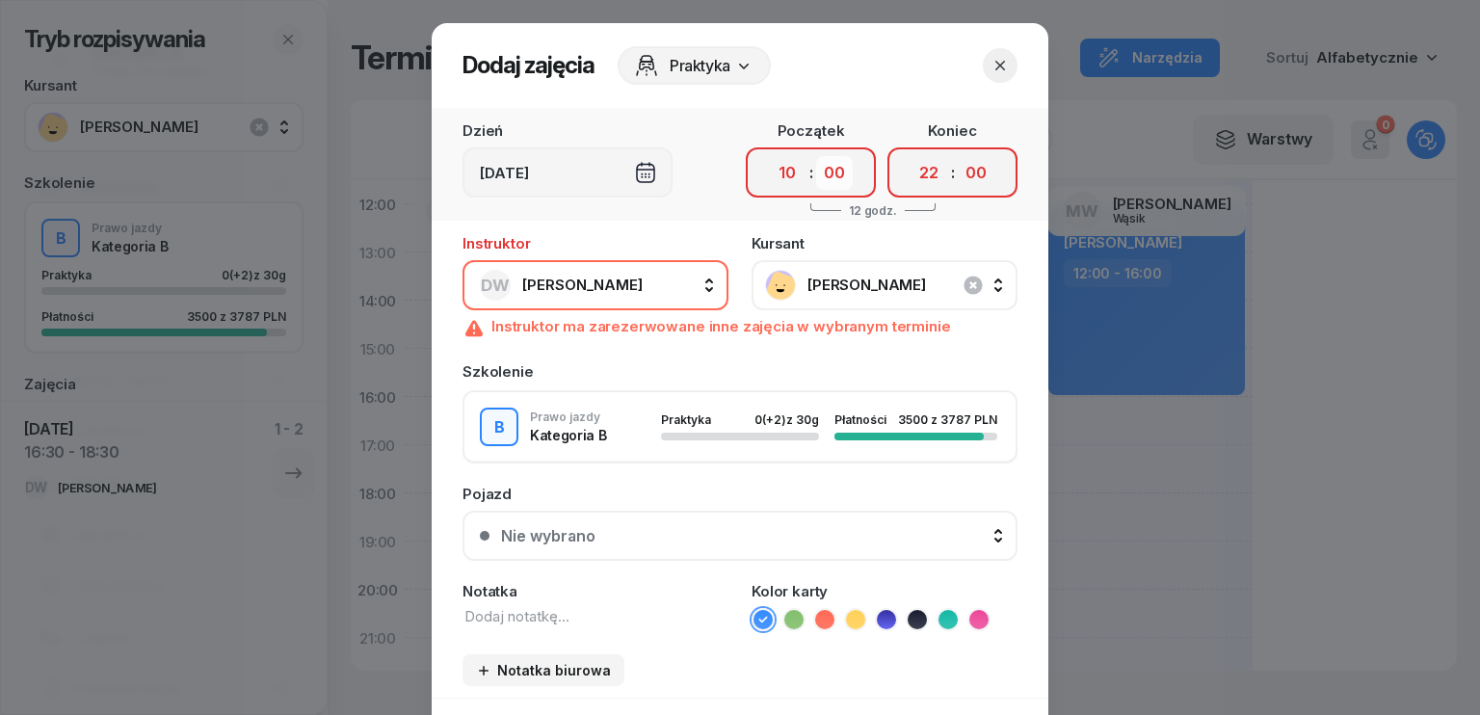
click at [834, 168] on select "00 05 10 15 20 25 30 35 40 45 50 55" at bounding box center [834, 173] width 37 height 34
select select "30"
click at [816, 156] on select "00 05 10 15 20 25 30 35 40 45 50 55" at bounding box center [834, 173] width 37 height 34
click at [919, 173] on select "00 01 02 03 04 05 06 07 08 09 10 11 12 13 14 15 16 17 18 19 20 21 22 23" at bounding box center [928, 173] width 37 height 34
select select "12"
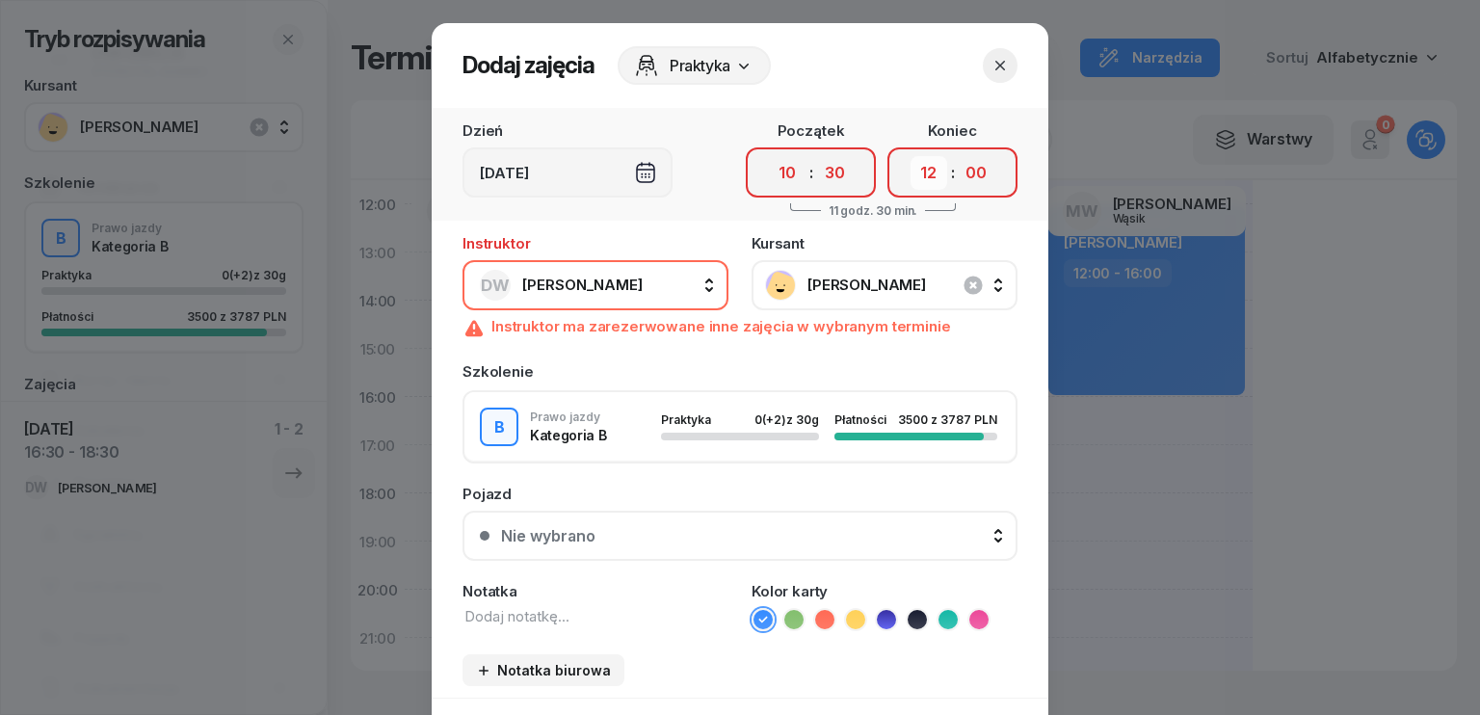
click at [910, 156] on select "00 01 02 03 04 05 06 07 08 09 10 11 12 13 14 15 16 17 18 19 20 21 22 23" at bounding box center [928, 173] width 37 height 34
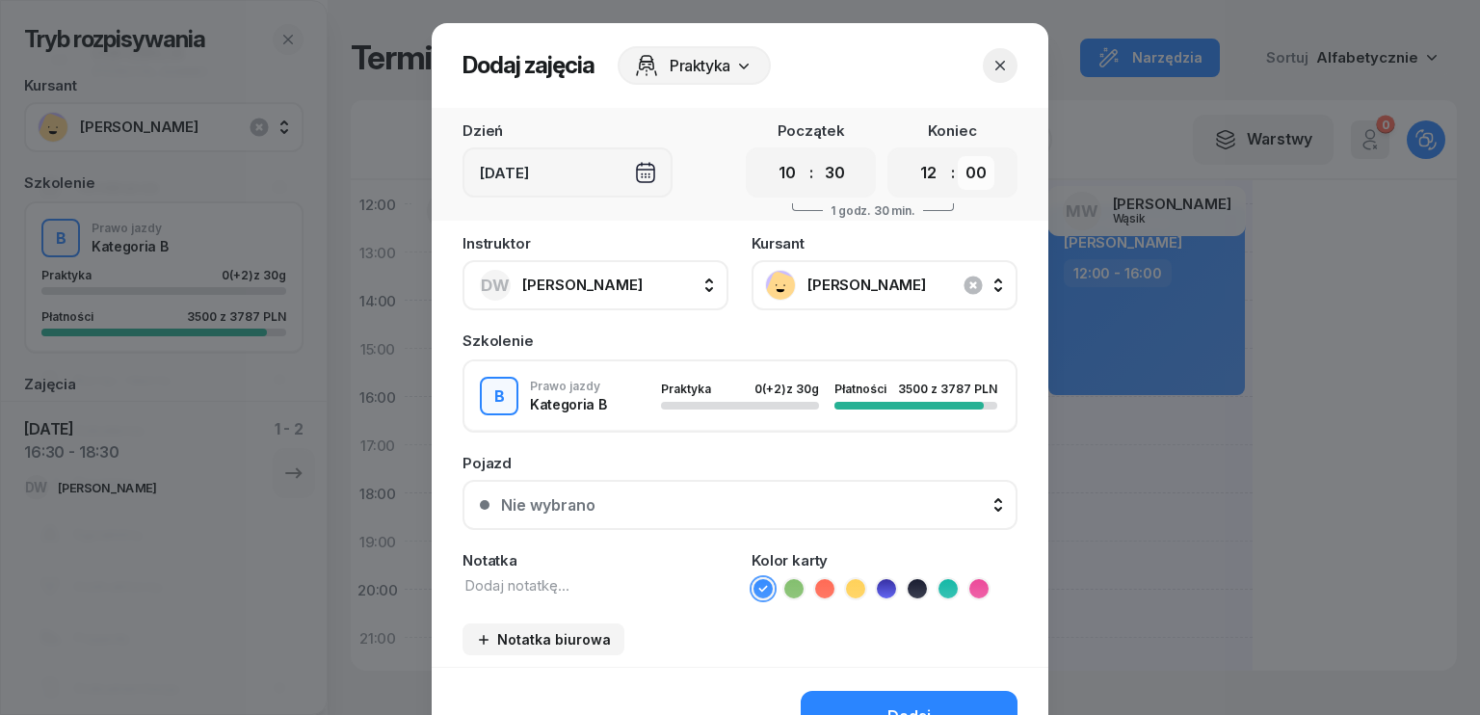
click at [967, 174] on select "00 05 10 15 20 25 30 35 40 45 50 55" at bounding box center [976, 173] width 37 height 34
select select "30"
click at [958, 156] on select "00 05 10 15 20 25 30 35 40 45 50 55" at bounding box center [976, 173] width 37 height 34
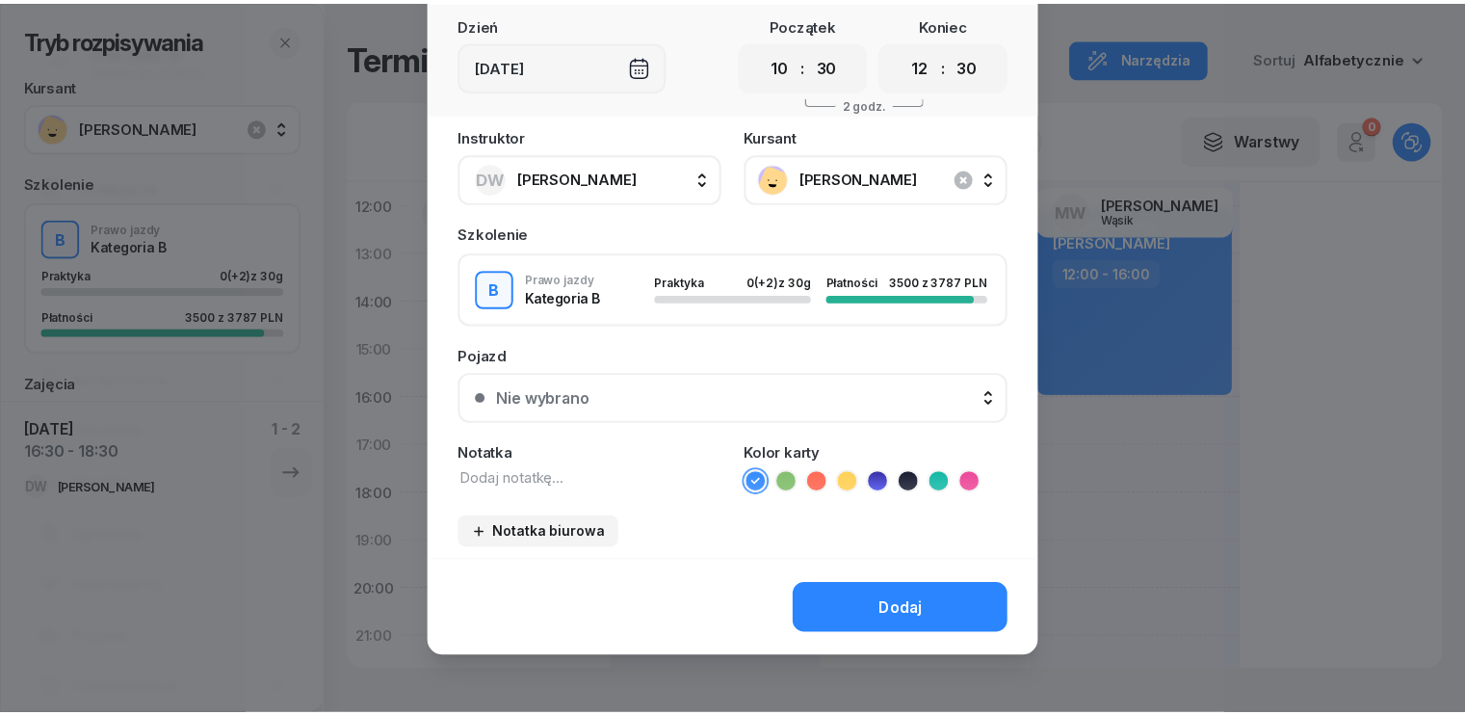
scroll to position [108, 0]
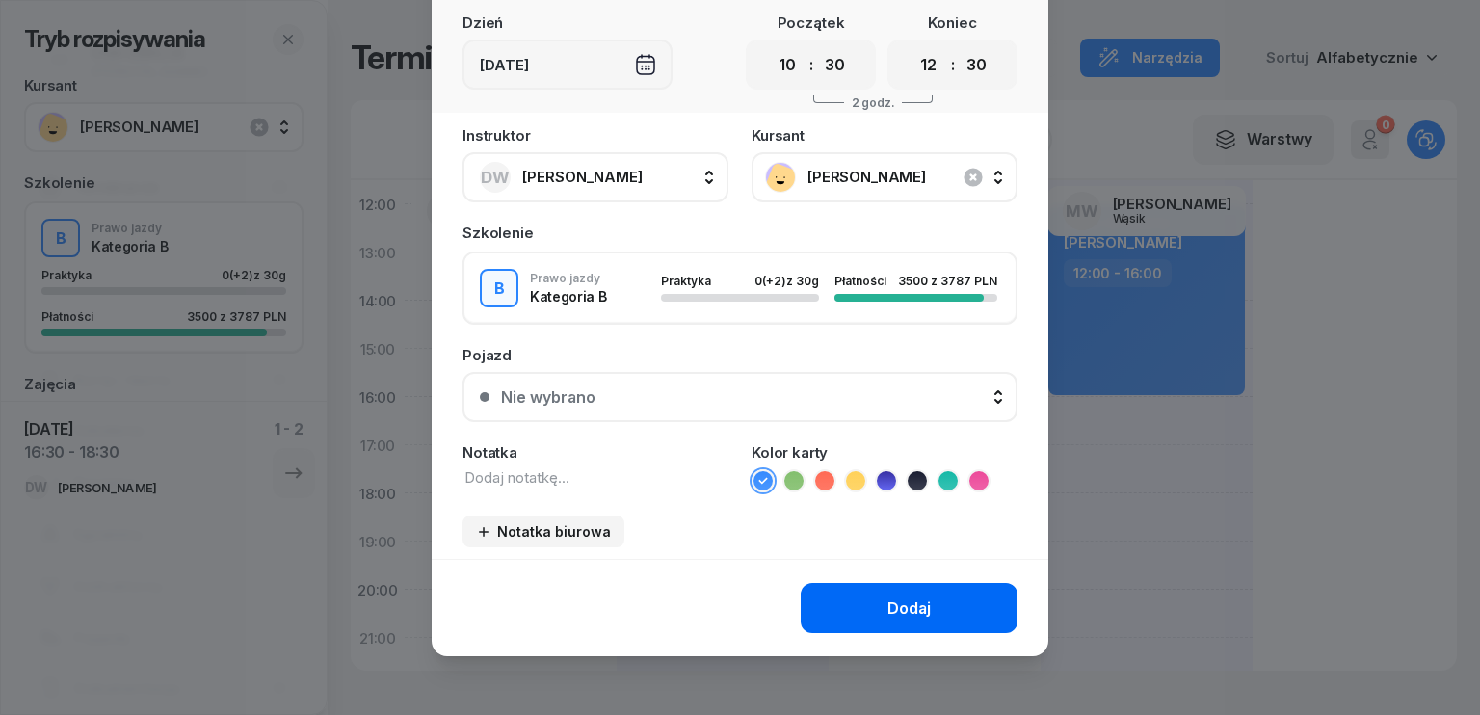
click at [904, 604] on div "Dodaj" at bounding box center [908, 608] width 43 height 18
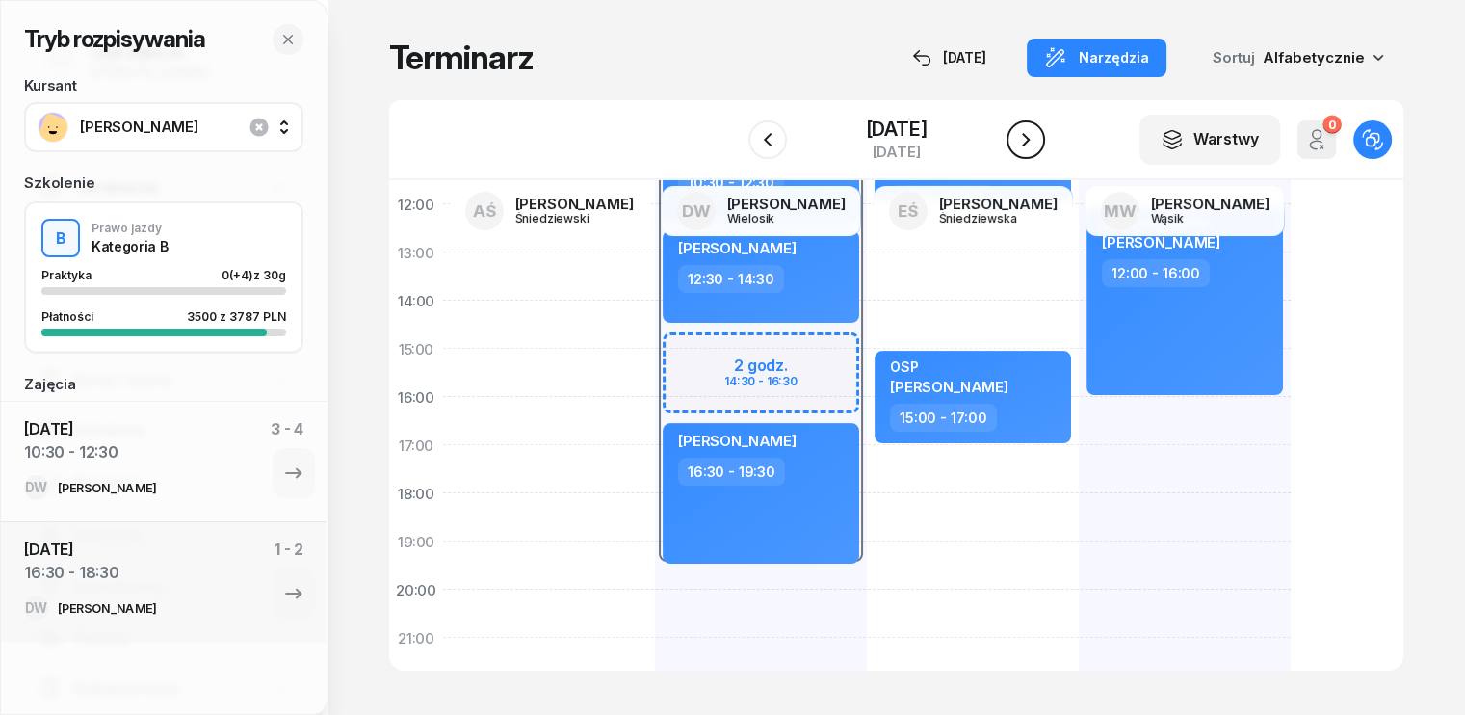
click at [1035, 141] on icon "button" at bounding box center [1025, 139] width 23 height 23
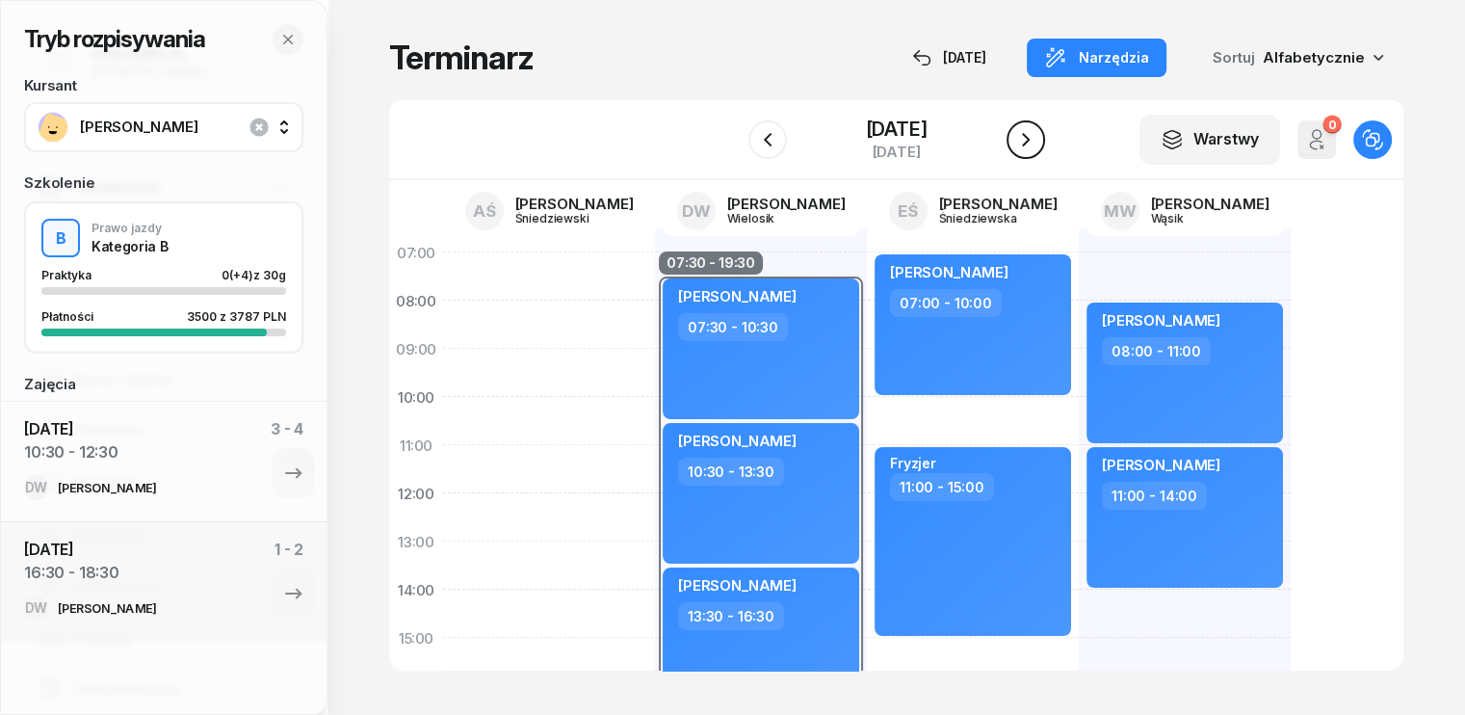
click at [1030, 144] on icon "button" at bounding box center [1025, 139] width 23 height 23
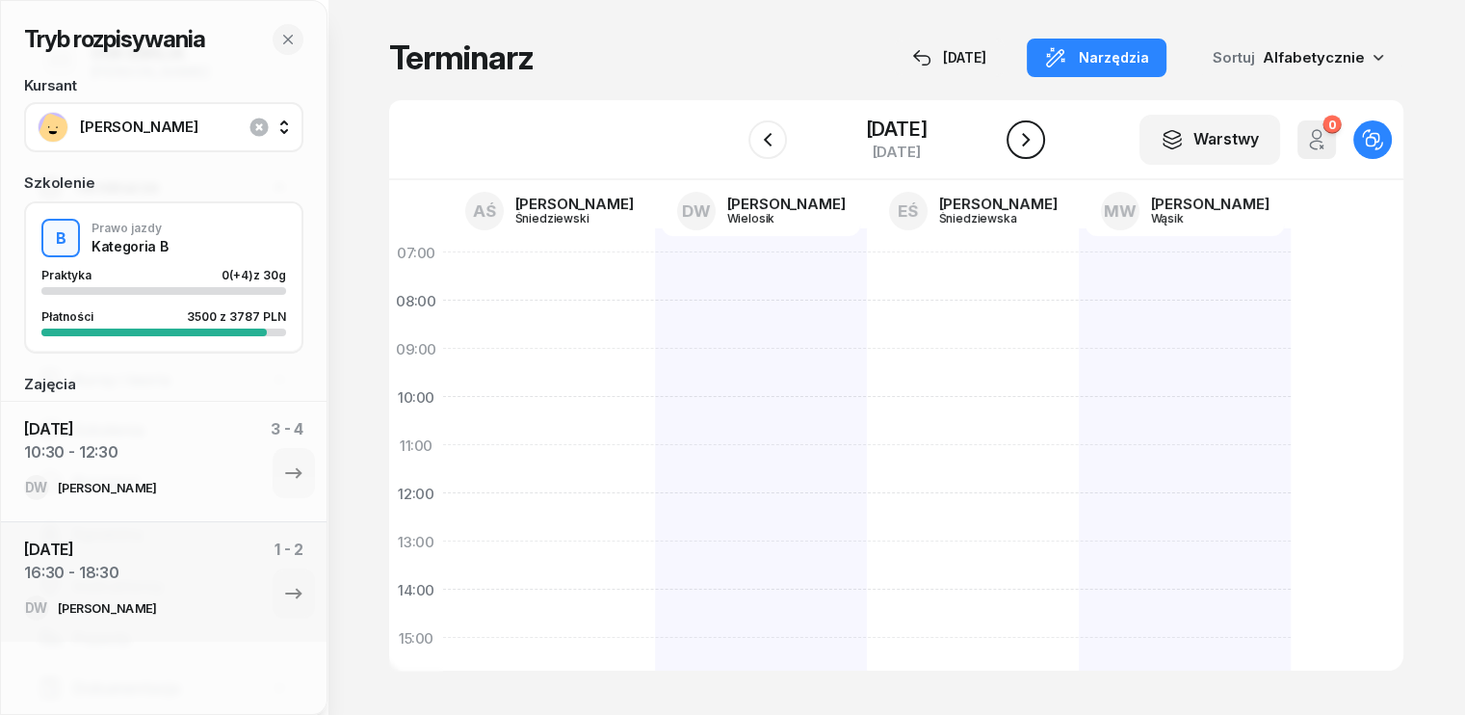
click at [1030, 144] on icon "button" at bounding box center [1026, 139] width 8 height 13
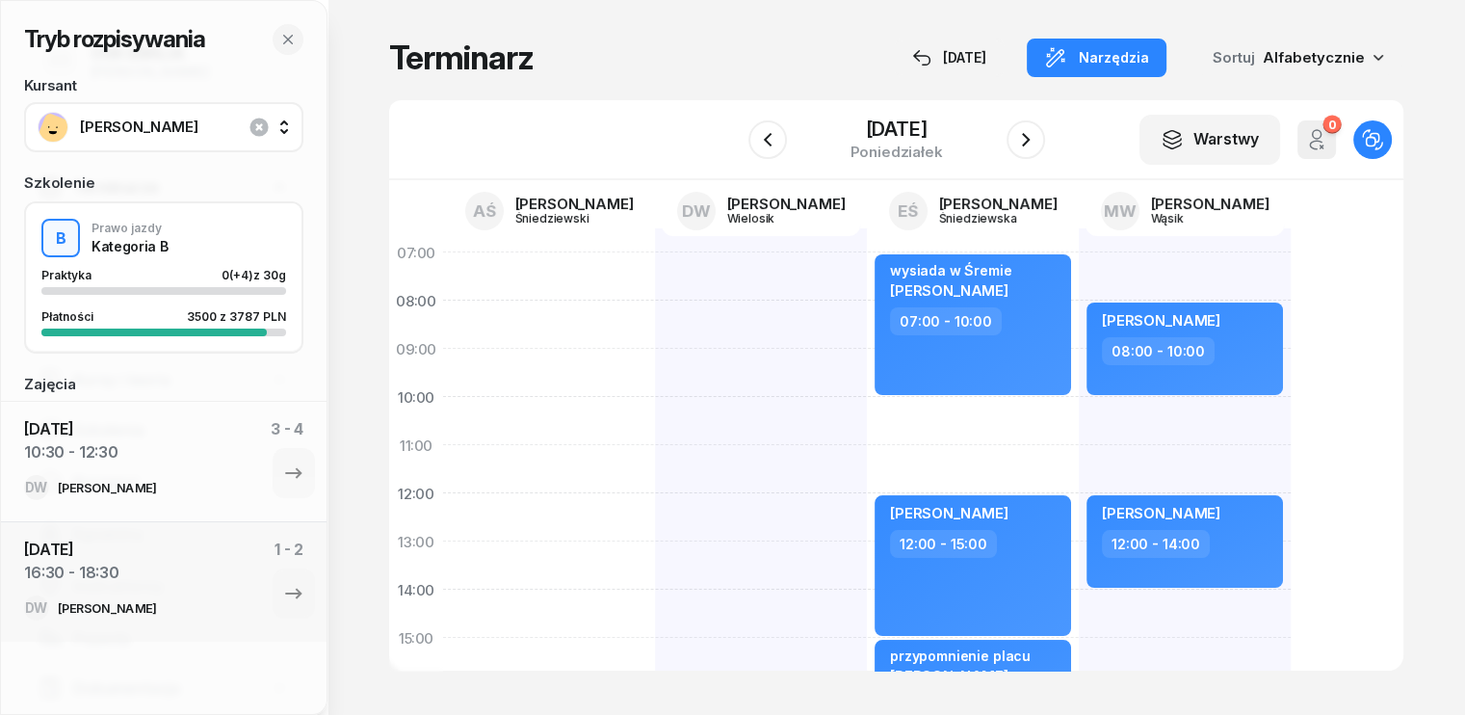
scroll to position [96, 0]
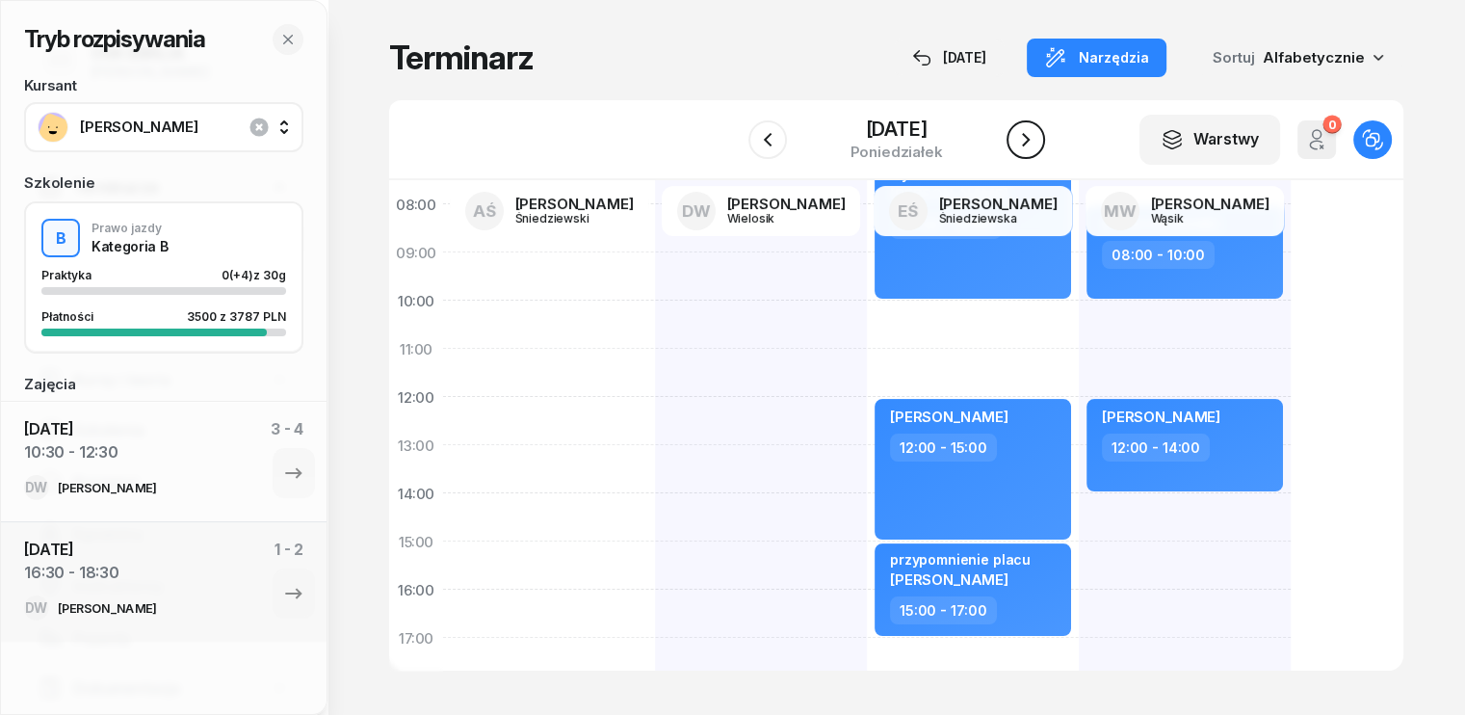
click at [1021, 131] on icon "button" at bounding box center [1025, 139] width 23 height 23
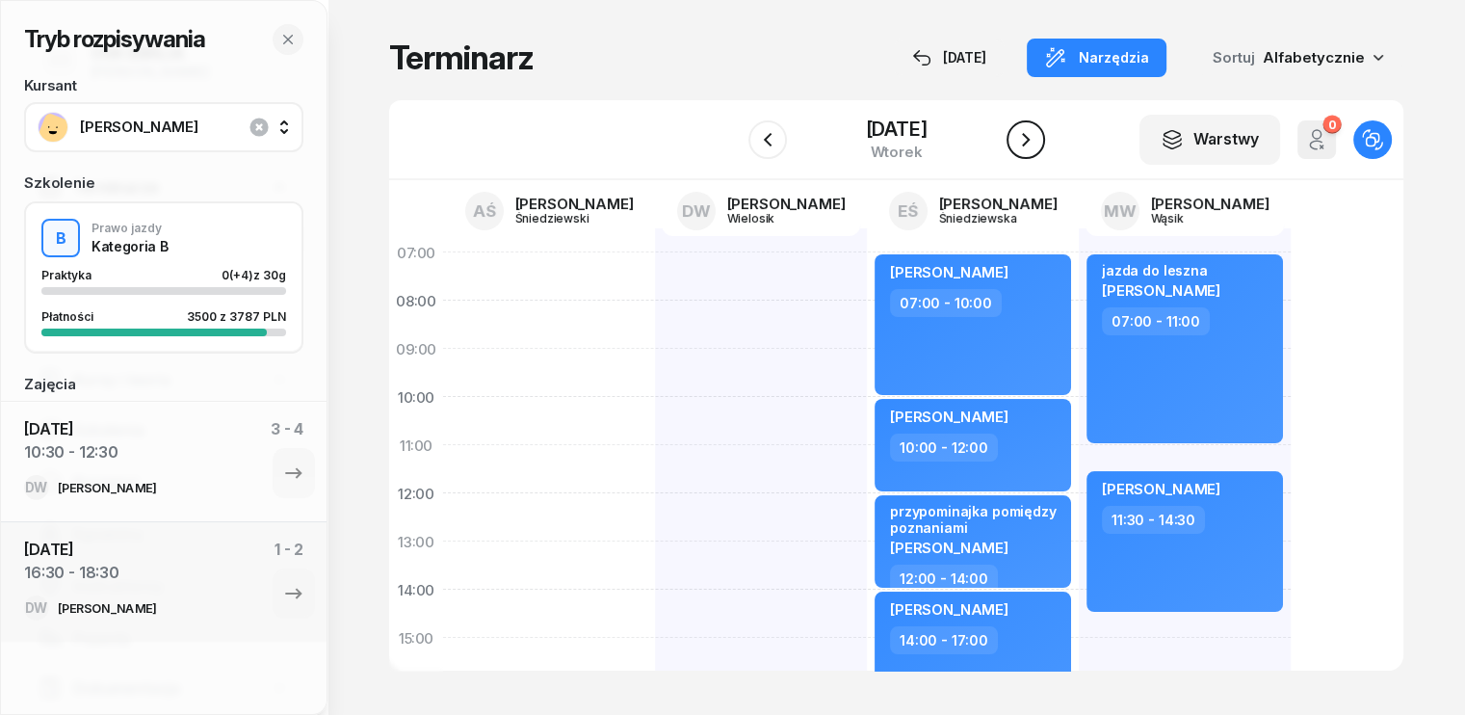
click at [1028, 142] on icon "button" at bounding box center [1025, 139] width 23 height 23
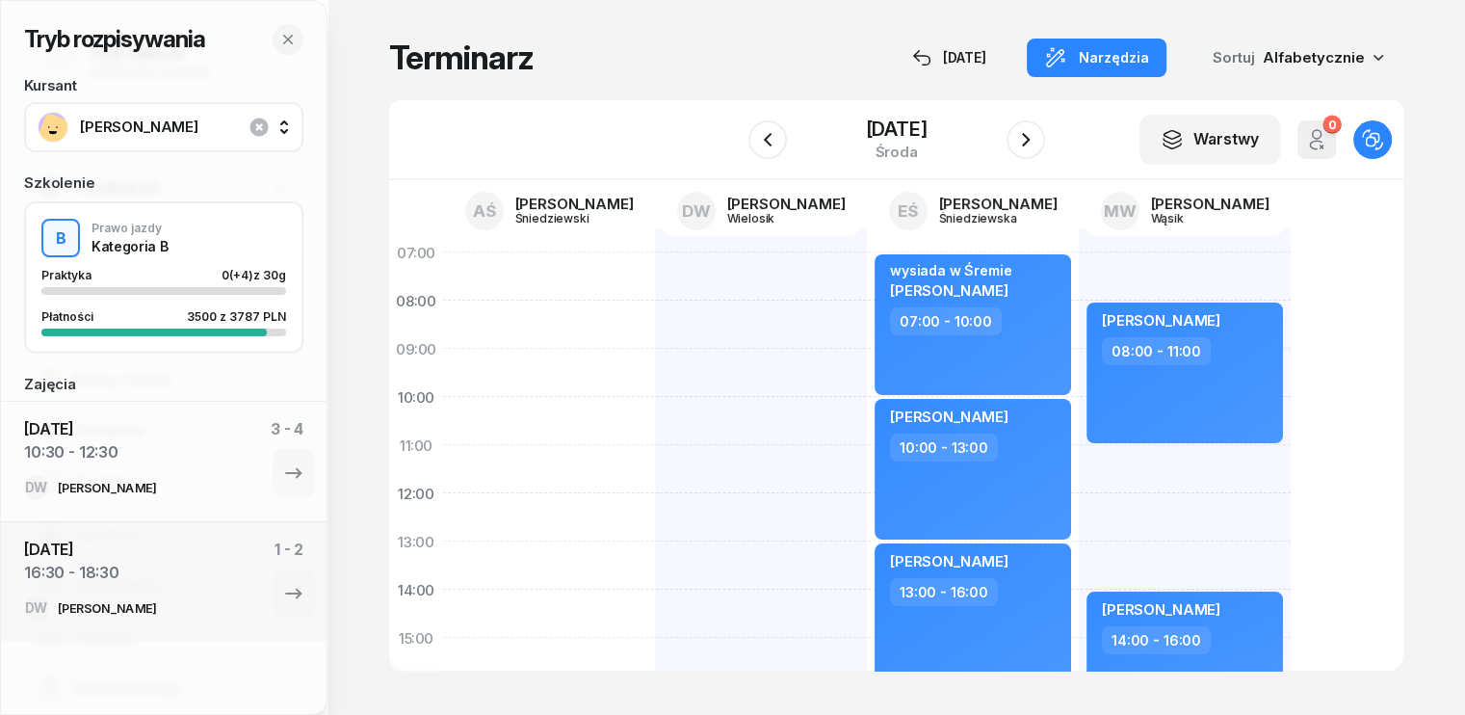
click at [1079, 465] on div "[PERSON_NAME] 08:00 - 11:00 [PERSON_NAME] 14:00 - 16:00" at bounding box center [1185, 661] width 212 height 867
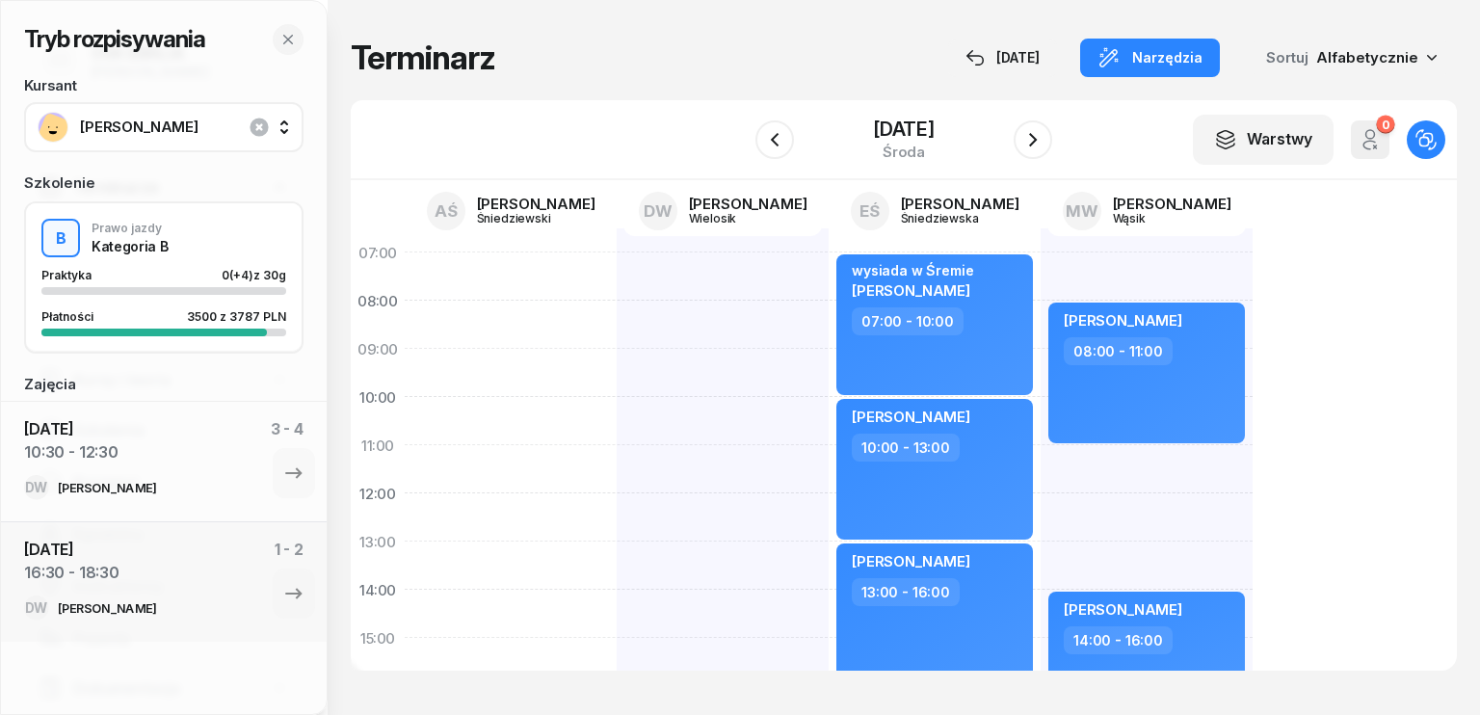
select select "11"
select select "13"
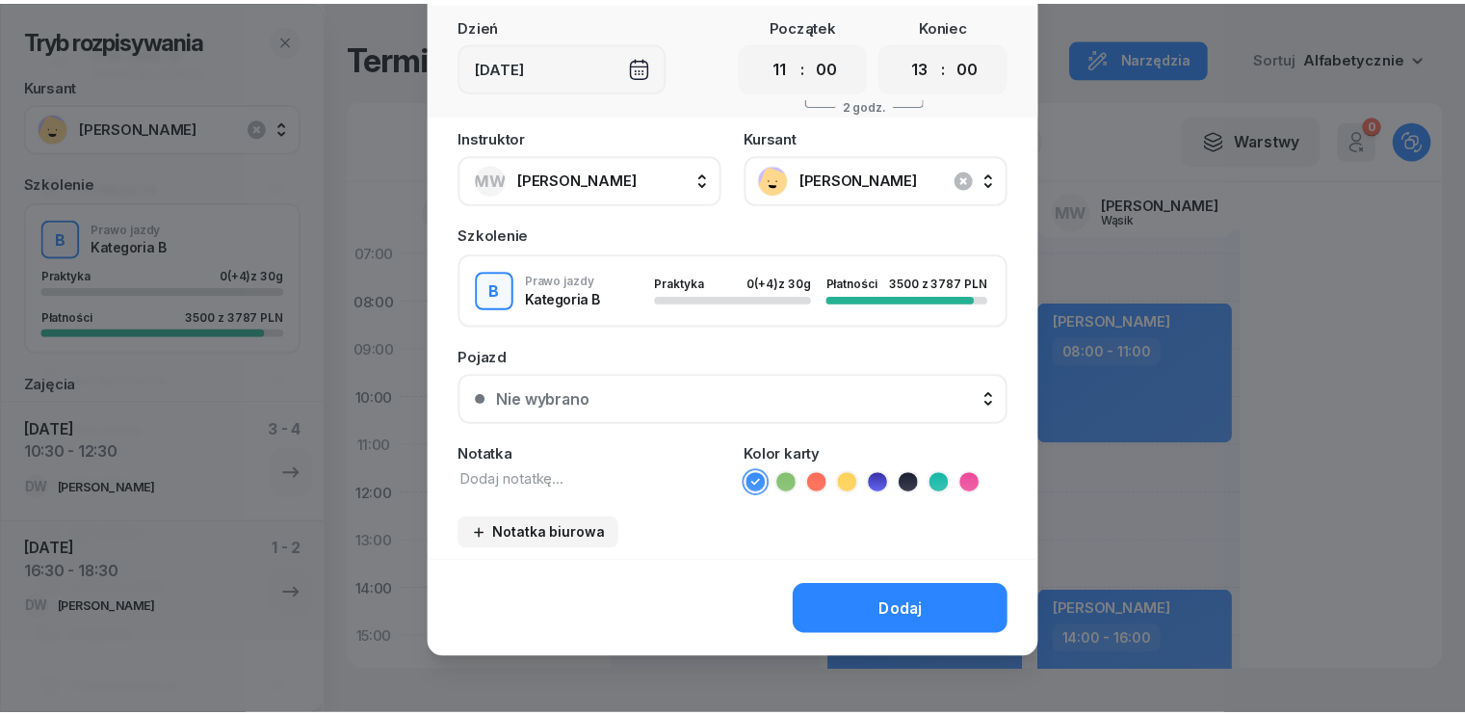
scroll to position [108, 0]
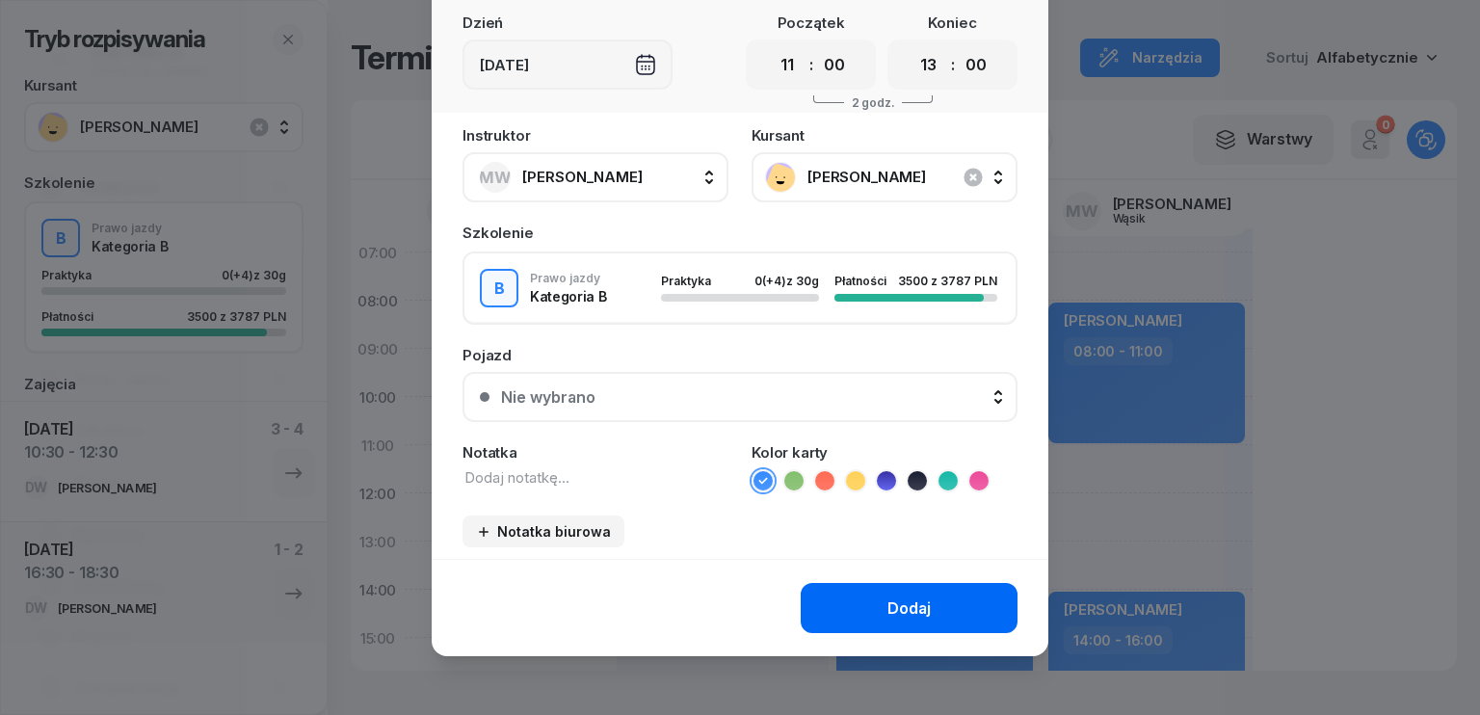
click at [887, 604] on div "Dodaj" at bounding box center [908, 608] width 43 height 18
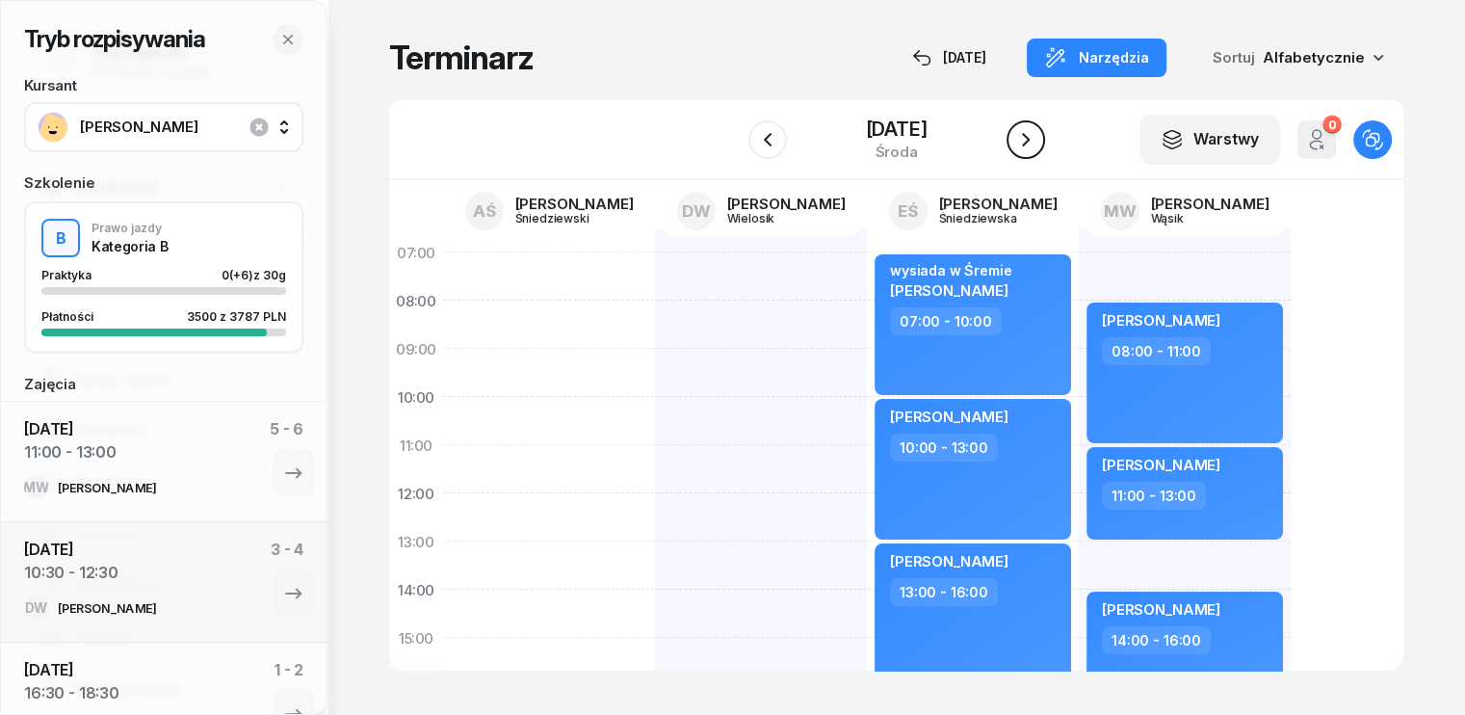
click at [1028, 143] on icon "button" at bounding box center [1025, 139] width 23 height 23
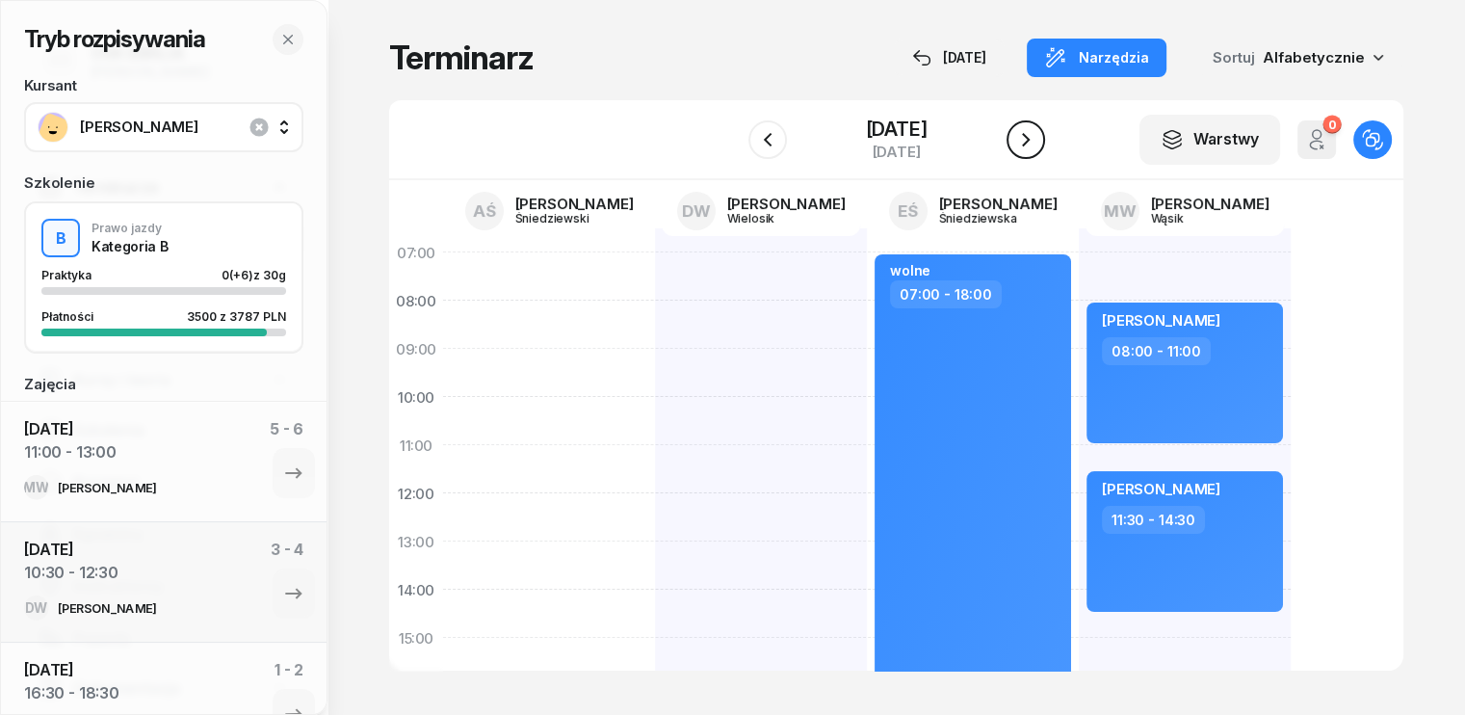
click at [1038, 140] on icon "button" at bounding box center [1025, 139] width 23 height 23
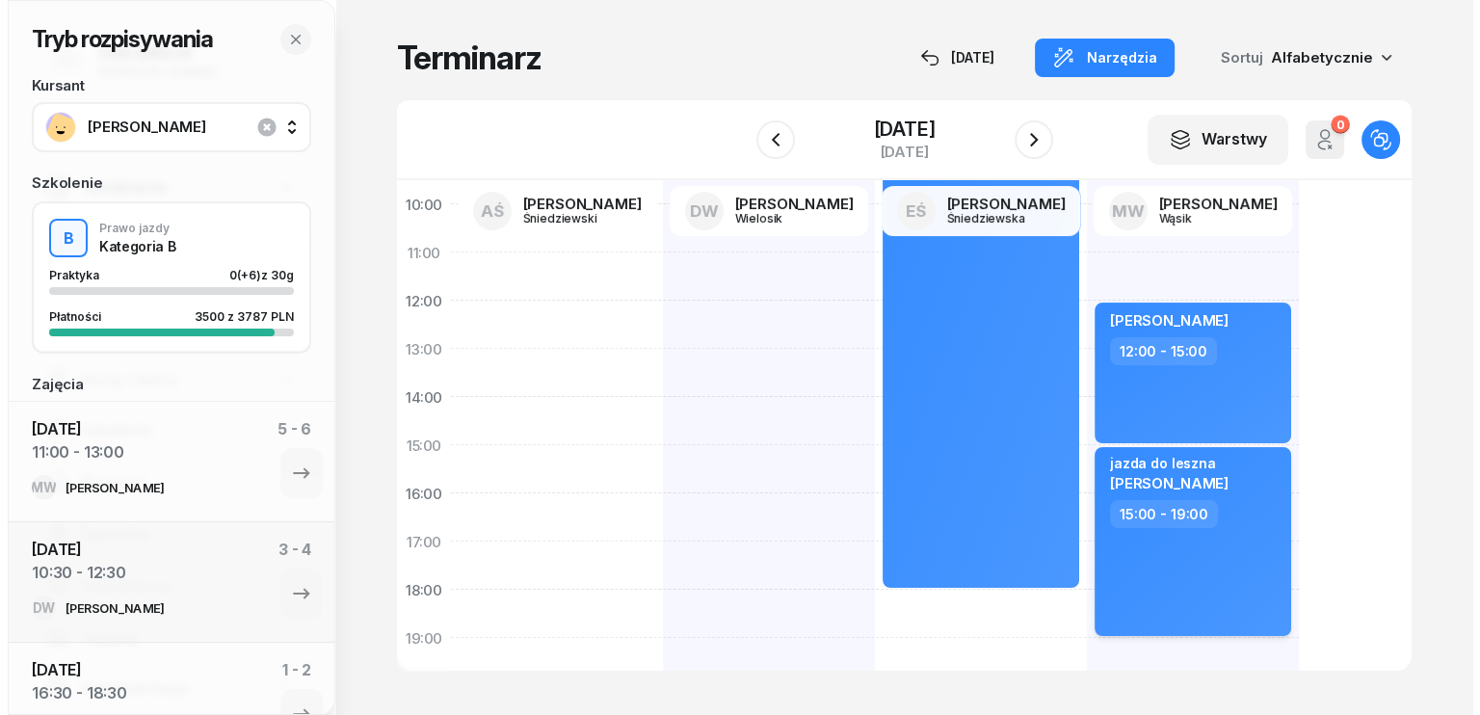
scroll to position [193, 0]
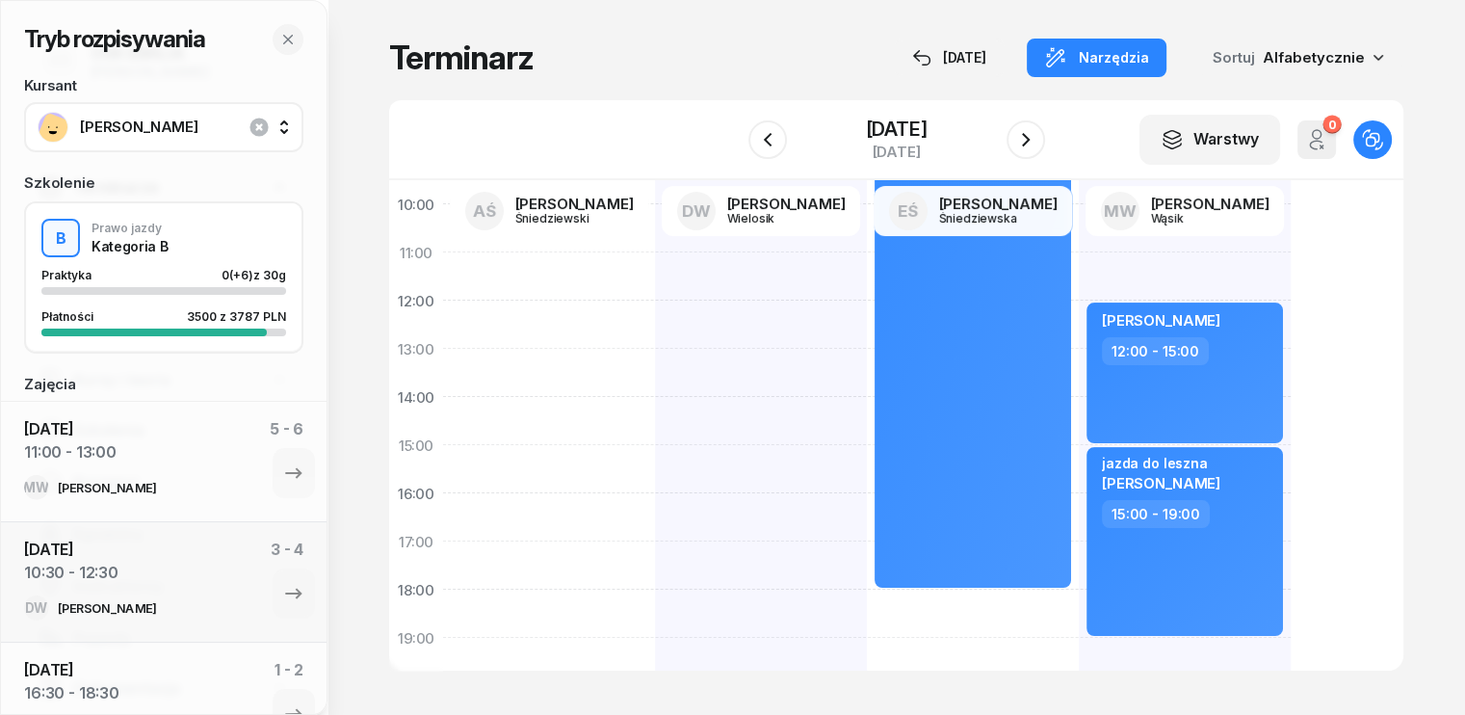
click at [1079, 261] on div "[PERSON_NAME] 12:00 - 15:00 jazda do leszna [PERSON_NAME] 15:00 - 19:00" at bounding box center [1185, 469] width 212 height 867
select select "11"
select select "12"
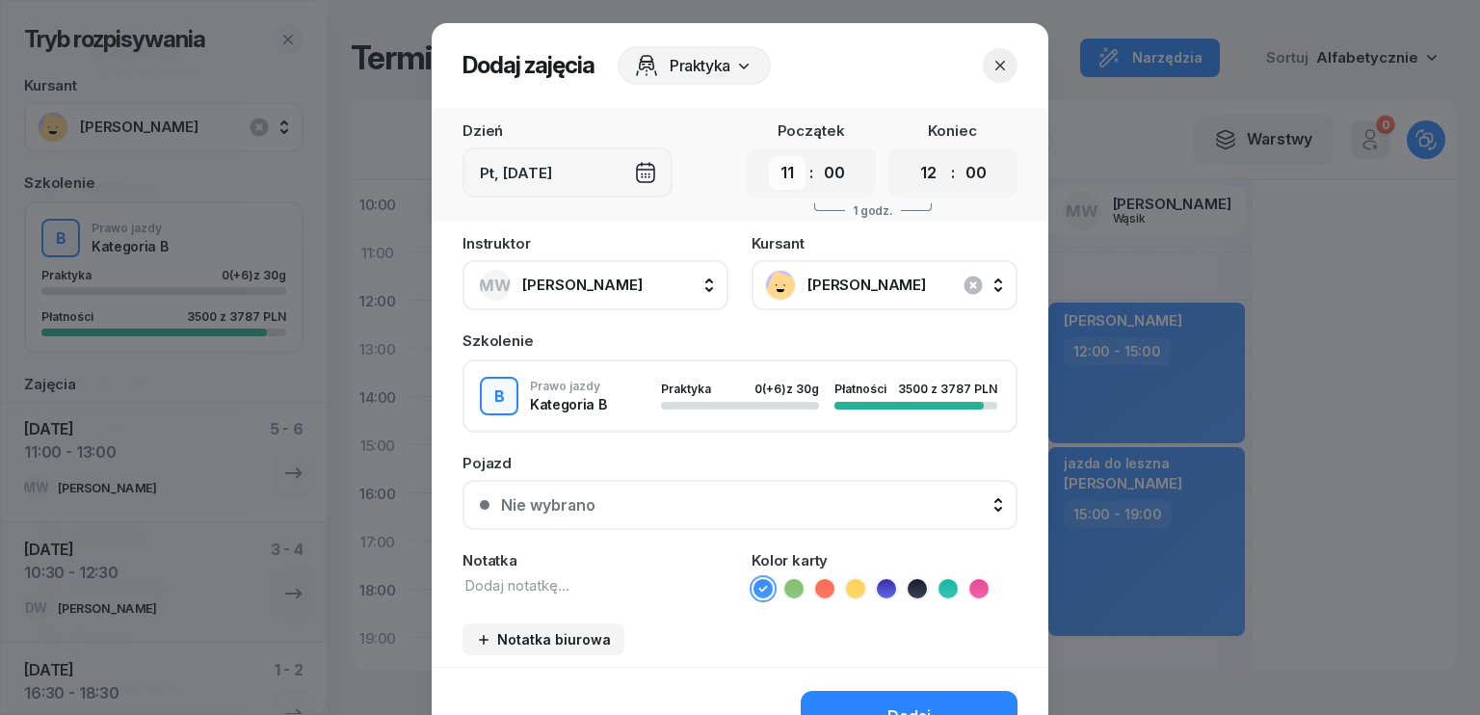
drag, startPoint x: 786, startPoint y: 169, endPoint x: 795, endPoint y: 180, distance: 14.4
click at [786, 169] on select "00 01 02 03 04 05 06 07 08 09 10 11 12 13 14 15 16 17 18 19 20 21 22 23" at bounding box center [787, 173] width 37 height 34
select select "10"
click at [769, 156] on select "00 01 02 03 04 05 06 07 08 09 10 11 12 13 14 15 16 17 18 19 20 21 22 23" at bounding box center [787, 173] width 37 height 34
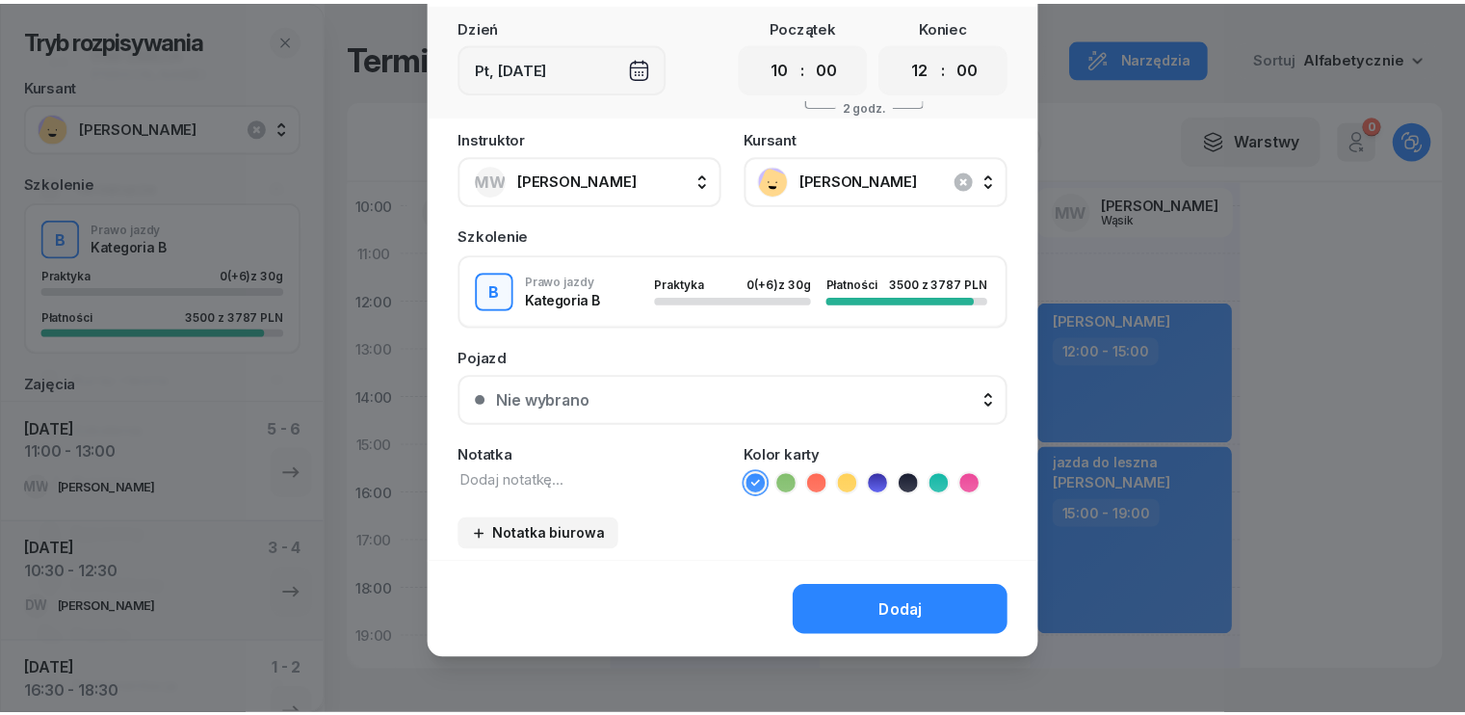
scroll to position [108, 0]
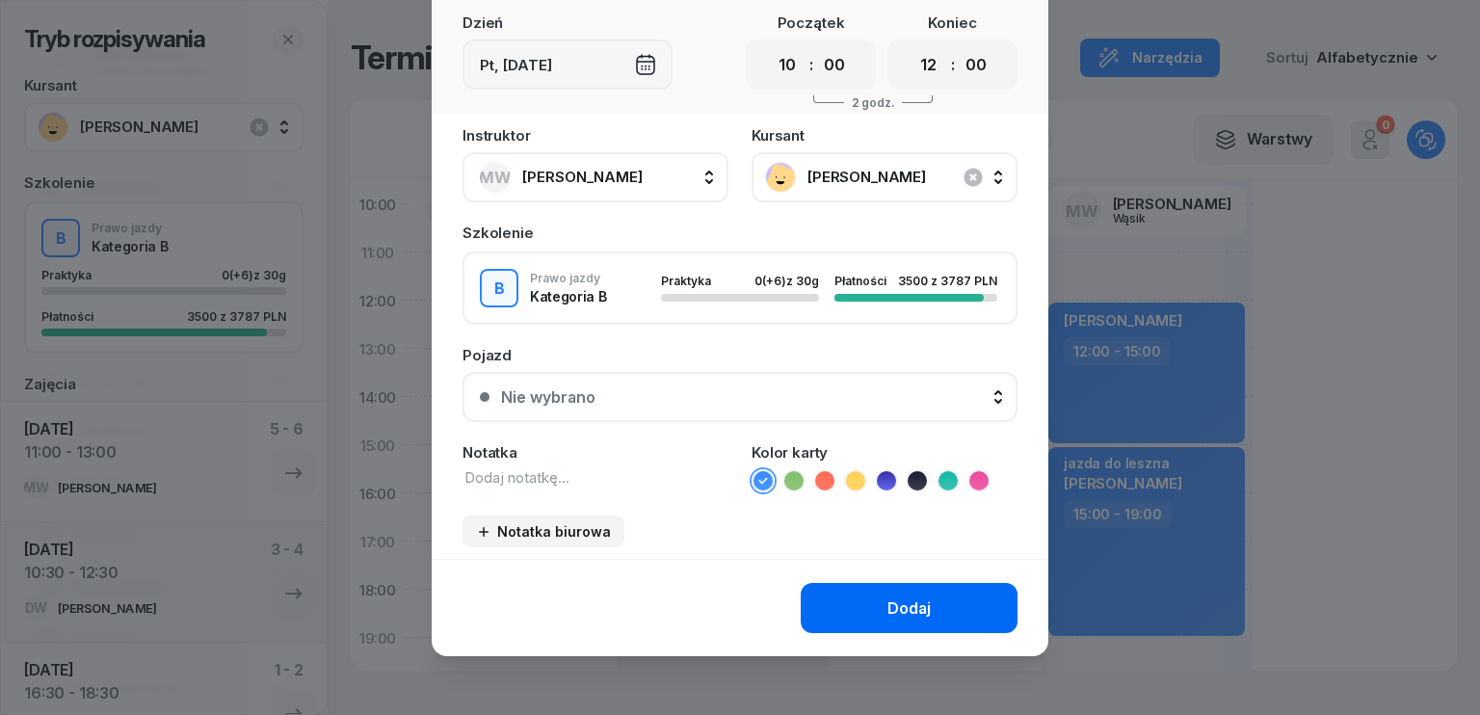
click at [915, 599] on div "Dodaj" at bounding box center [908, 608] width 43 height 18
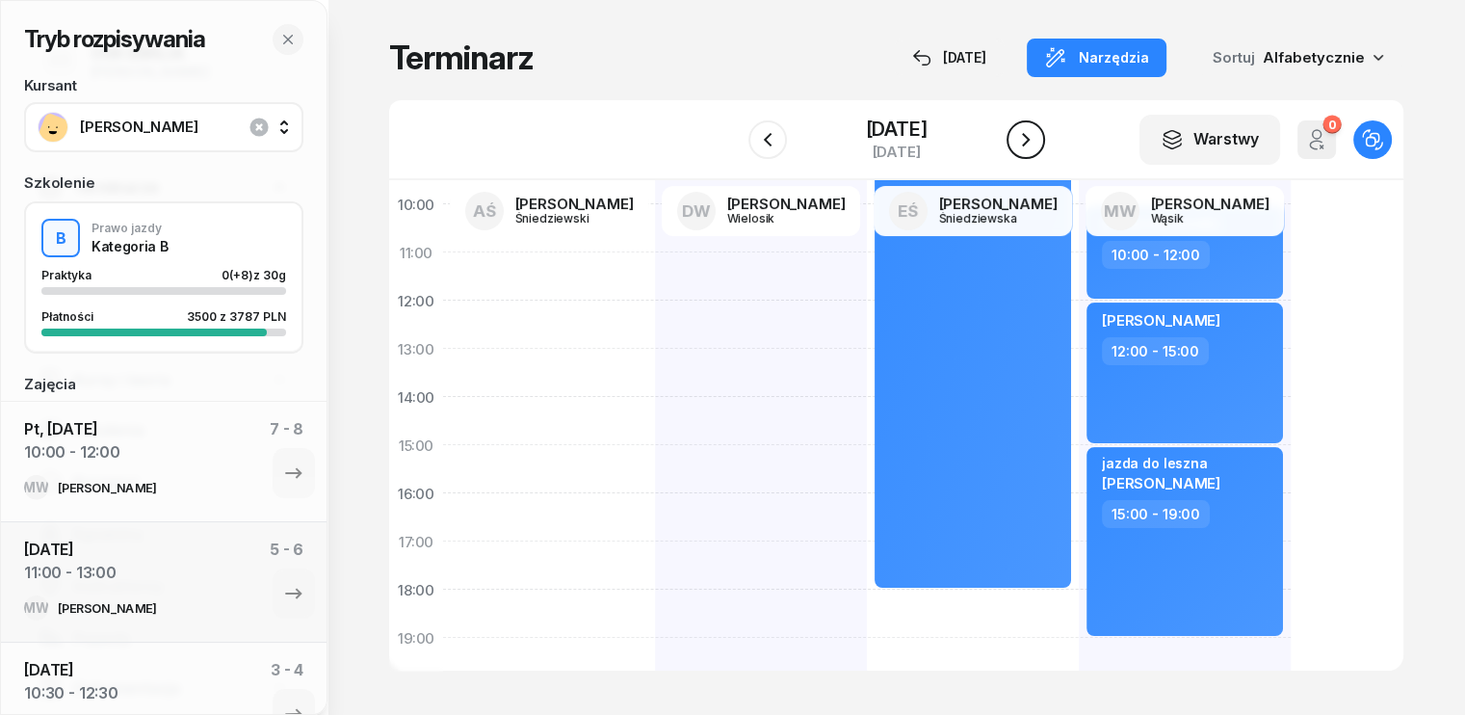
click at [1031, 139] on icon "button" at bounding box center [1025, 139] width 23 height 23
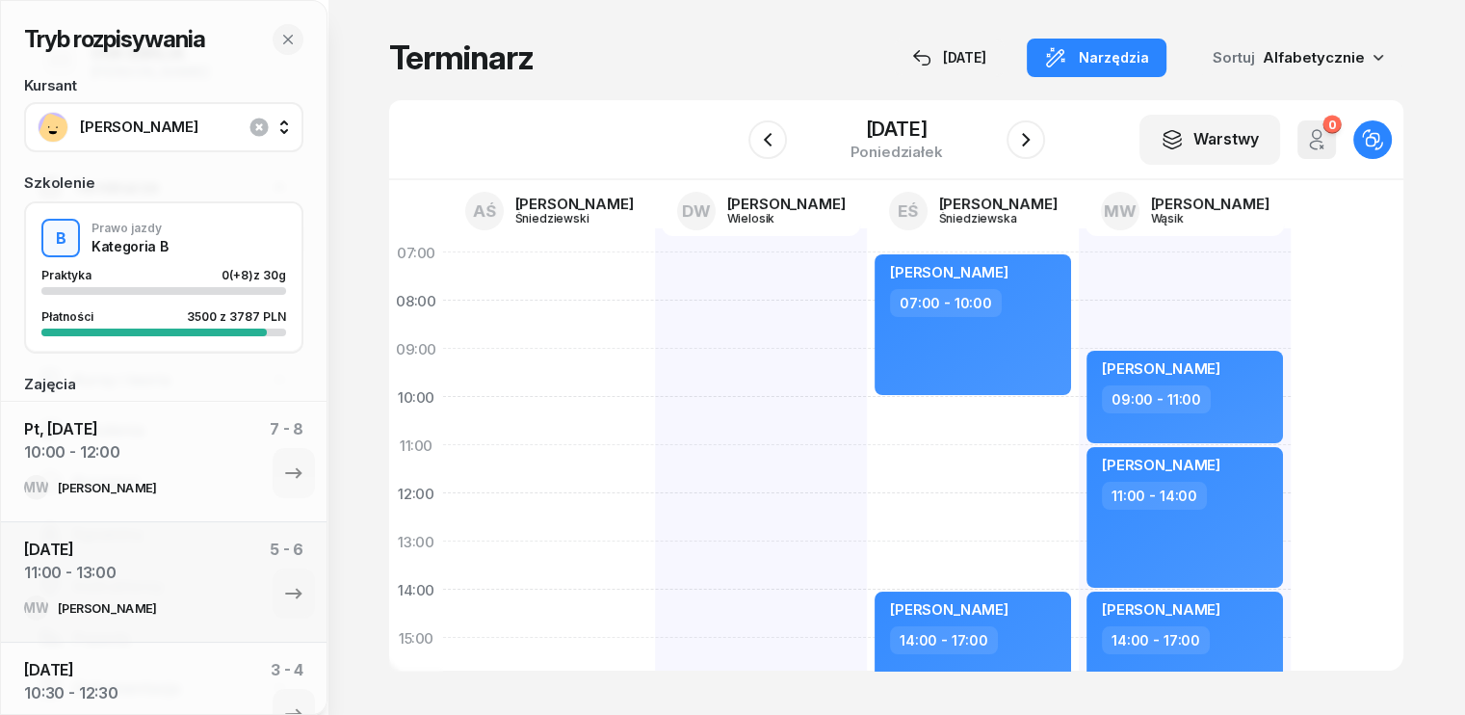
click at [655, 264] on div "[PERSON_NAME] 16:00 - 19:00" at bounding box center [761, 661] width 212 height 867
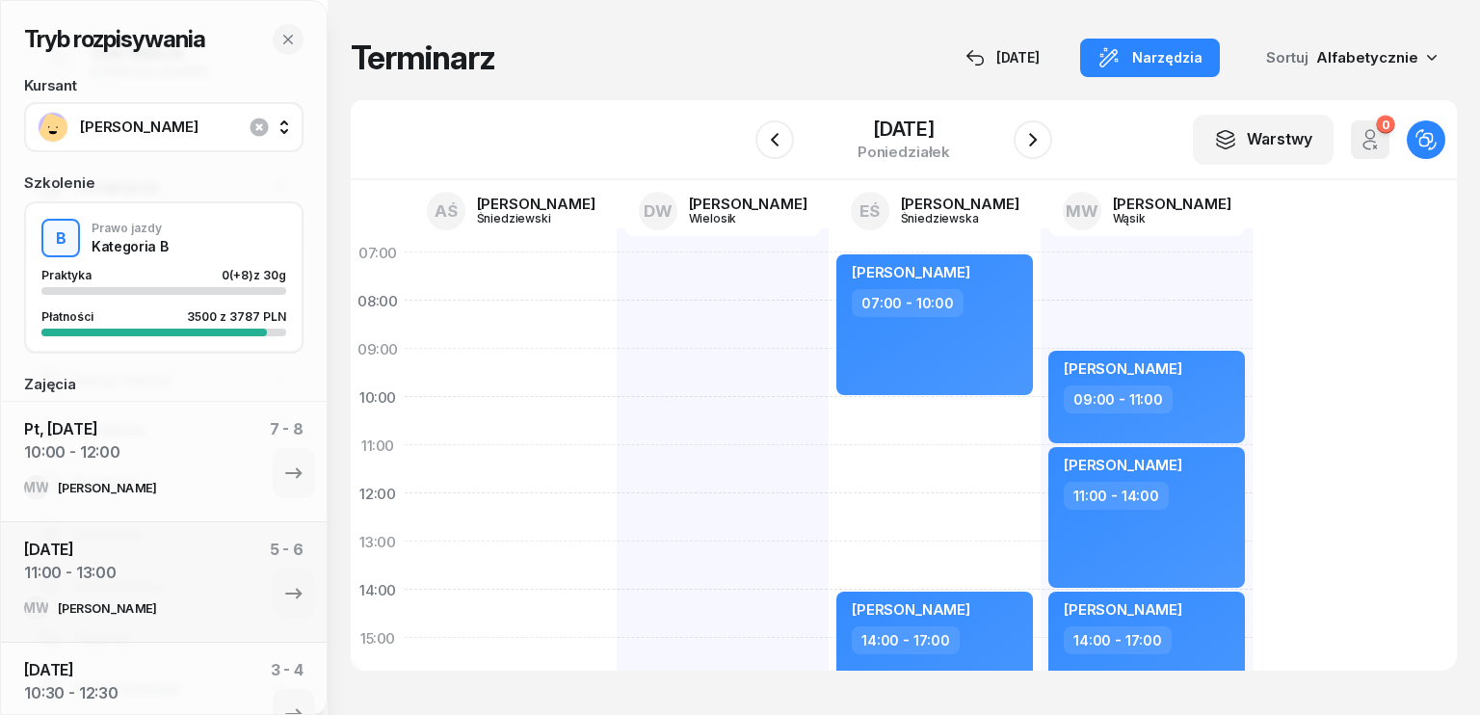
select select "07"
select select "09"
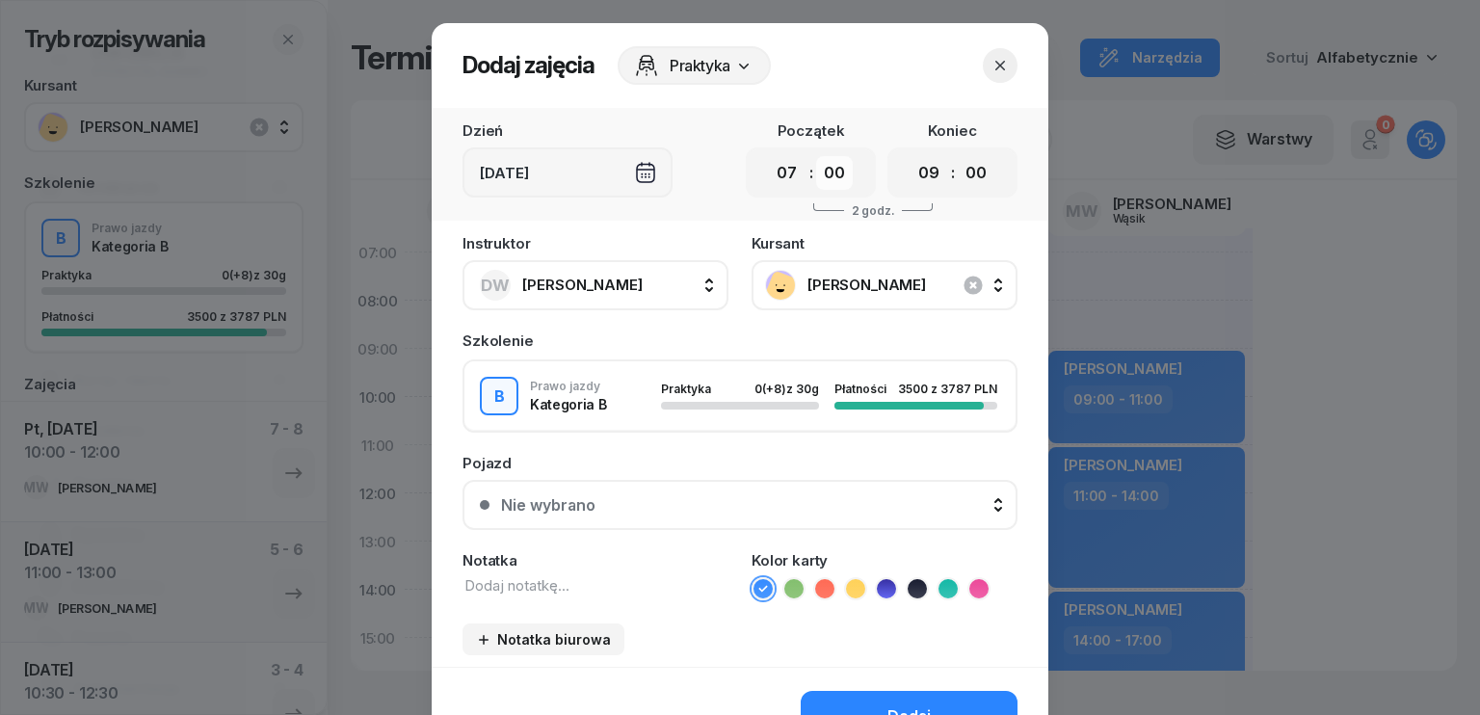
click at [822, 169] on select "00 05 10 15 20 25 30 35 40 45 50 55" at bounding box center [834, 173] width 37 height 34
select select "30"
click at [816, 156] on select "00 05 10 15 20 25 30 35 40 45 50 55" at bounding box center [834, 173] width 37 height 34
click at [928, 171] on select "00 01 02 03 04 05 06 07 08 09 10 11 12 13 14 15 16 17 18 19 20 21 22 23" at bounding box center [928, 173] width 37 height 34
select select "10"
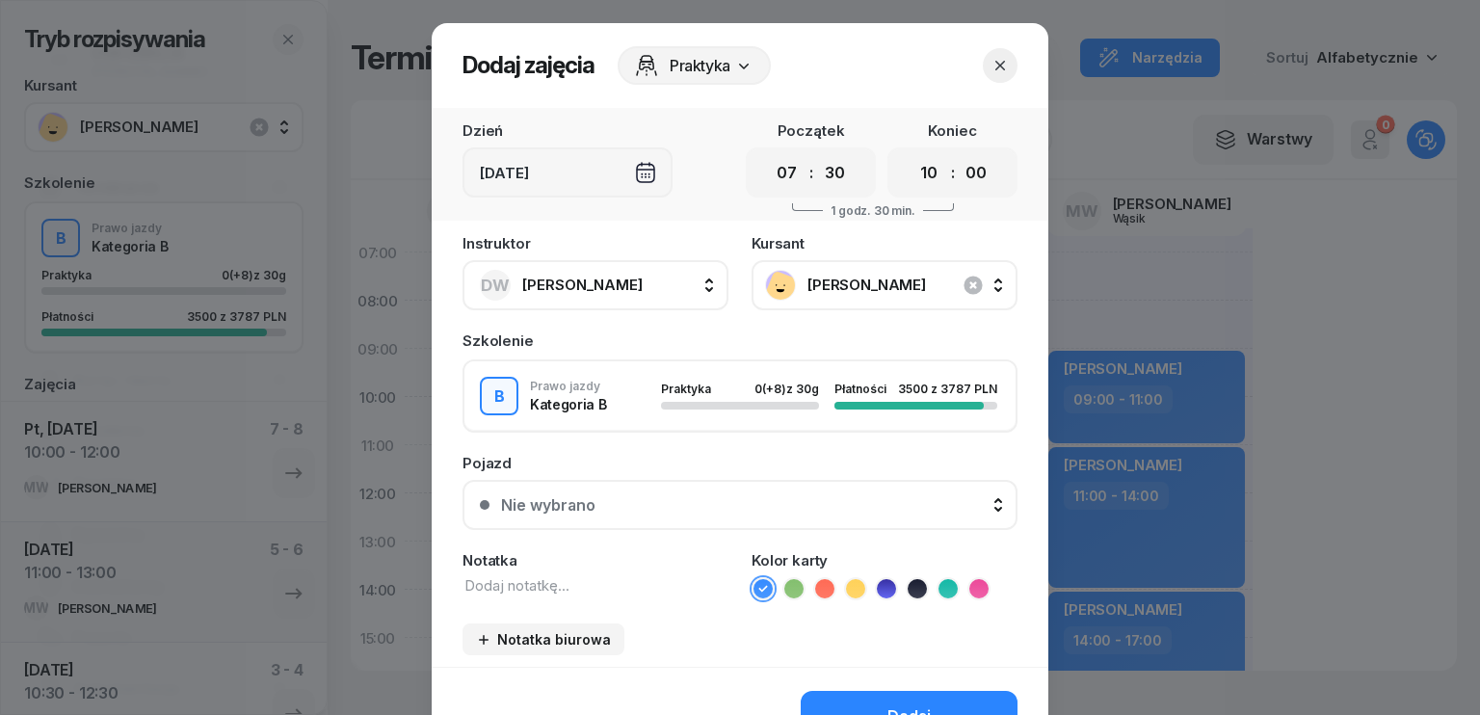
click at [910, 156] on select "00 01 02 03 04 05 06 07 08 09 10 11 12 13 14 15 16 17 18 19 20 21 22 23" at bounding box center [928, 173] width 37 height 34
click at [974, 170] on select "00 05 10 15 20 25 30 35 40 45 50 55" at bounding box center [976, 173] width 37 height 34
select select "30"
click at [958, 156] on select "00 05 10 15 20 25 30 35 40 45 50 55" at bounding box center [976, 173] width 37 height 34
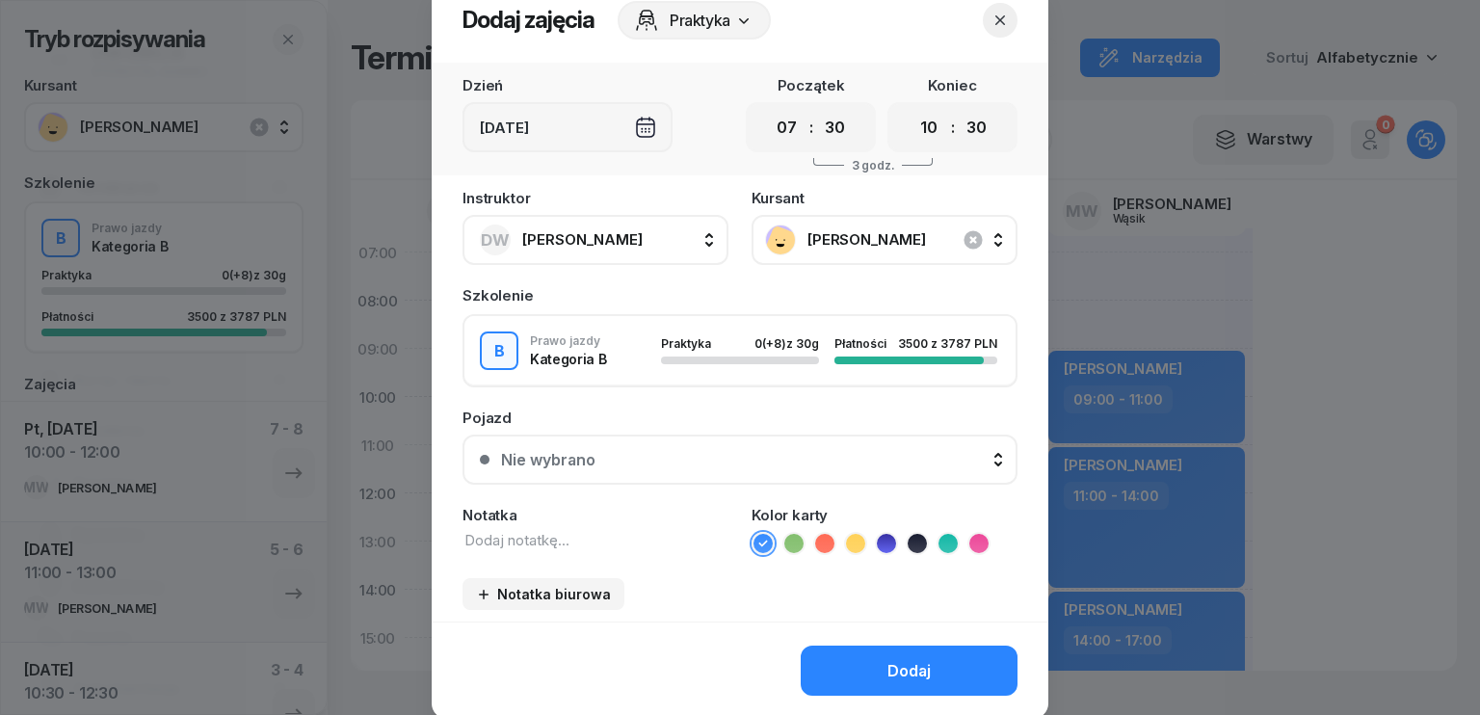
scroll to position [108, 0]
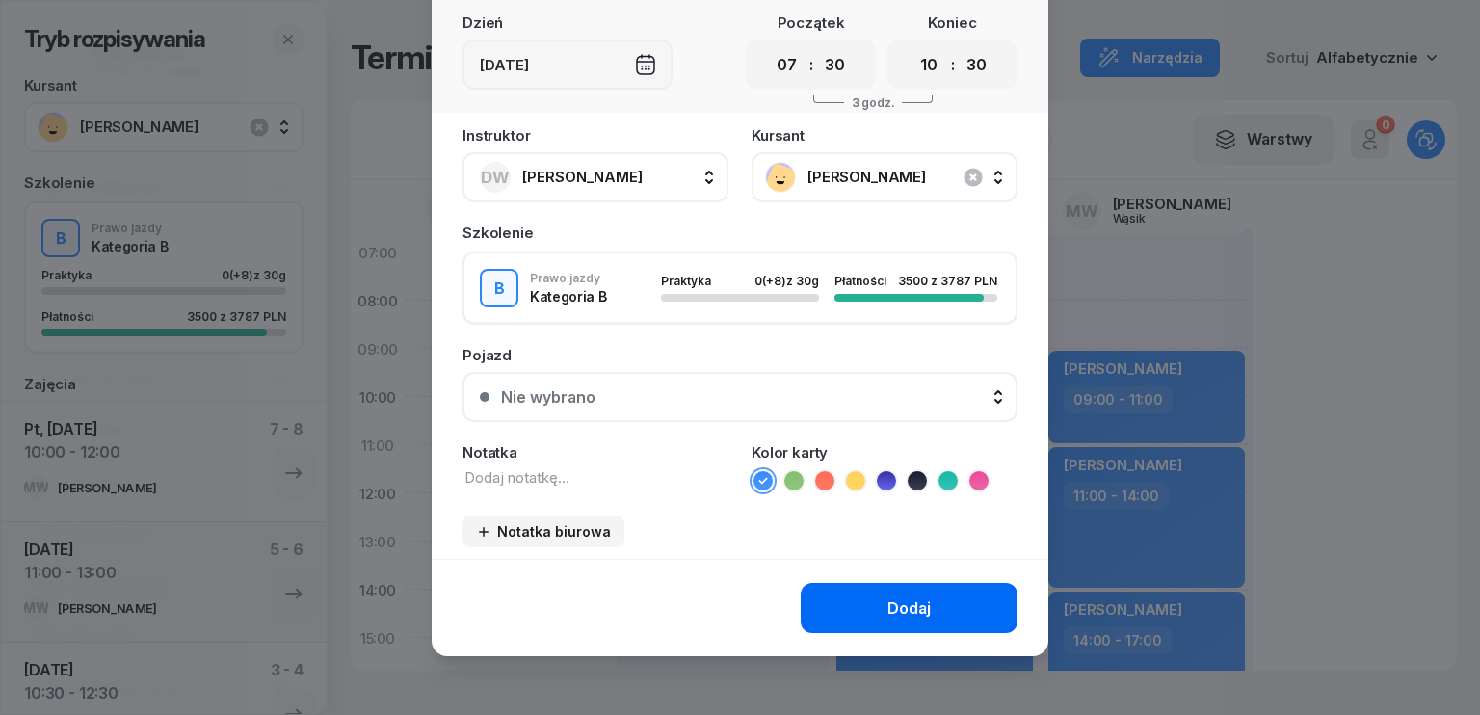
click at [917, 600] on div "Dodaj" at bounding box center [908, 608] width 43 height 18
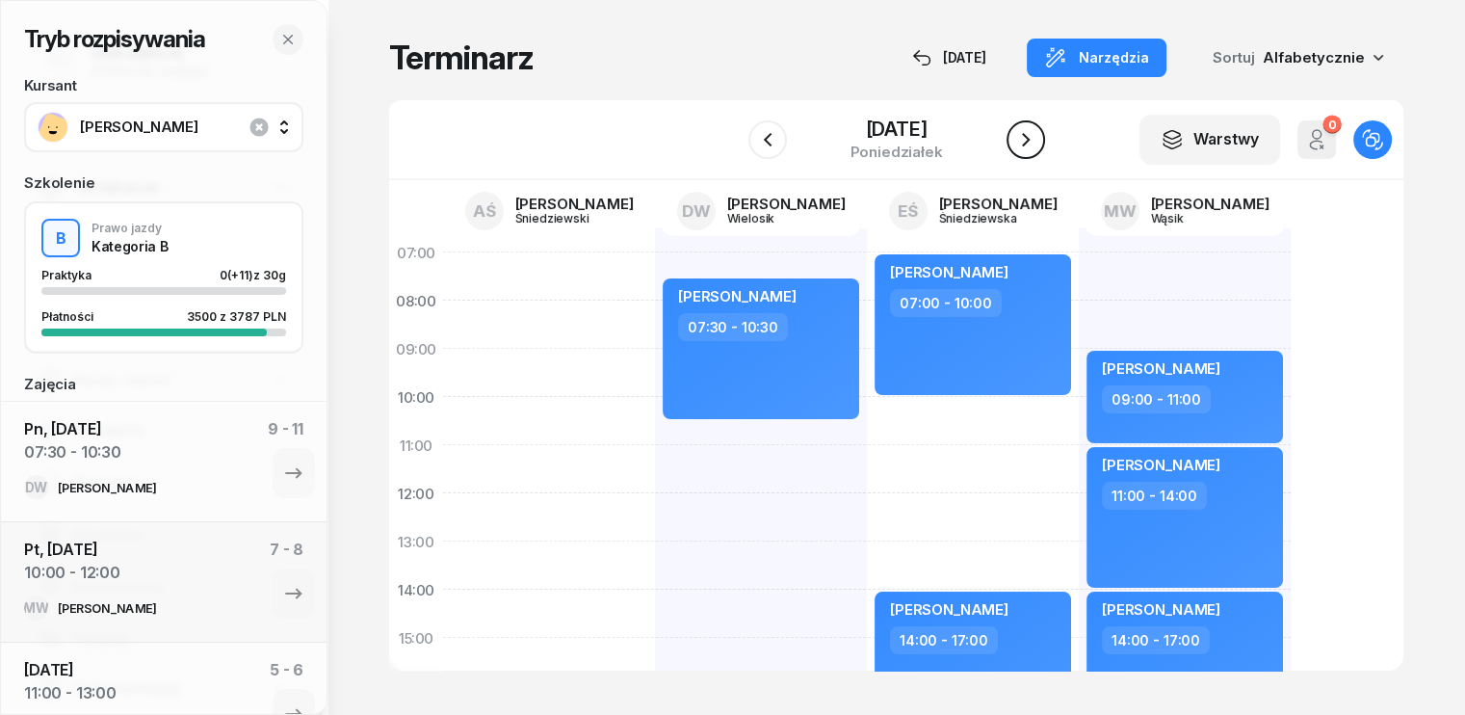
click at [1014, 148] on icon "button" at bounding box center [1025, 139] width 23 height 23
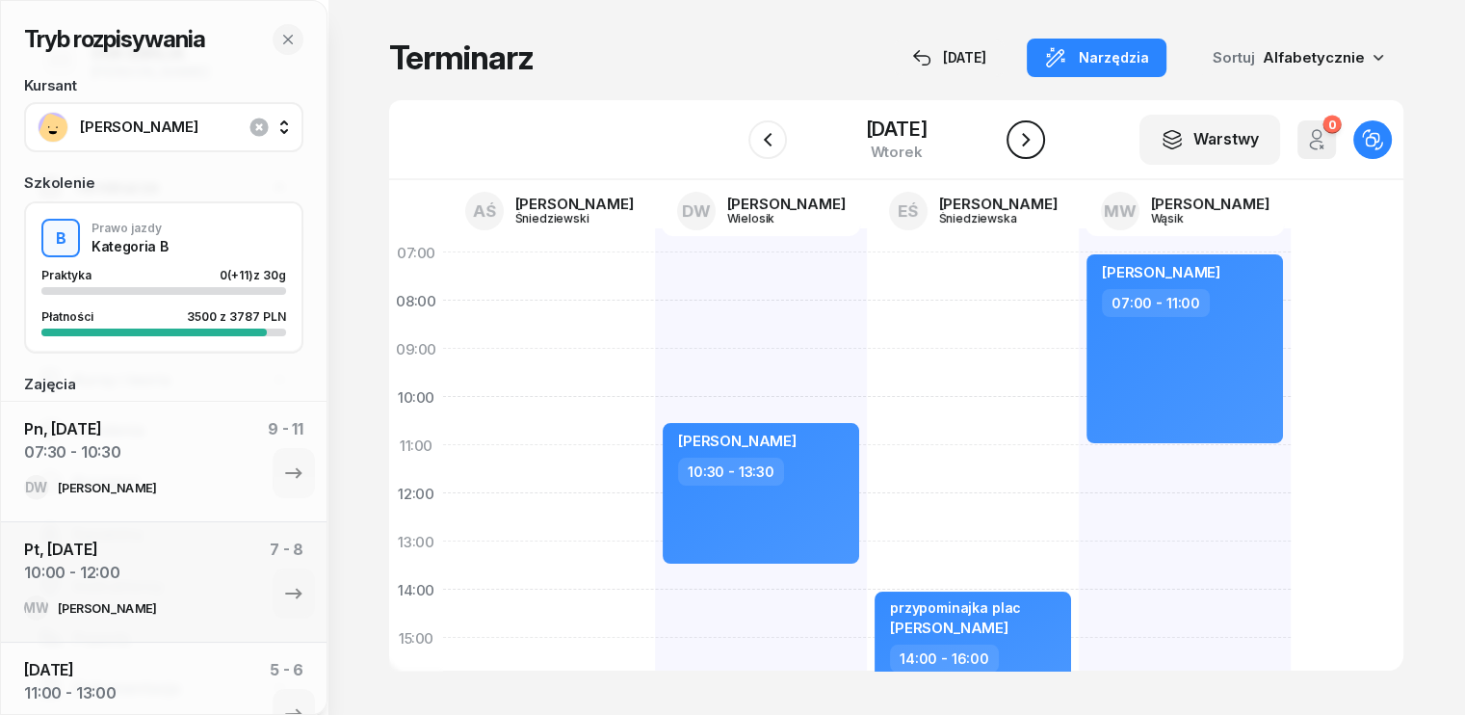
click at [1014, 146] on icon "button" at bounding box center [1025, 139] width 23 height 23
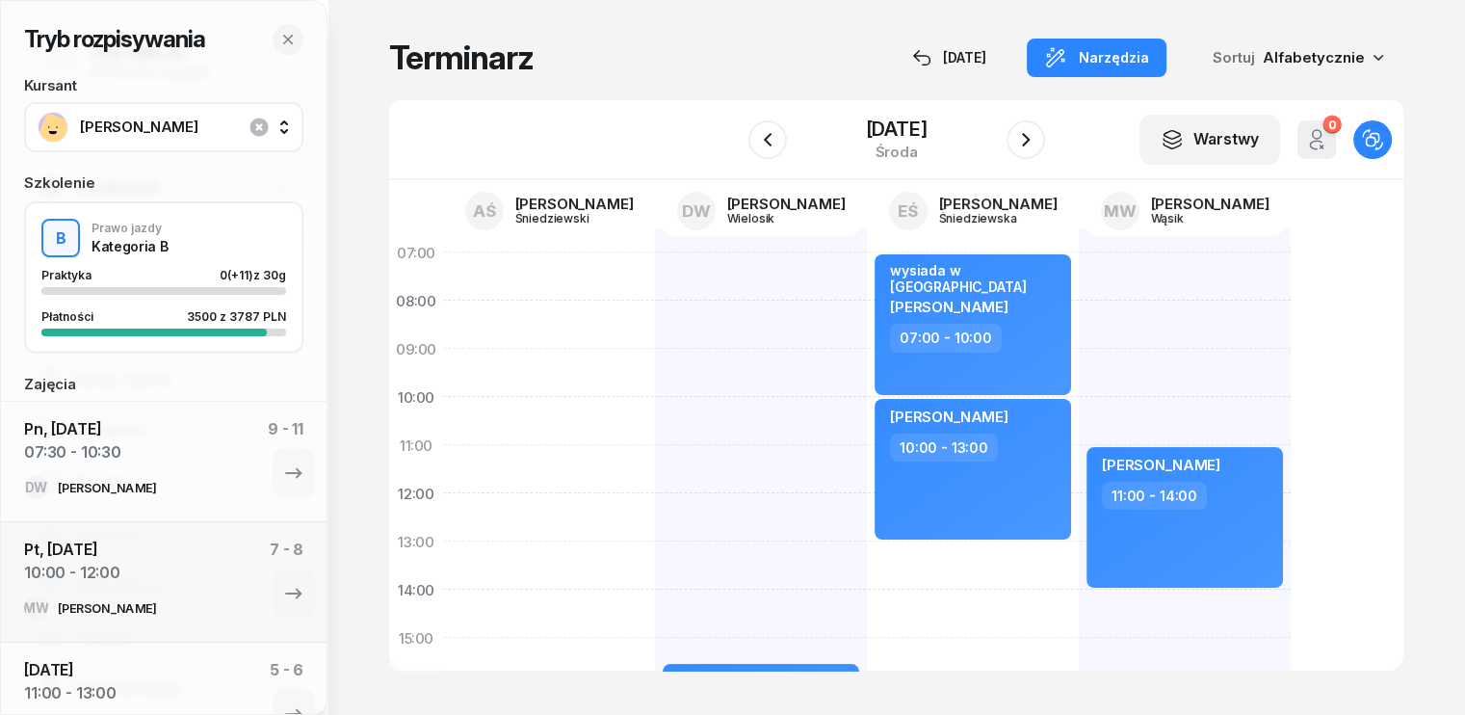
click at [657, 247] on div "przypominajka pomiędzy poznaniami [PERSON_NAME] 15:30 - 17:30 przypominajka pom…" at bounding box center [761, 661] width 212 height 867
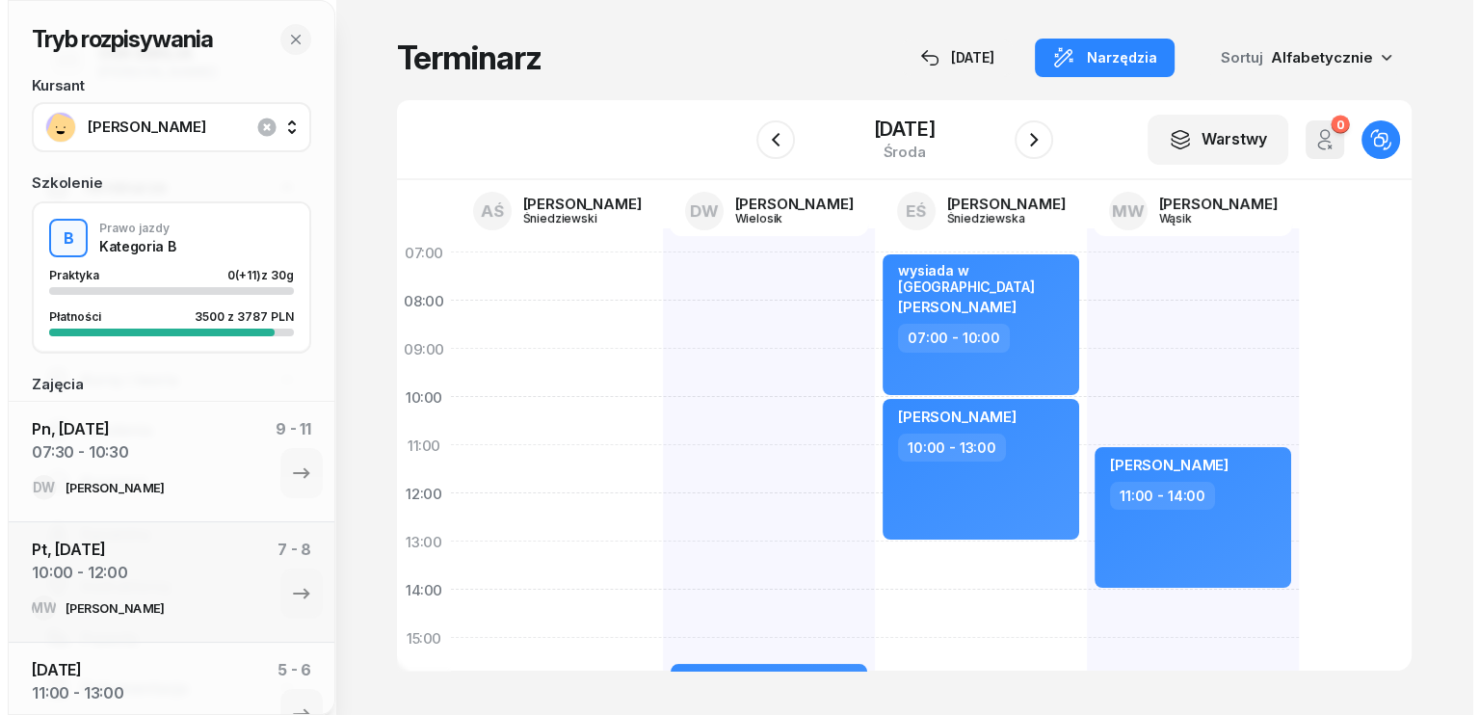
select select "06"
select select "08"
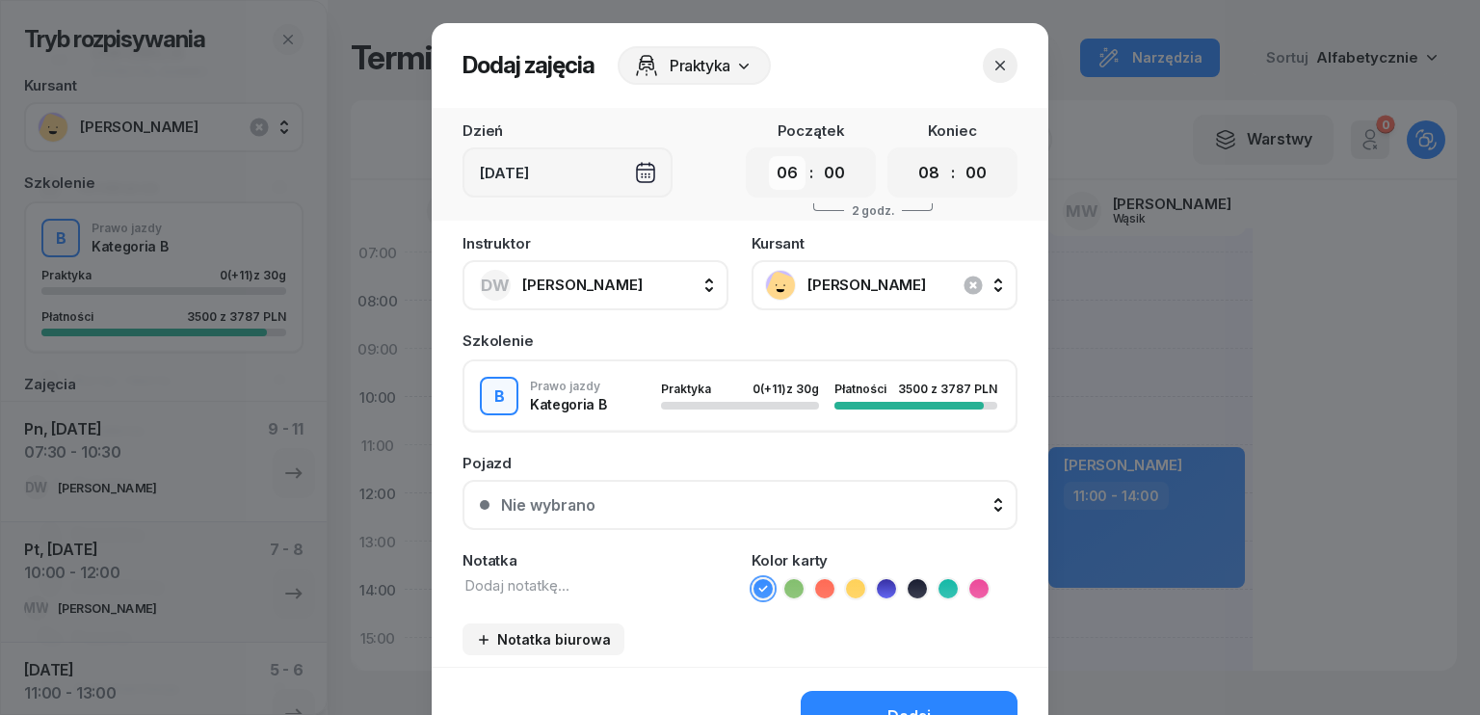
click at [787, 169] on select "00 01 02 03 04 05 06 07 08 09 10 11 12 13 14 15 16 17 18 19 20 21 22 23" at bounding box center [787, 173] width 37 height 34
select select "07"
click at [769, 156] on select "00 01 02 03 04 05 06 07 08 09 10 11 12 13 14 15 16 17 18 19 20 21 22 23" at bounding box center [787, 173] width 37 height 34
click at [831, 184] on select "00 05 10 15 20 25 30 35 40 45 50 55" at bounding box center [834, 173] width 37 height 34
select select "30"
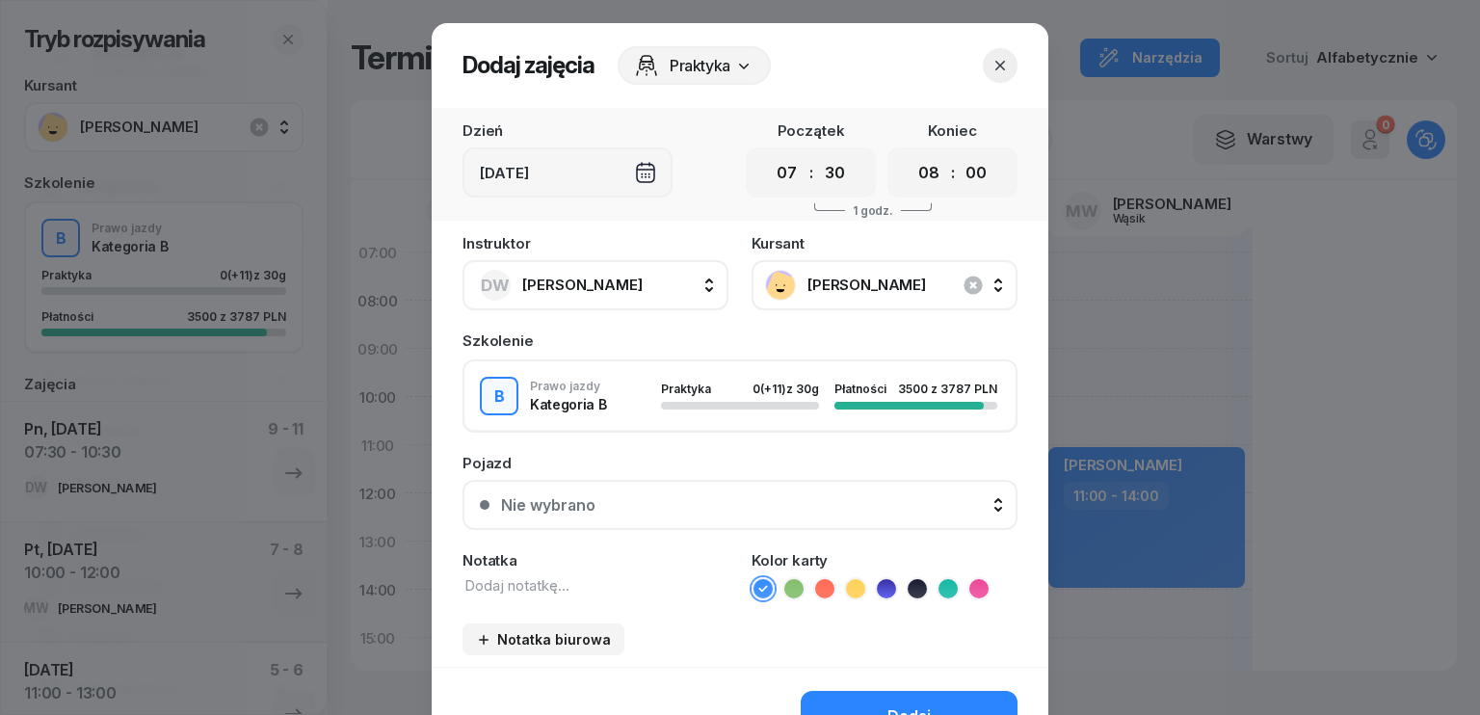
click at [816, 156] on select "00 05 10 15 20 25 30 35 40 45 50 55" at bounding box center [834, 173] width 37 height 34
drag, startPoint x: 927, startPoint y: 165, endPoint x: 927, endPoint y: 180, distance: 15.4
click at [927, 165] on select "00 01 02 03 04 05 06 07 08 09 10 11 12 13 14 15 16 17 18 19 20 21 22 23" at bounding box center [928, 173] width 37 height 34
select select "10"
click at [910, 156] on select "00 01 02 03 04 05 06 07 08 09 10 11 12 13 14 15 16 17 18 19 20 21 22 23" at bounding box center [928, 173] width 37 height 34
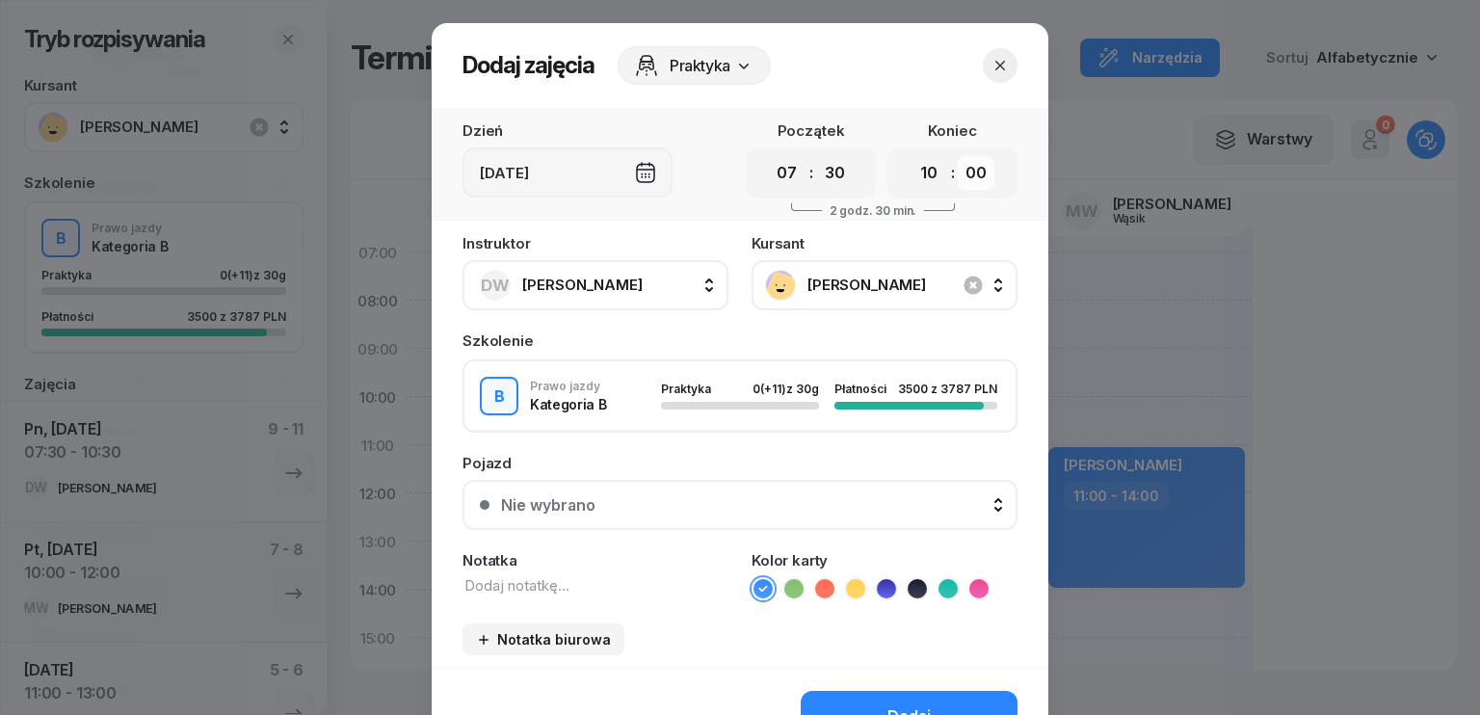
drag, startPoint x: 972, startPoint y: 173, endPoint x: 972, endPoint y: 185, distance: 11.6
click at [972, 175] on select "00 05 10 15 20 25 30 35 40 45 50 55" at bounding box center [976, 173] width 37 height 34
select select "30"
click at [958, 156] on select "00 05 10 15 20 25 30 35 40 45 50 55" at bounding box center [976, 173] width 37 height 34
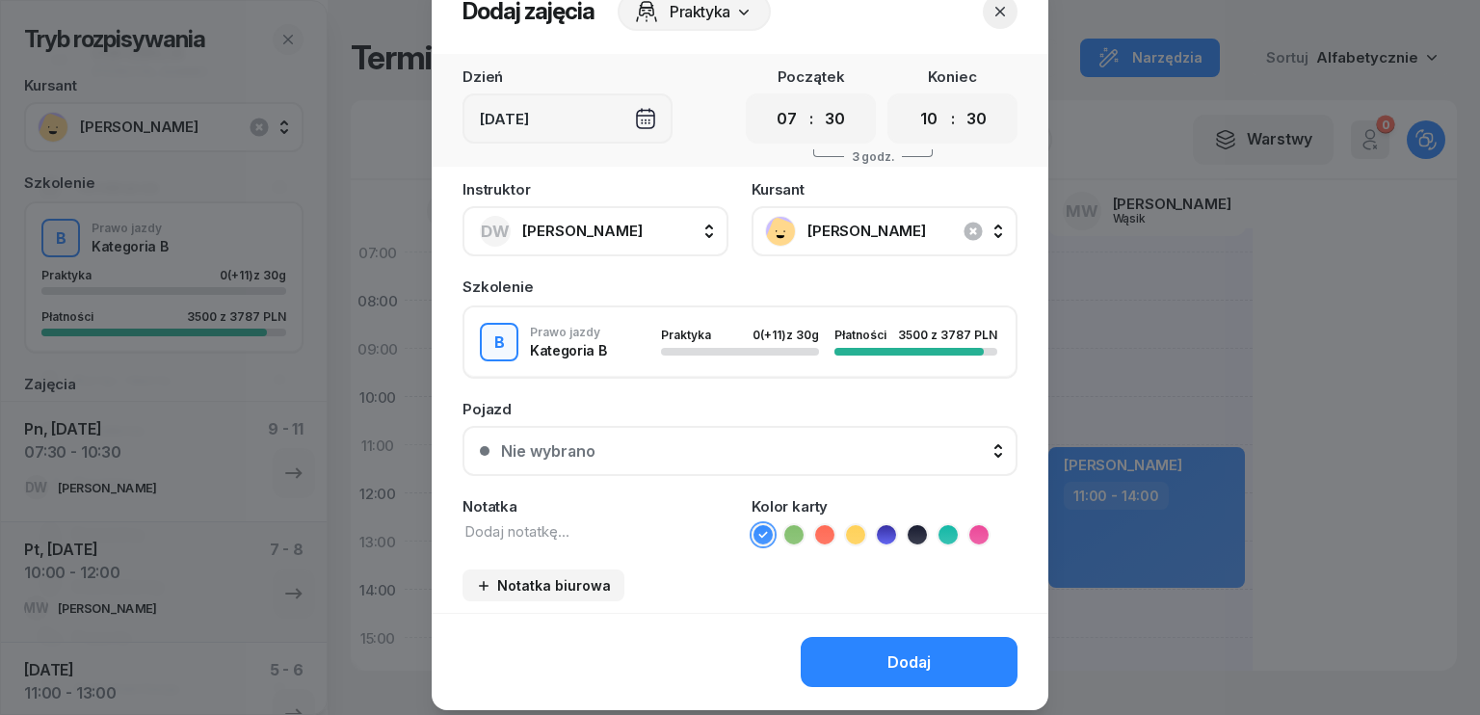
scroll to position [108, 0]
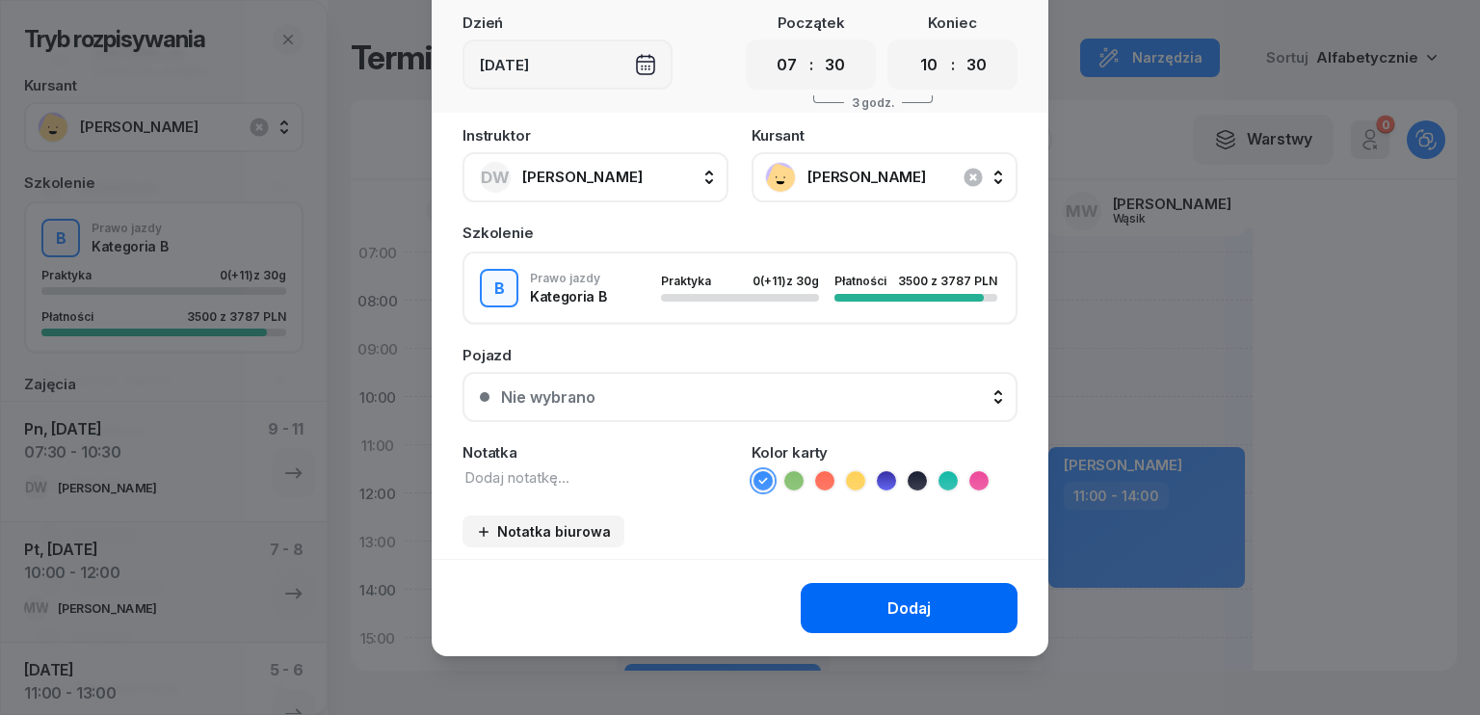
click at [898, 600] on div "Dodaj" at bounding box center [908, 608] width 43 height 18
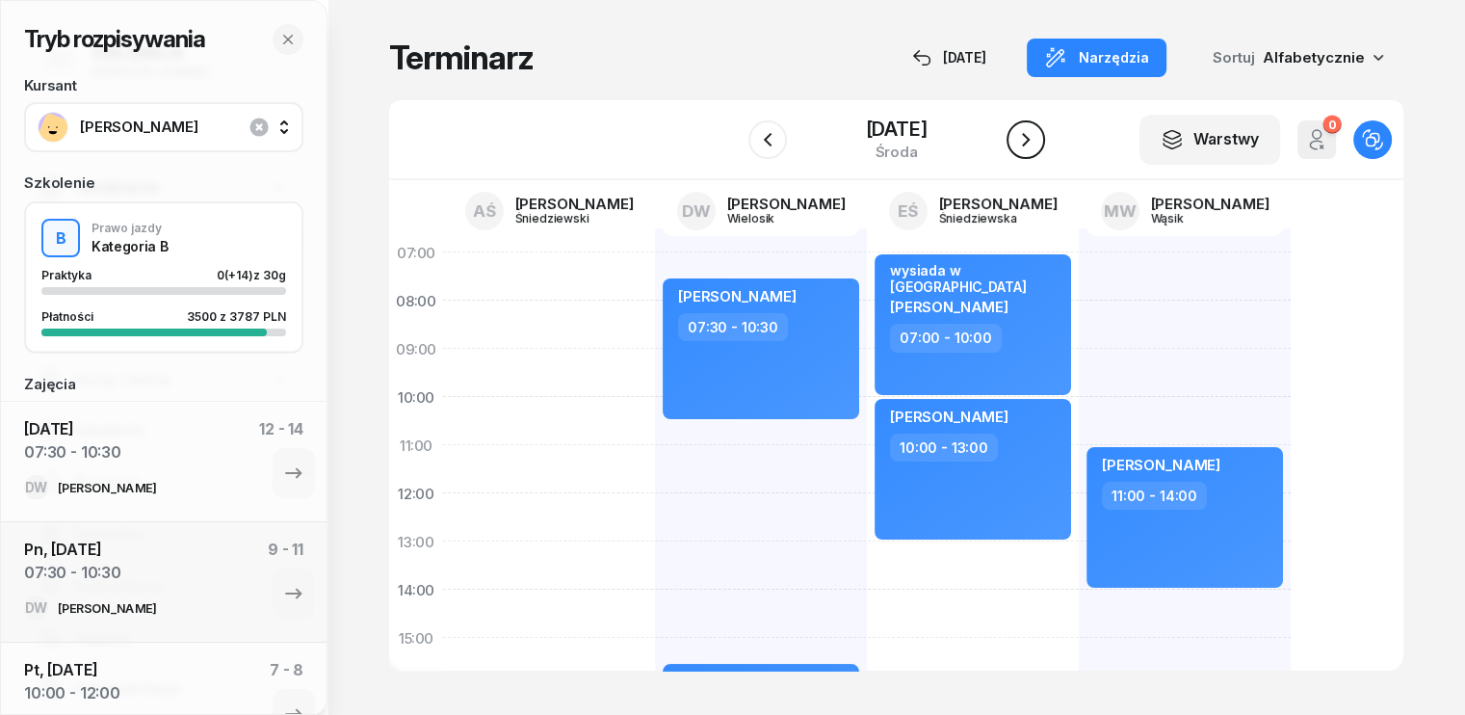
click at [1020, 144] on icon "button" at bounding box center [1025, 139] width 23 height 23
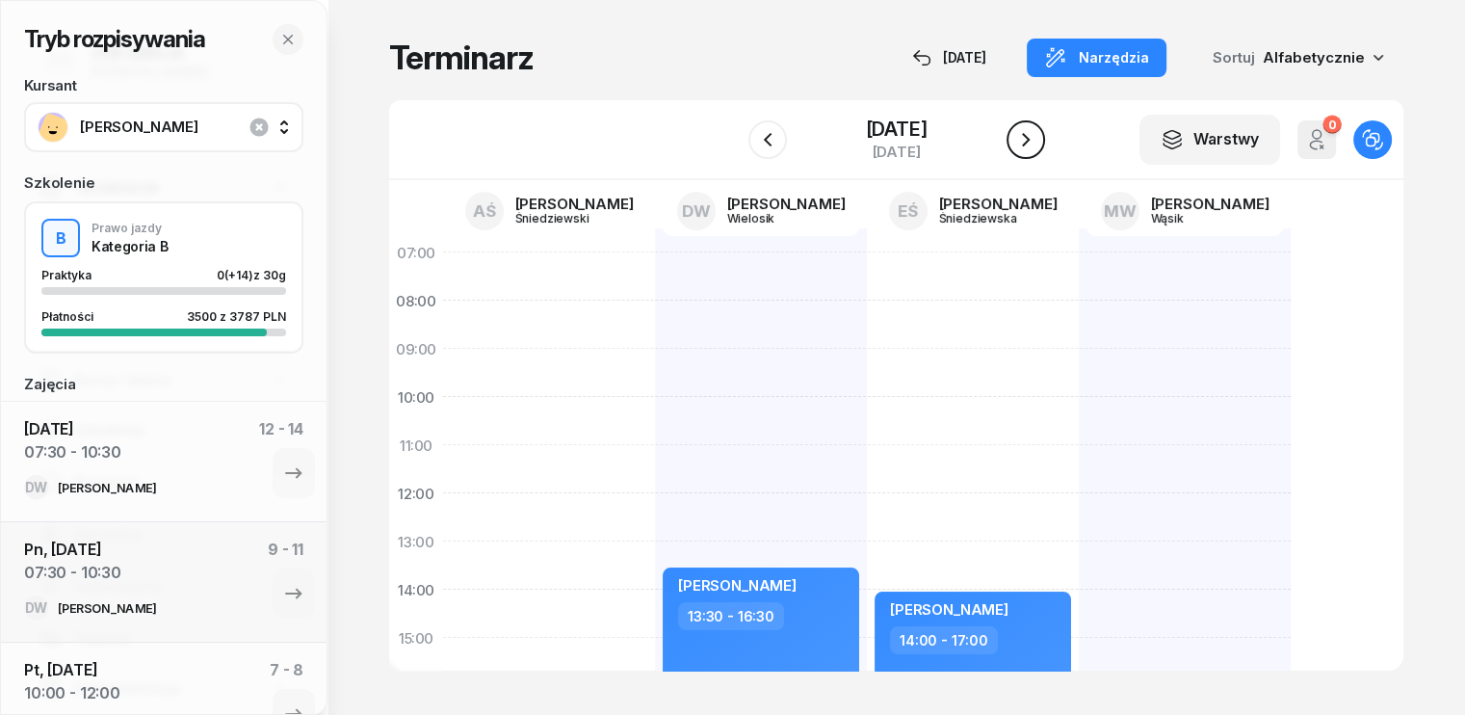
click at [1020, 144] on icon "button" at bounding box center [1025, 139] width 23 height 23
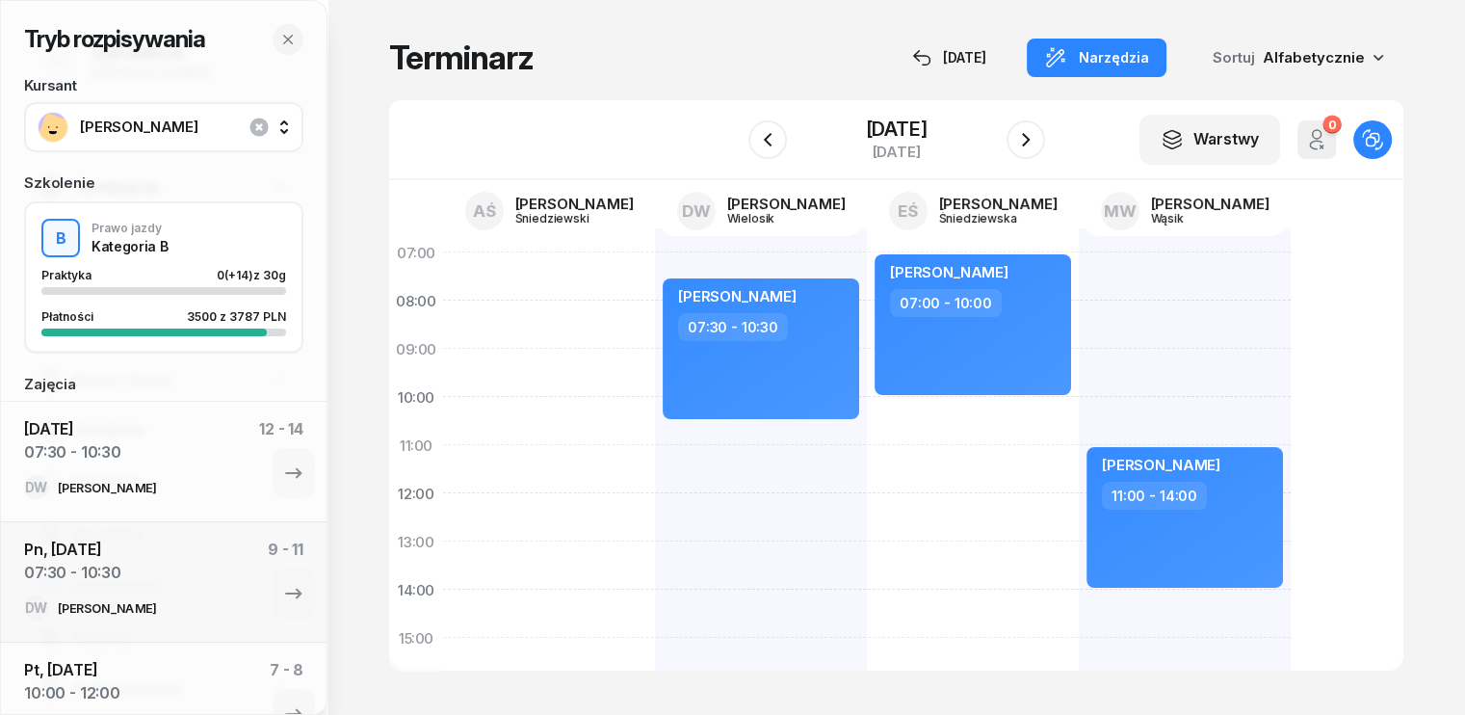
click at [655, 430] on div "[PERSON_NAME] 07:30 - 10:30 [PERSON_NAME] 16:30 - 19:30" at bounding box center [761, 661] width 212 height 867
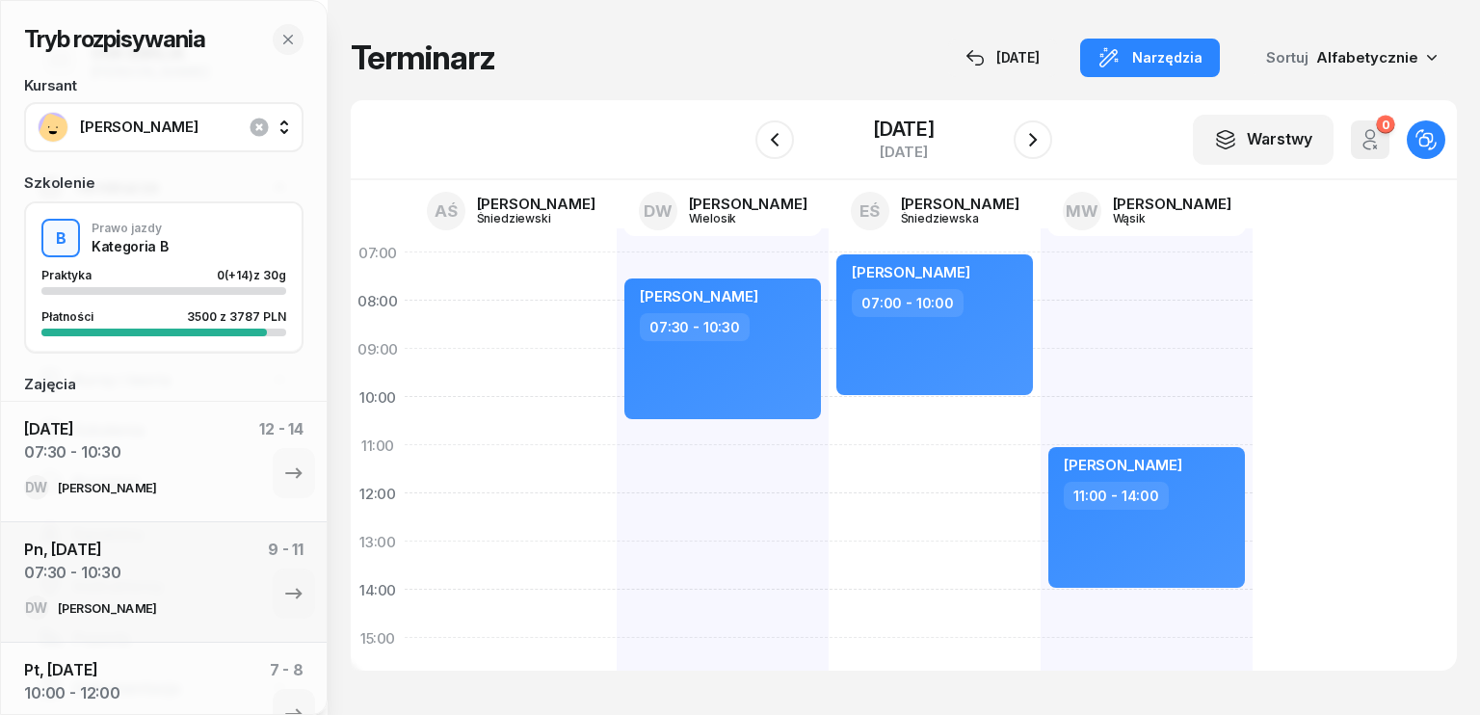
select select "10"
select select "30"
select select "12"
select select "30"
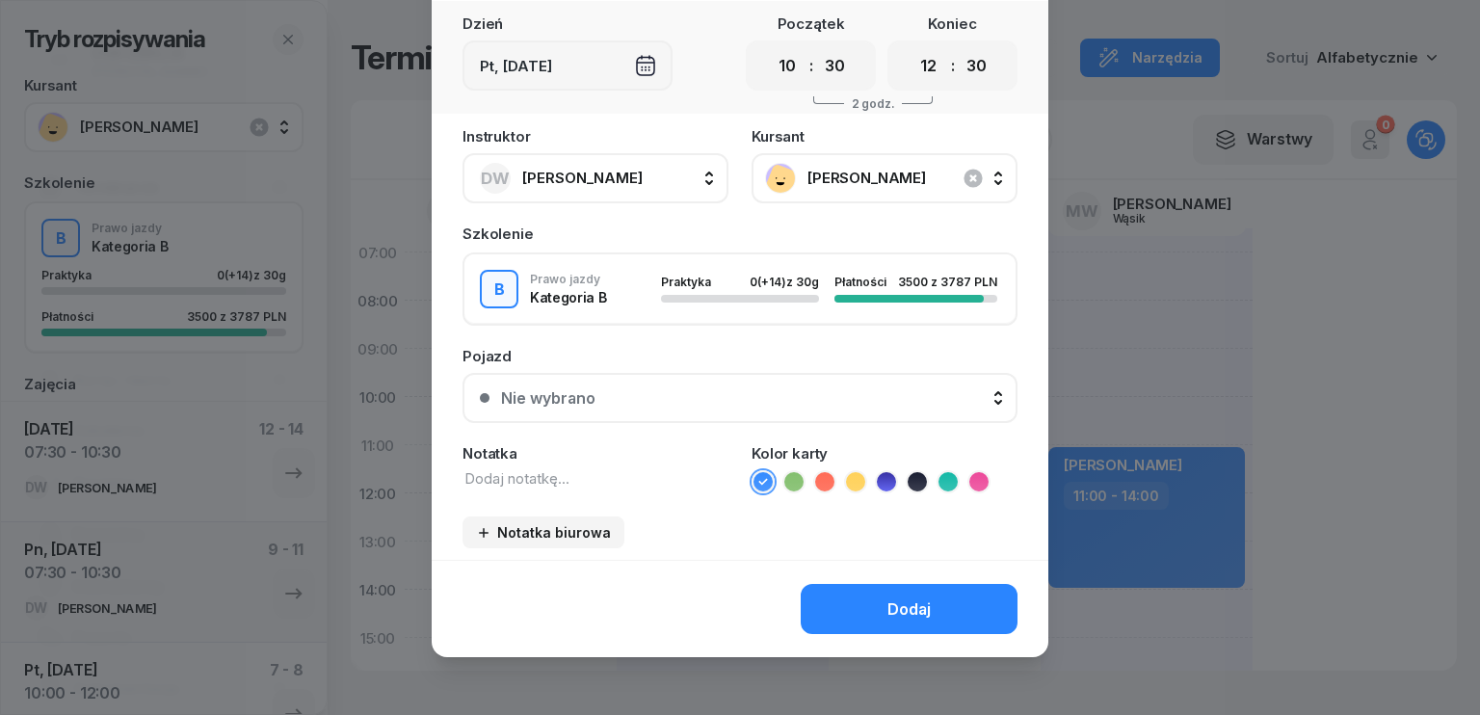
scroll to position [108, 0]
drag, startPoint x: 927, startPoint y: 58, endPoint x: 929, endPoint y: 79, distance: 21.3
click at [927, 59] on select "00 01 02 03 04 05 06 07 08 09 10 11 12 13 14 15 16 17 18 19 20 21 22 23" at bounding box center [928, 65] width 37 height 34
select select "13"
click at [910, 48] on select "00 01 02 03 04 05 06 07 08 09 10 11 12 13 14 15 16 17 18 19 20 21 22 23" at bounding box center [928, 65] width 37 height 34
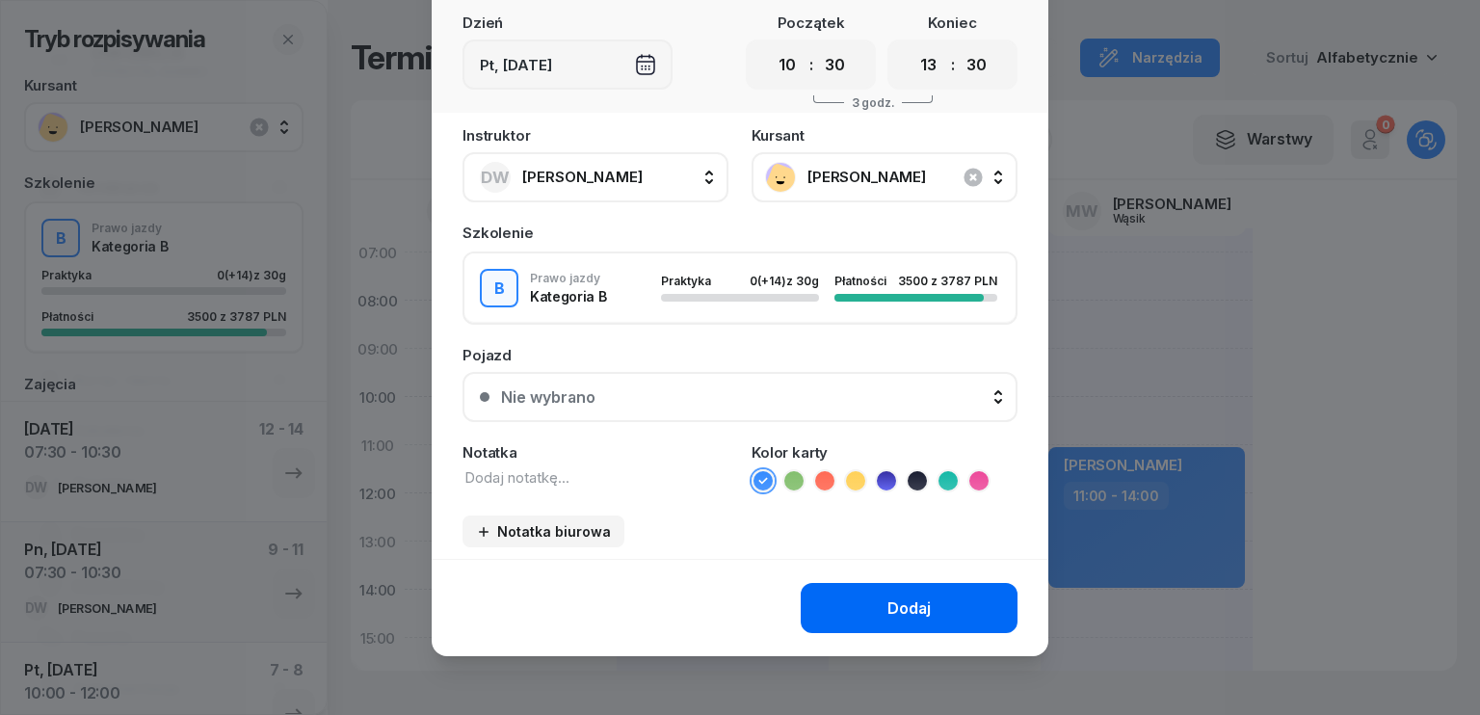
click at [918, 605] on div "Dodaj" at bounding box center [908, 608] width 43 height 18
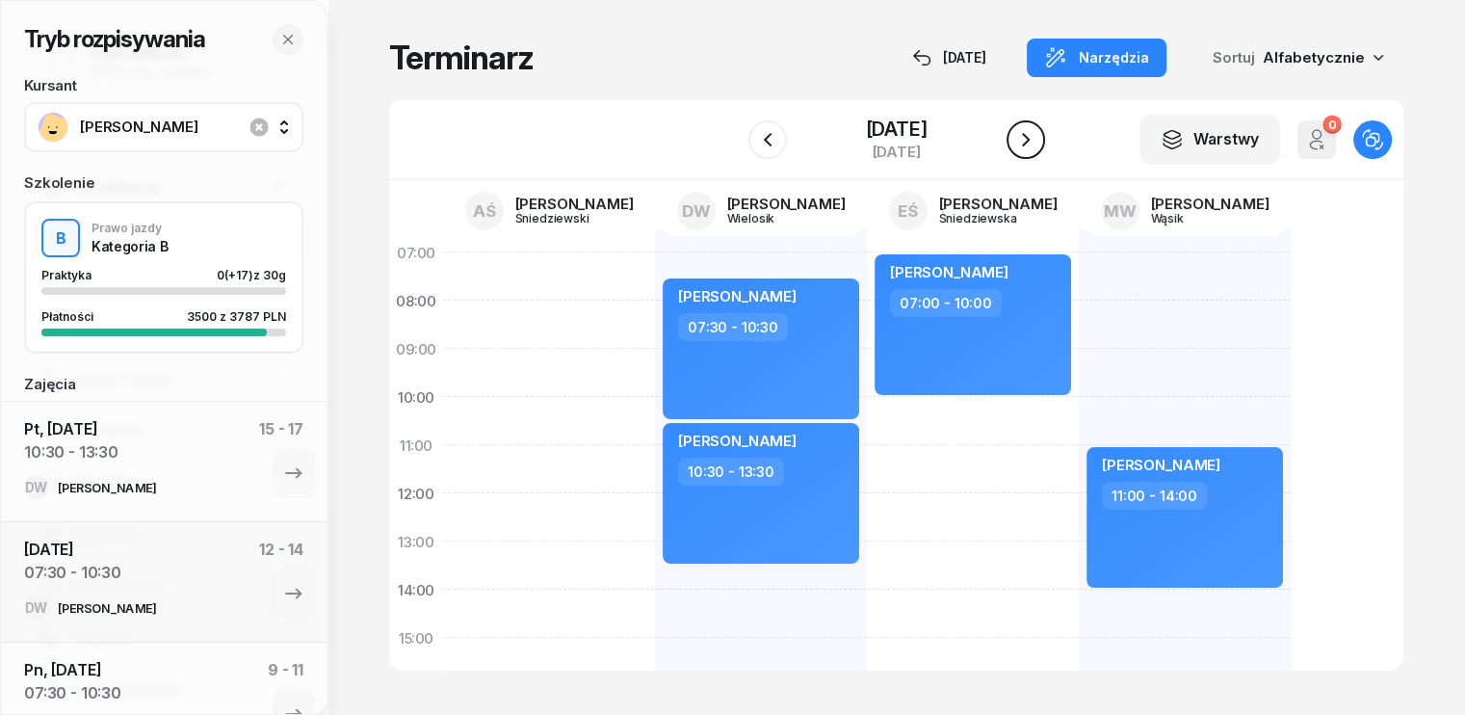
click at [1027, 138] on icon "button" at bounding box center [1026, 139] width 8 height 13
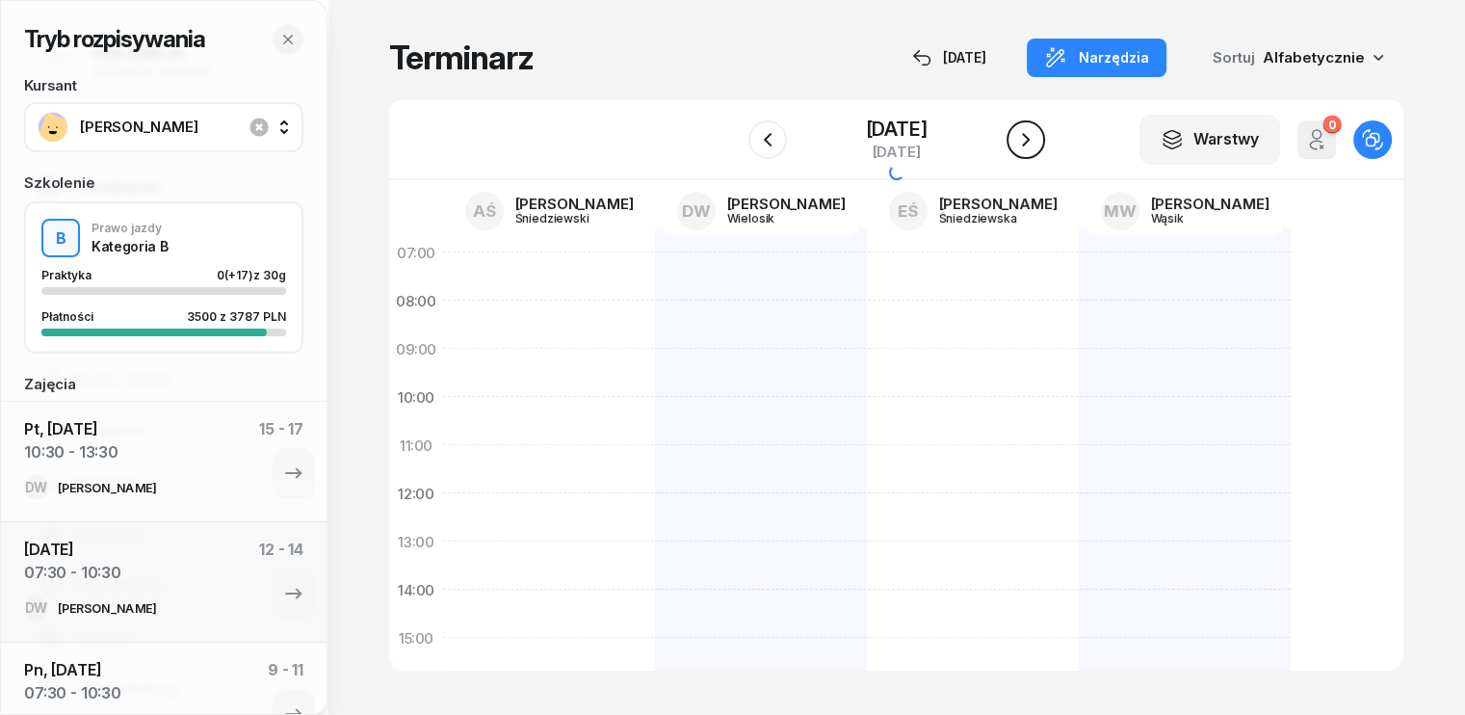
click at [1027, 138] on icon "button" at bounding box center [1026, 139] width 8 height 13
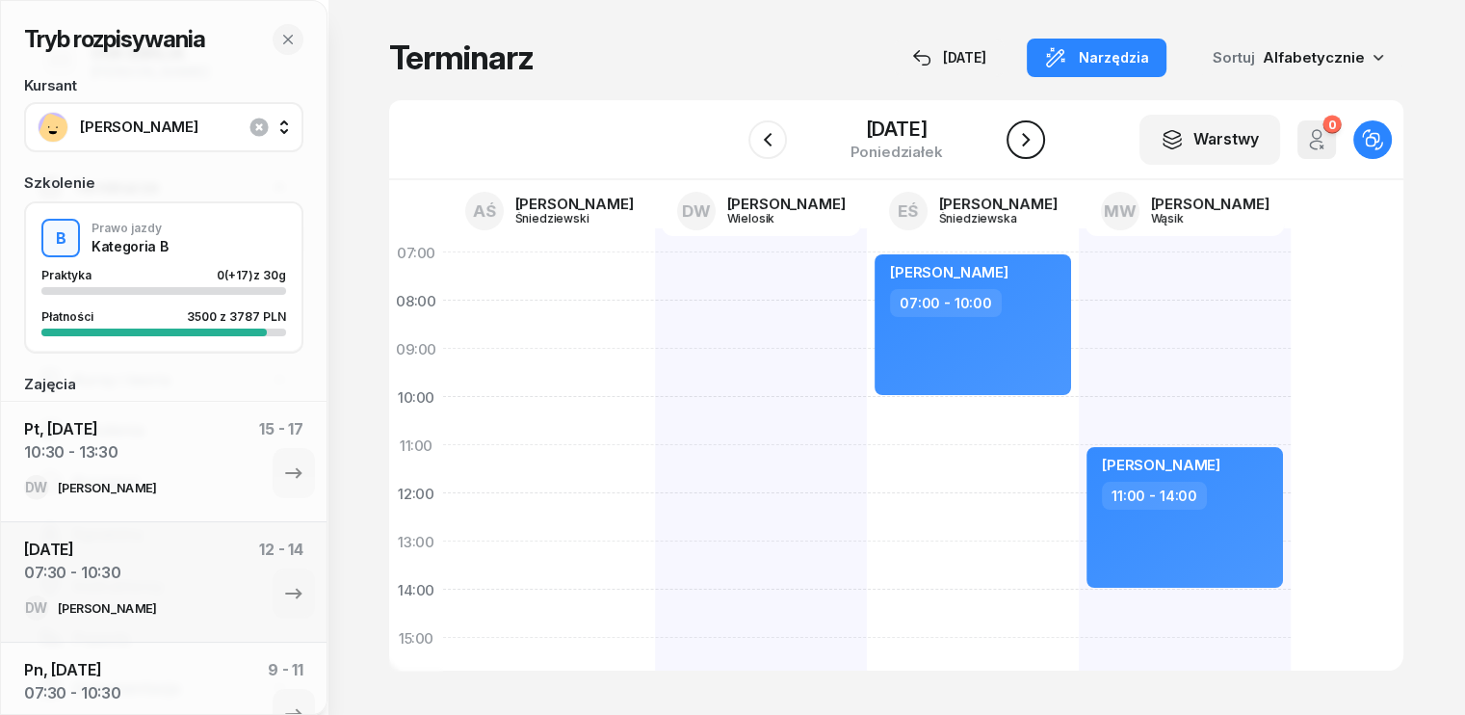
click at [1031, 143] on icon "button" at bounding box center [1025, 139] width 23 height 23
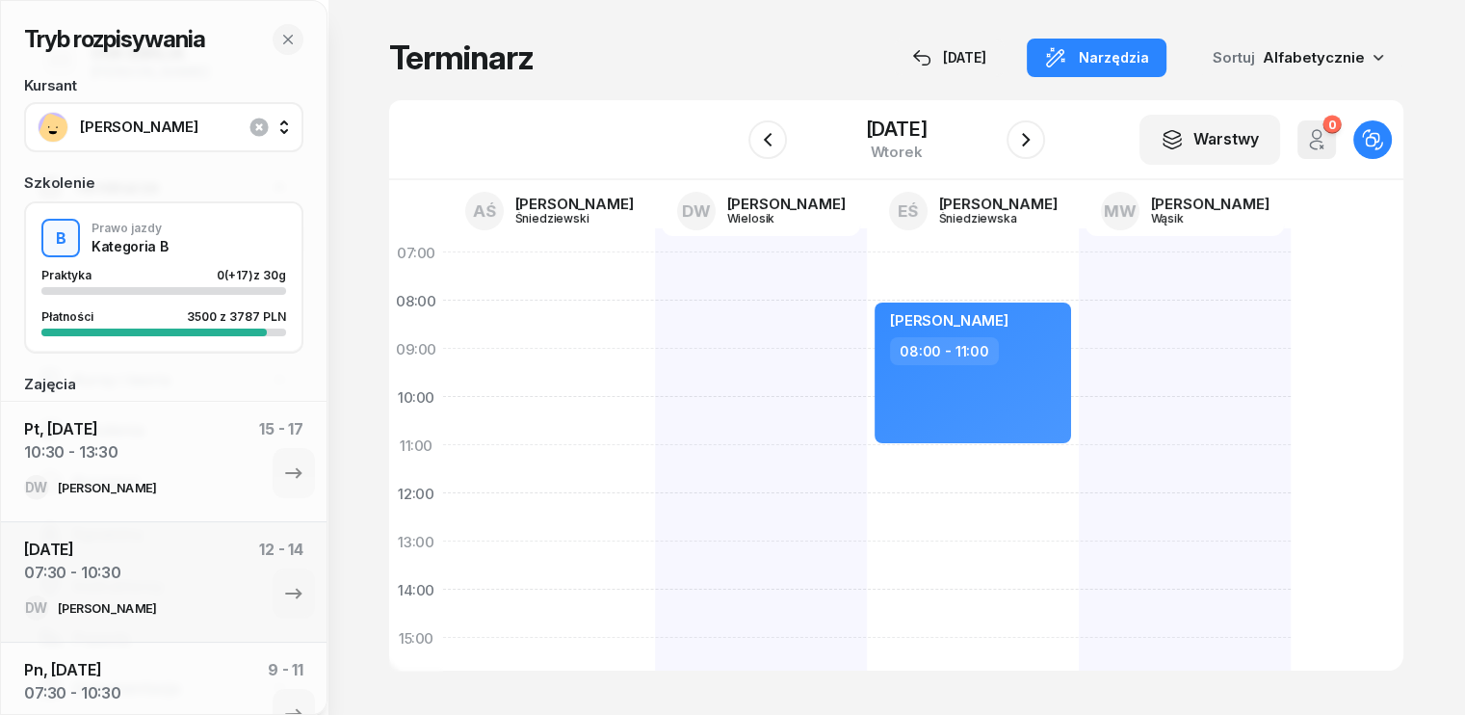
click at [867, 461] on div "[PERSON_NAME] 08:00 - 11:00" at bounding box center [973, 661] width 212 height 867
select select "11"
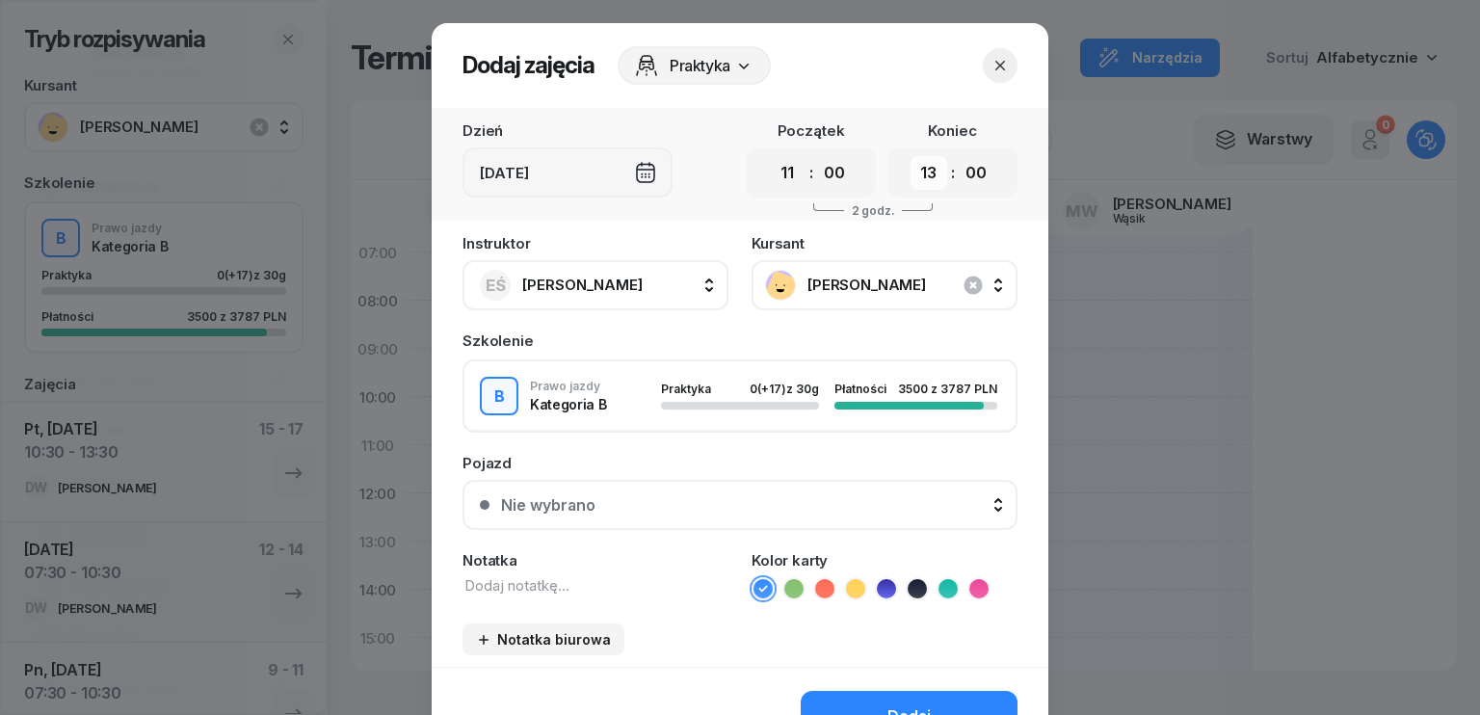
drag, startPoint x: 913, startPoint y: 175, endPoint x: 914, endPoint y: 186, distance: 10.6
click at [913, 175] on select "00 01 02 03 04 05 06 07 08 09 10 11 12 13 14 15 16 17 18 19 20 21 22 23" at bounding box center [928, 173] width 37 height 34
select select "14"
click at [910, 156] on select "00 01 02 03 04 05 06 07 08 09 10 11 12 13 14 15 16 17 18 19 20 21 22 23" at bounding box center [928, 173] width 37 height 34
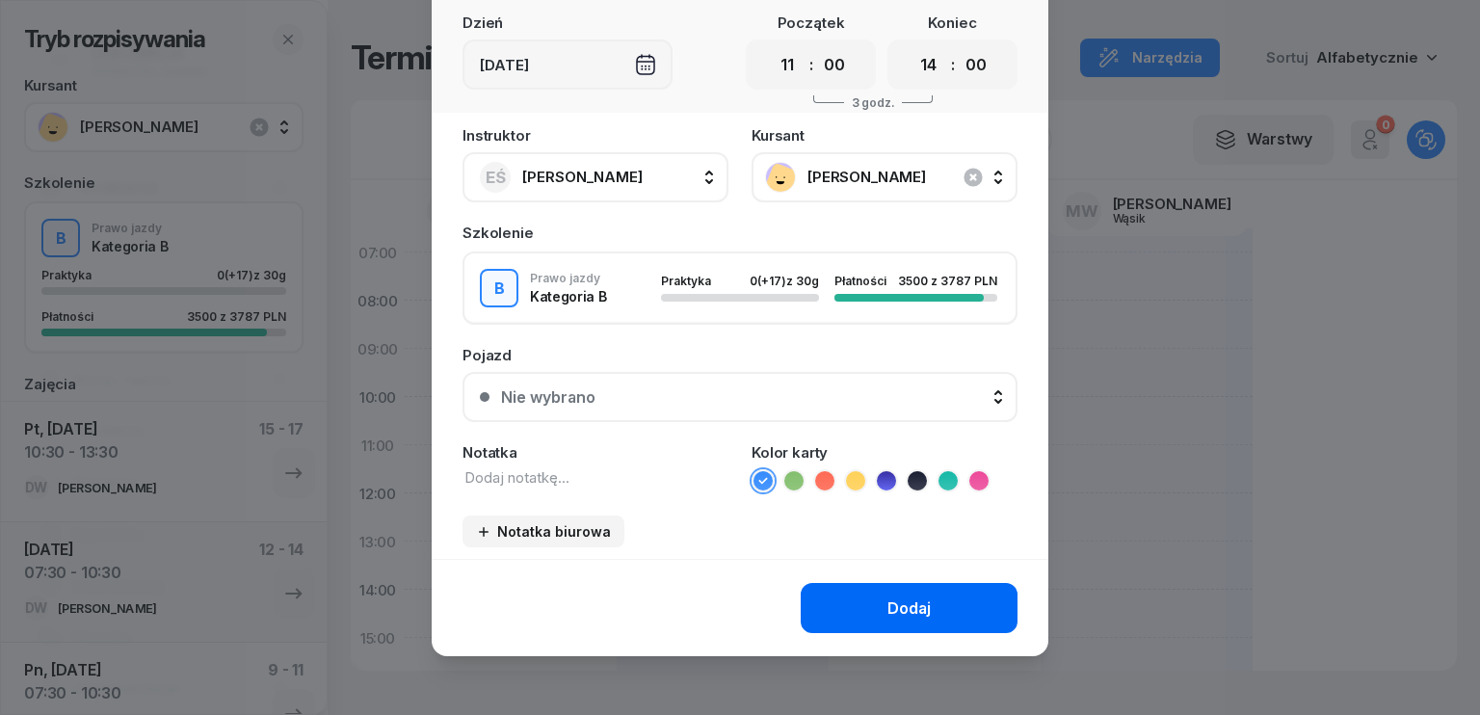
click at [920, 607] on div "Dodaj" at bounding box center [908, 608] width 43 height 18
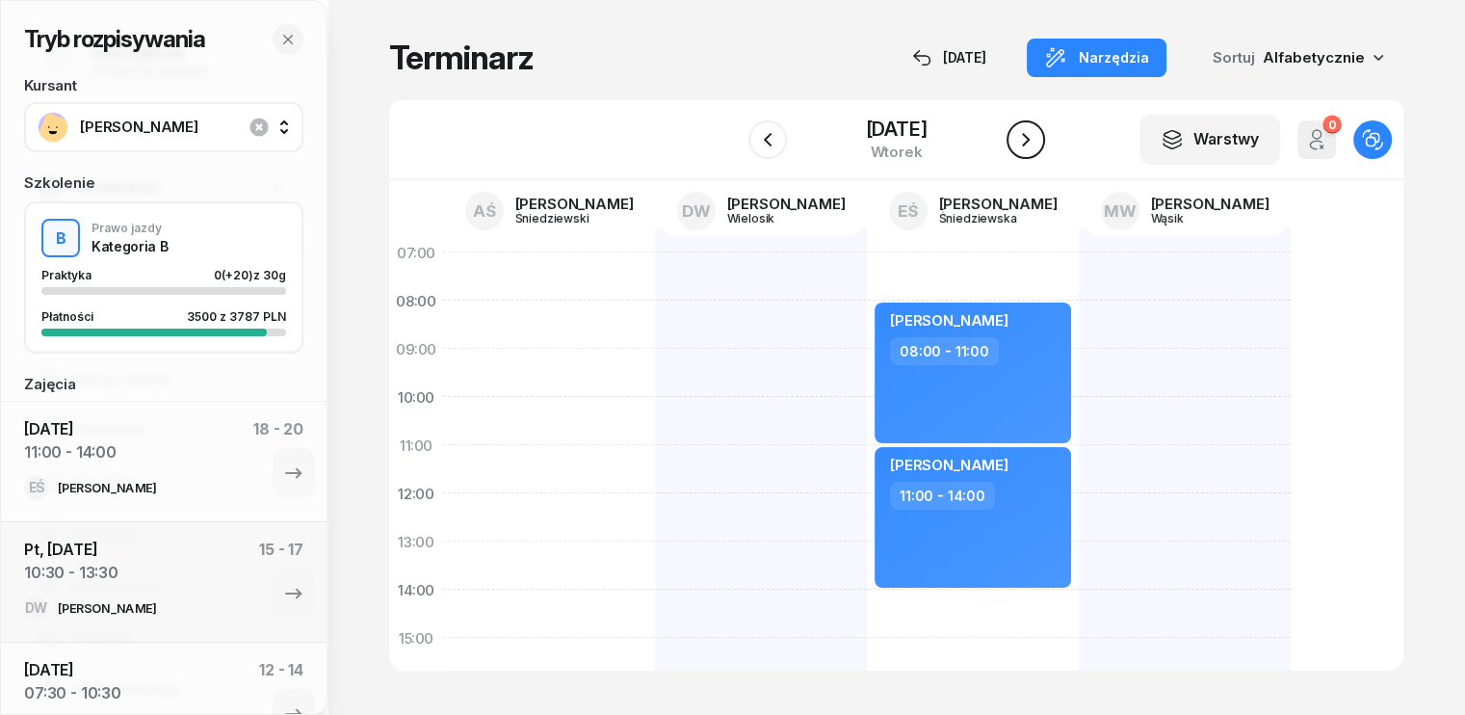
click at [1019, 142] on icon "button" at bounding box center [1025, 139] width 23 height 23
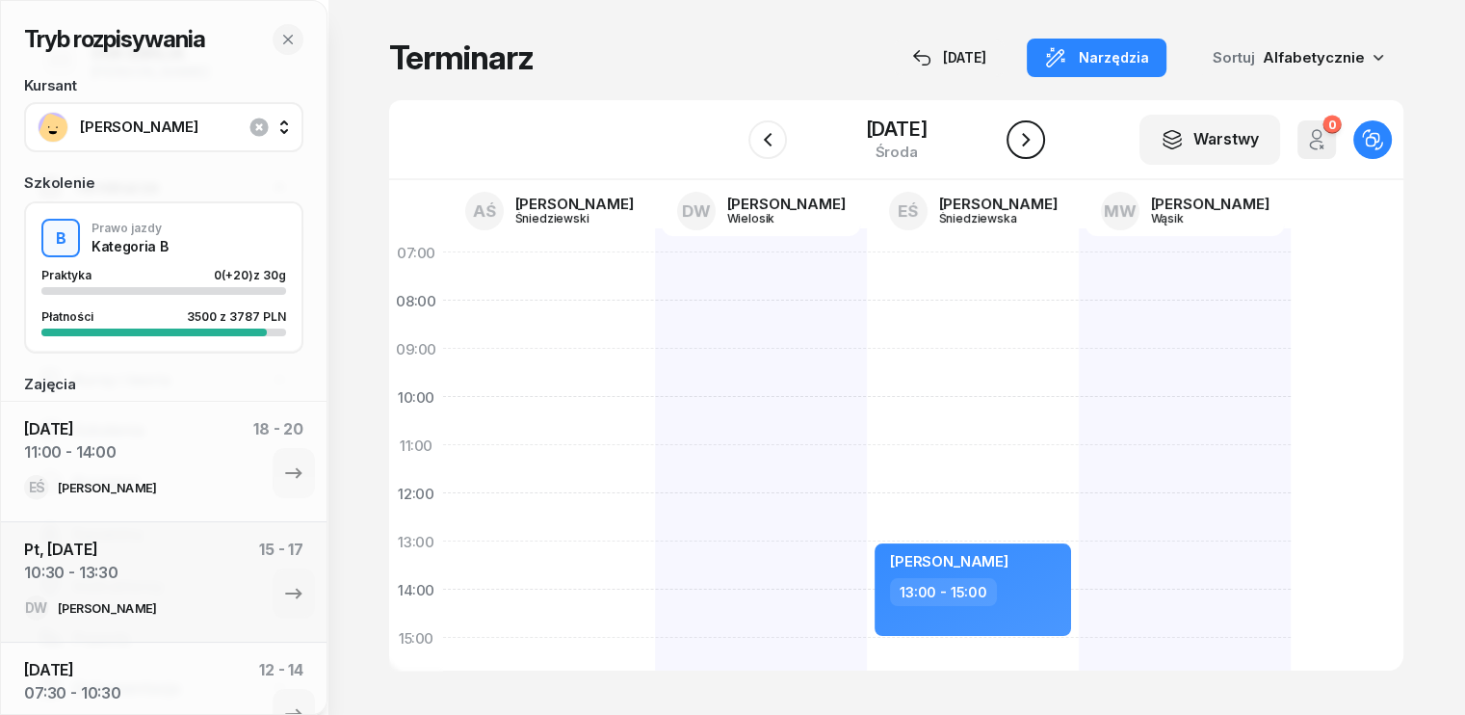
click at [1020, 142] on icon "button" at bounding box center [1025, 139] width 23 height 23
click at [1025, 142] on icon "button" at bounding box center [1026, 139] width 8 height 13
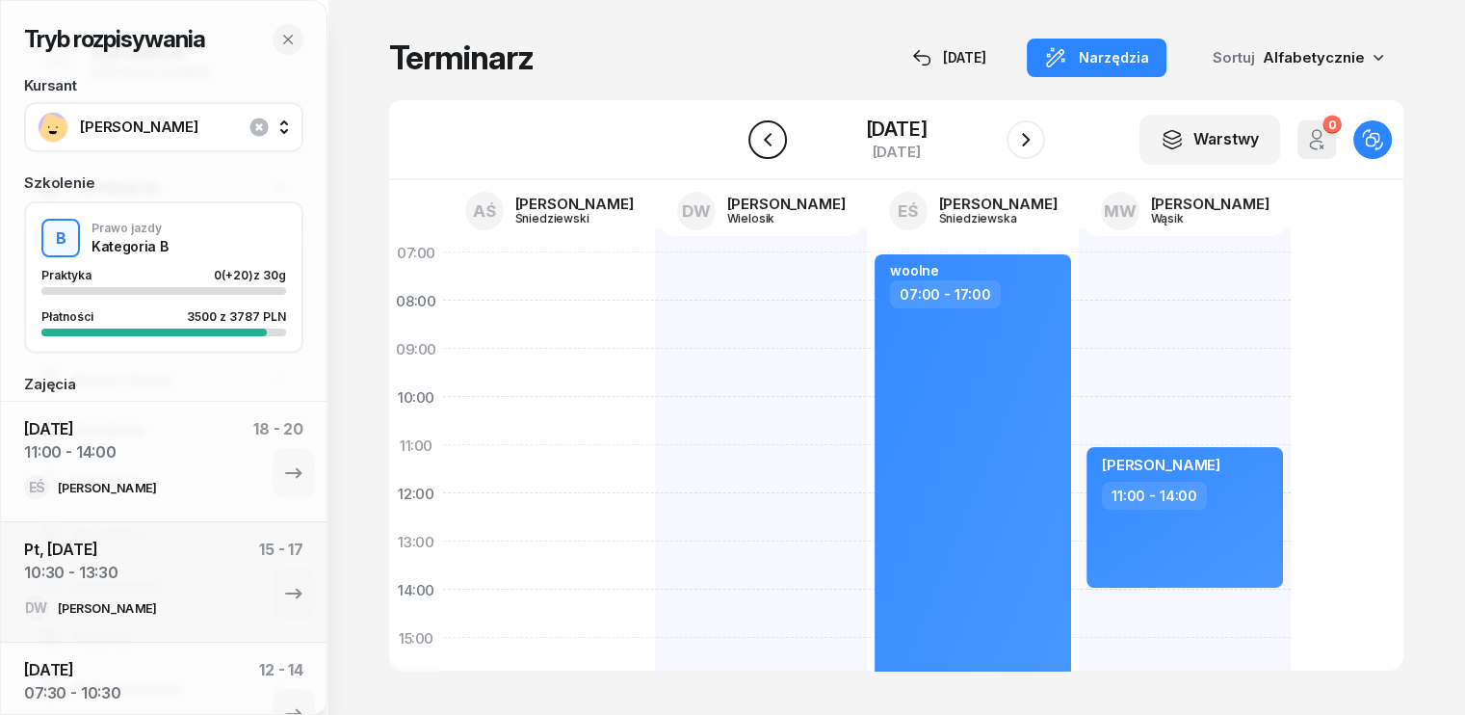
click at [771, 141] on icon "button" at bounding box center [767, 139] width 23 height 23
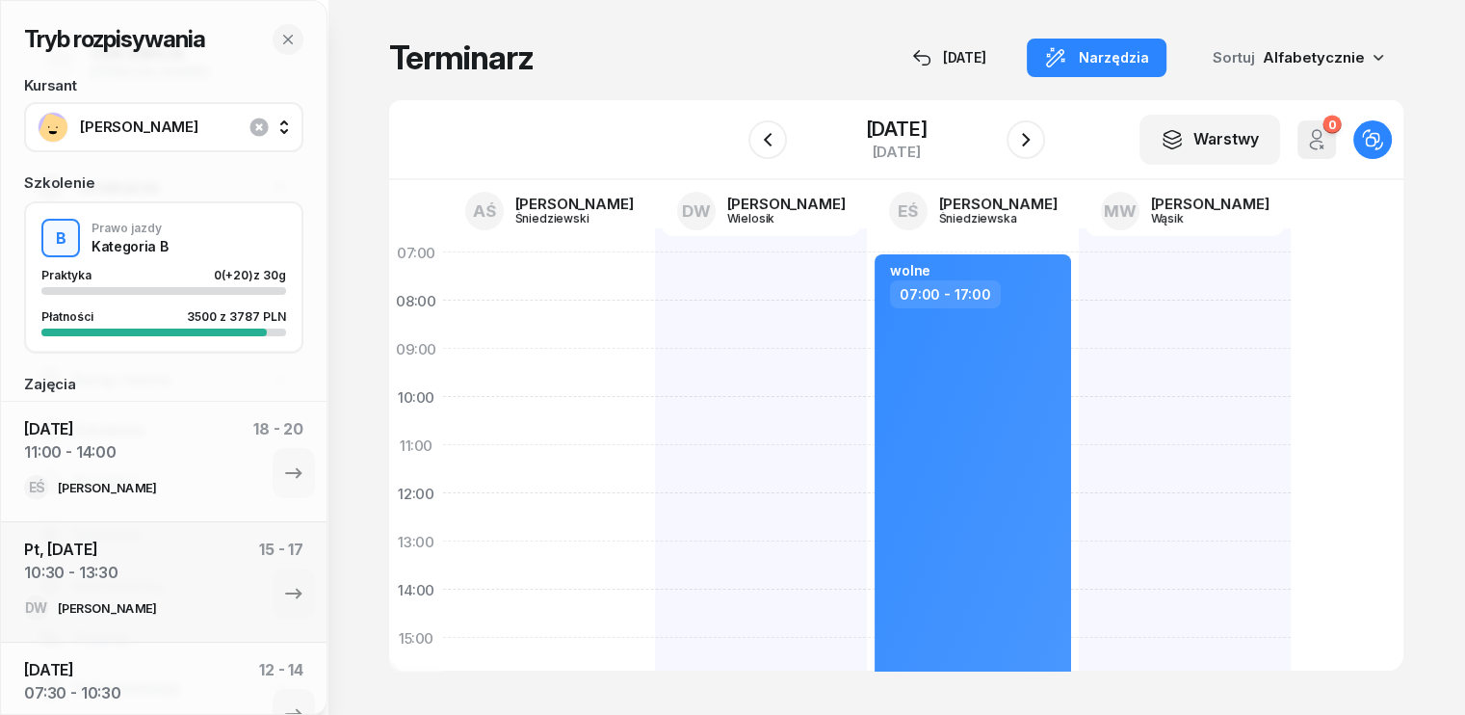
click at [1079, 301] on div at bounding box center [1185, 661] width 212 height 867
select select "08"
select select "10"
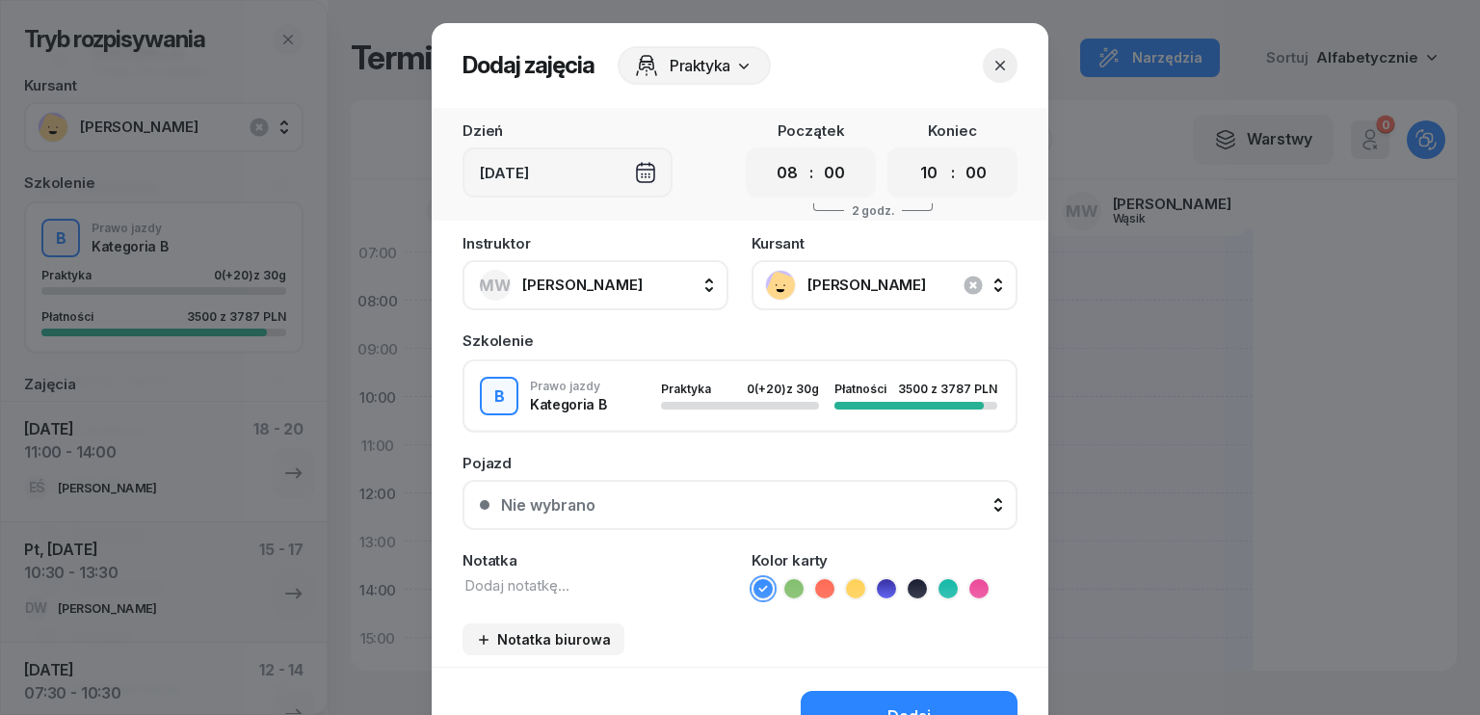
click at [586, 572] on div "Notatka" at bounding box center [595, 576] width 266 height 47
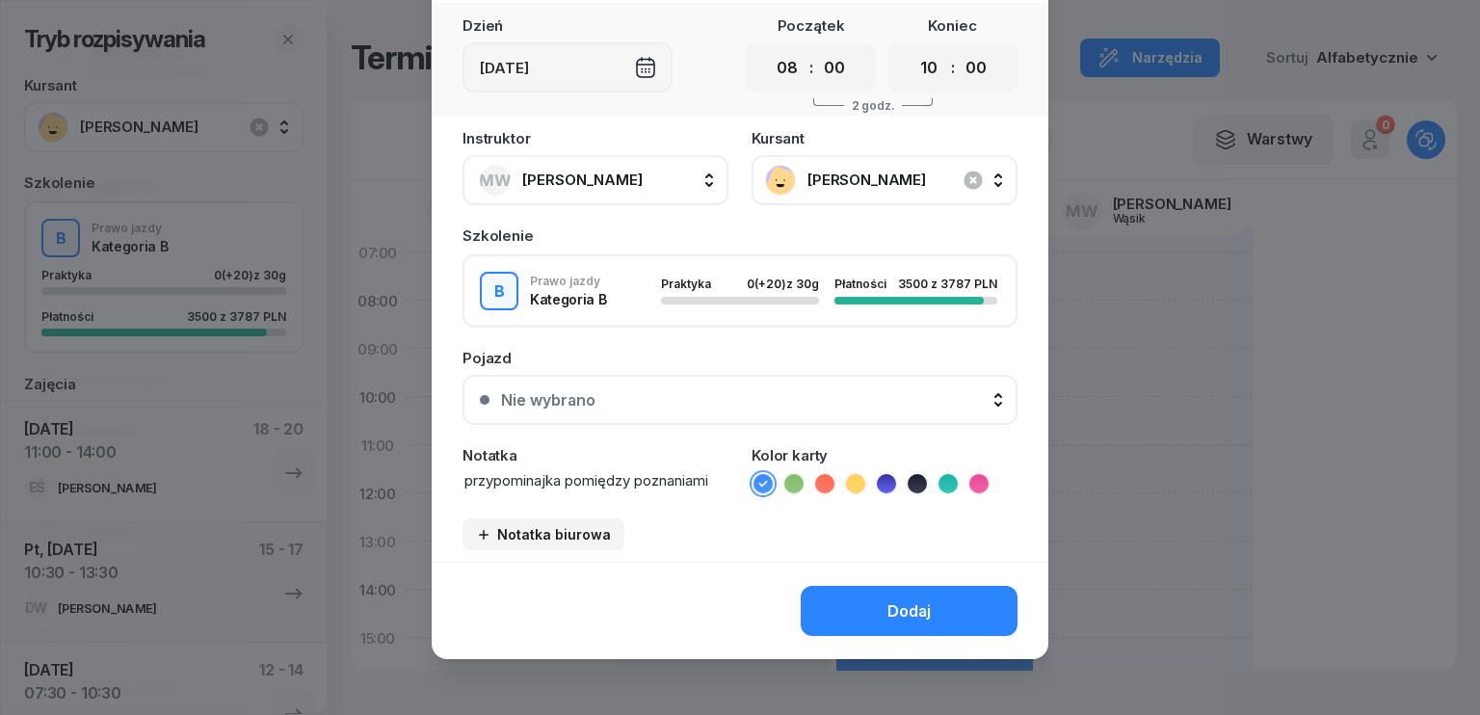
scroll to position [108, 0]
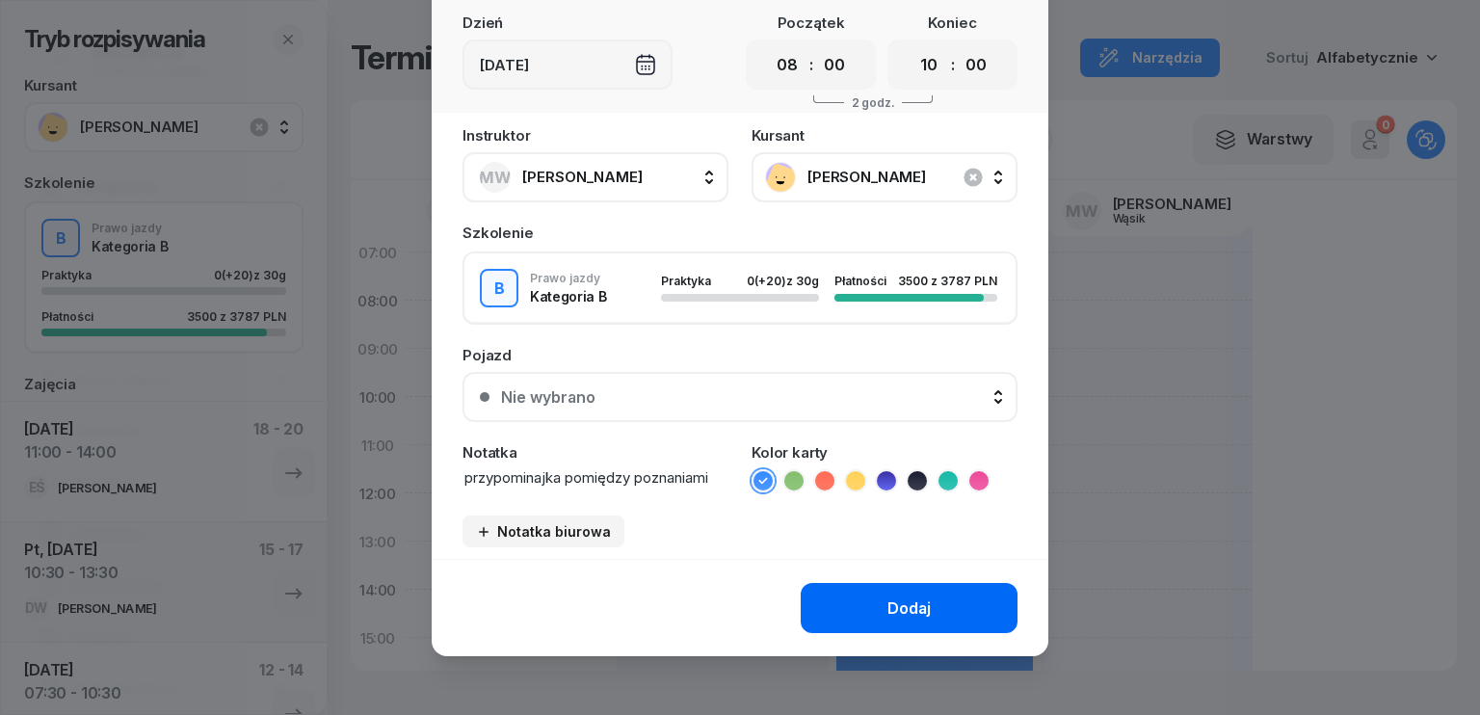
type textarea "przypominajka pomiędzy poznaniami"
click at [875, 597] on button "Dodaj" at bounding box center [909, 608] width 217 height 50
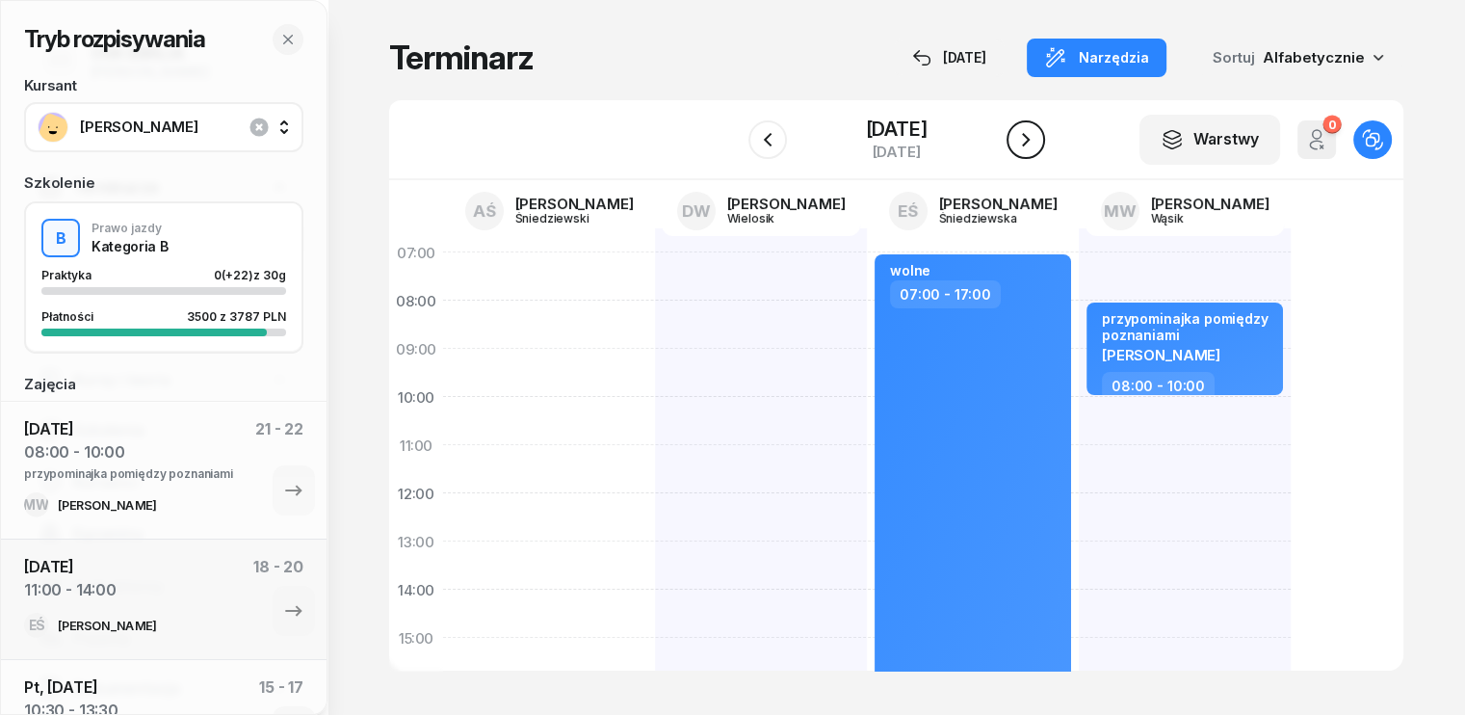
click at [1017, 145] on icon "button" at bounding box center [1025, 139] width 23 height 23
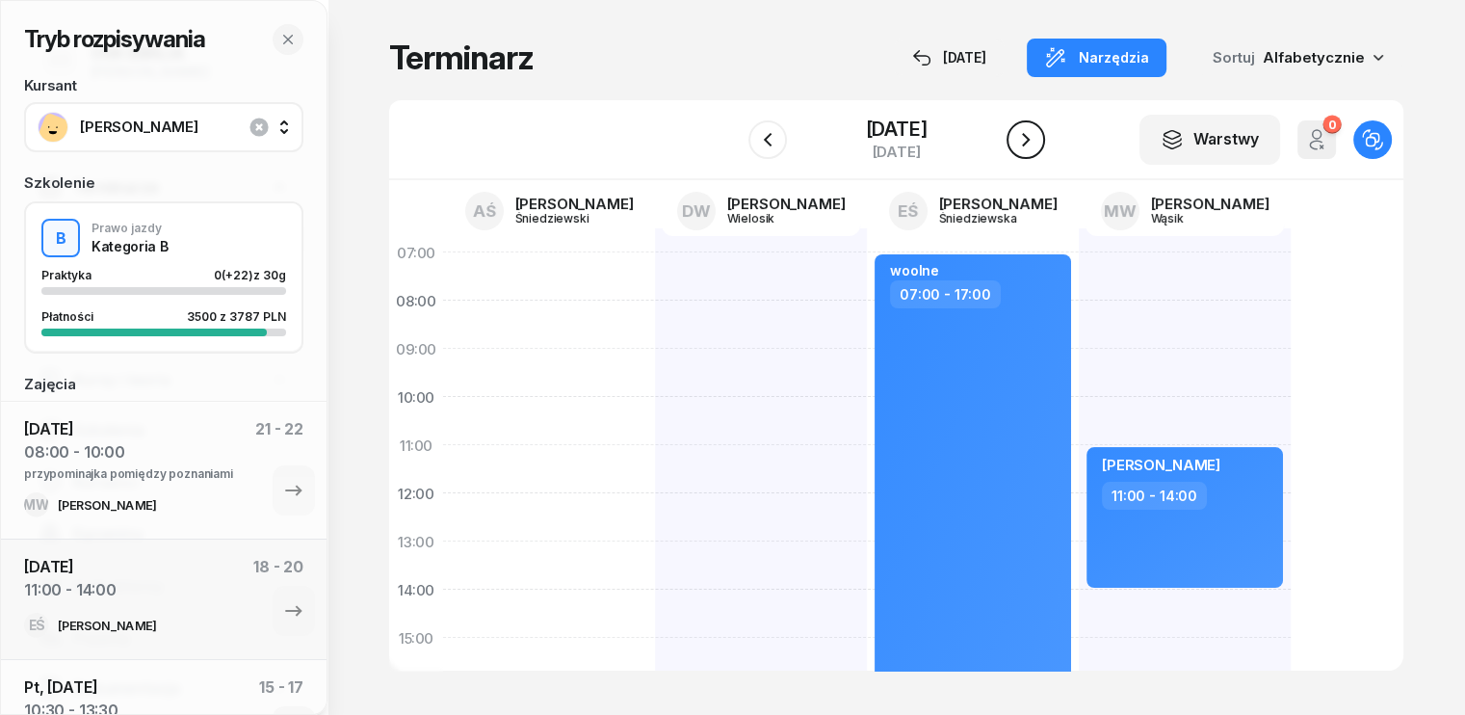
click at [1017, 145] on icon "button" at bounding box center [1025, 139] width 23 height 23
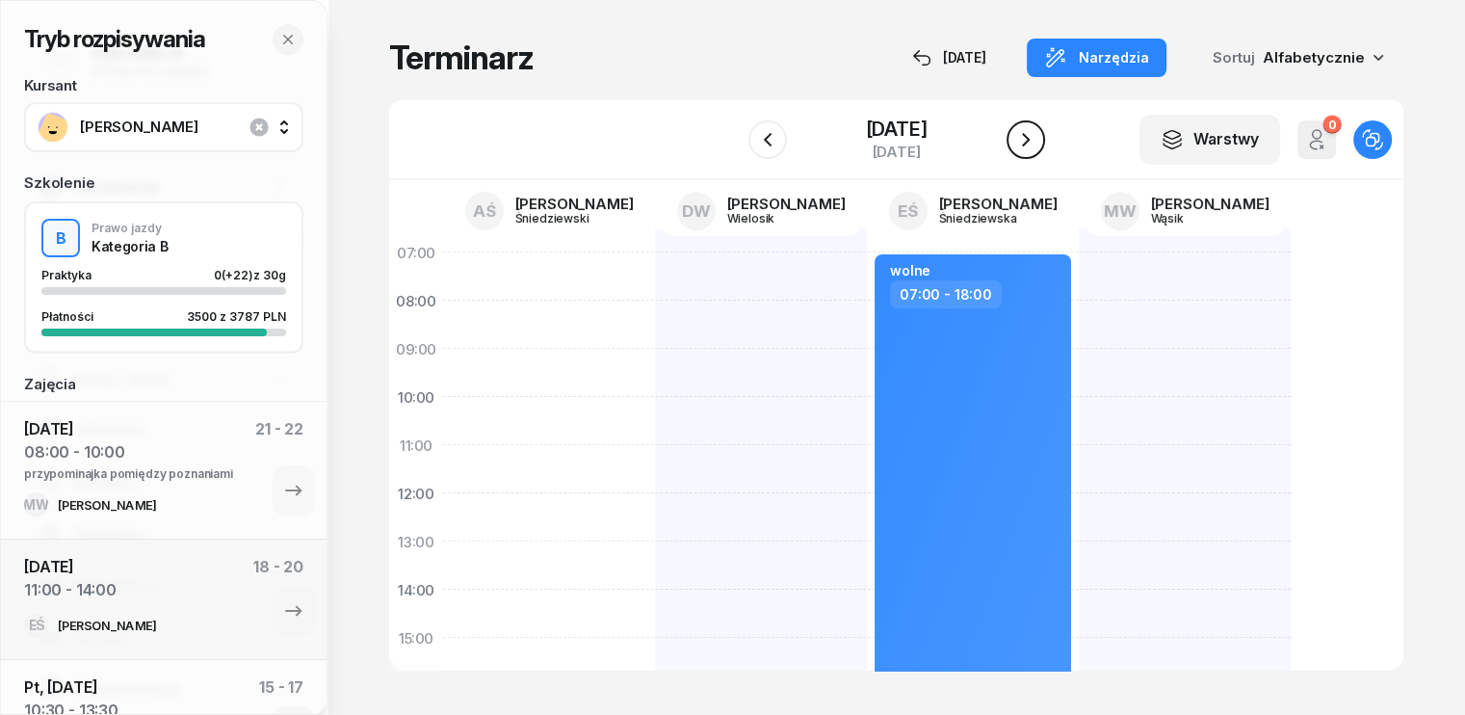
click at [1018, 145] on icon "button" at bounding box center [1025, 139] width 23 height 23
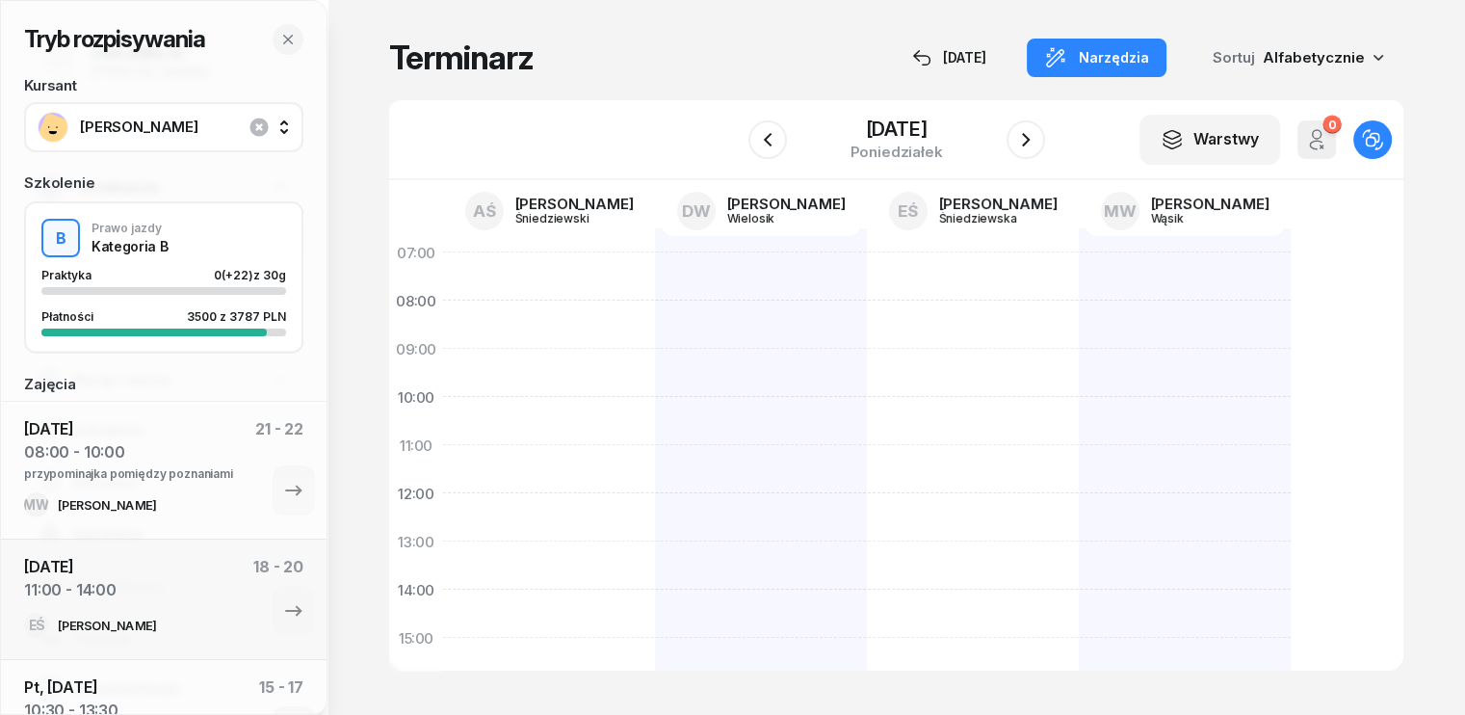
click at [655, 256] on div at bounding box center [761, 661] width 212 height 867
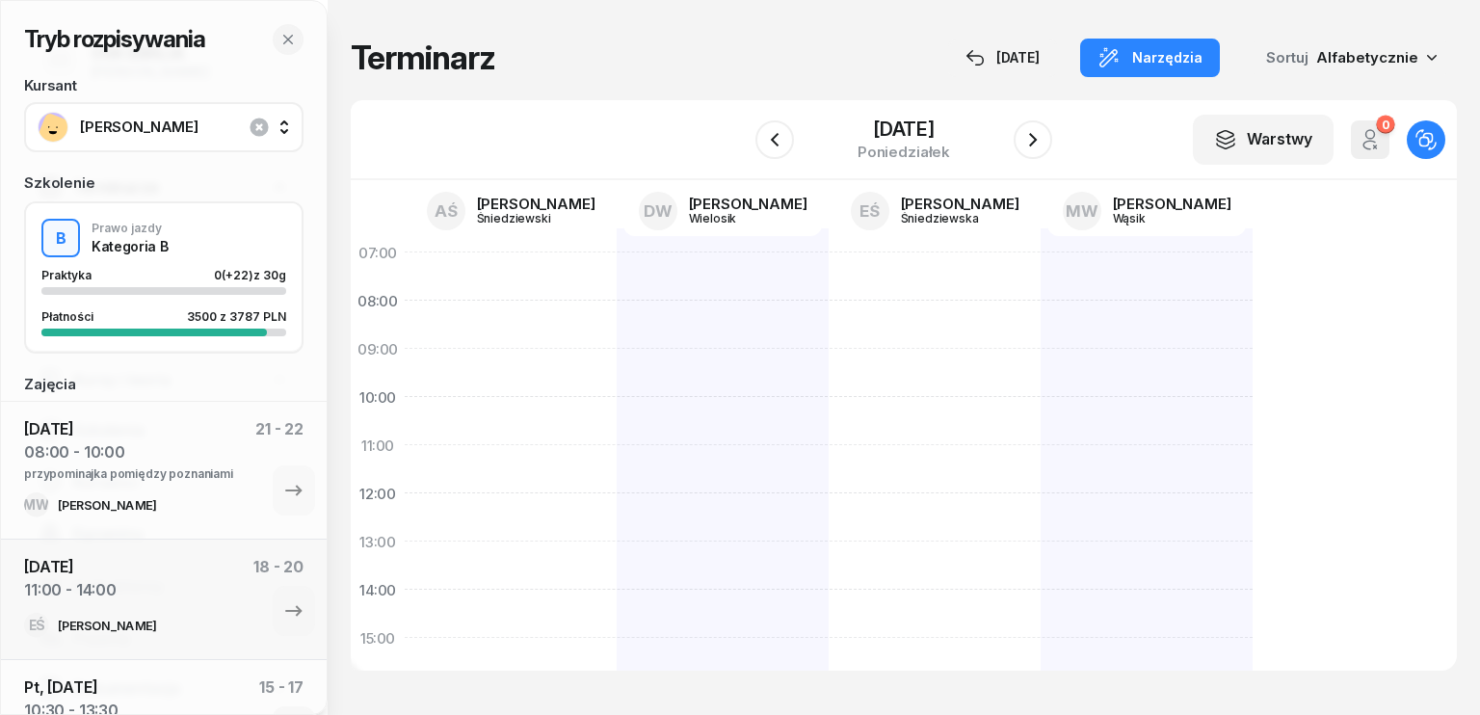
select select "07"
select select "09"
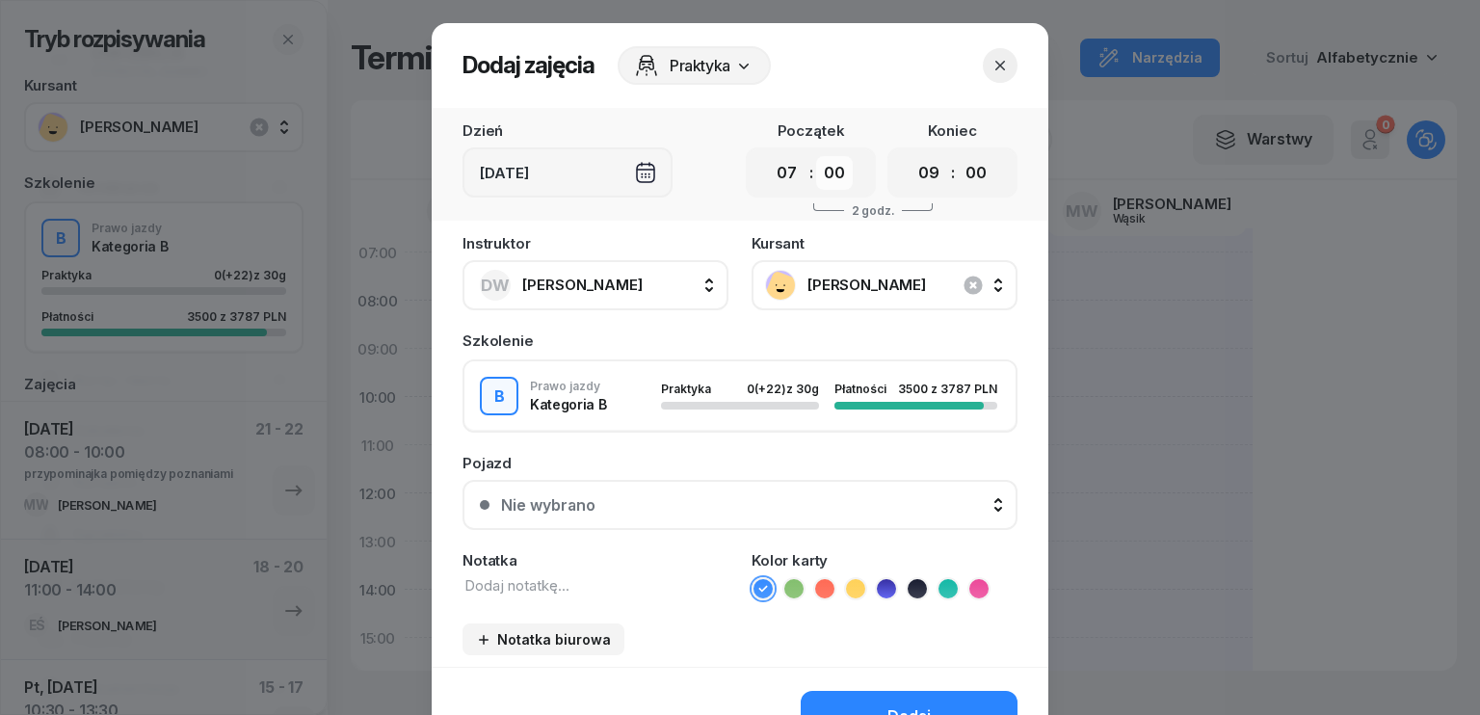
click at [830, 161] on select "00 05 10 15 20 25 30 35 40 45 50 55" at bounding box center [834, 173] width 37 height 34
select select "30"
click at [816, 156] on select "00 05 10 15 20 25 30 35 40 45 50 55" at bounding box center [834, 173] width 37 height 34
click at [925, 169] on select "00 01 02 03 04 05 06 07 08 09 10 11 12 13 14 15 16 17 18 19 20 21 22 23" at bounding box center [928, 173] width 37 height 34
select select "10"
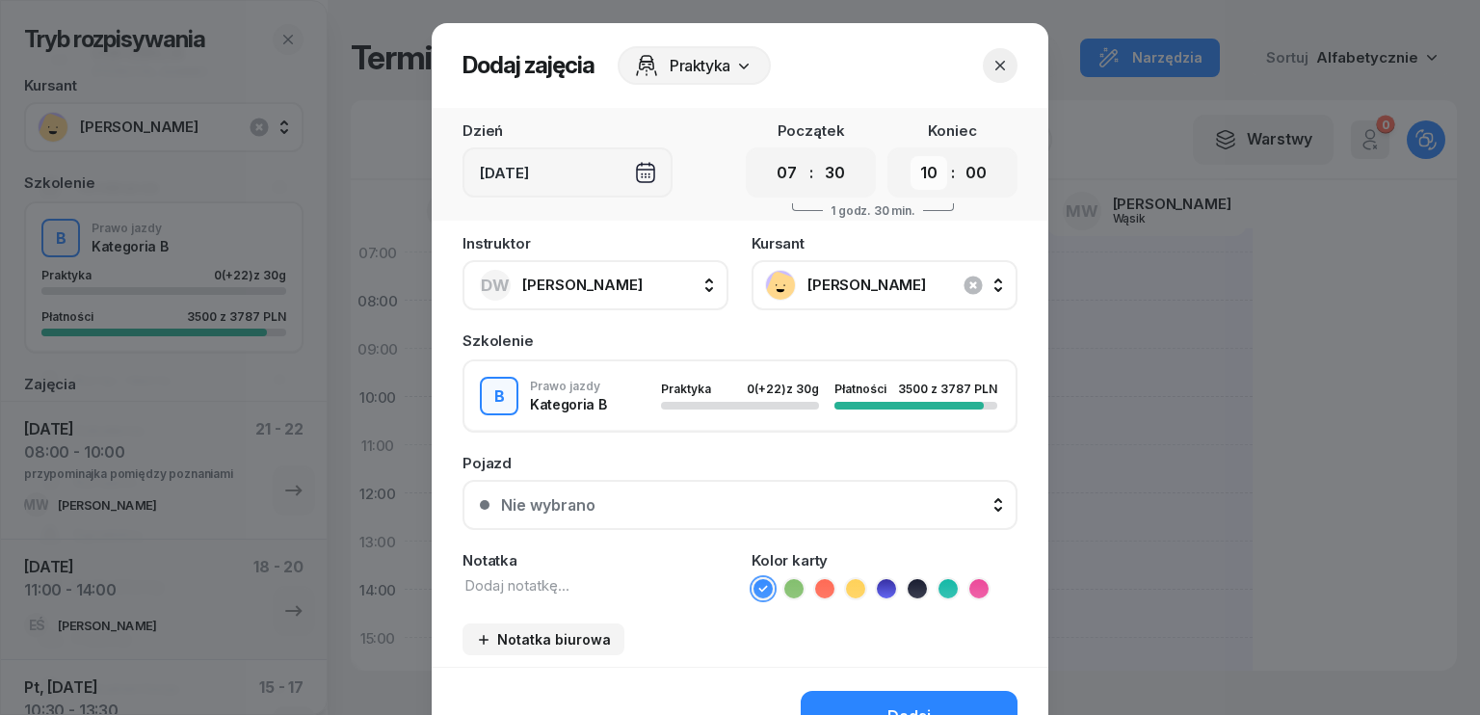
click at [910, 156] on select "00 01 02 03 04 05 06 07 08 09 10 11 12 13 14 15 16 17 18 19 20 21 22 23" at bounding box center [928, 173] width 37 height 34
click at [968, 169] on select "00 05 10 15 20 25 30 35 40 45 50 55" at bounding box center [976, 173] width 37 height 34
select select "30"
click at [958, 156] on select "00 05 10 15 20 25 30 35 40 45 50 55" at bounding box center [976, 173] width 37 height 34
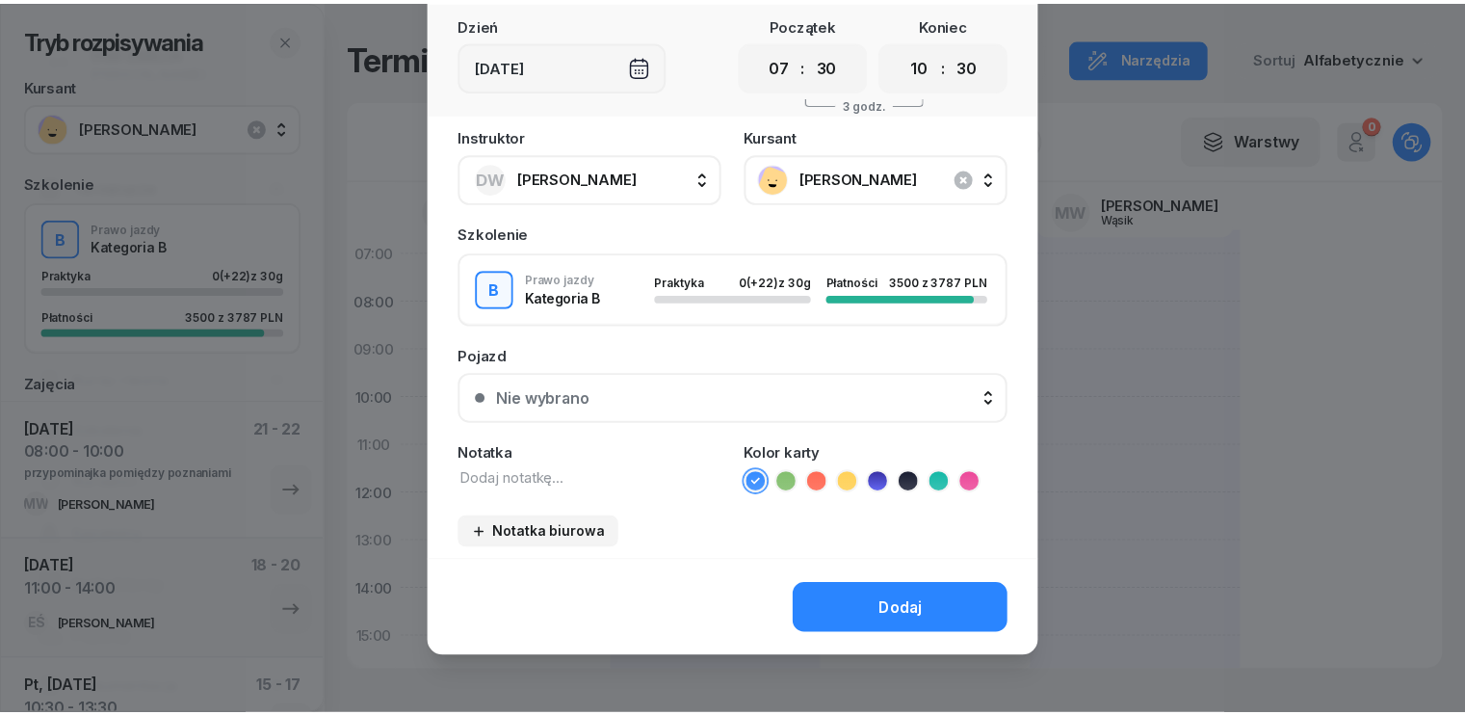
scroll to position [108, 0]
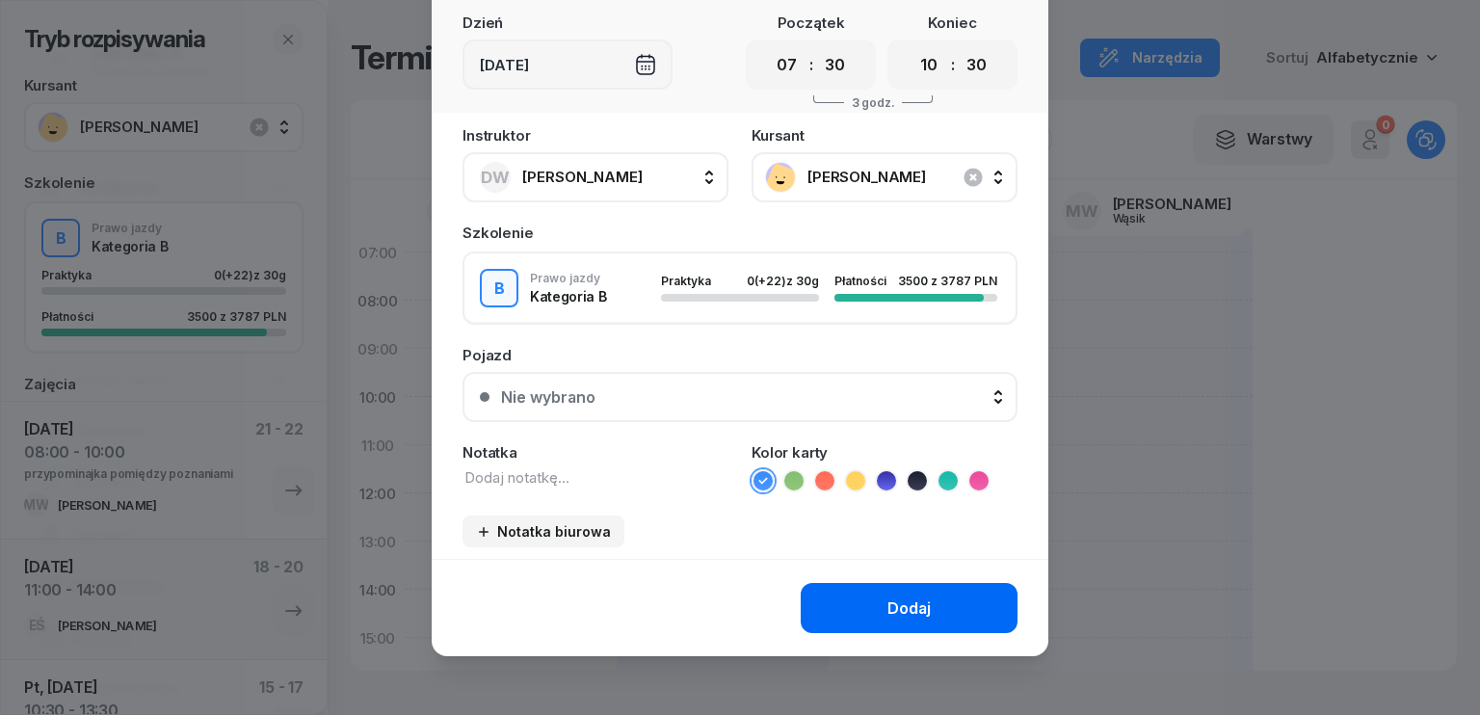
click at [915, 604] on div "Dodaj" at bounding box center [908, 608] width 43 height 18
